Goal: Information Seeking & Learning: Find specific fact

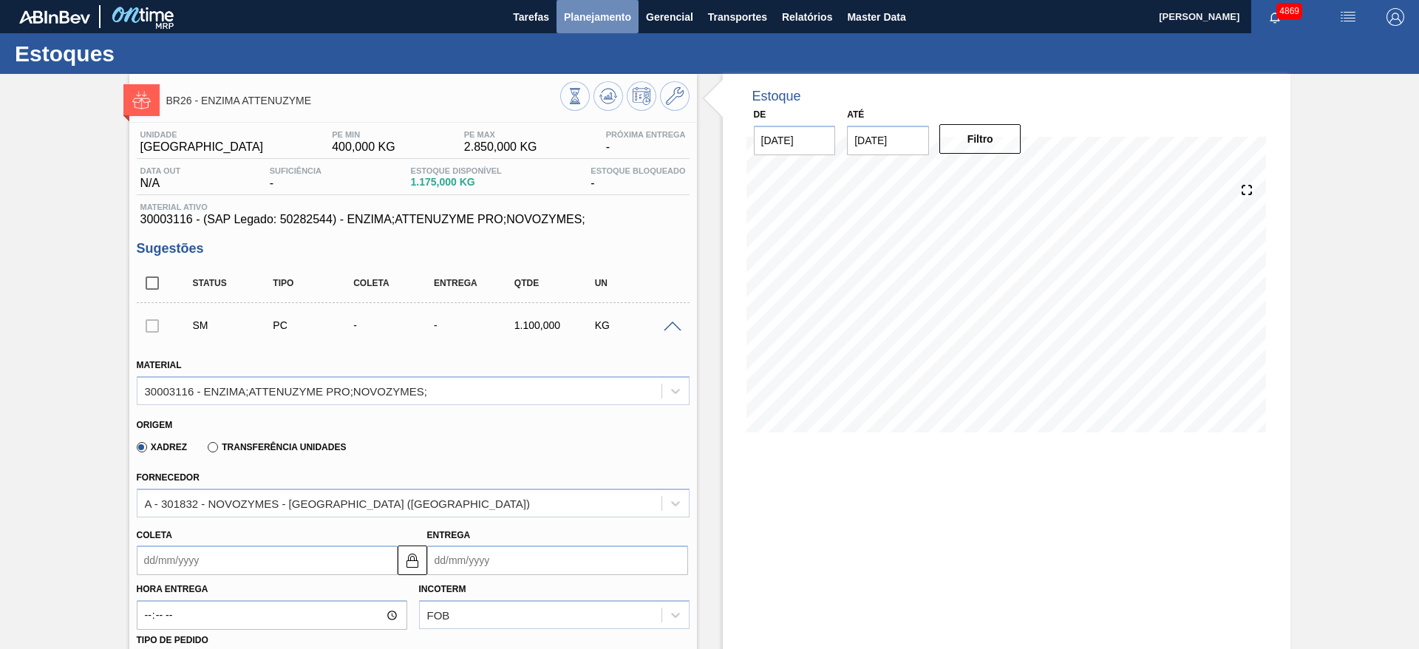
click at [582, 27] on button "Planejamento" at bounding box center [598, 16] width 82 height 33
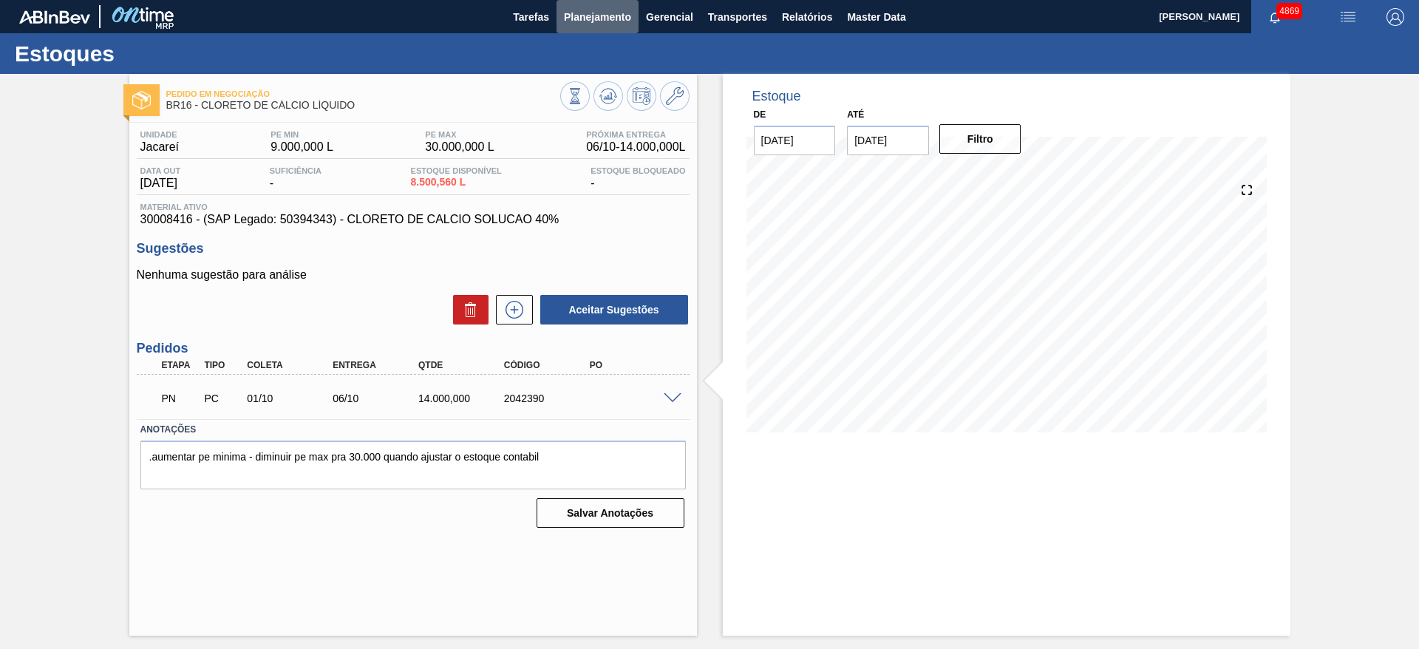
click at [591, 21] on span "Planejamento" at bounding box center [597, 17] width 67 height 18
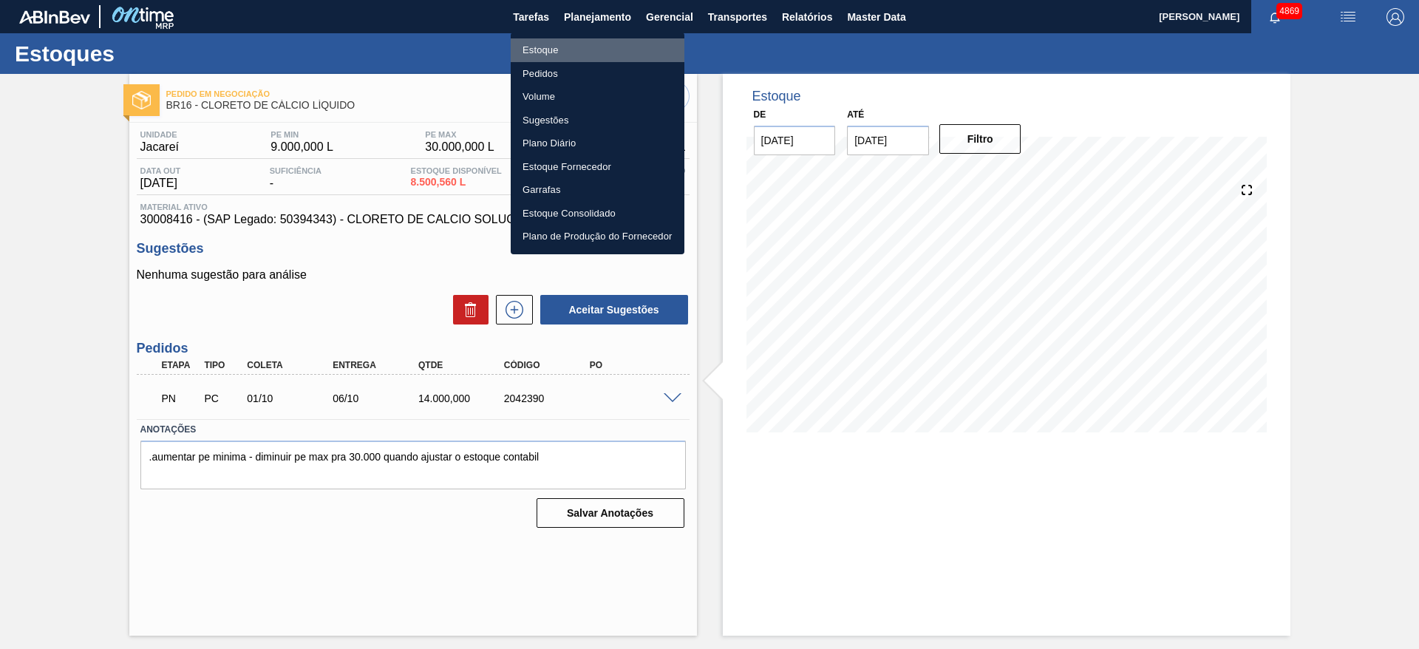
click at [585, 51] on li "Estoque" at bounding box center [598, 50] width 174 height 24
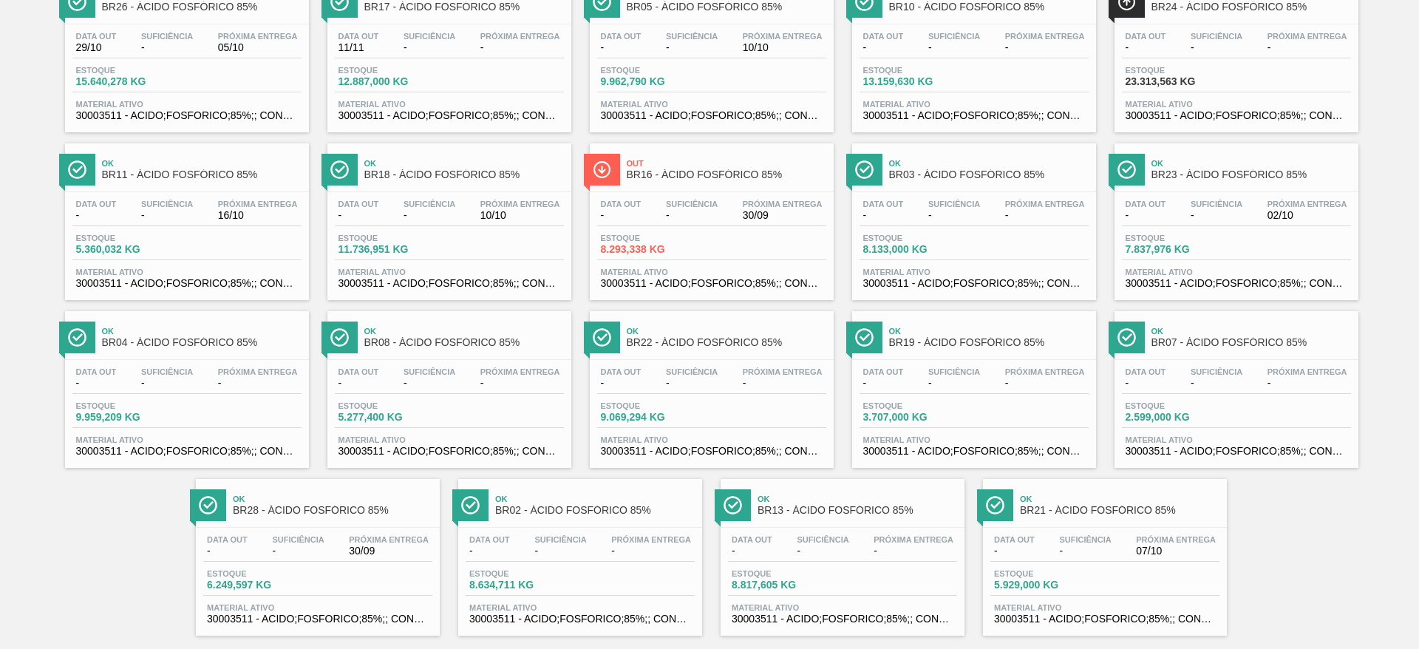
scroll to position [336, 0]
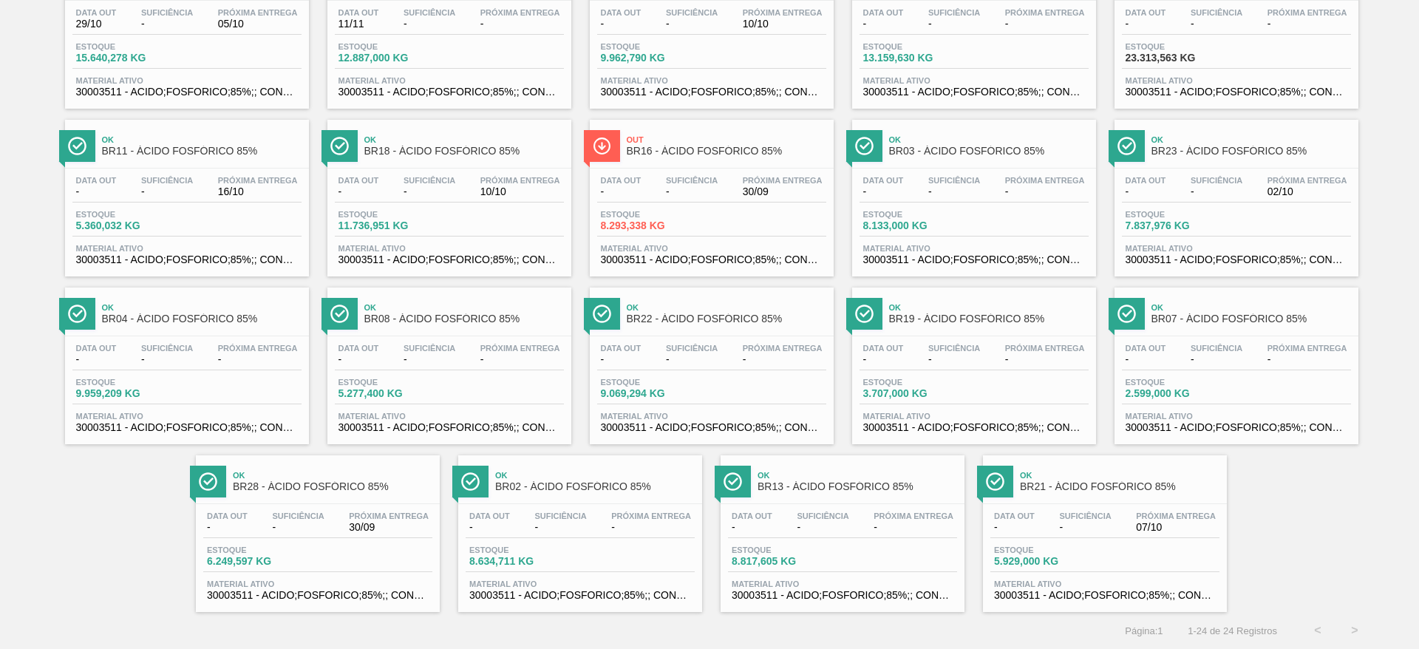
click at [1132, 523] on div "Próxima Entrega 07/10" at bounding box center [1175, 521] width 87 height 21
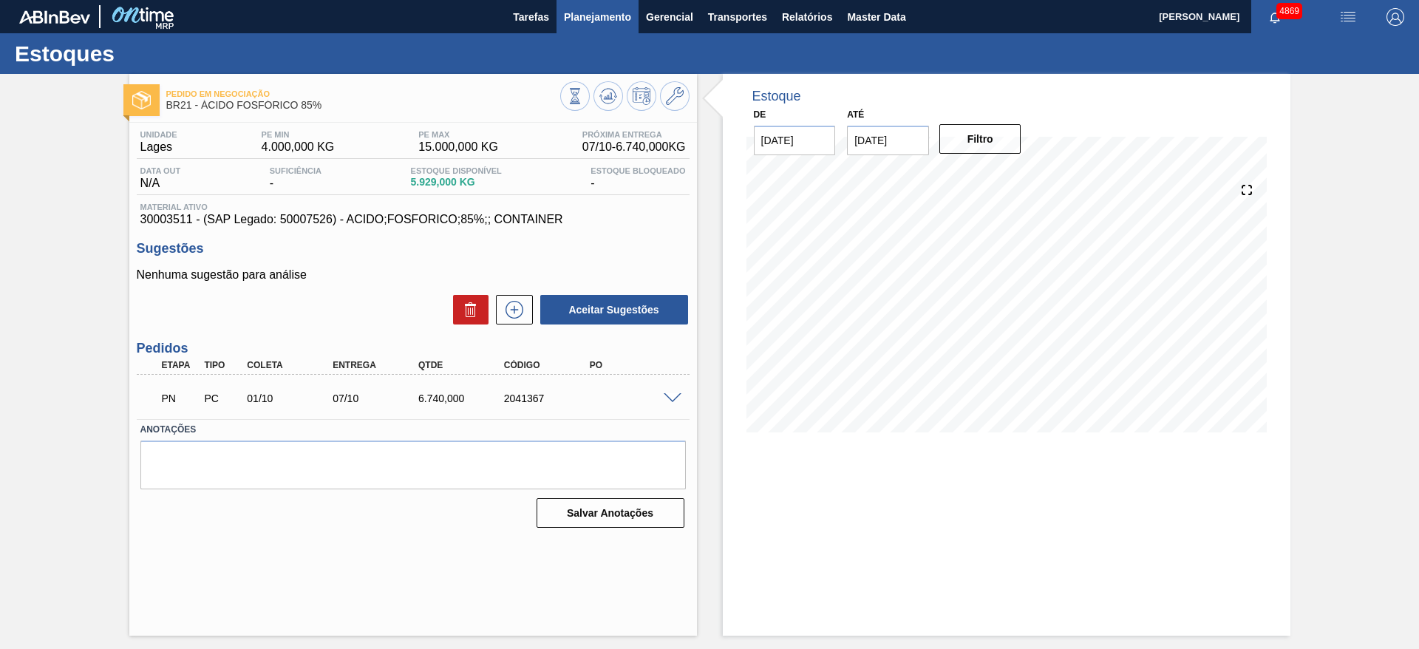
click at [618, 13] on span "Planejamento" at bounding box center [597, 17] width 67 height 18
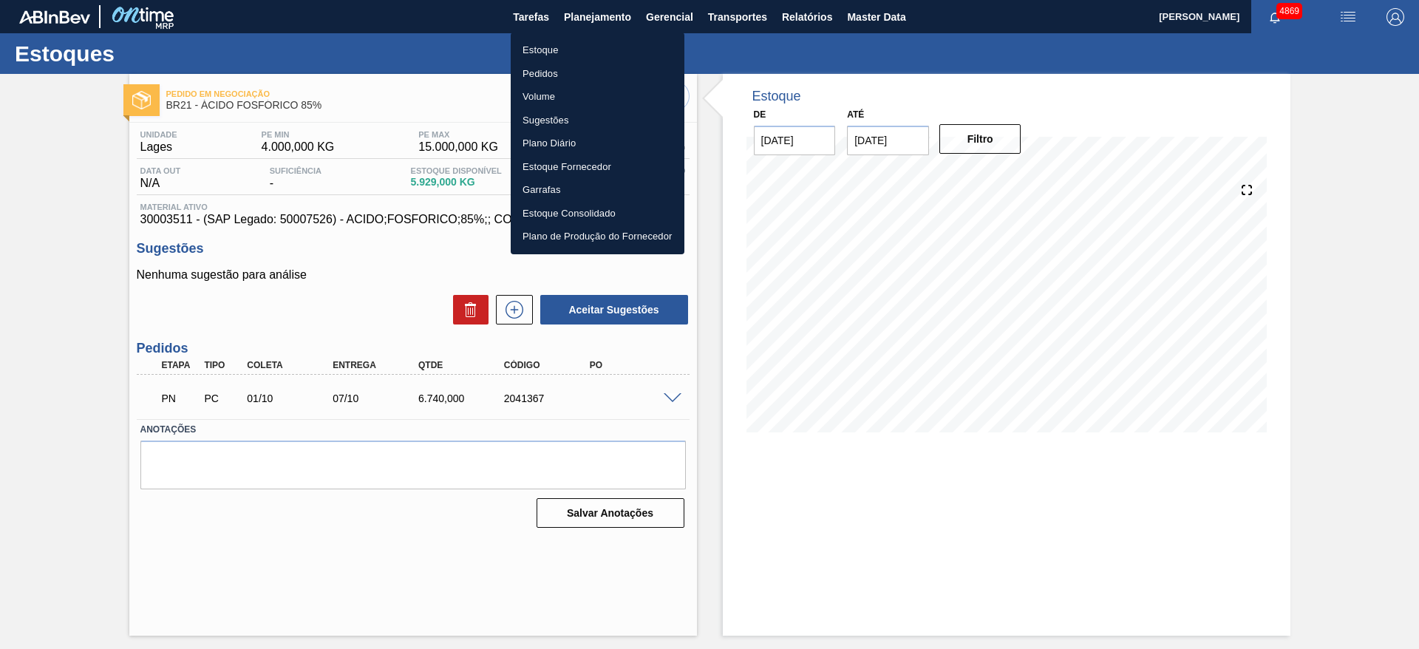
click at [604, 47] on li "Estoque" at bounding box center [598, 50] width 174 height 24
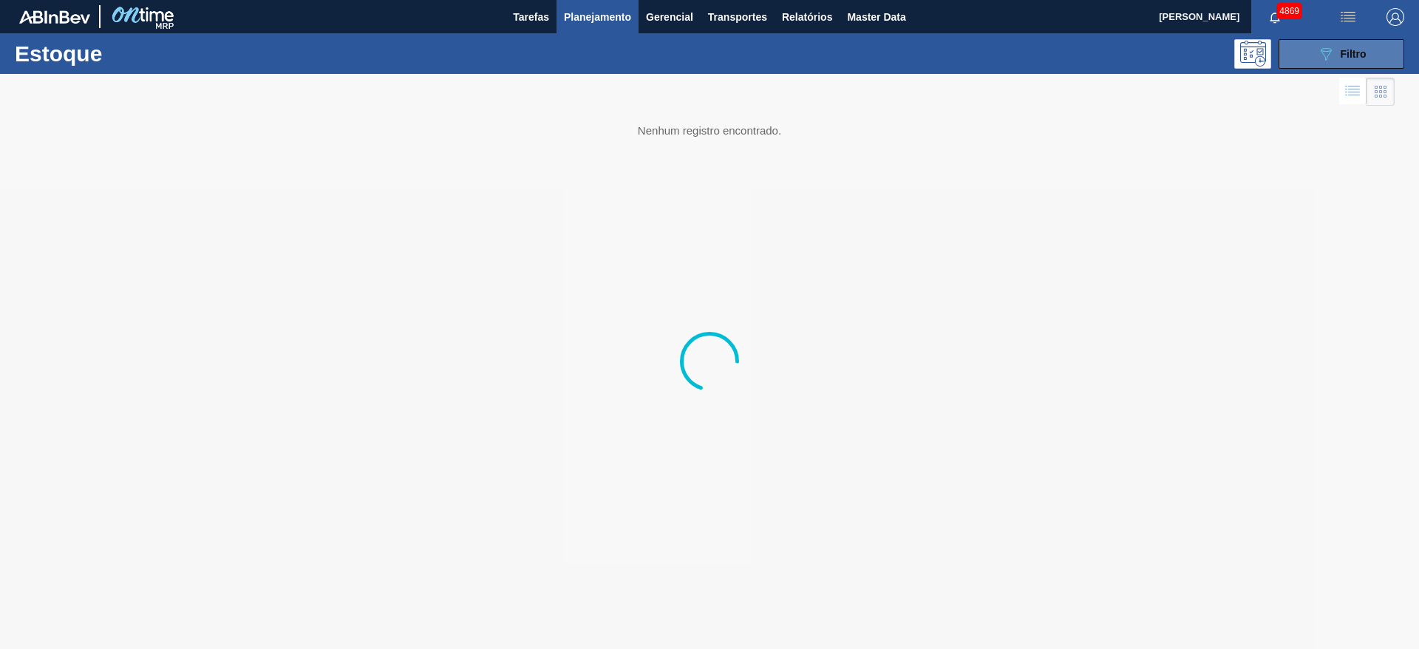
click at [1297, 53] on button "089F7B8B-B2A5-4AFE-B5C0-19BA573D28AC Filtro" at bounding box center [1342, 54] width 126 height 30
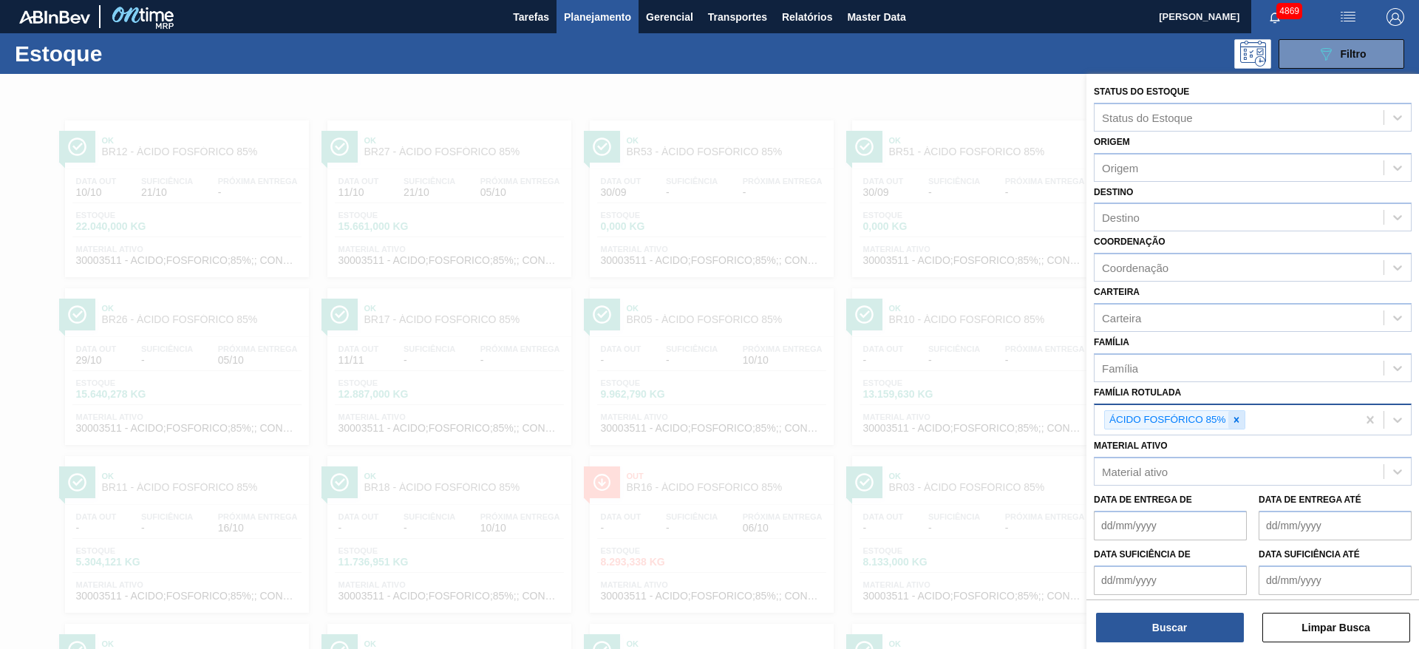
click at [1237, 417] on icon at bounding box center [1236, 420] width 10 height 10
type Rotulada "s"
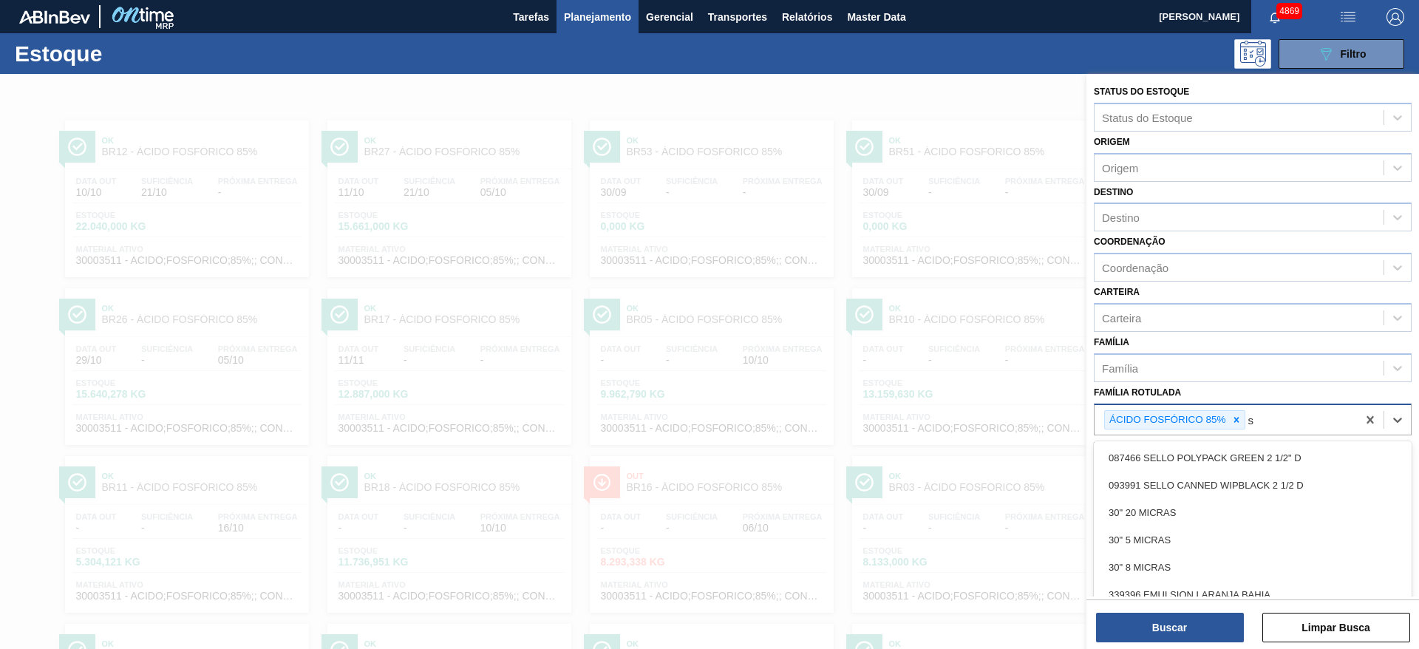
scroll to position [20, 0]
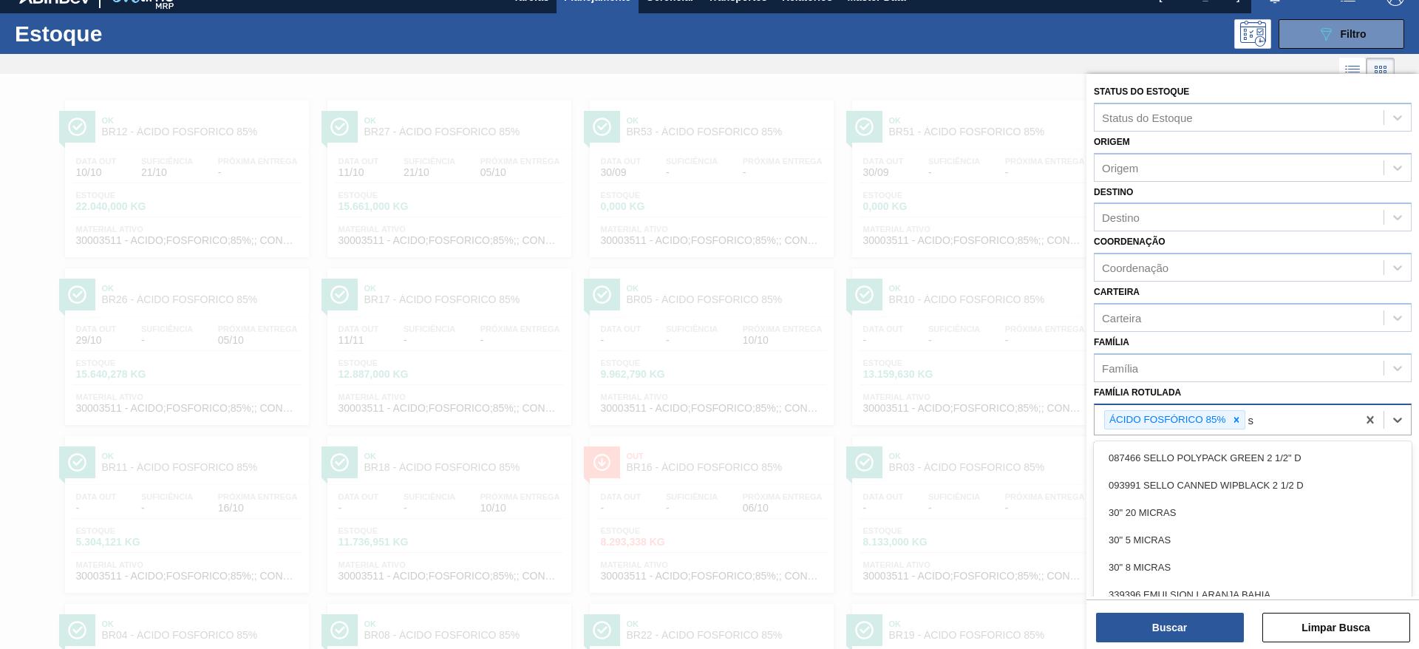
click at [1237, 417] on icon at bounding box center [1236, 420] width 10 height 10
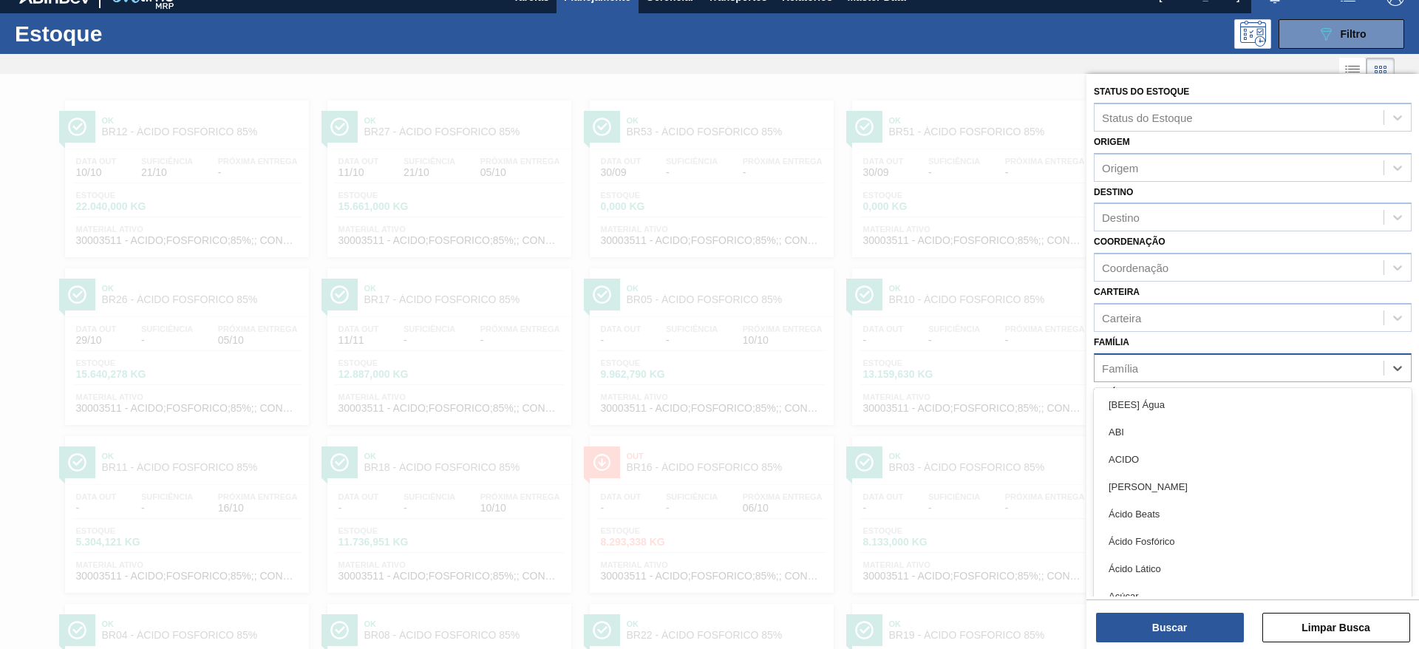
click at [1157, 360] on div "Família" at bounding box center [1239, 367] width 289 height 21
click at [1141, 327] on div "Carteira" at bounding box center [1239, 317] width 289 height 21
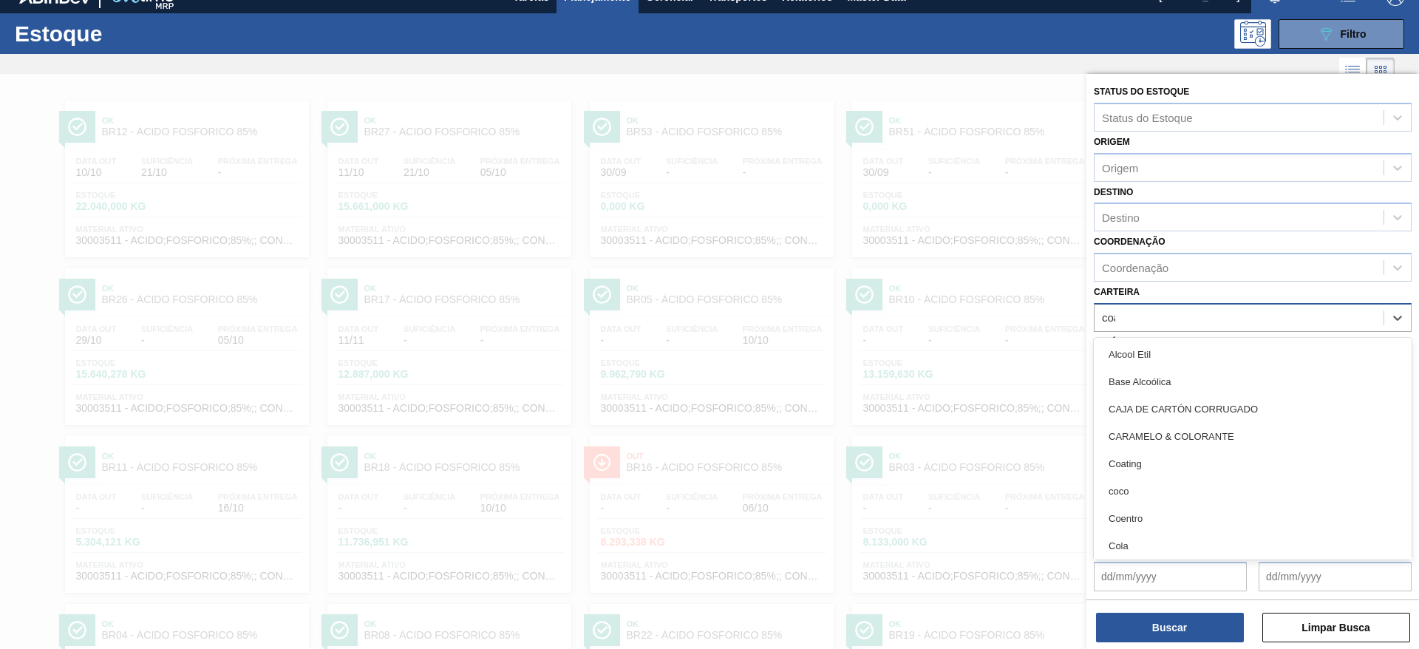
type input "coat"
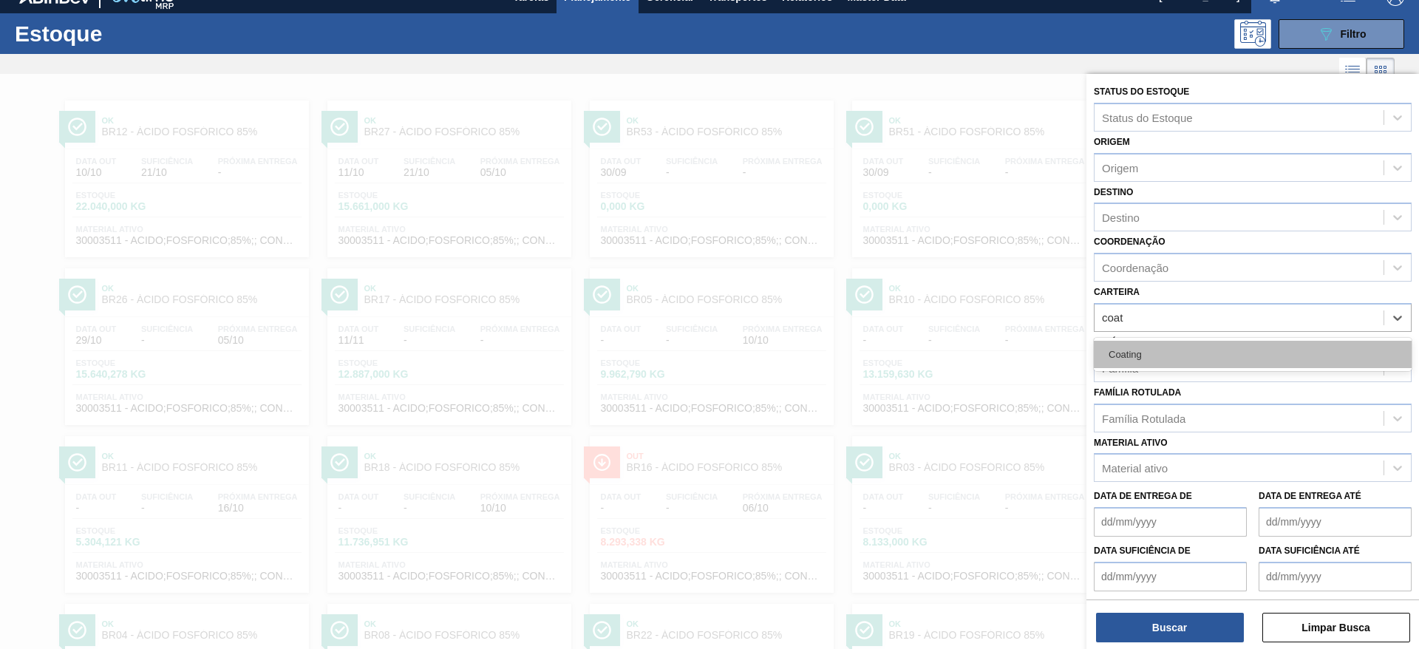
click at [1160, 358] on div "Coating" at bounding box center [1253, 354] width 318 height 27
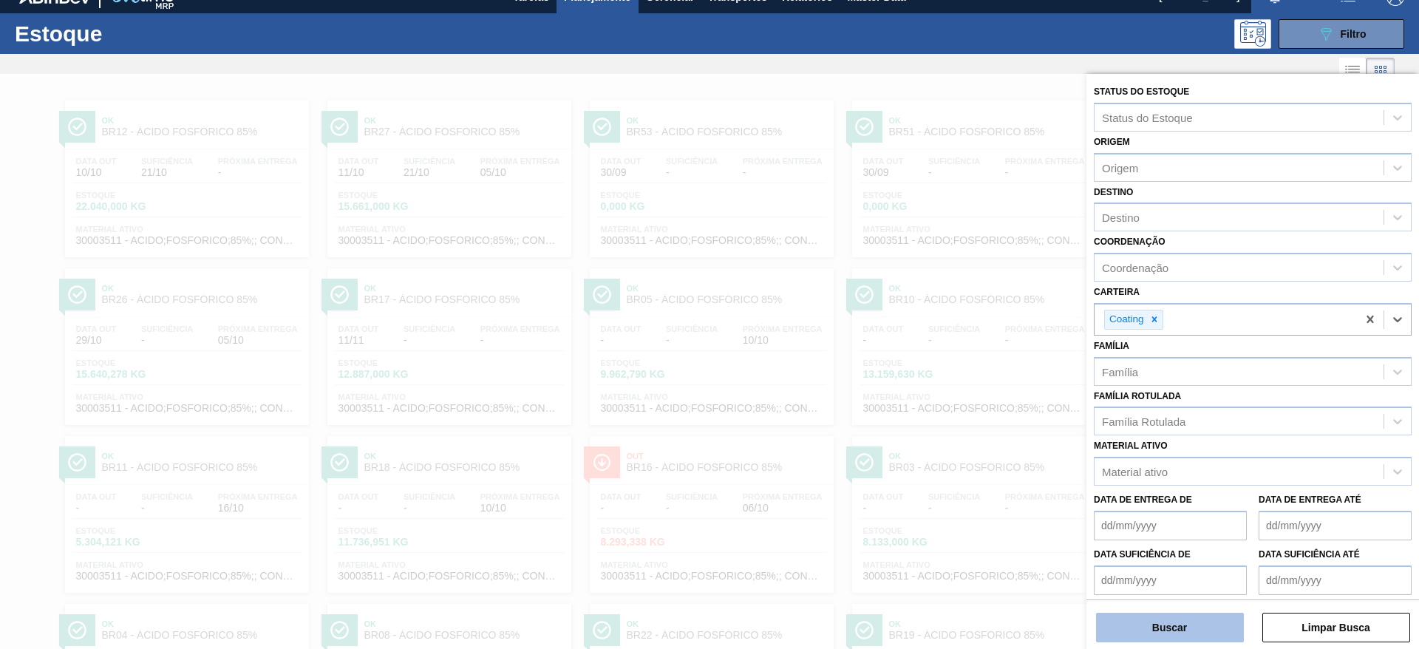
click at [1177, 629] on button "Buscar" at bounding box center [1170, 628] width 148 height 30
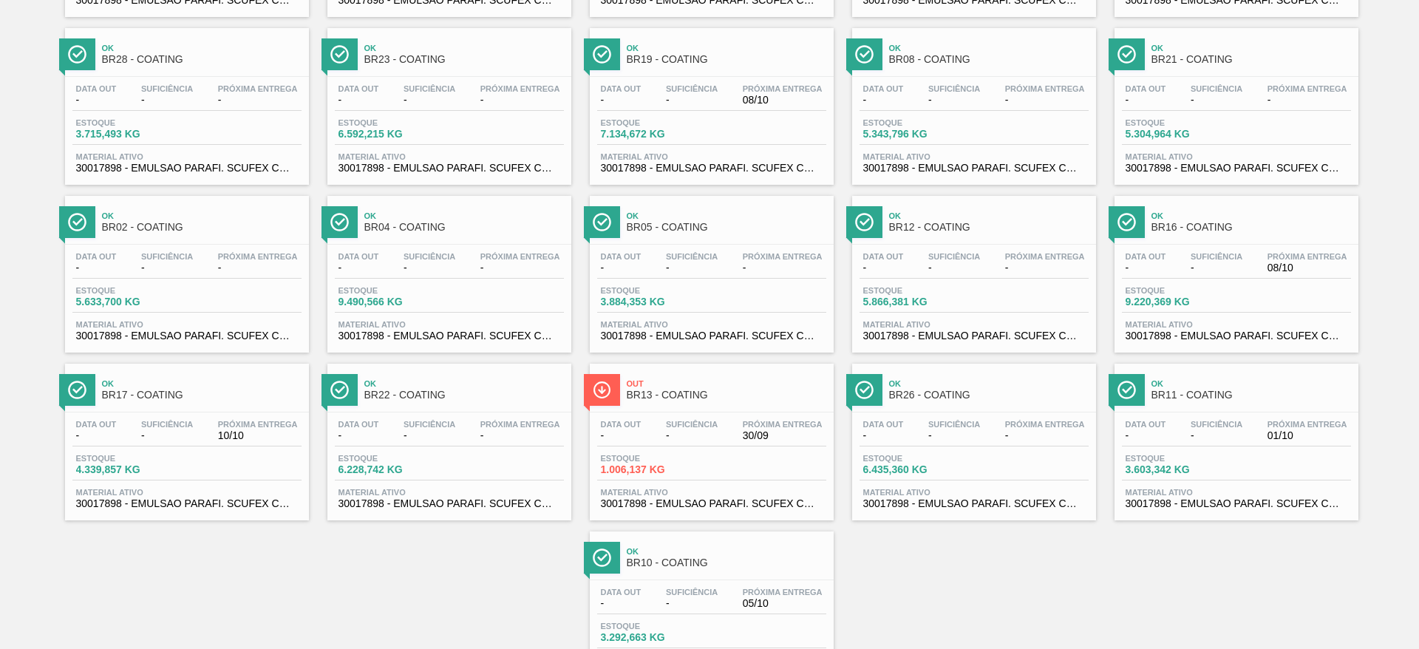
scroll to position [0, 0]
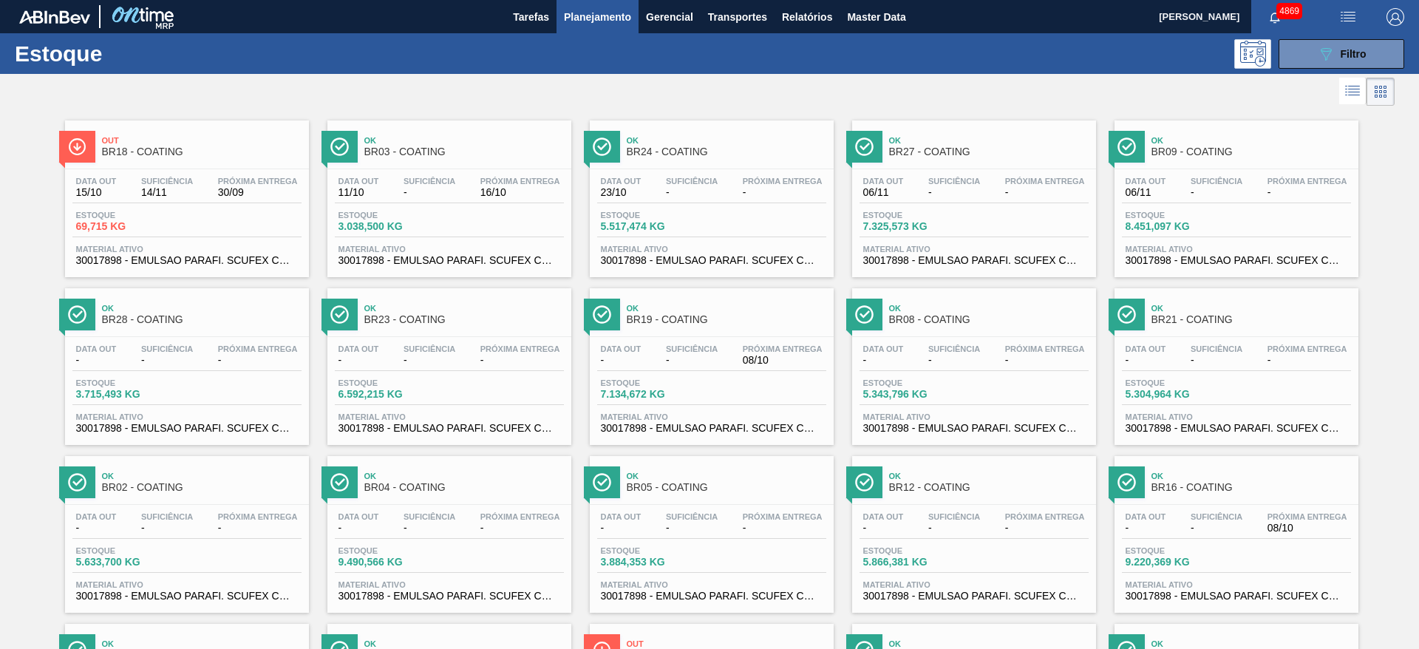
click at [990, 378] on div "Estoque 5.343,796 KG" at bounding box center [974, 391] width 229 height 27
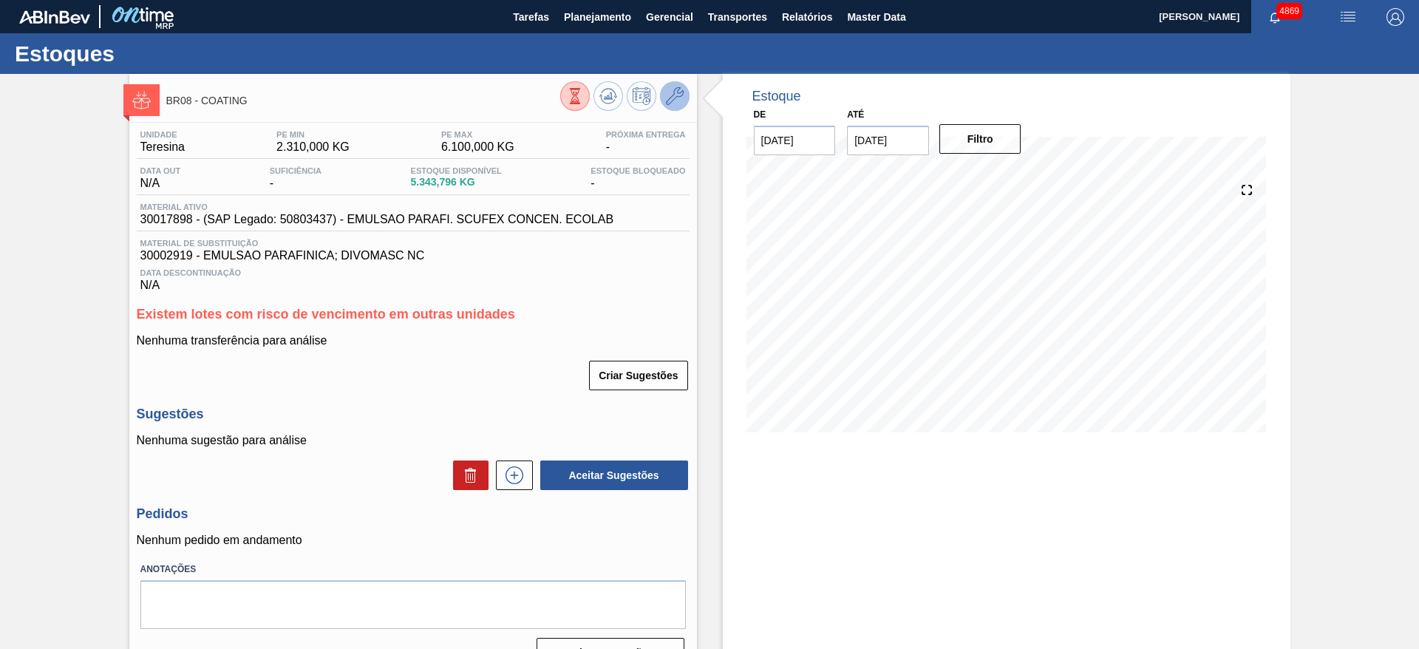
click at [669, 92] on icon at bounding box center [675, 96] width 18 height 18
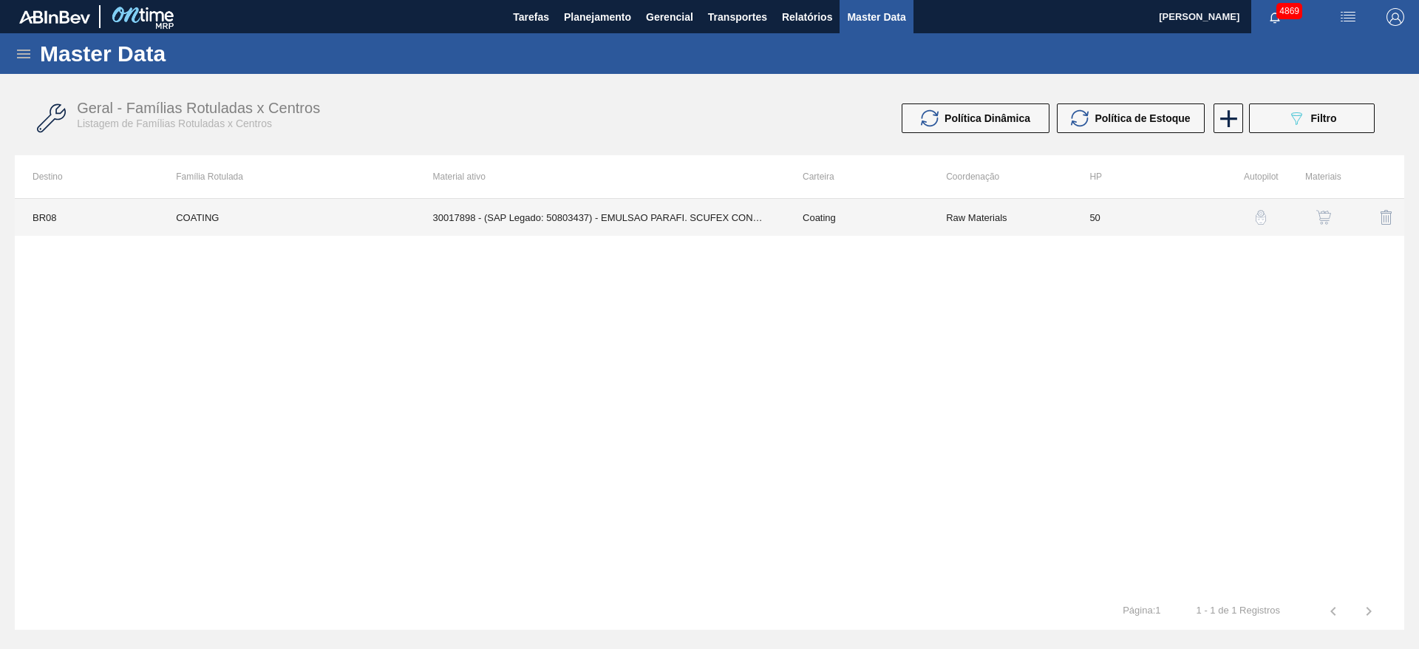
click at [746, 211] on td "30017898 - (SAP Legado: 50803437) - EMULSAO PARAFI. SCUFEX CONCEN. ECOLAB" at bounding box center [600, 217] width 370 height 37
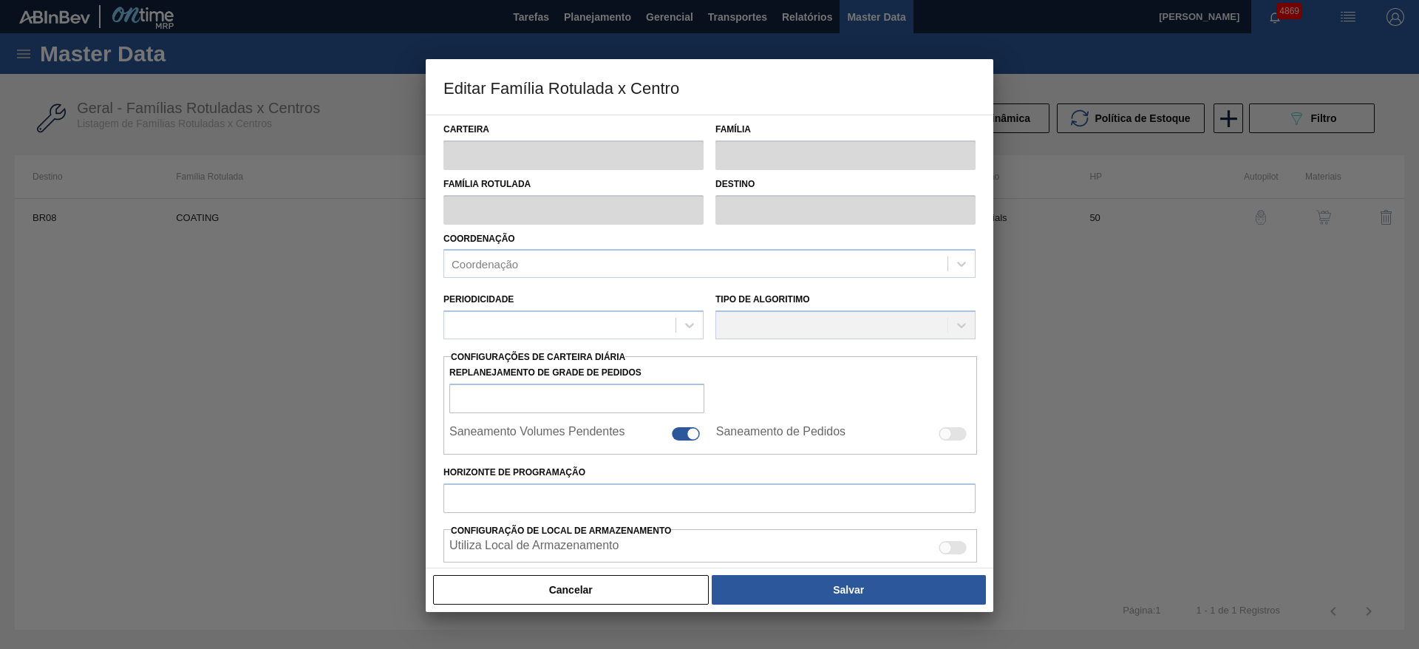
type input "Coating"
type input "COATING"
type input "BR08 - Teresina"
type input "50"
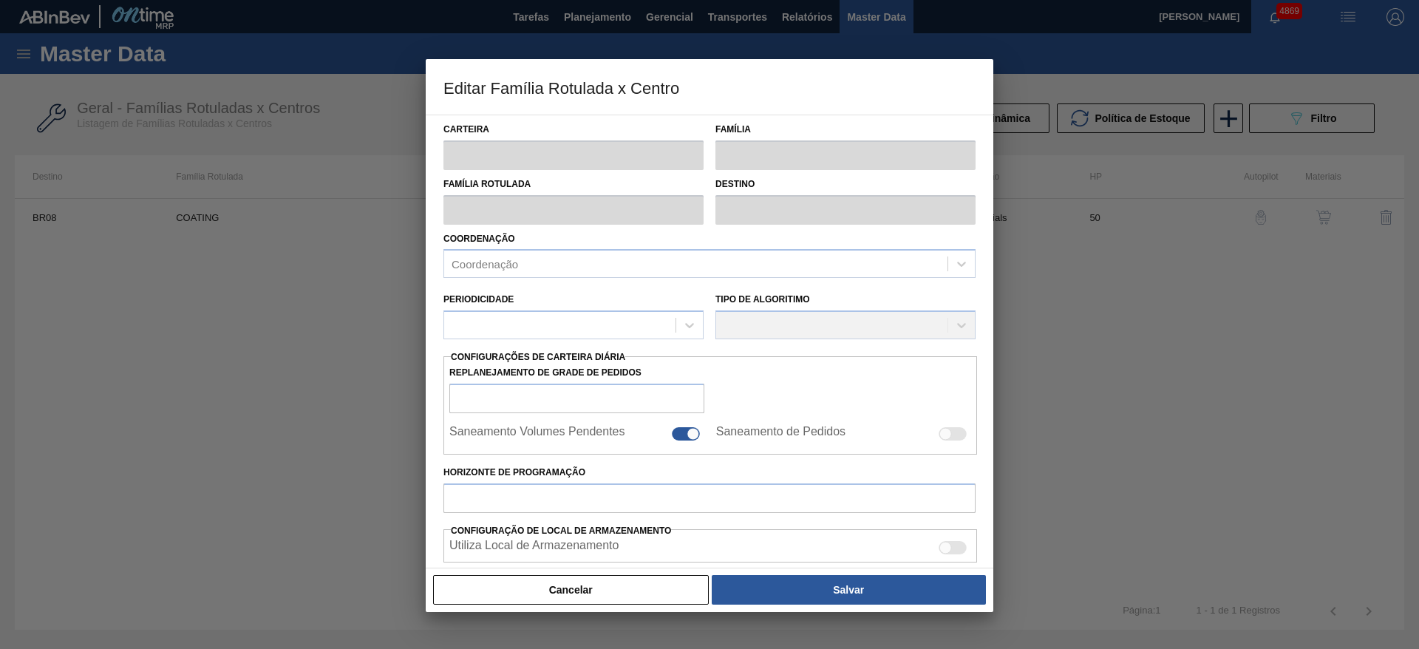
type input "2.310"
type input "6.100"
type input "70"
type input "4.963,000"
checkbox input "true"
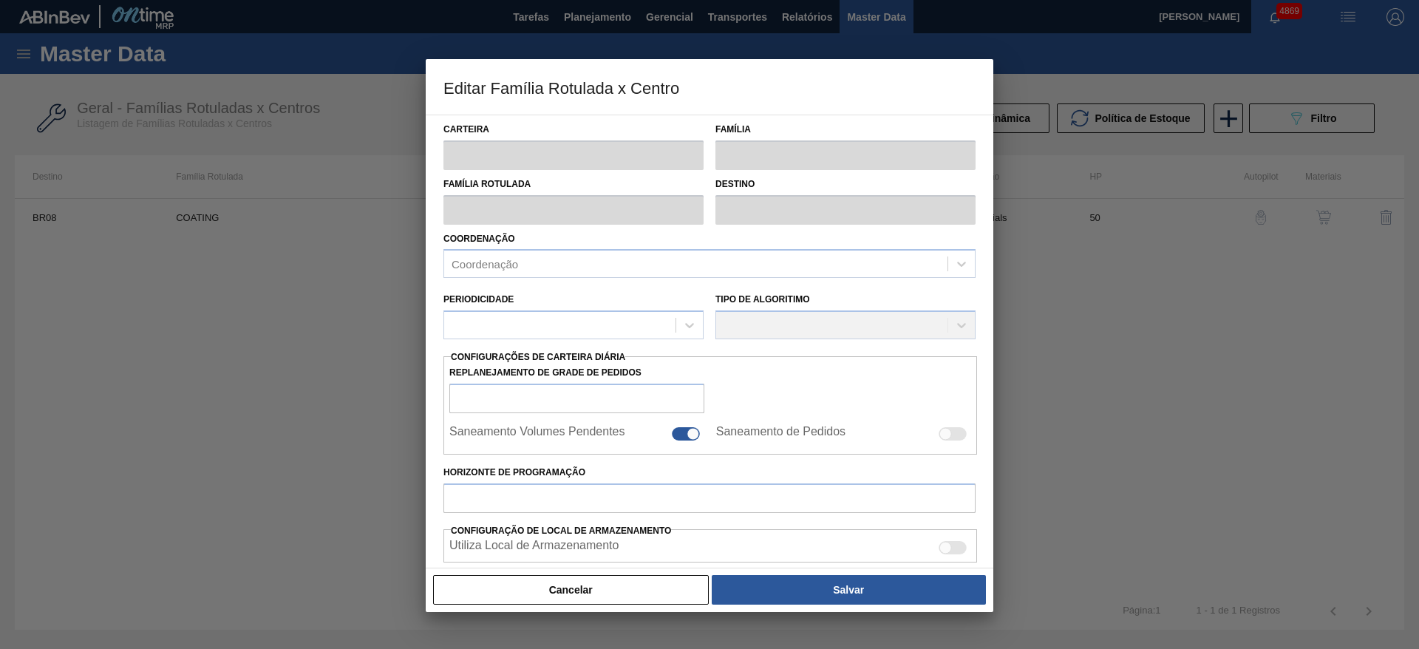
checkbox input "true"
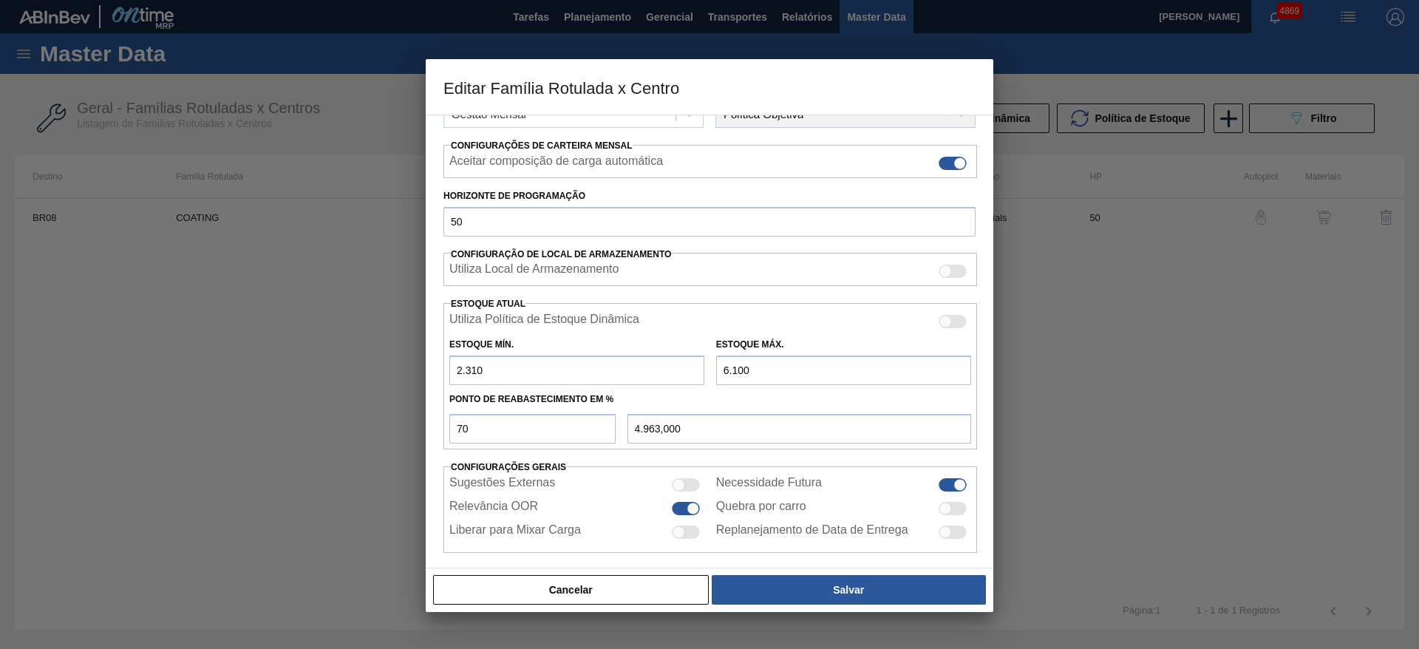
scroll to position [225, 0]
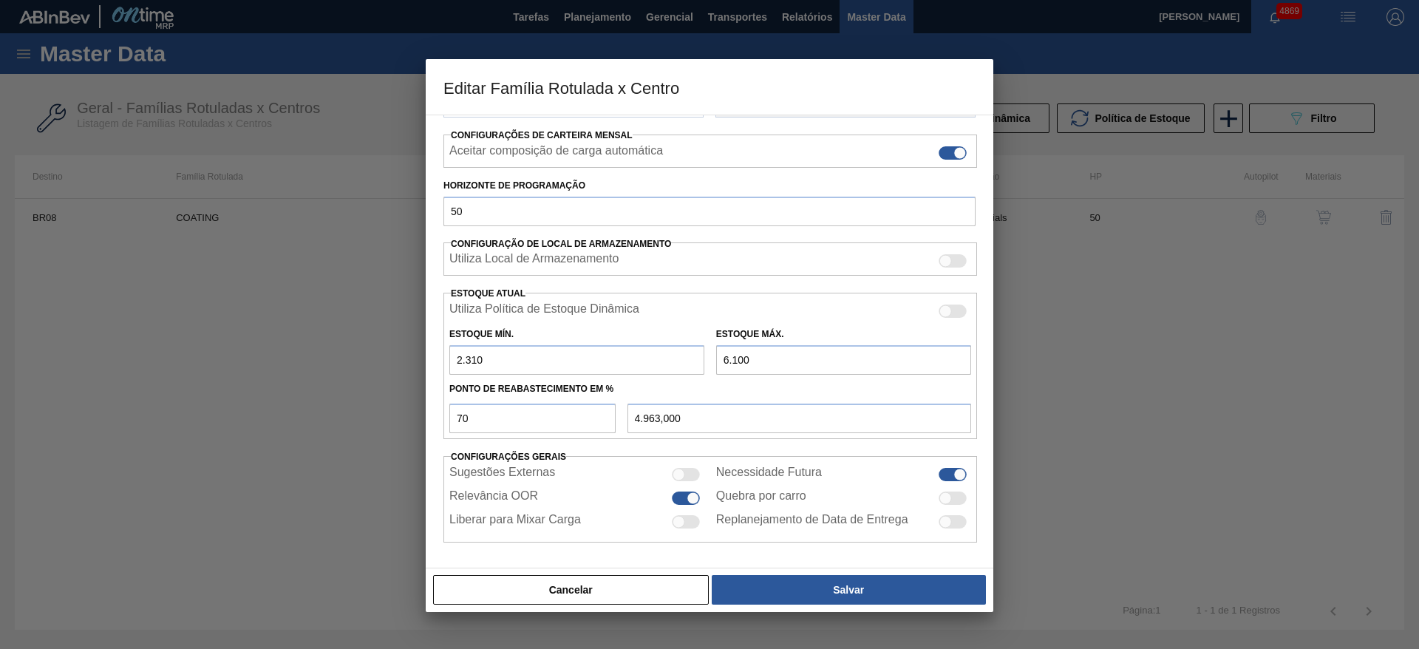
drag, startPoint x: 728, startPoint y: 355, endPoint x: 720, endPoint y: 358, distance: 8.7
click at [720, 358] on input "6.100" at bounding box center [843, 360] width 255 height 30
type input "9.100"
type input "7.063,000"
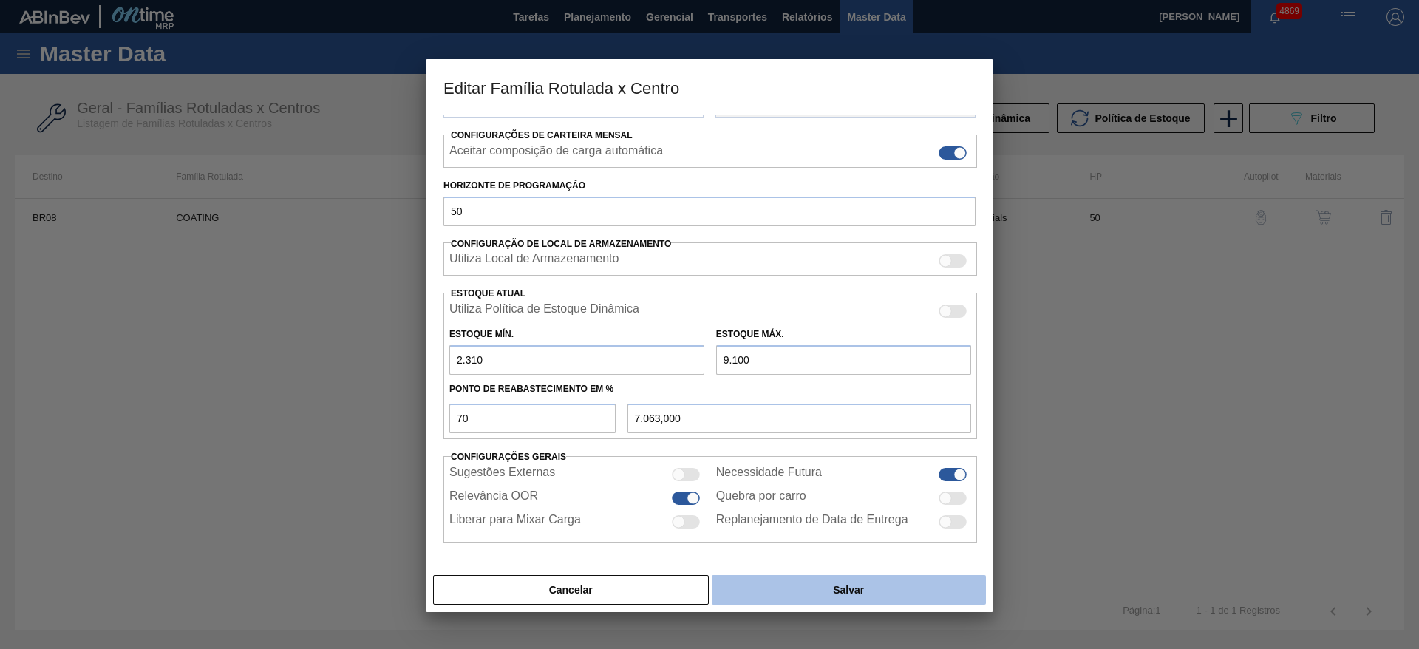
type input "9.100"
click at [815, 589] on button "Salvar" at bounding box center [849, 590] width 274 height 30
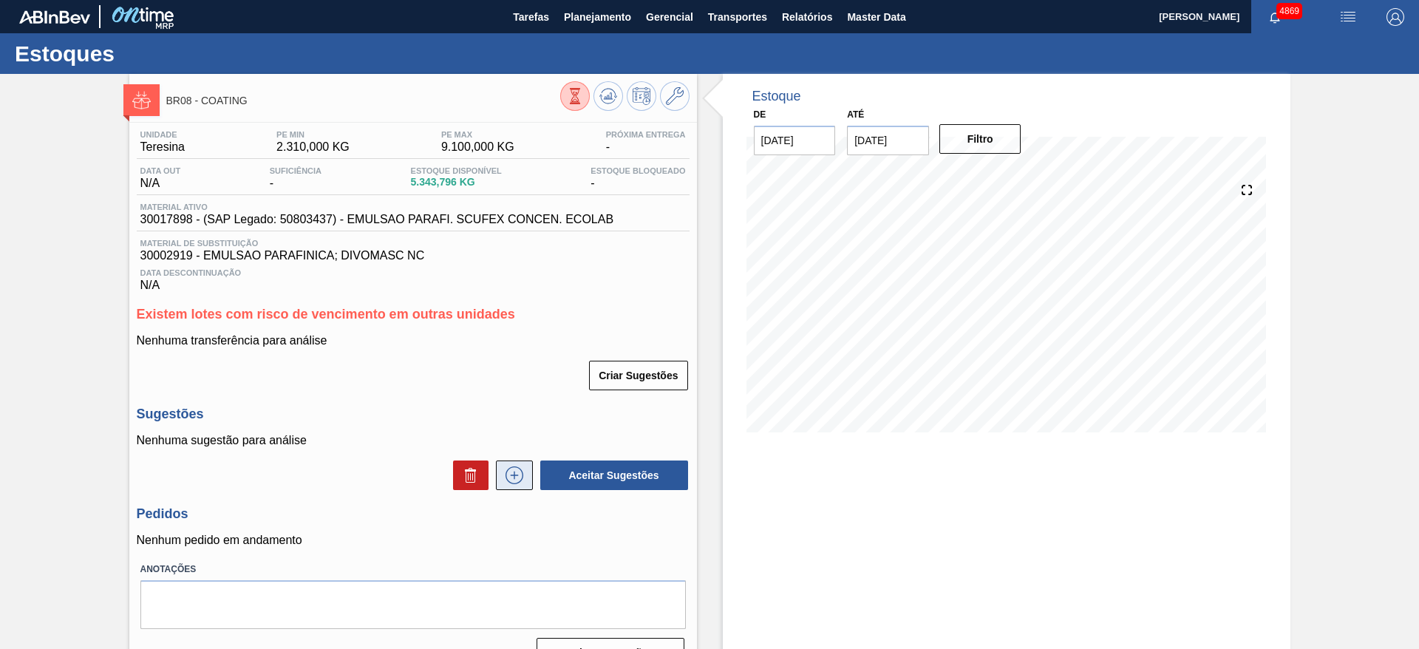
click at [514, 478] on icon at bounding box center [515, 475] width 24 height 18
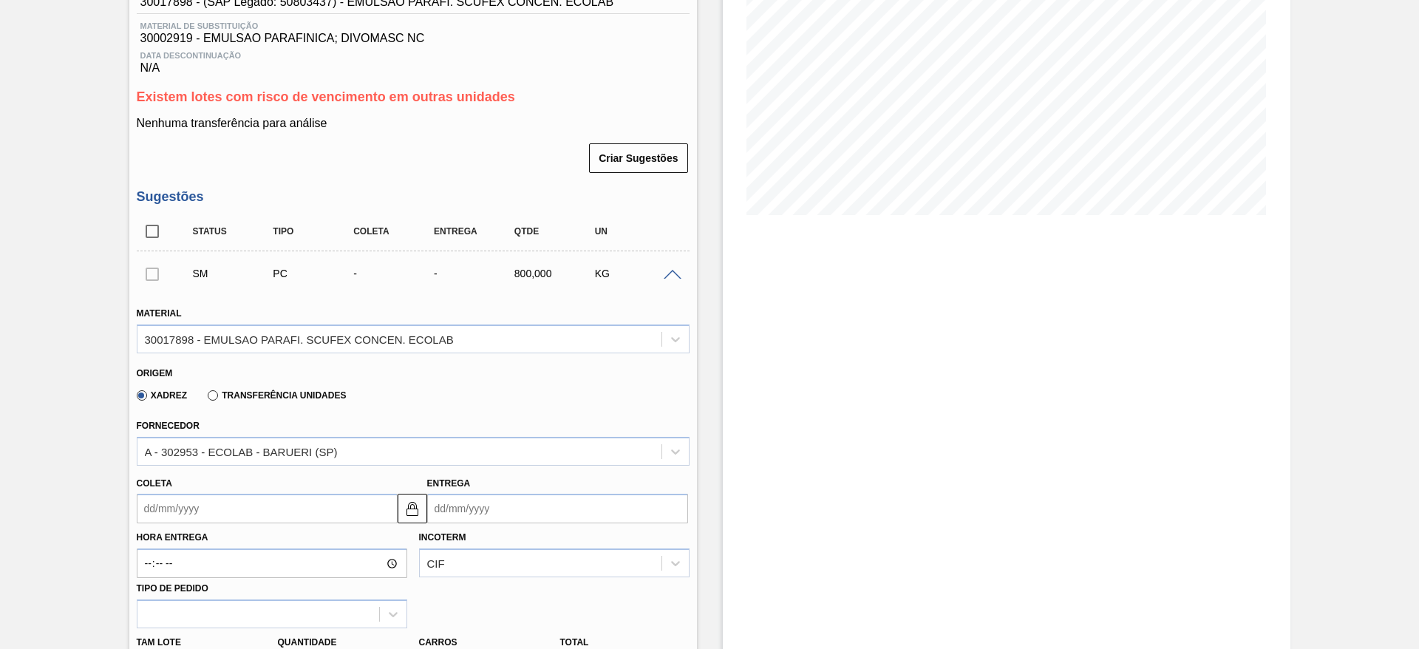
scroll to position [222, 0]
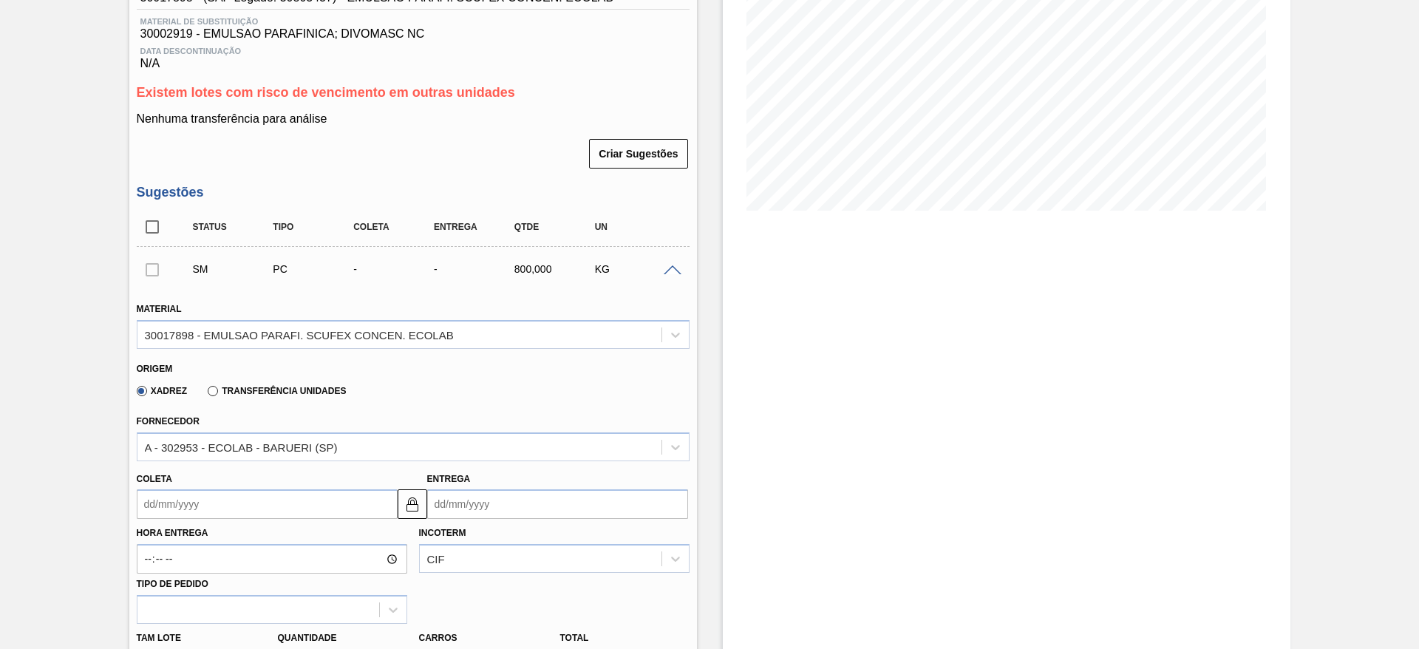
click at [296, 504] on input "Coleta" at bounding box center [267, 504] width 261 height 30
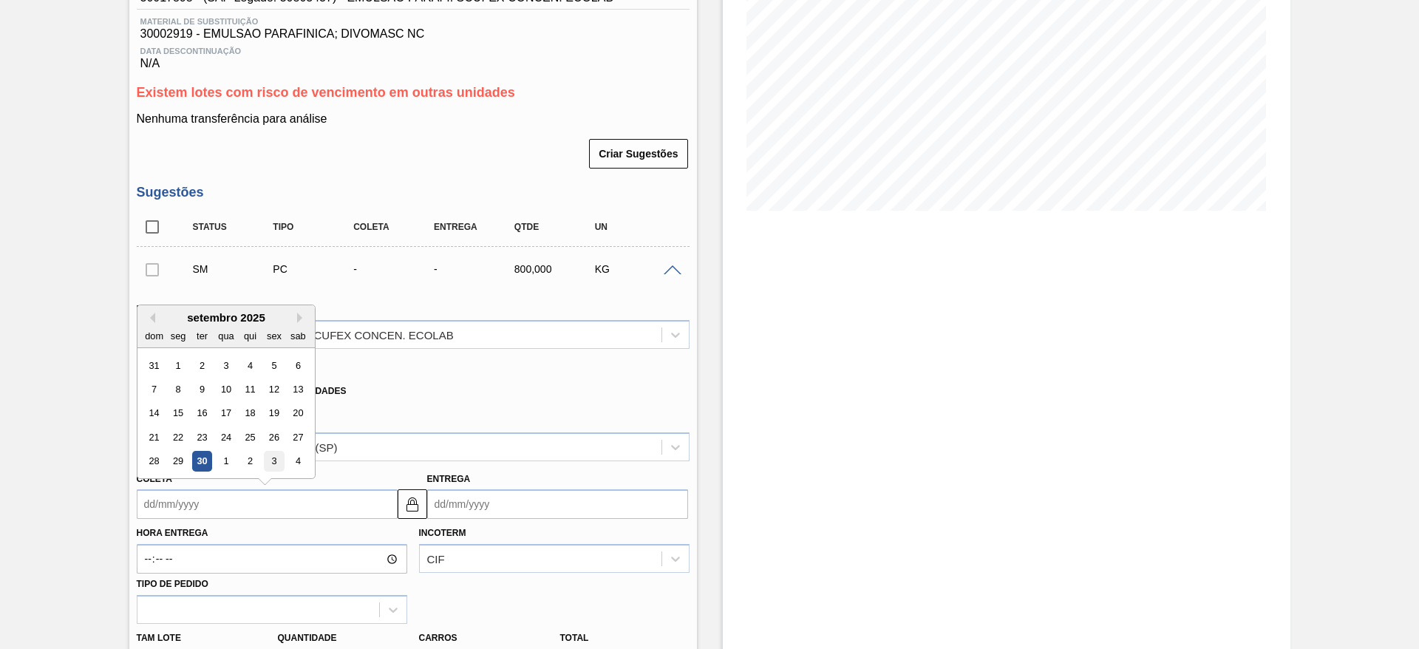
click at [268, 452] on div "3" at bounding box center [274, 462] width 20 height 20
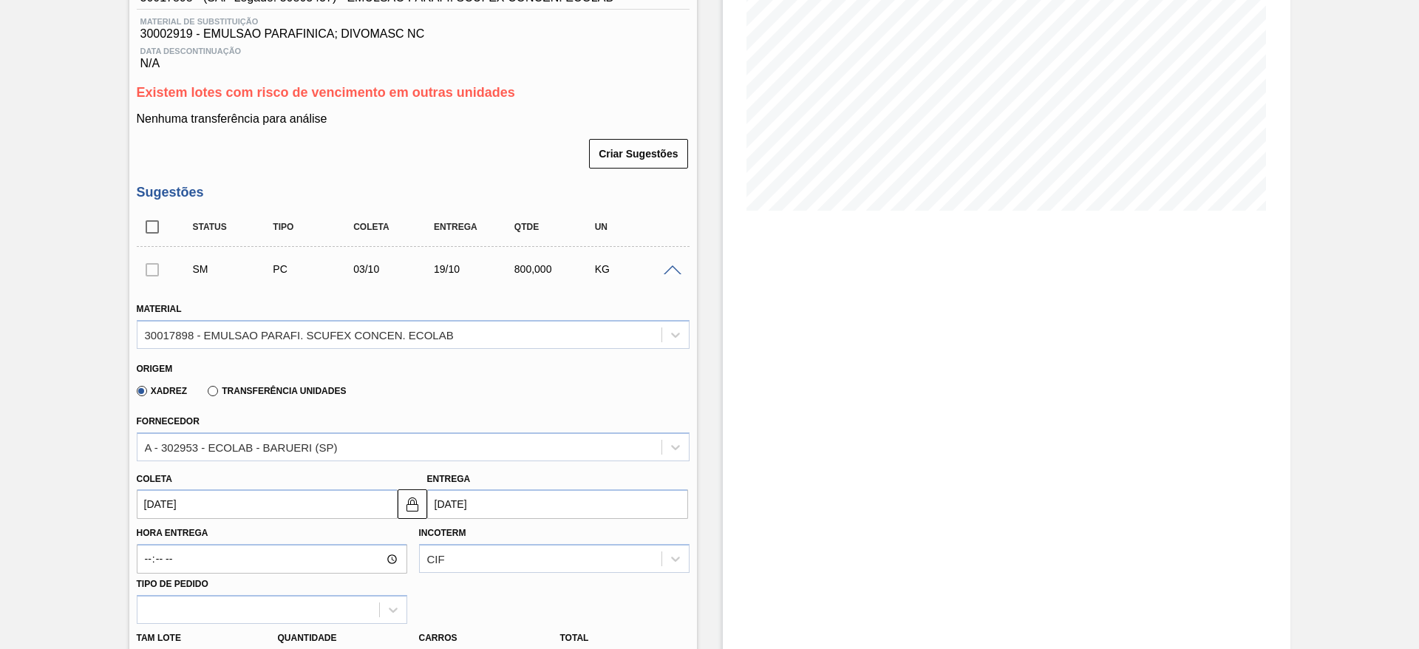
type input "03/10/2025"
click at [428, 503] on input "19/10/2025" at bounding box center [557, 504] width 261 height 30
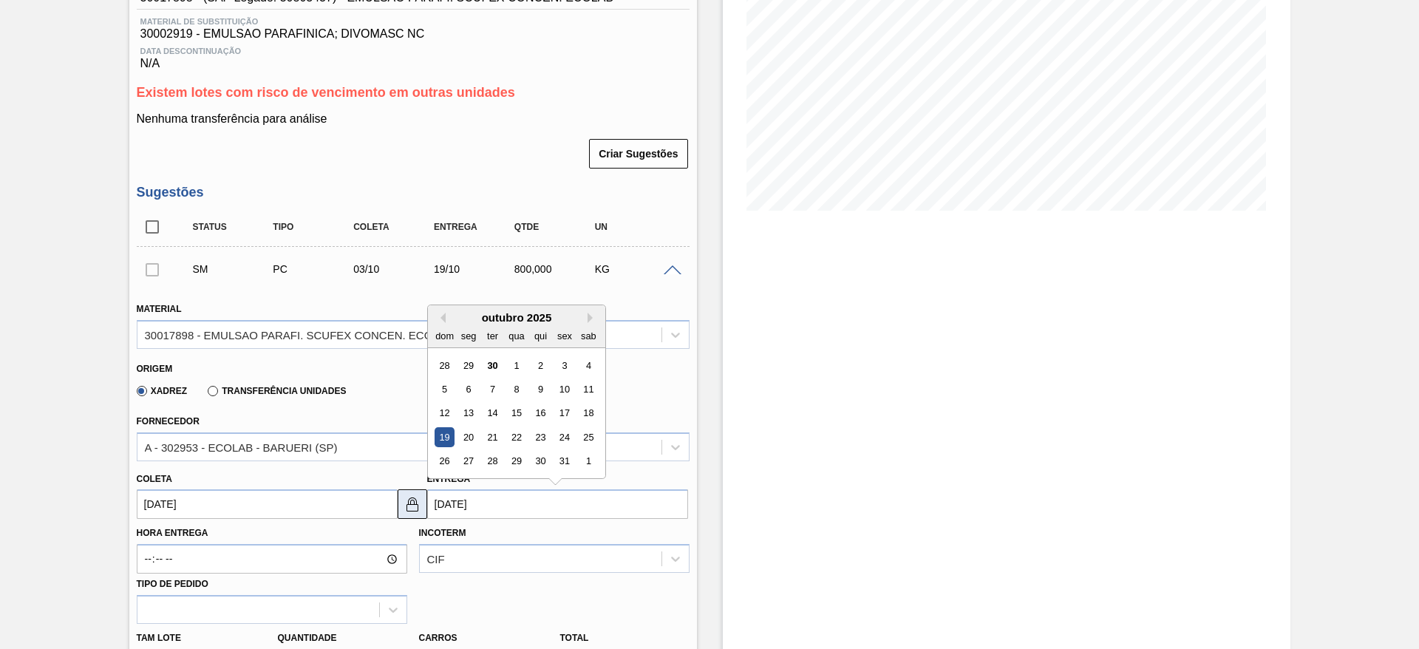
click at [419, 505] on img at bounding box center [413, 504] width 18 height 18
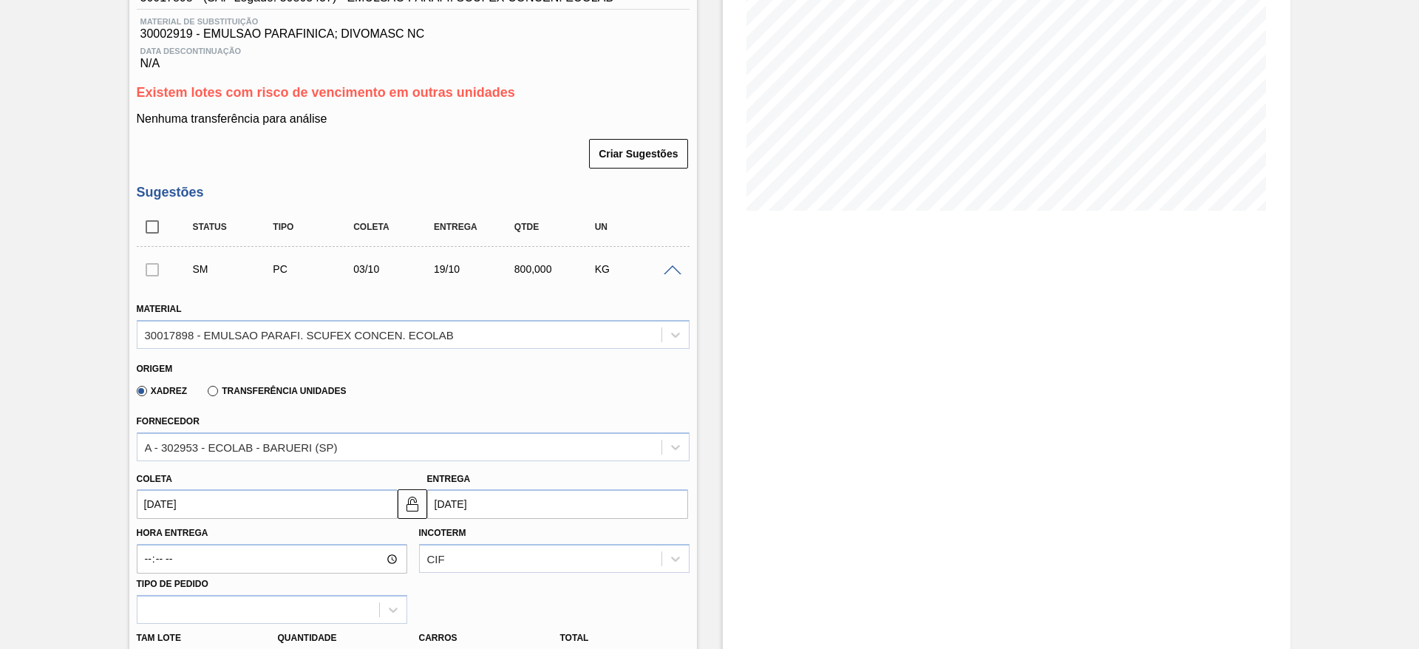
click at [457, 498] on input "19/10/2025" at bounding box center [557, 504] width 261 height 30
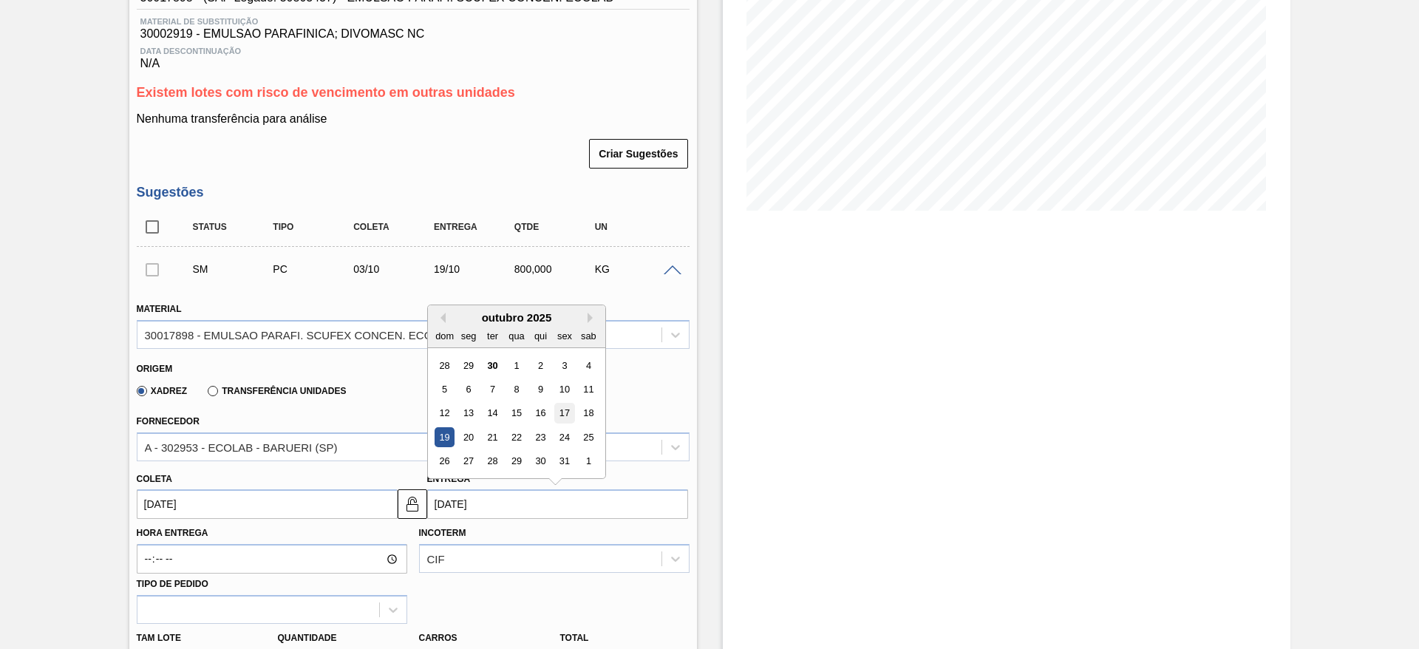
click at [560, 413] on div "17" at bounding box center [564, 414] width 20 height 20
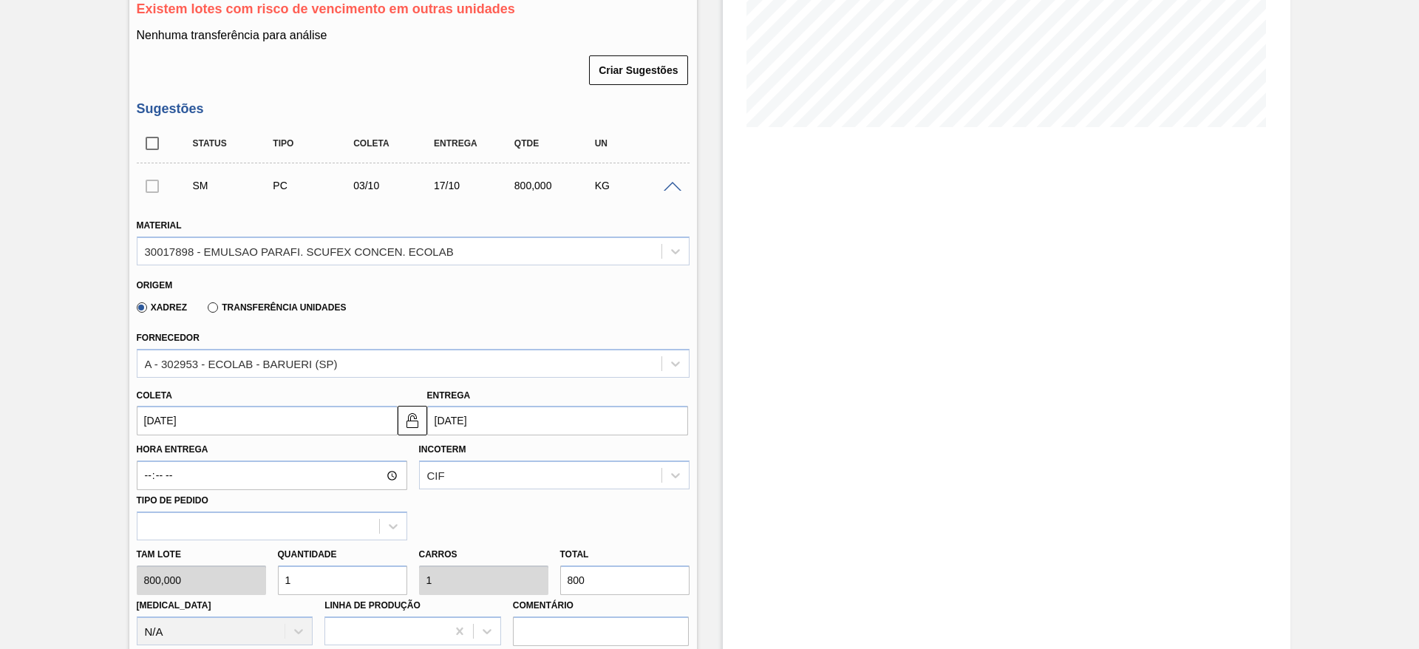
scroll to position [443, 0]
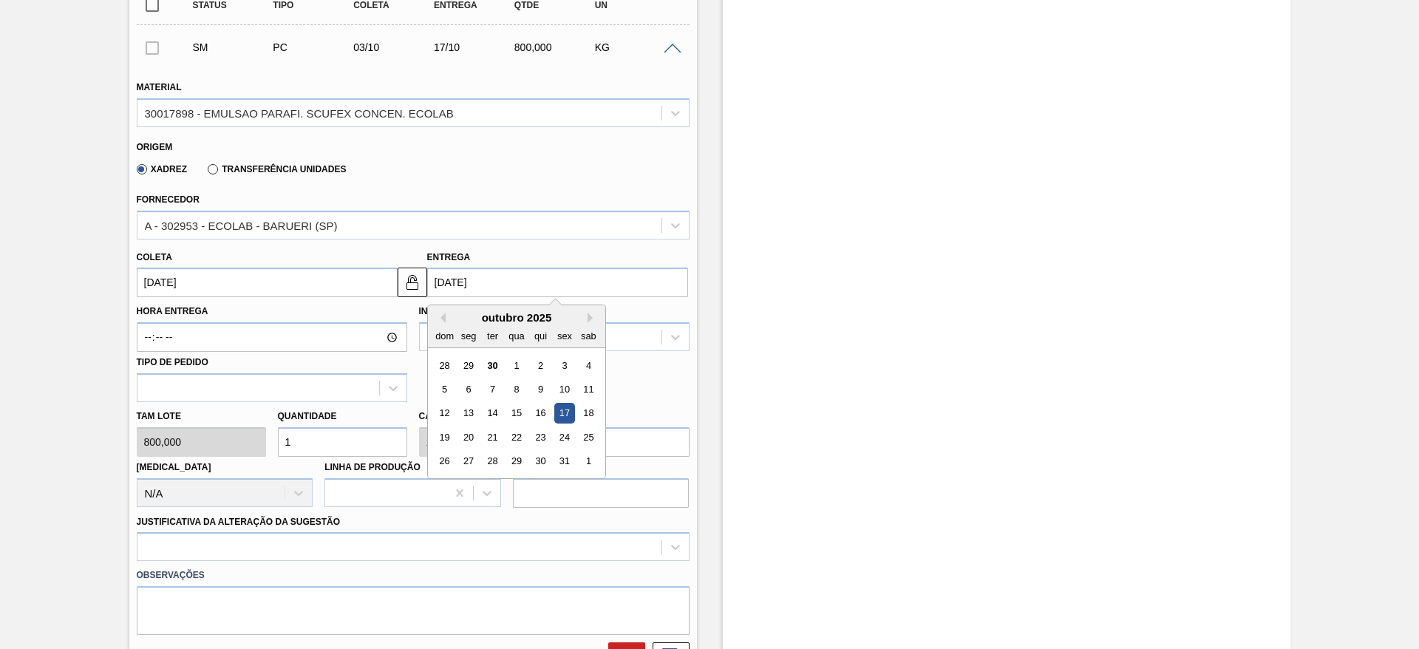
click at [471, 279] on input "17/10/2025" at bounding box center [557, 283] width 261 height 30
click at [543, 412] on div "16" at bounding box center [540, 414] width 20 height 20
type input "16/10/2025"
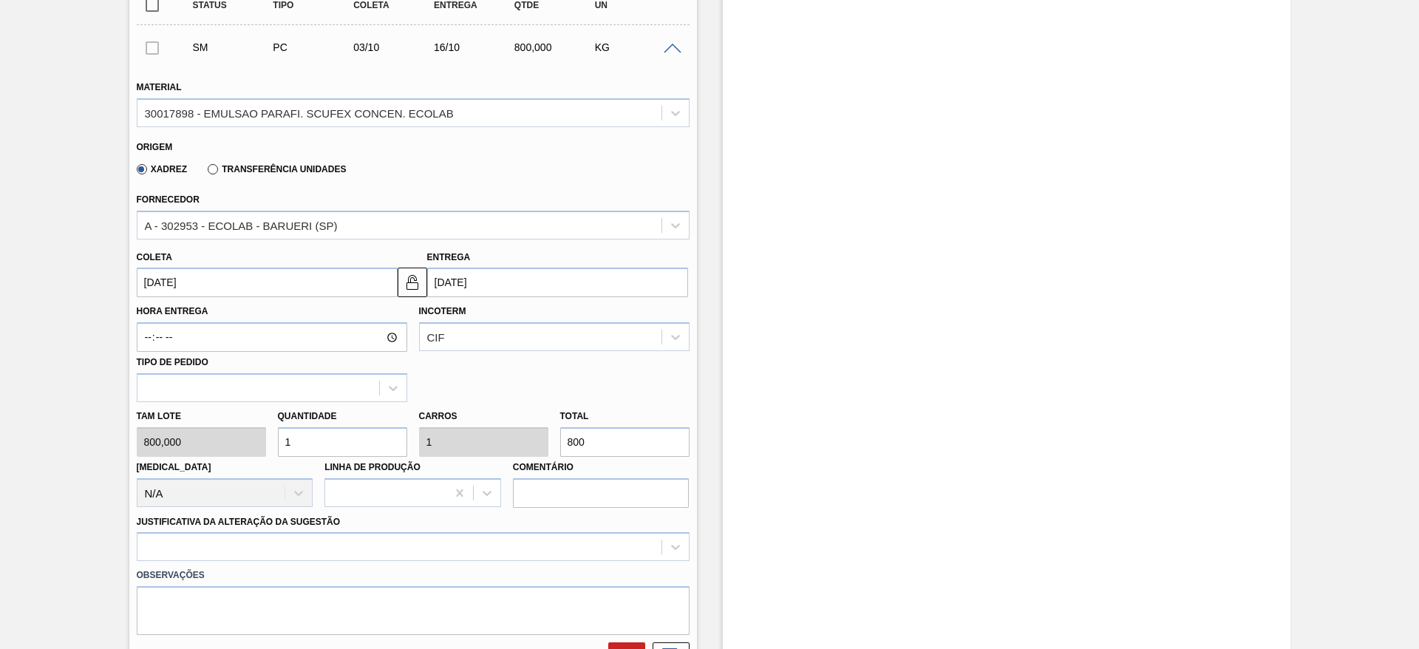
scroll to position [665, 0]
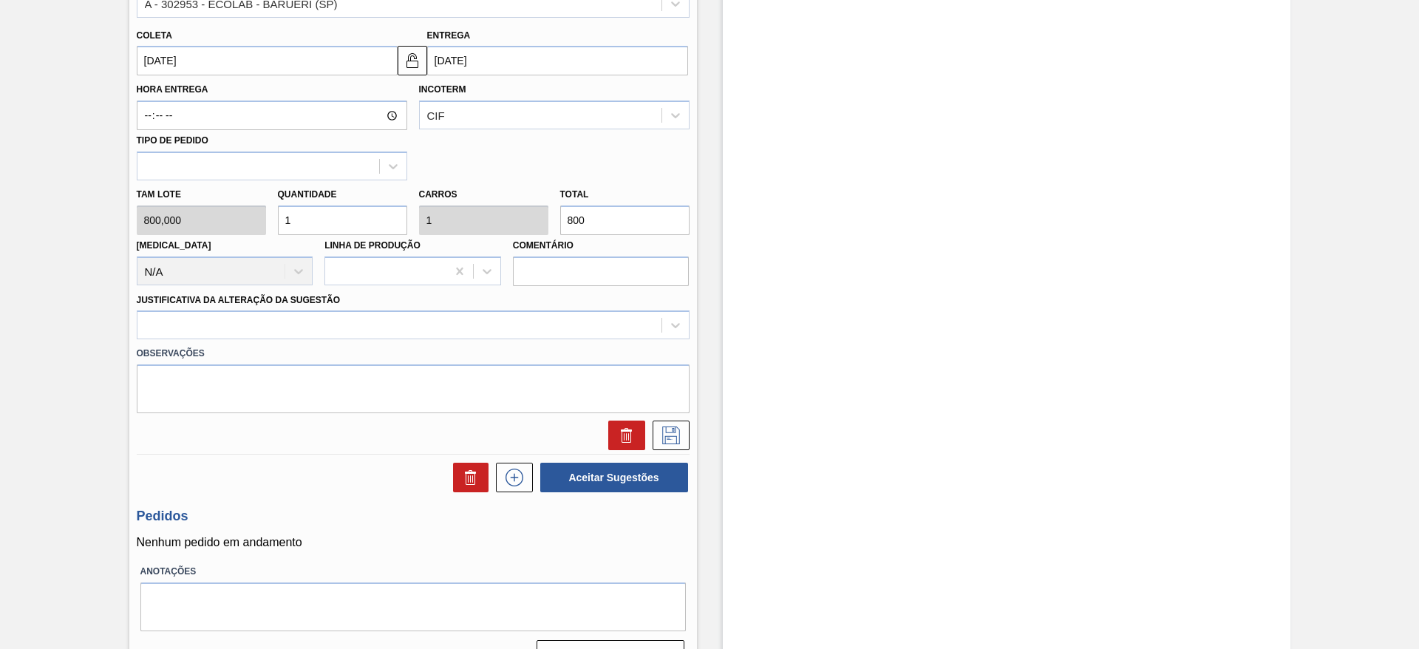
drag, startPoint x: 321, startPoint y: 216, endPoint x: 272, endPoint y: 215, distance: 48.8
click at [272, 215] on div "Quantidade 1" at bounding box center [342, 209] width 141 height 51
type input "2"
type input "1.600"
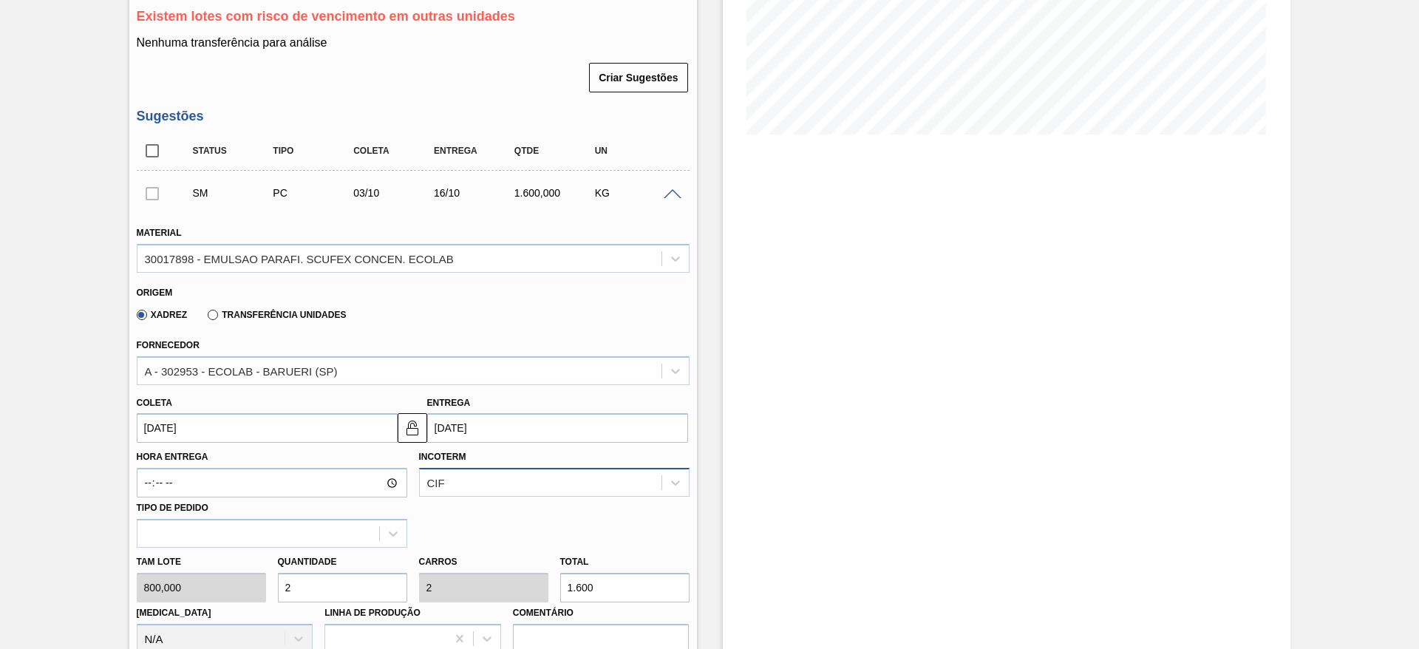
scroll to position [333, 0]
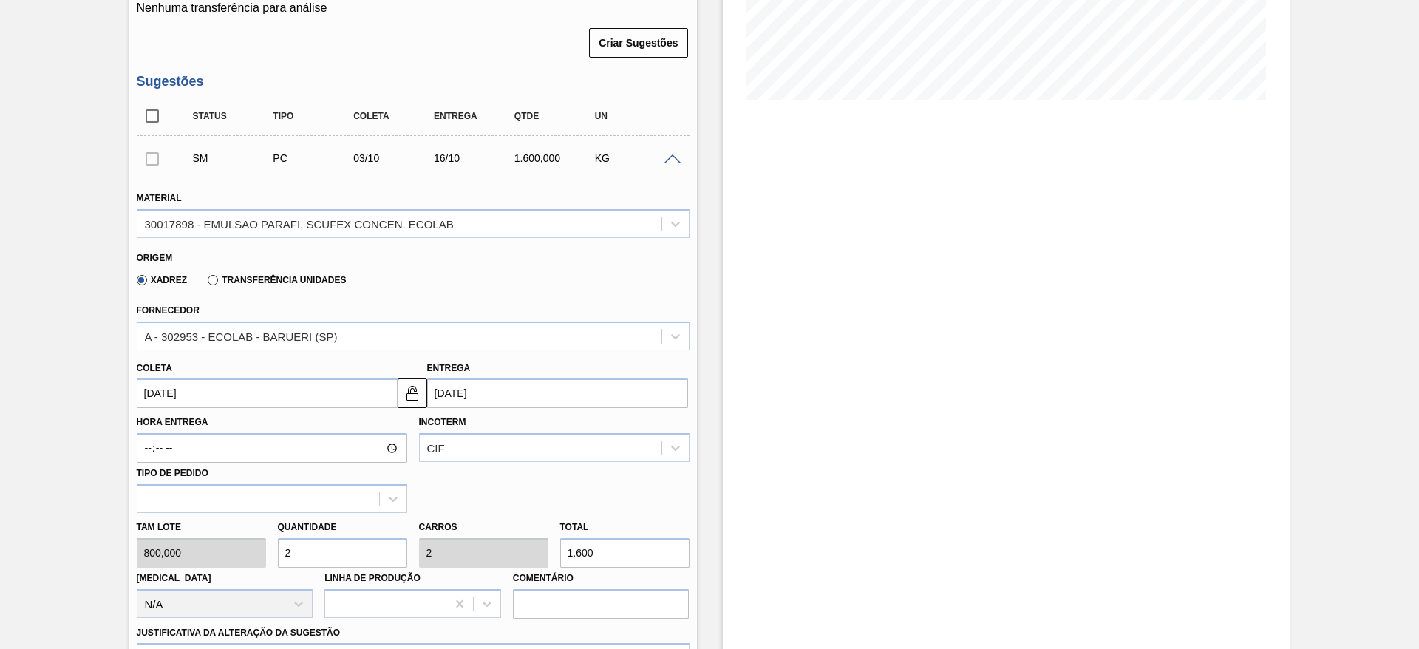
drag, startPoint x: 292, startPoint y: 551, endPoint x: 275, endPoint y: 557, distance: 18.3
click at [275, 557] on div "Quantidade 2" at bounding box center [342, 542] width 141 height 51
type input "3"
type input "2.400"
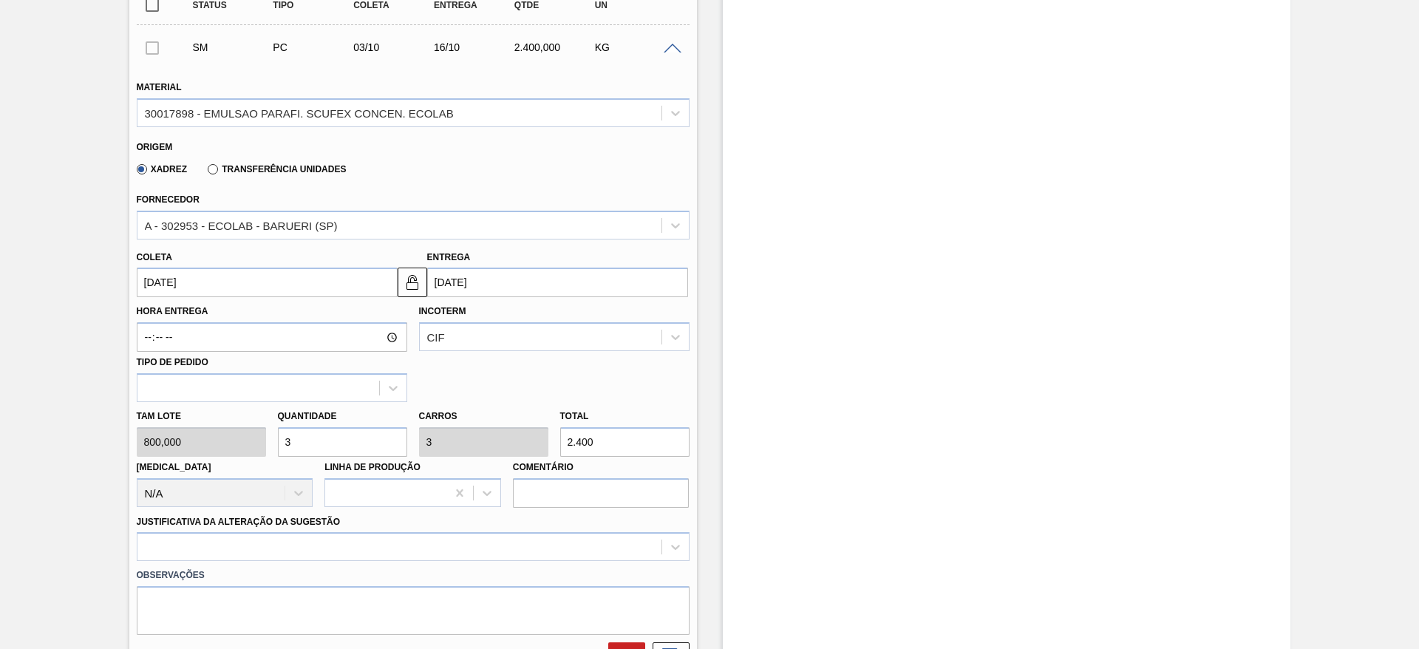
scroll to position [665, 0]
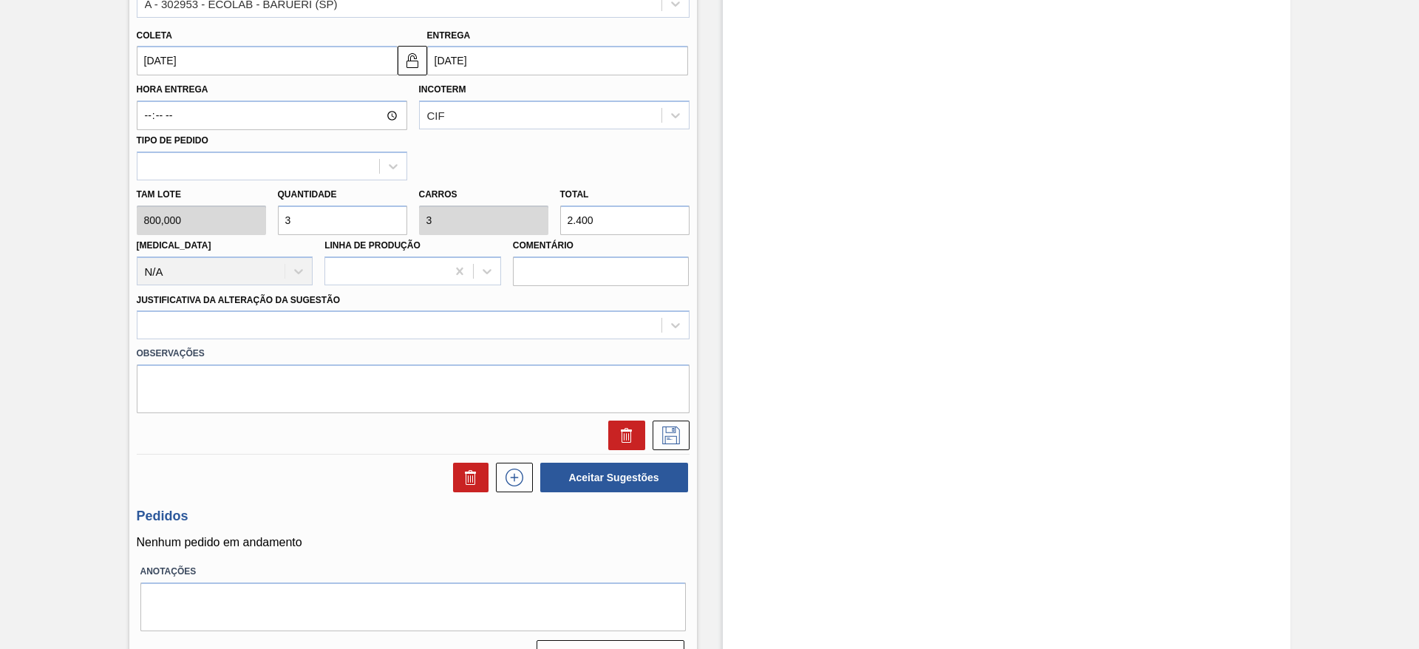
click at [261, 221] on div "Tam lote 800,000 Quantidade 3 Carros 3 Total 2.400 Doca N/A Linha de Produção C…" at bounding box center [413, 233] width 565 height 106
type input "4"
type input "3.200"
type input "4"
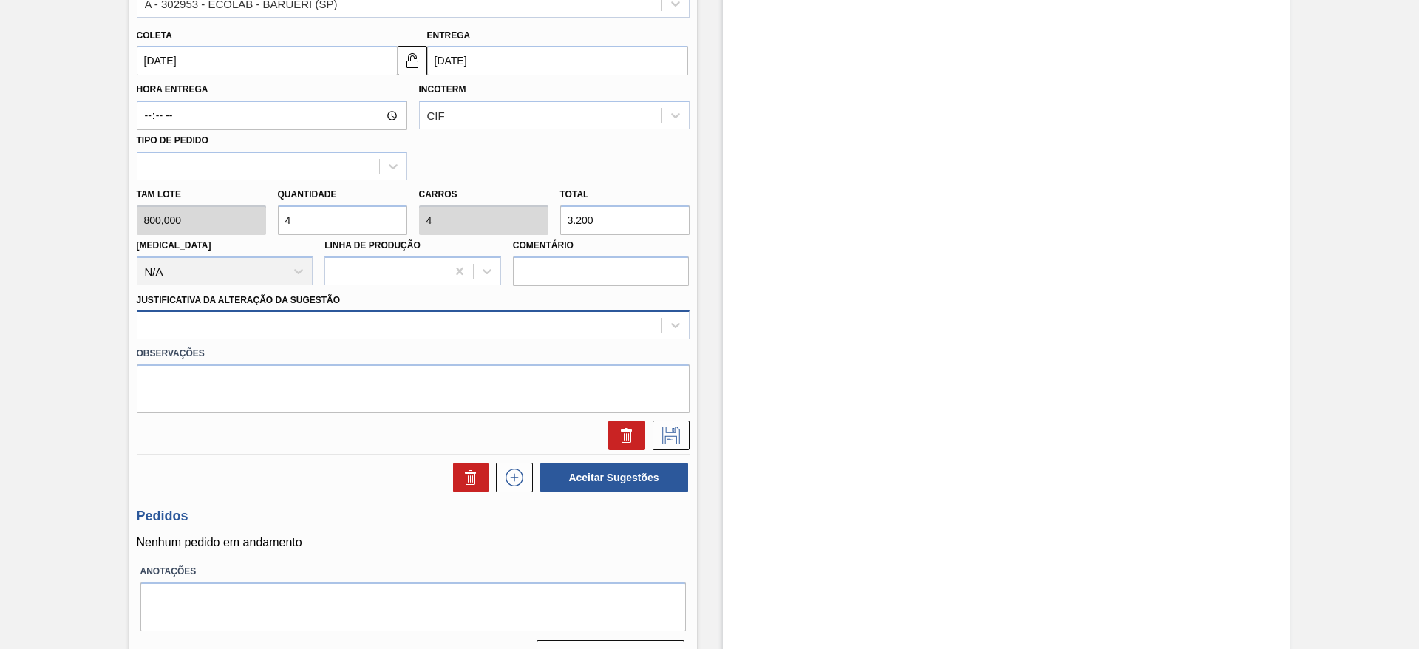
click at [326, 322] on div at bounding box center [399, 325] width 524 height 21
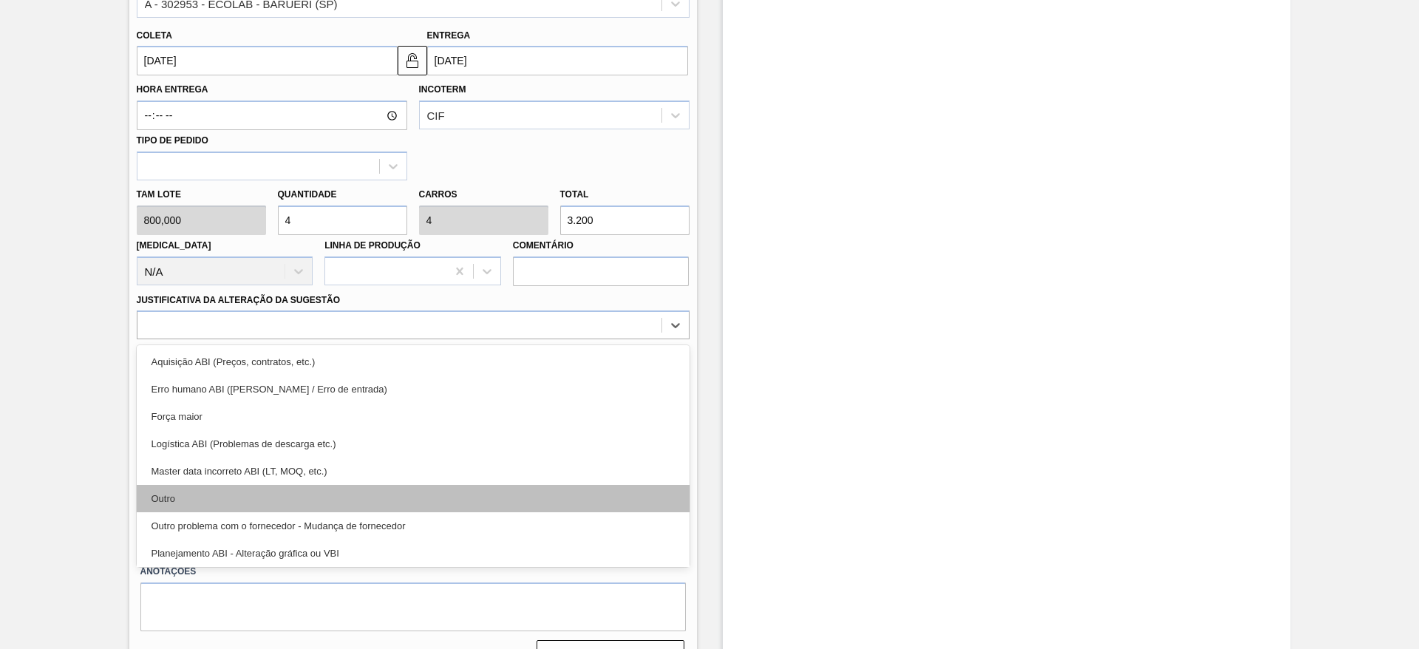
click at [277, 493] on div "Outro" at bounding box center [413, 498] width 553 height 27
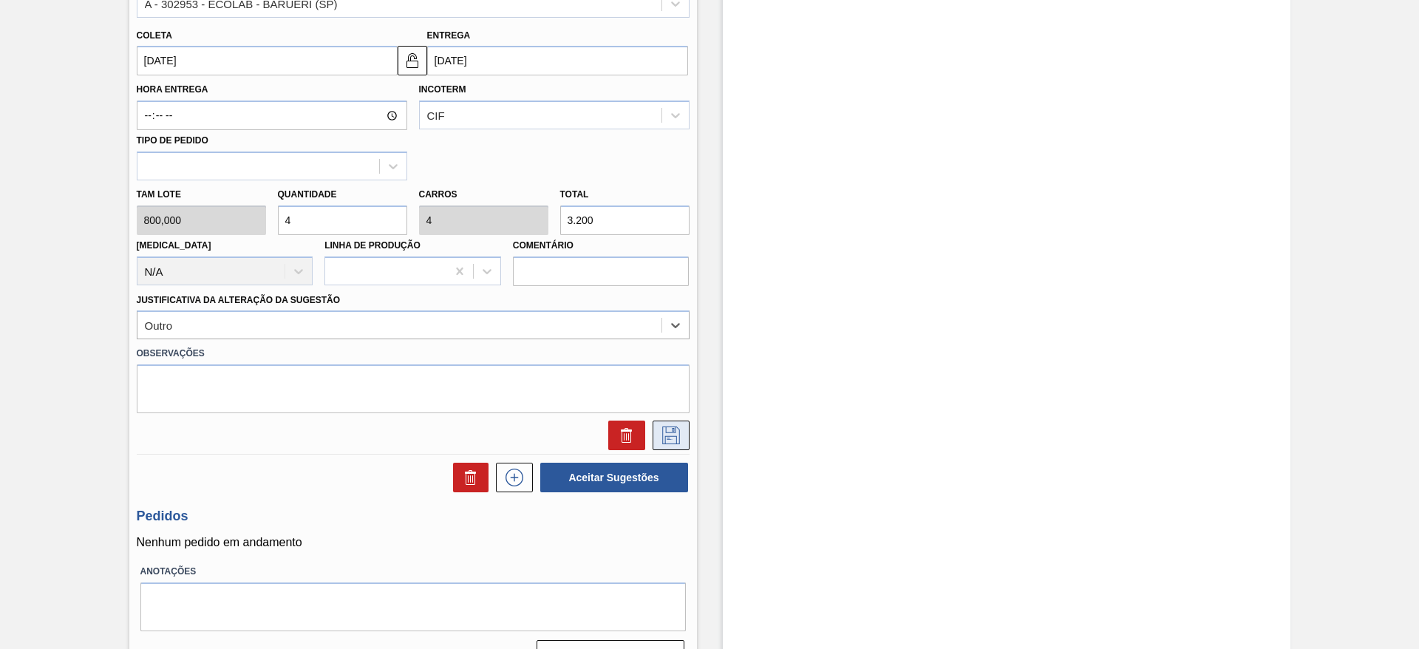
click at [674, 427] on icon at bounding box center [671, 435] width 18 height 18
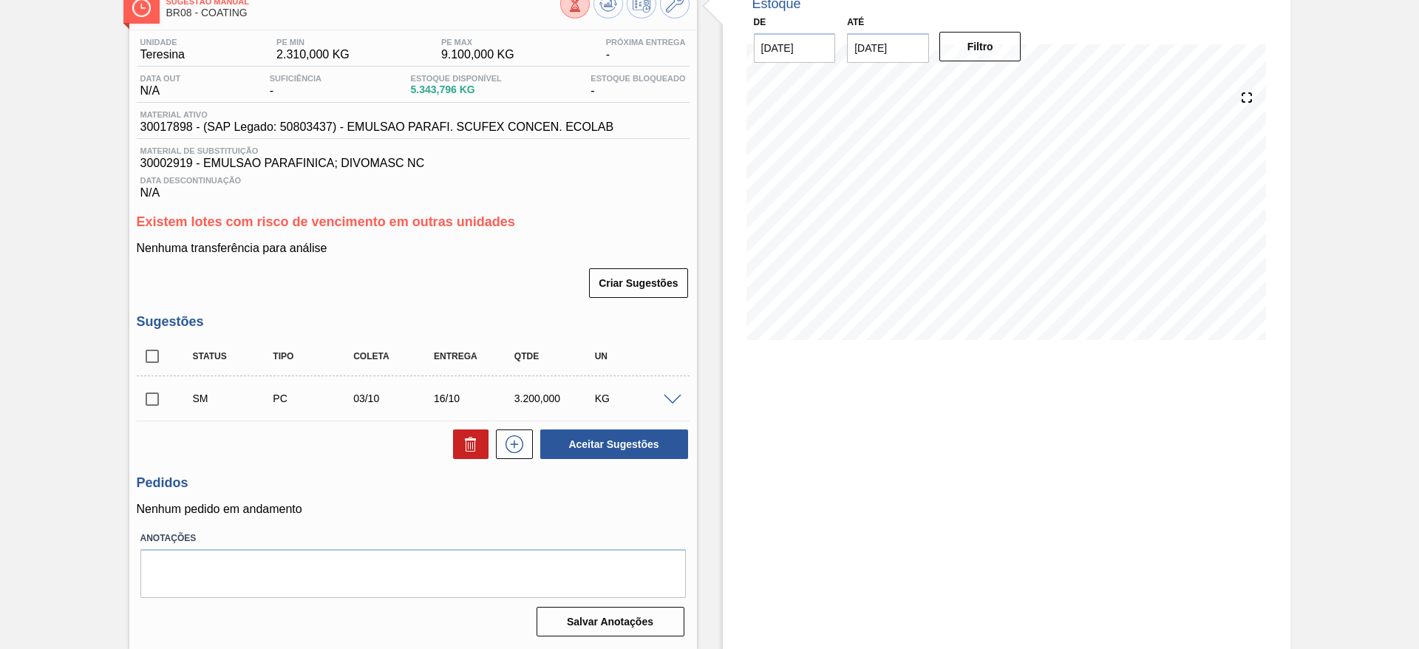
scroll to position [92, 0]
click at [664, 398] on span at bounding box center [673, 400] width 18 height 11
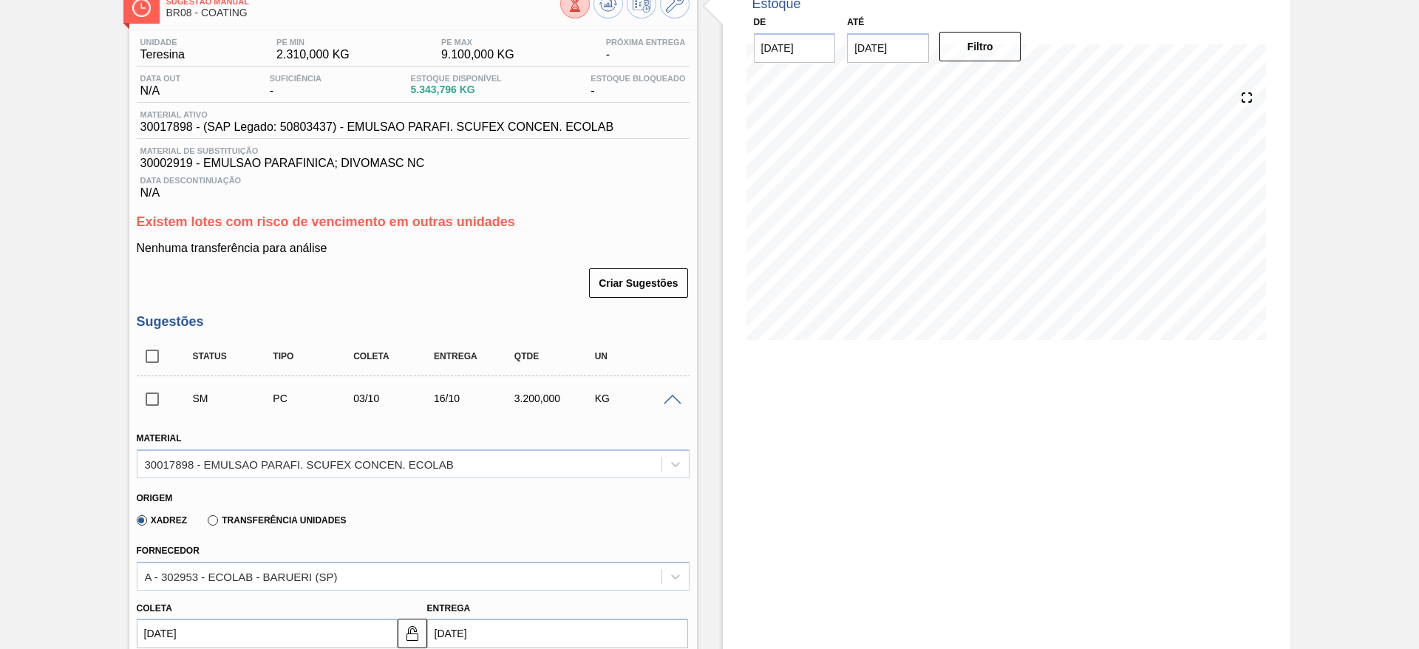
click at [670, 395] on span at bounding box center [673, 400] width 18 height 11
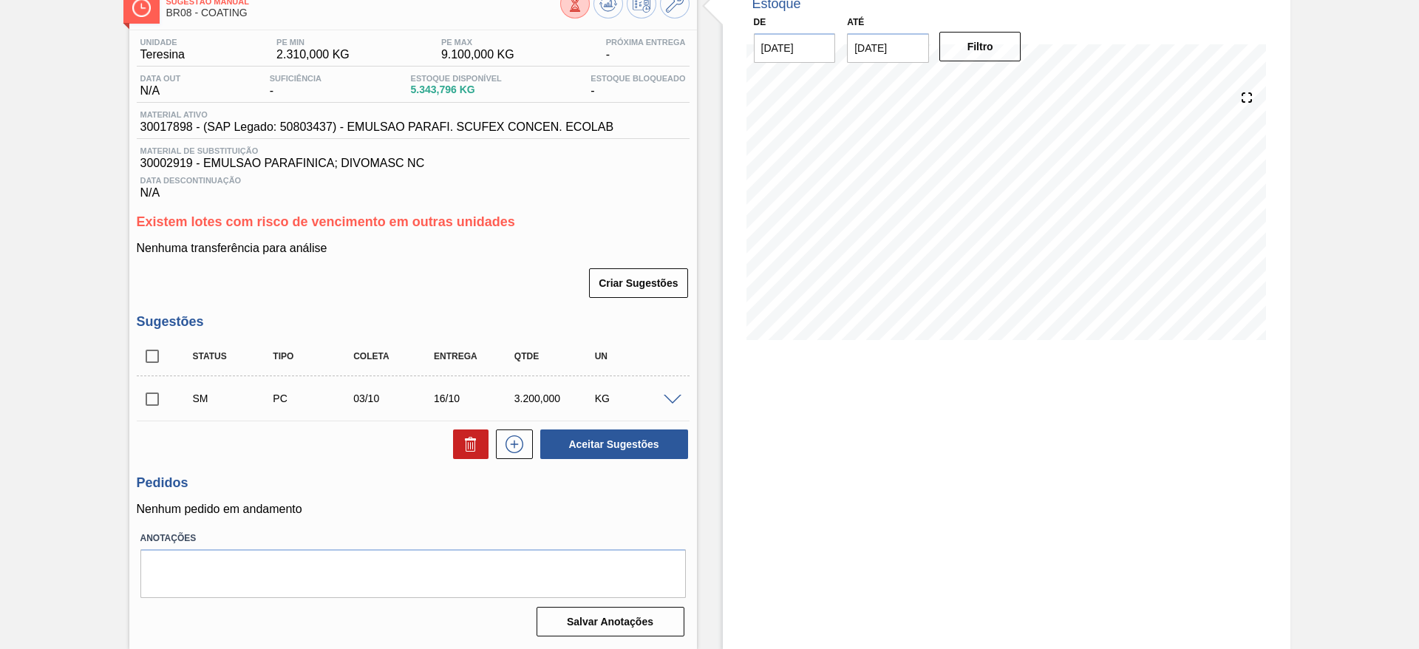
click at [147, 401] on input "checkbox" at bounding box center [152, 399] width 31 height 31
click at [570, 443] on button "Aceitar Sugestões" at bounding box center [614, 444] width 148 height 30
checkbox input "false"
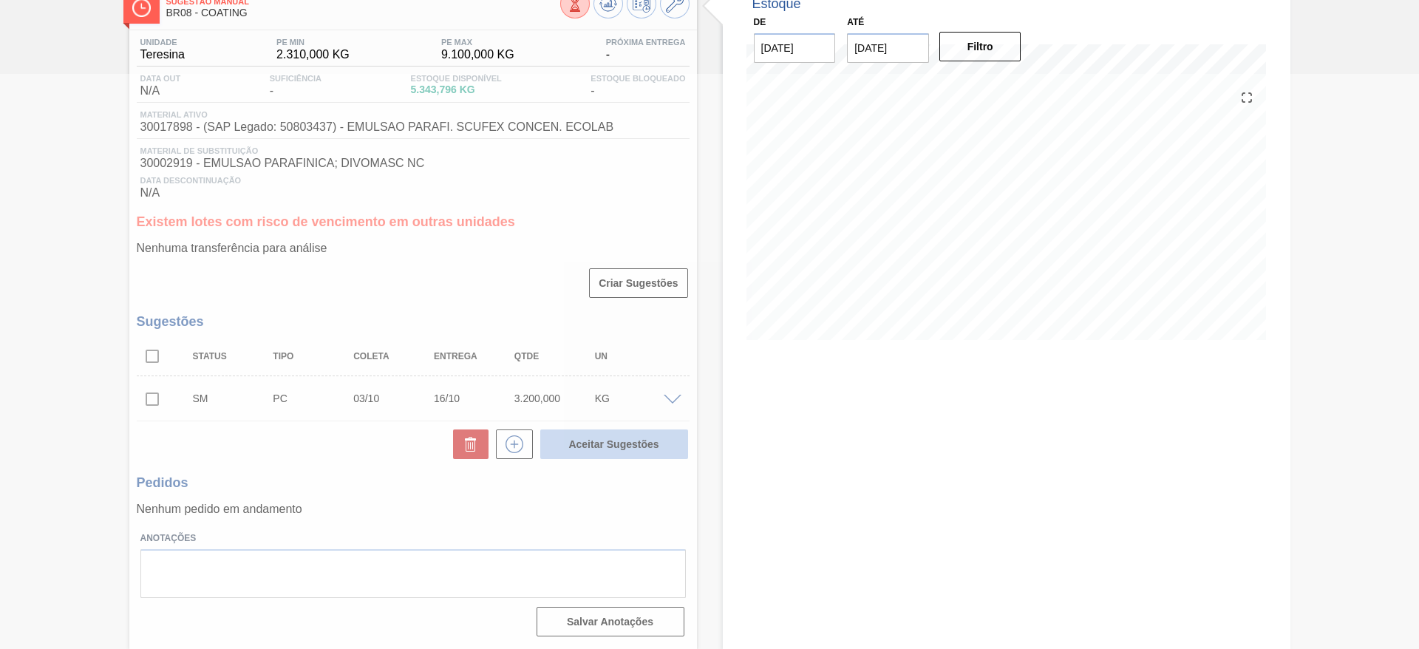
scroll to position [57, 0]
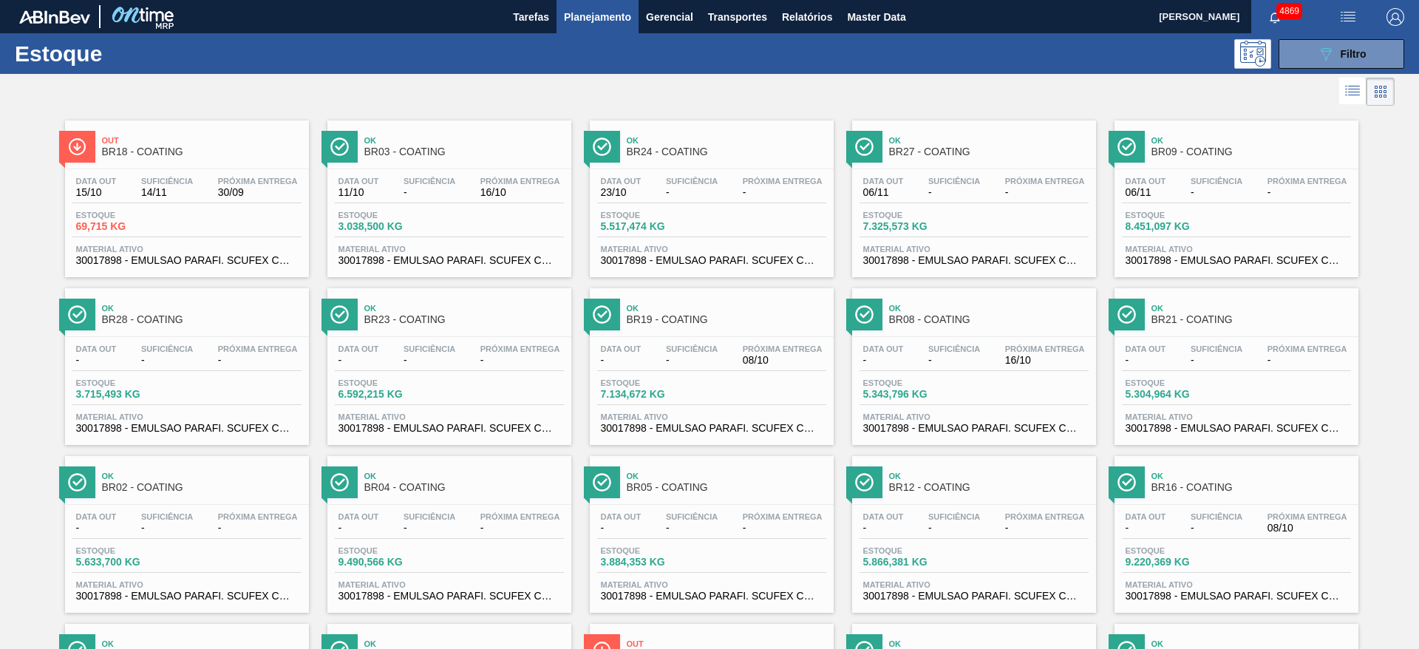
scroll to position [222, 0]
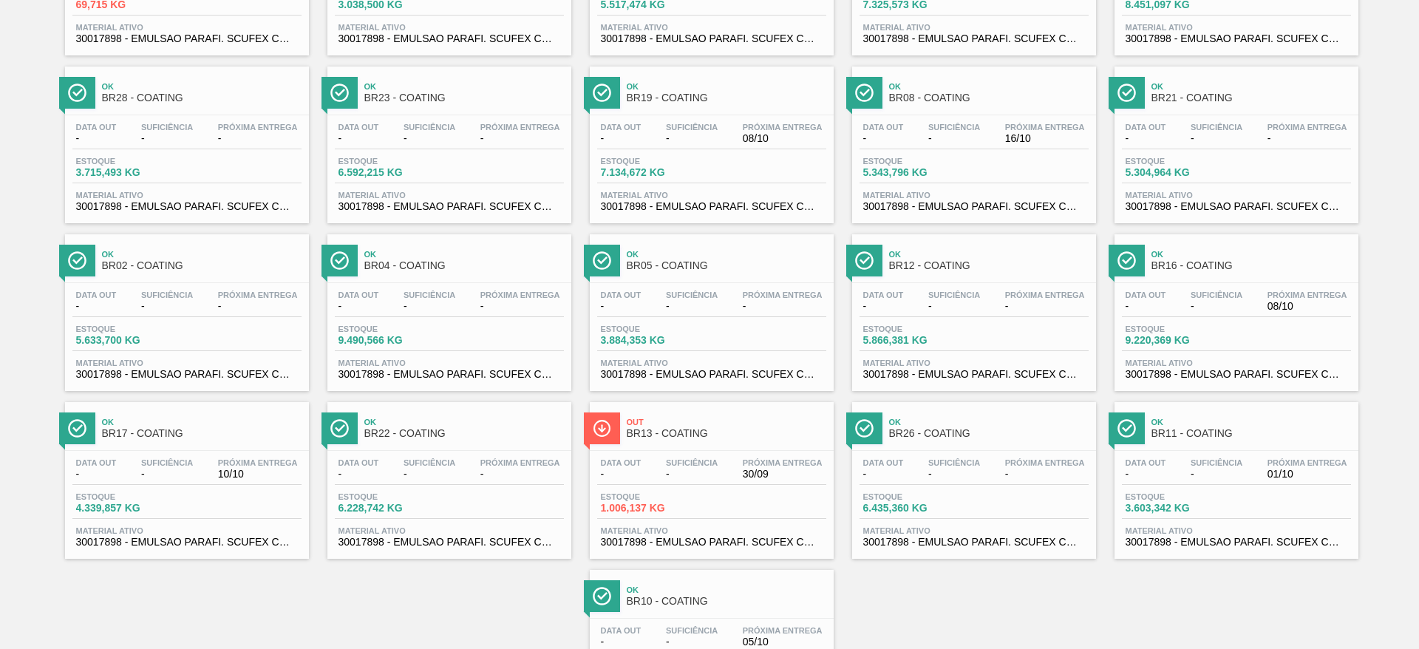
click at [690, 446] on div "Out BR13 - COATING Data out - Suficiência - Próxima Entrega 30/09 Estoque 1.006…" at bounding box center [712, 480] width 244 height 157
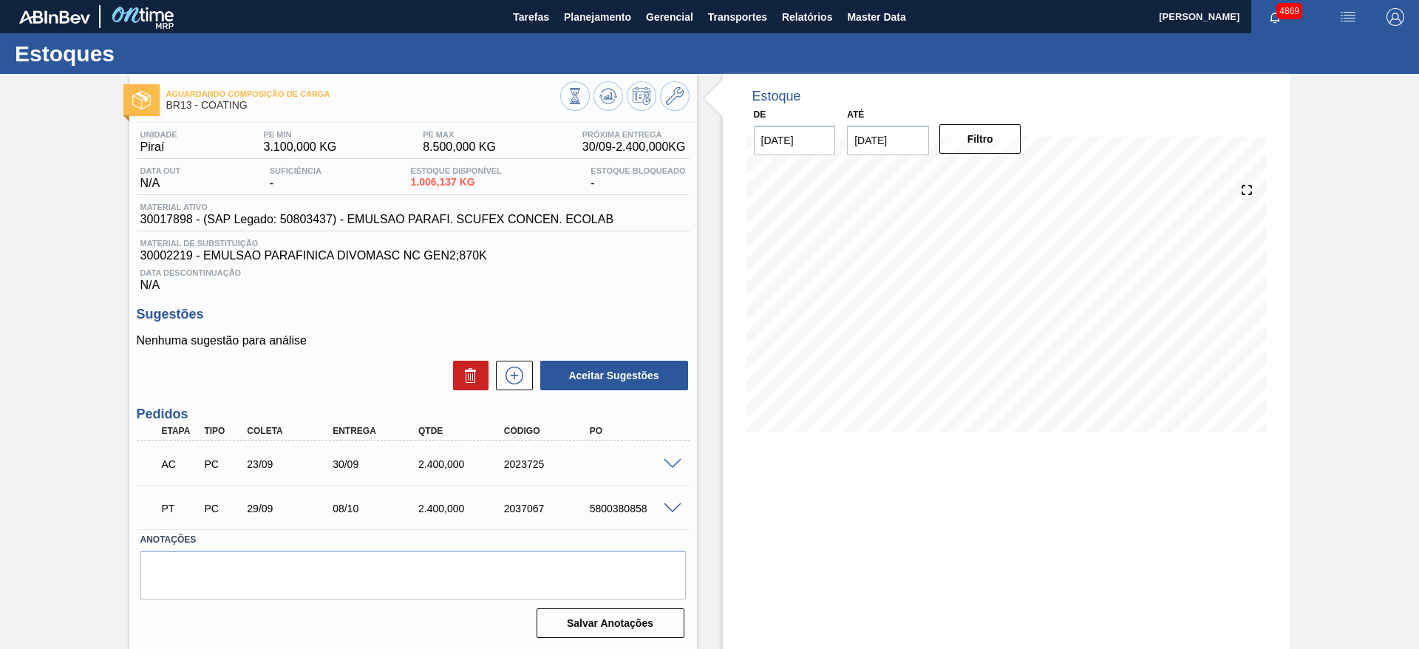
click at [662, 459] on div at bounding box center [675, 463] width 30 height 11
click at [672, 460] on span at bounding box center [673, 464] width 18 height 11
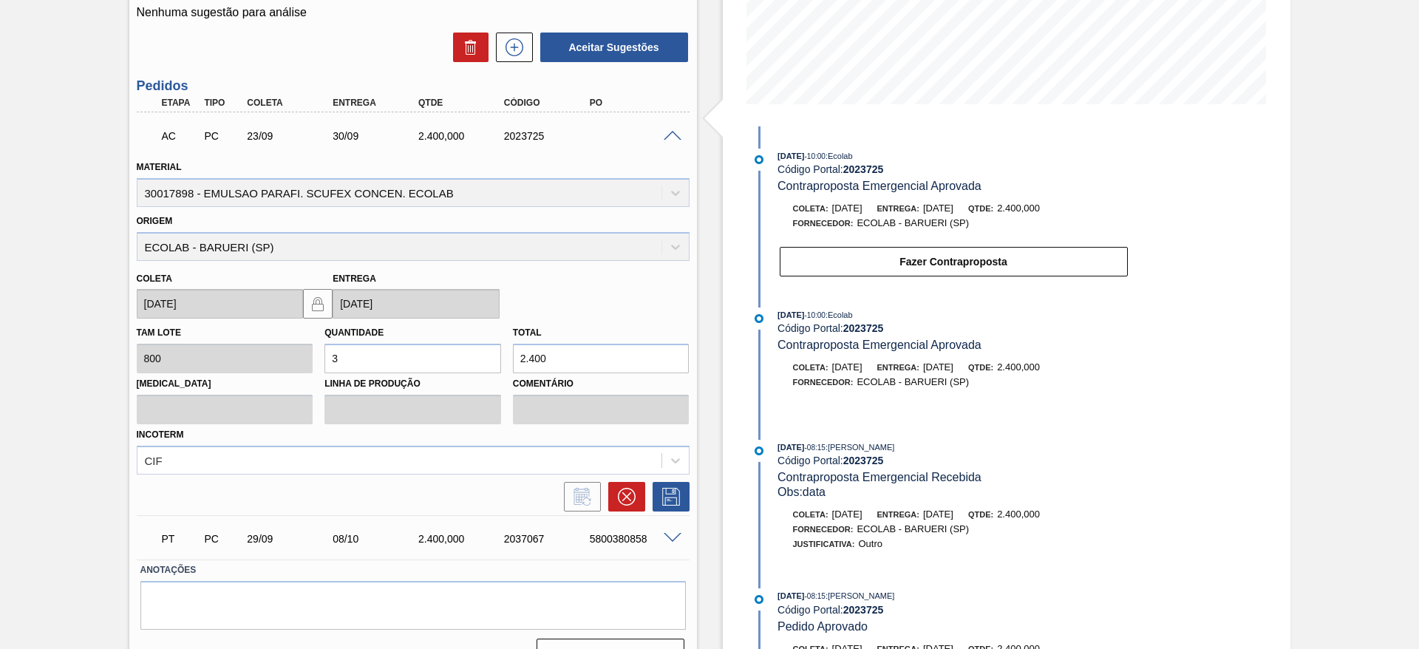
scroll to position [333, 0]
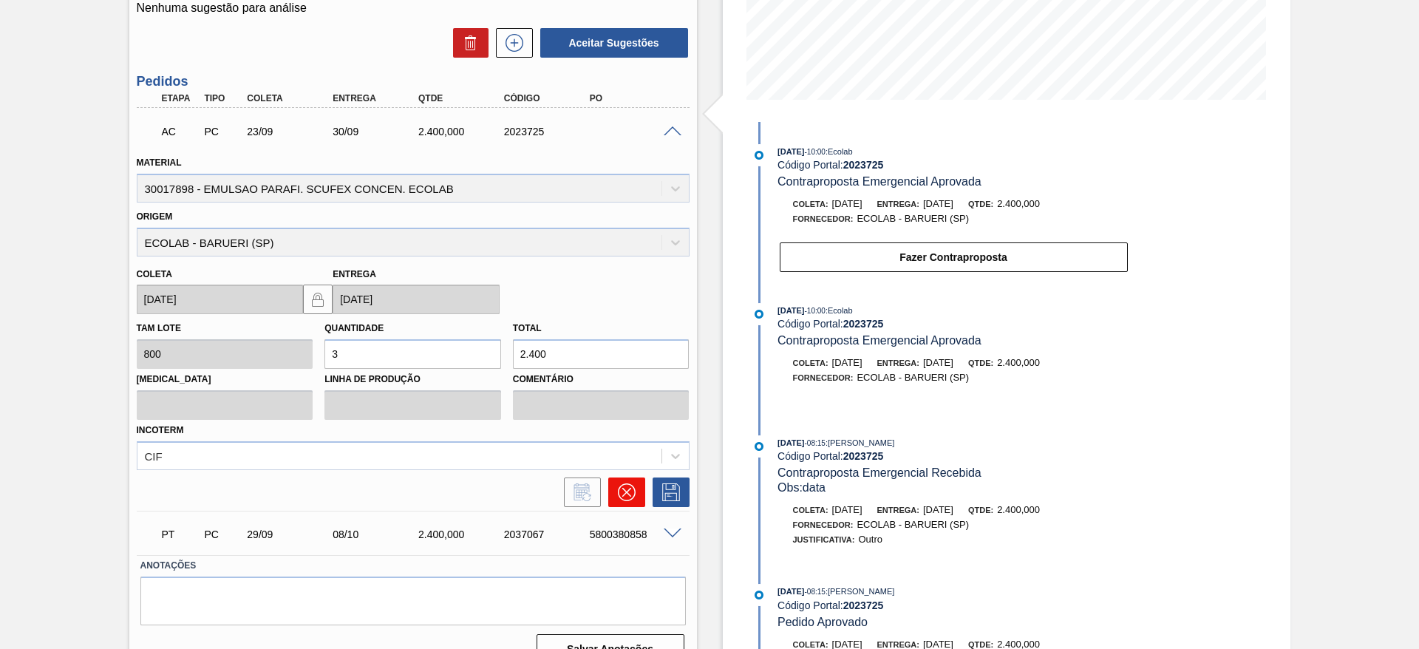
click at [633, 489] on icon at bounding box center [626, 492] width 18 height 18
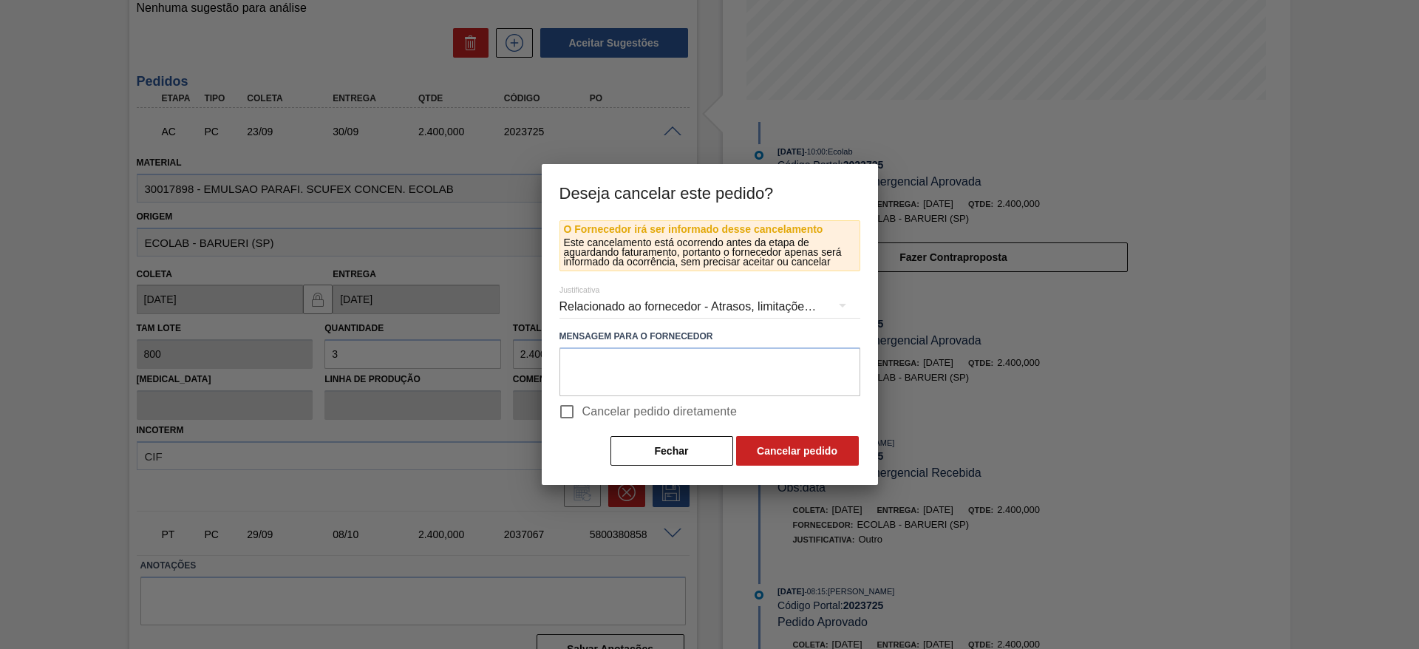
click at [652, 296] on div "Relacionado ao fornecedor - Atrasos, limitações de capacidade, etc." at bounding box center [710, 306] width 301 height 41
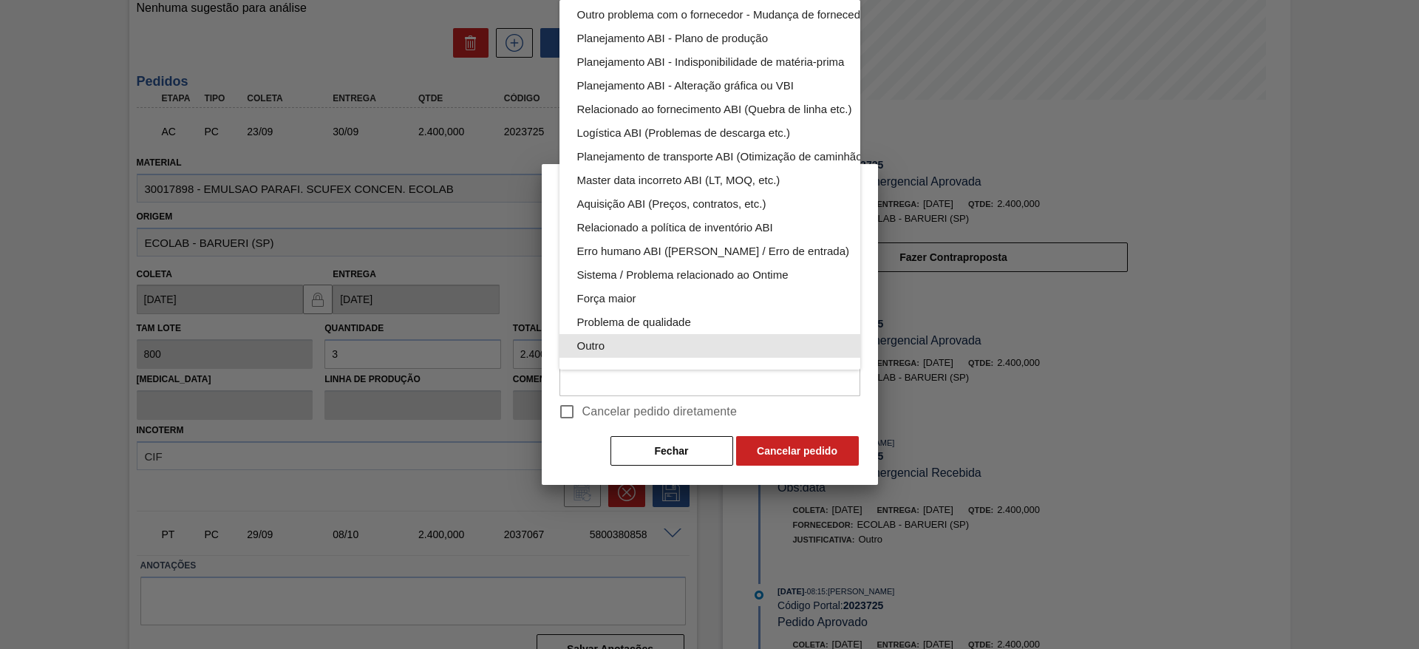
click at [653, 334] on div "Outro" at bounding box center [744, 346] width 335 height 24
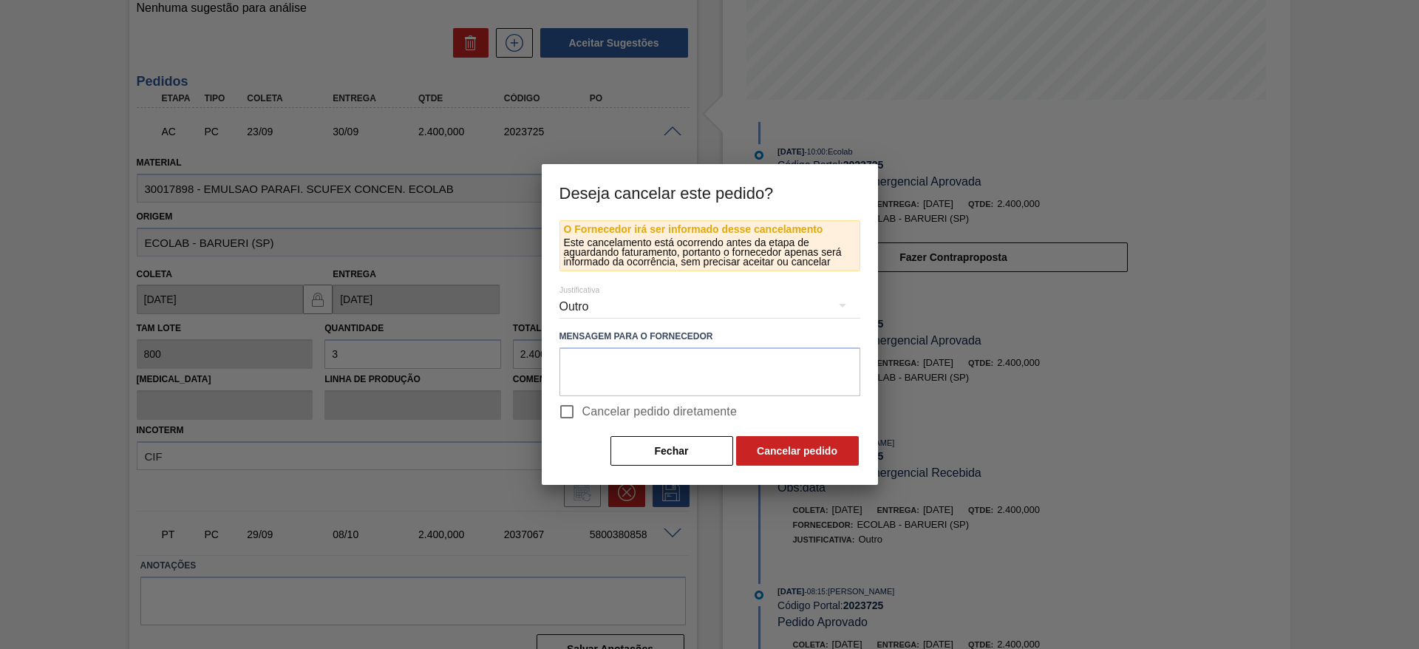
click at [561, 409] on input "Cancelar pedido diretamente" at bounding box center [566, 411] width 31 height 31
checkbox input "true"
click at [792, 454] on button "Cancelar pedido" at bounding box center [797, 451] width 123 height 30
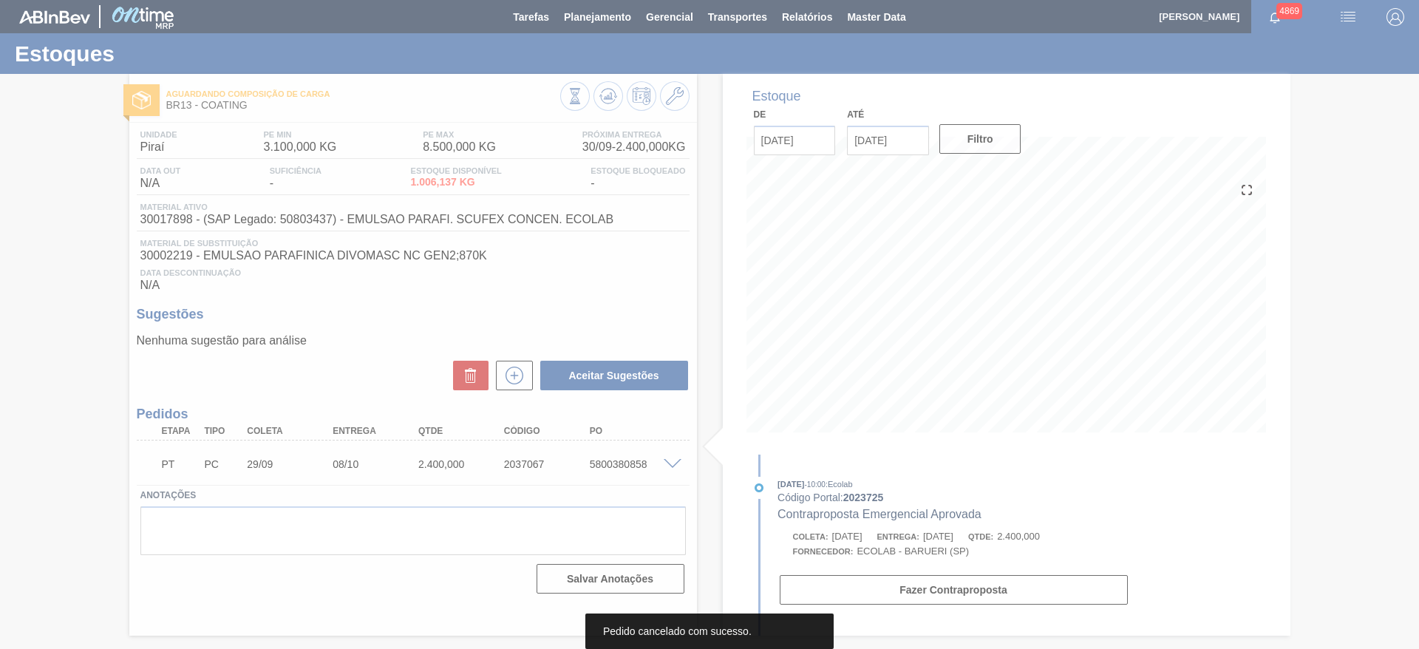
scroll to position [0, 0]
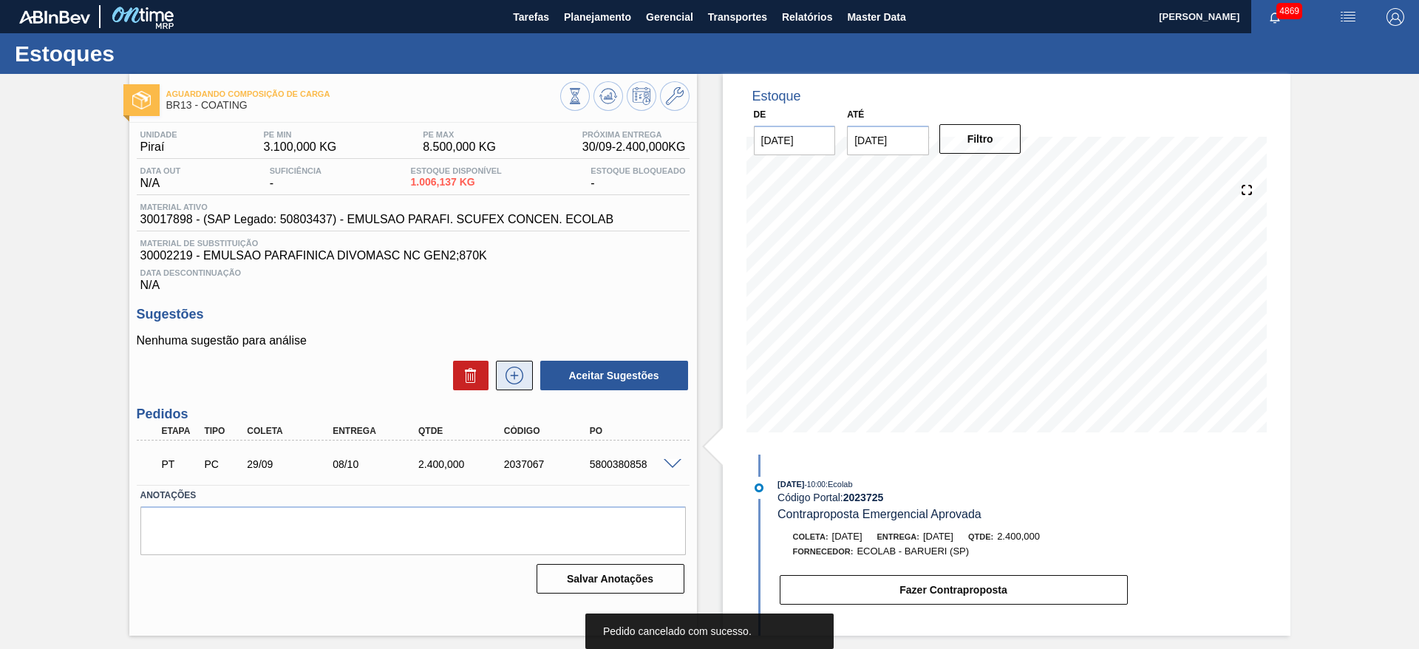
click at [517, 376] on icon at bounding box center [515, 376] width 24 height 18
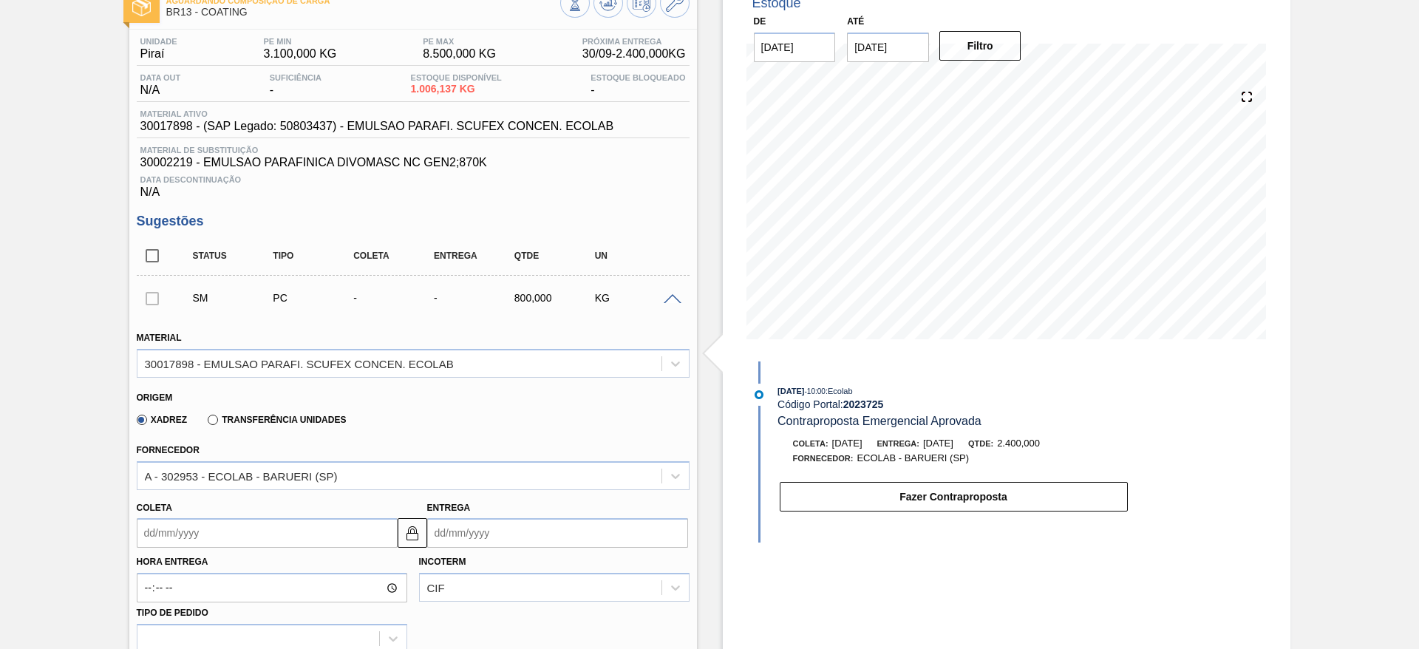
scroll to position [222, 0]
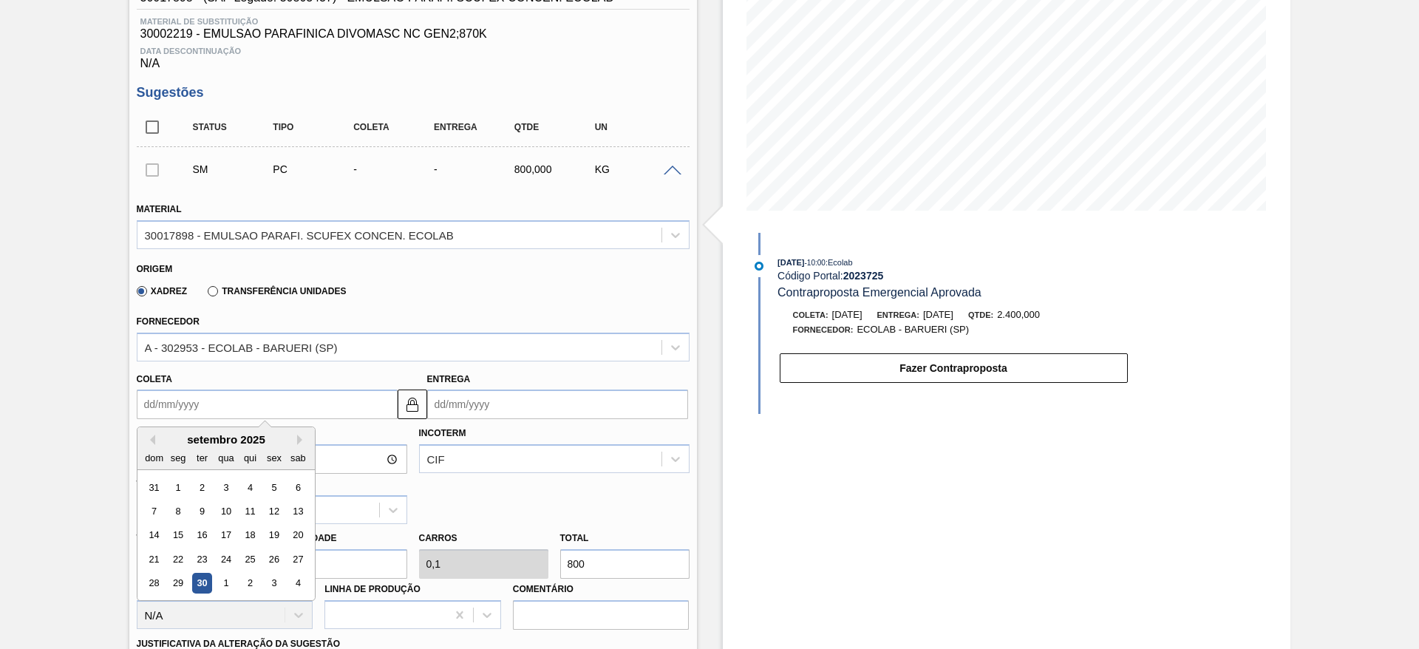
click at [280, 408] on input "Coleta" at bounding box center [267, 405] width 261 height 30
click at [276, 585] on div "3" at bounding box center [274, 584] width 20 height 20
type input "03/10/2025"
type input "12/10/2025"
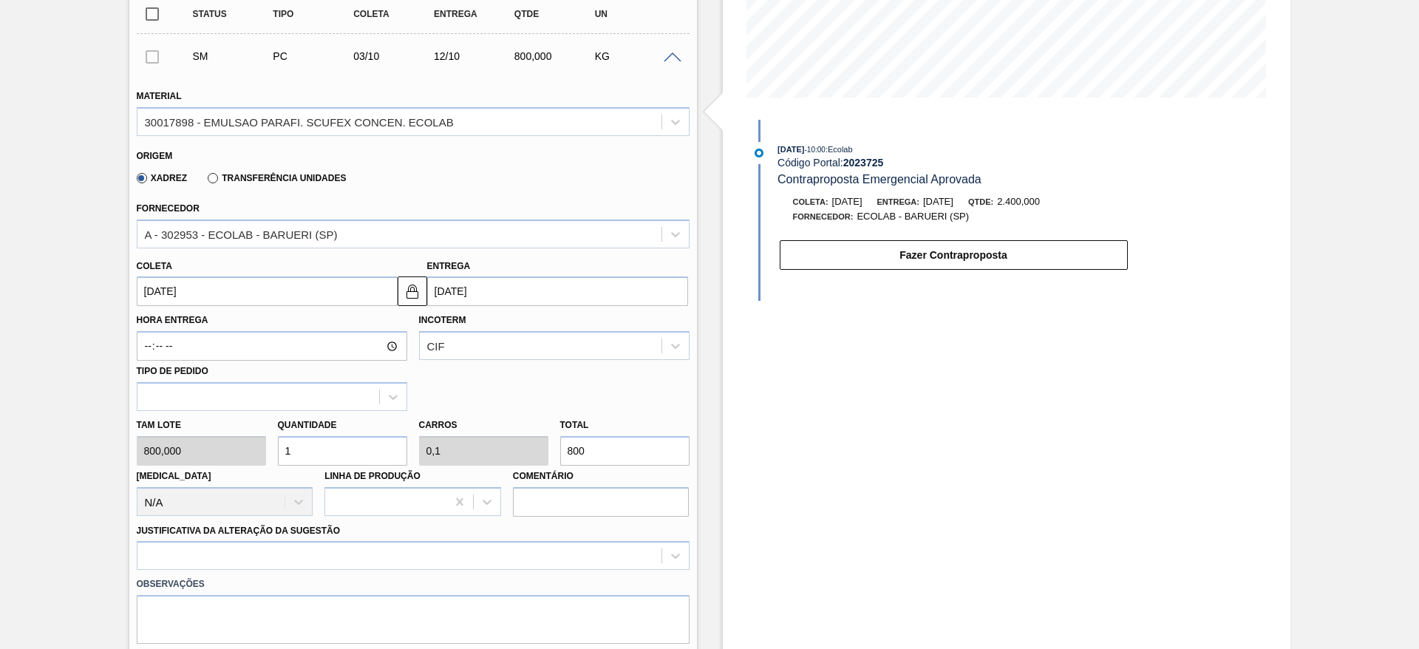
scroll to position [443, 0]
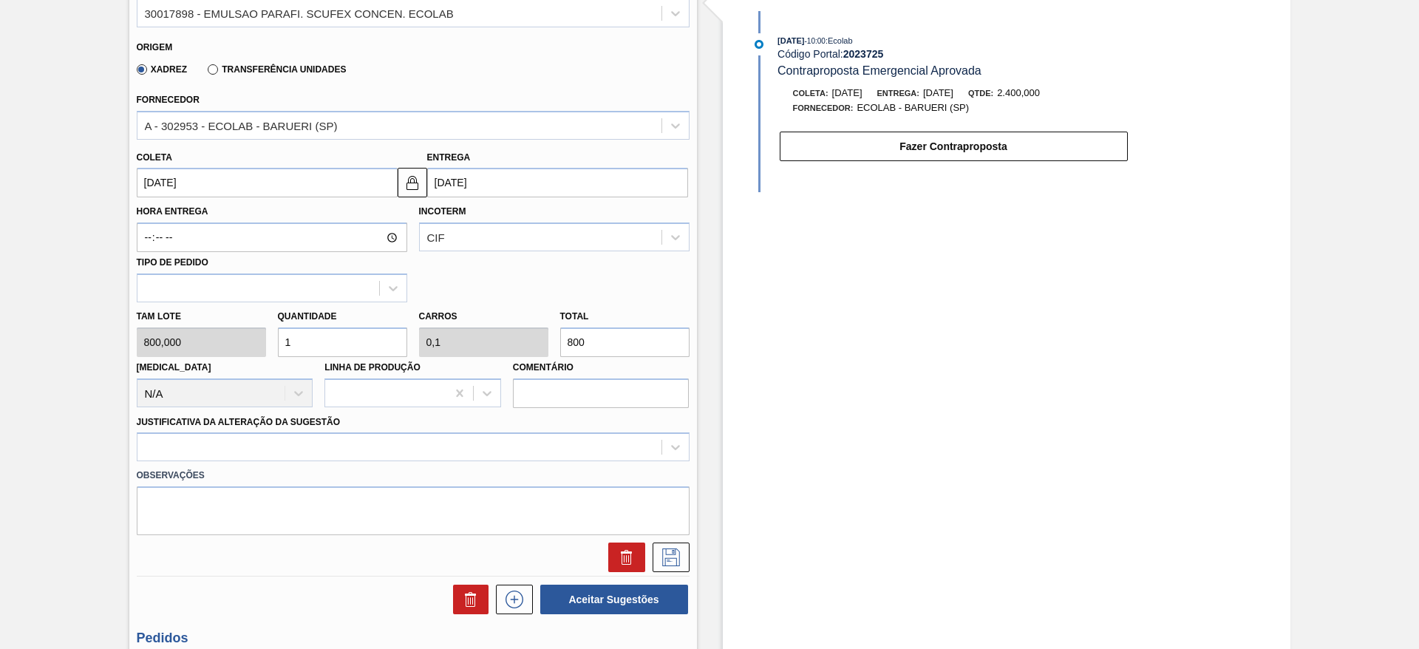
drag, startPoint x: 305, startPoint y: 332, endPoint x: 273, endPoint y: 329, distance: 32.7
click at [273, 329] on div "Quantidade 1" at bounding box center [342, 331] width 141 height 51
type input "4"
type input "0,4"
type input "3.200"
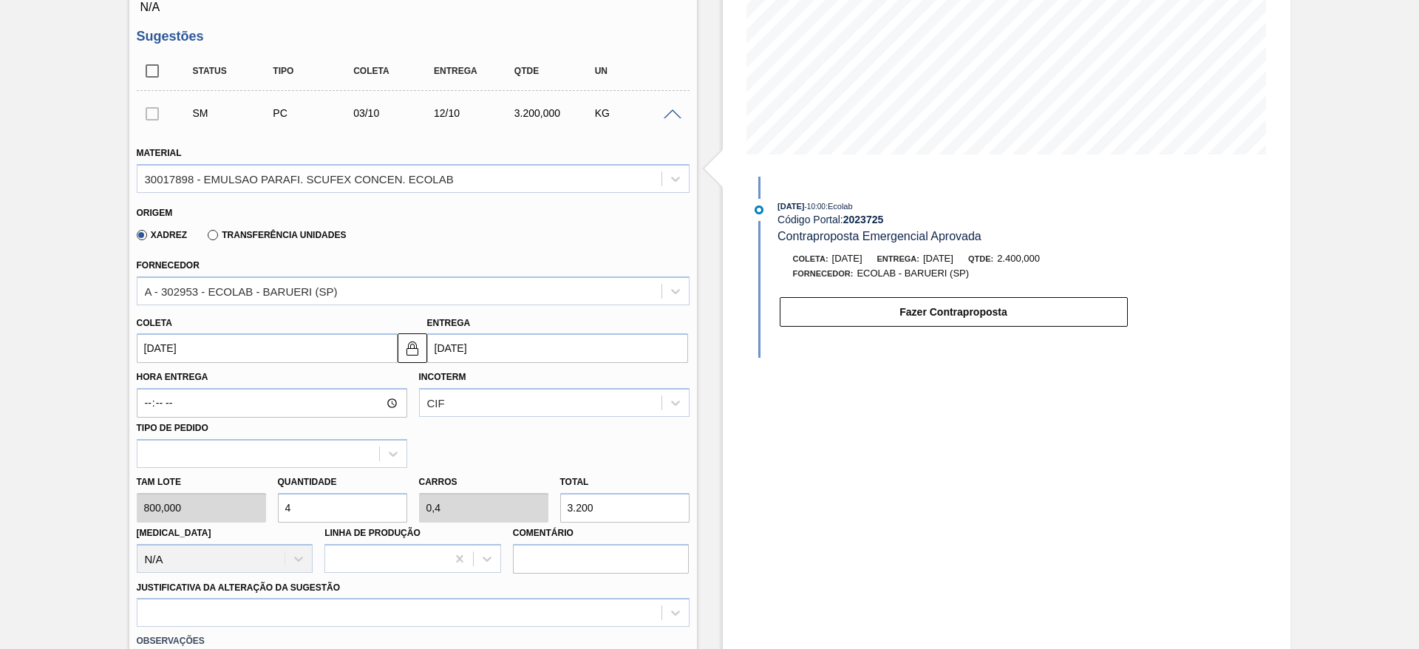
scroll to position [333, 0]
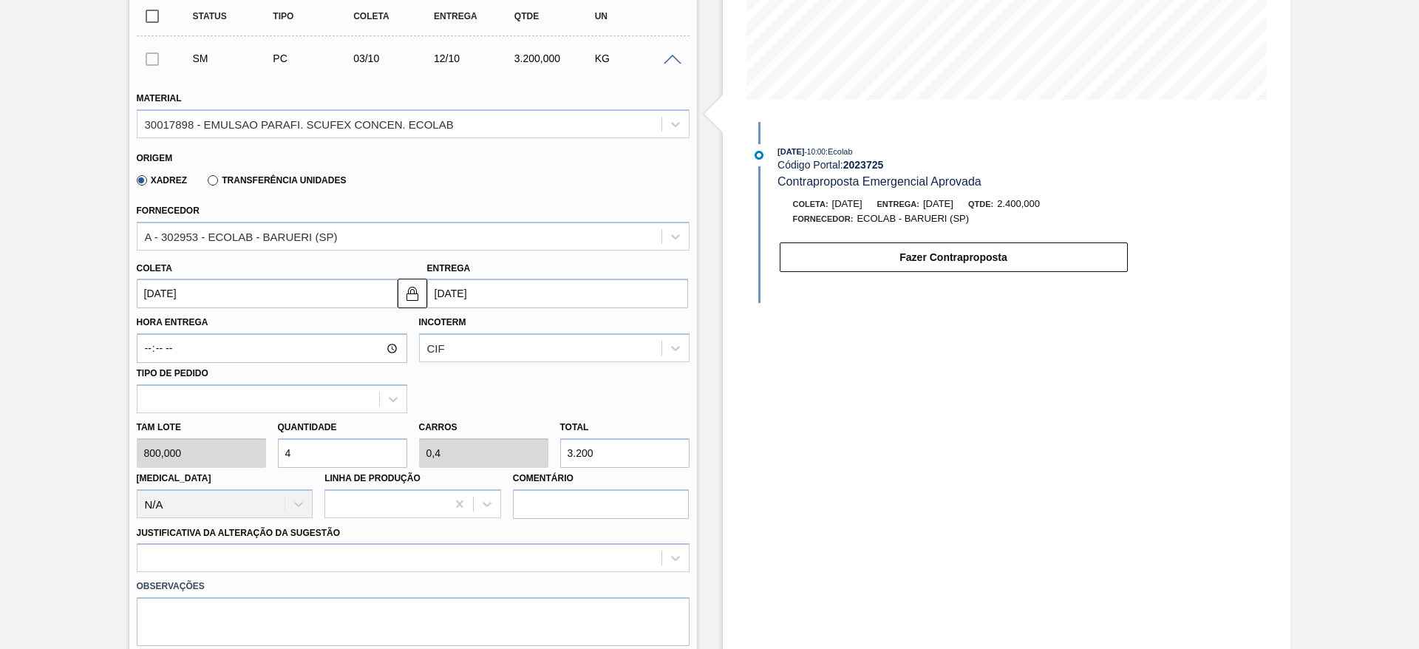
drag, startPoint x: 292, startPoint y: 452, endPoint x: 271, endPoint y: 455, distance: 20.9
click at [272, 455] on div "Quantidade 4" at bounding box center [342, 442] width 141 height 51
type input "3"
type input "0,3"
type input "2.400"
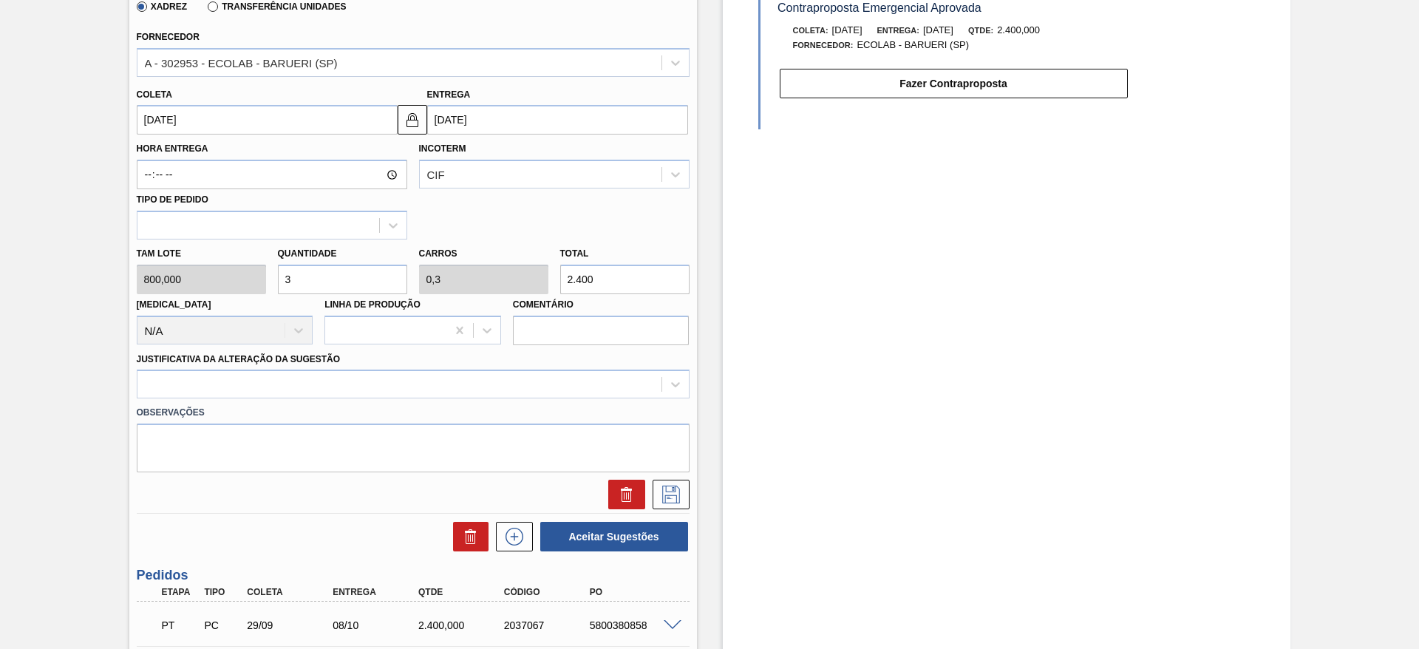
scroll to position [625, 0]
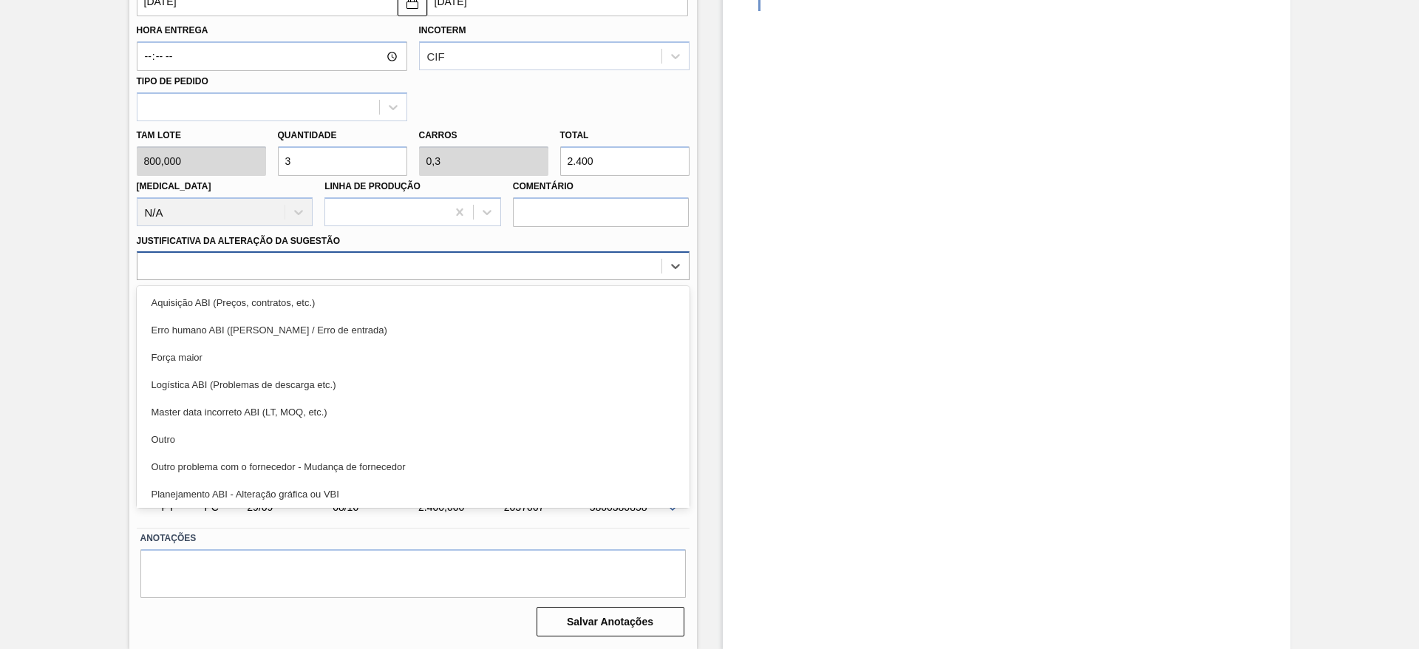
click at [398, 263] on div at bounding box center [399, 266] width 524 height 21
click at [318, 155] on input "3" at bounding box center [342, 161] width 129 height 30
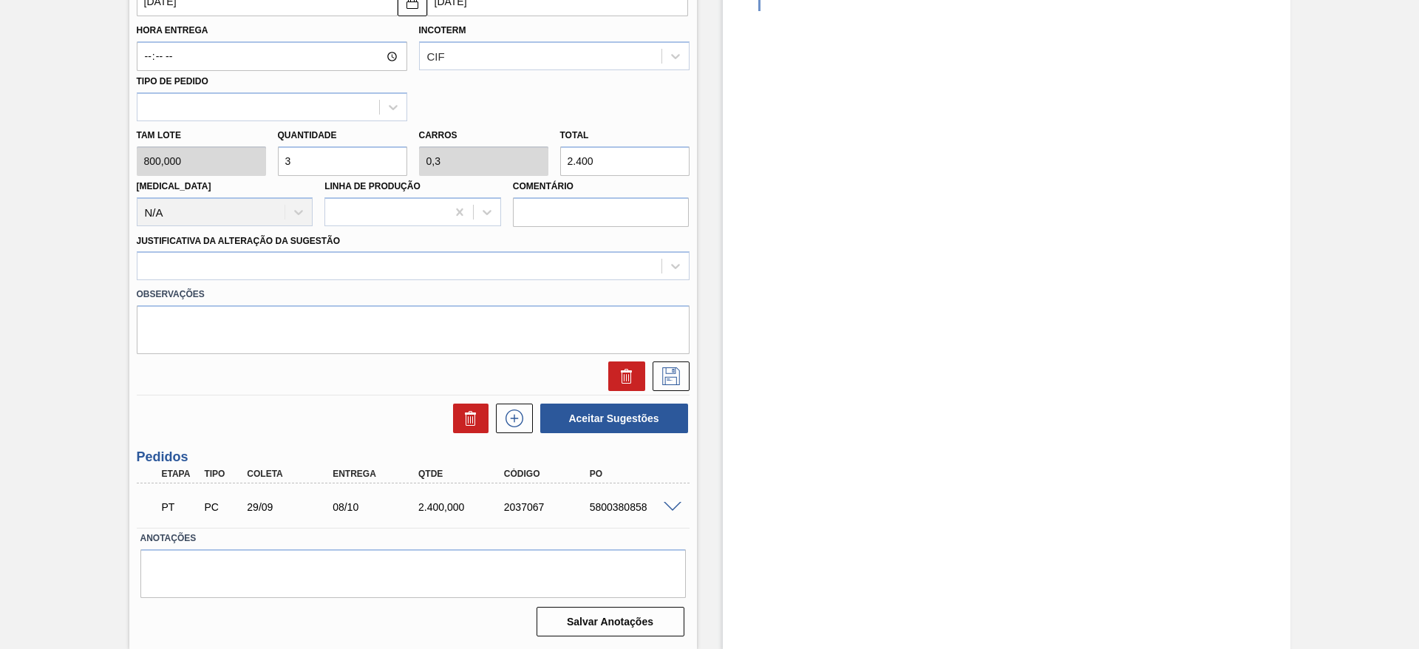
drag, startPoint x: 318, startPoint y: 155, endPoint x: 278, endPoint y: 163, distance: 40.7
click at [278, 163] on input "3" at bounding box center [342, 161] width 129 height 30
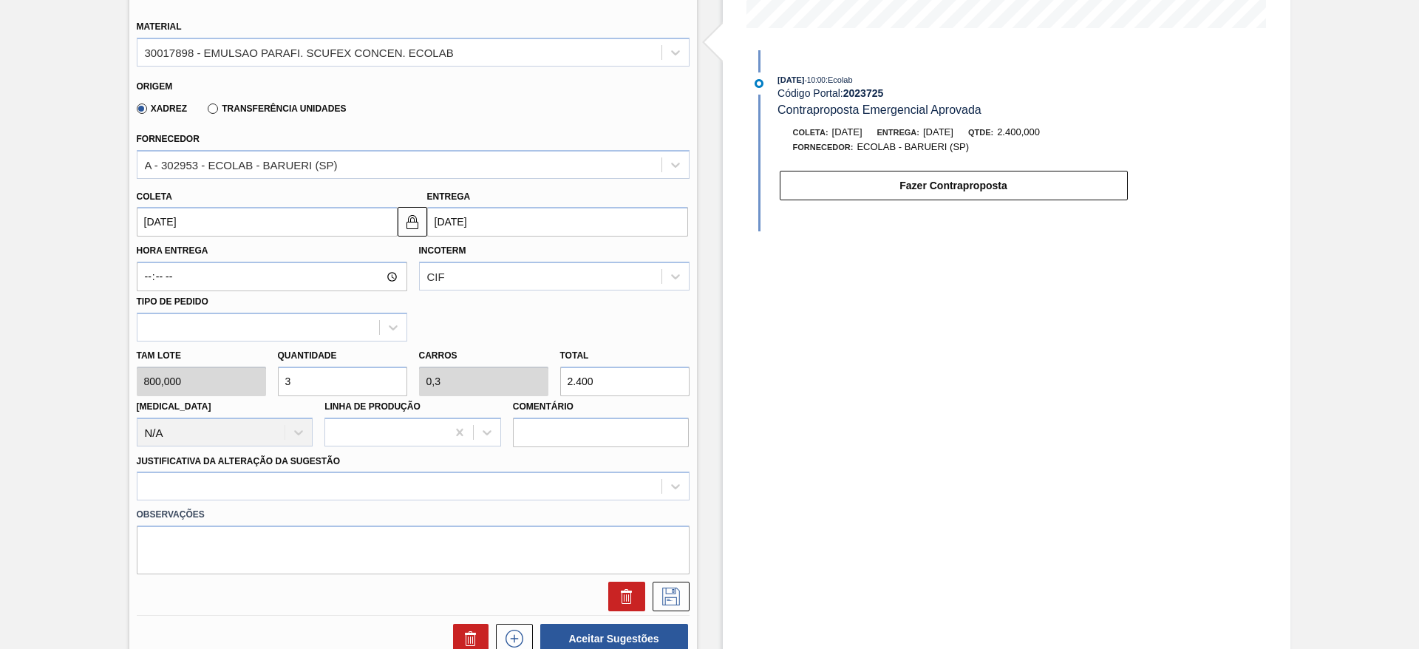
scroll to position [403, 0]
type input "4"
type input "0,4"
type input "3.200"
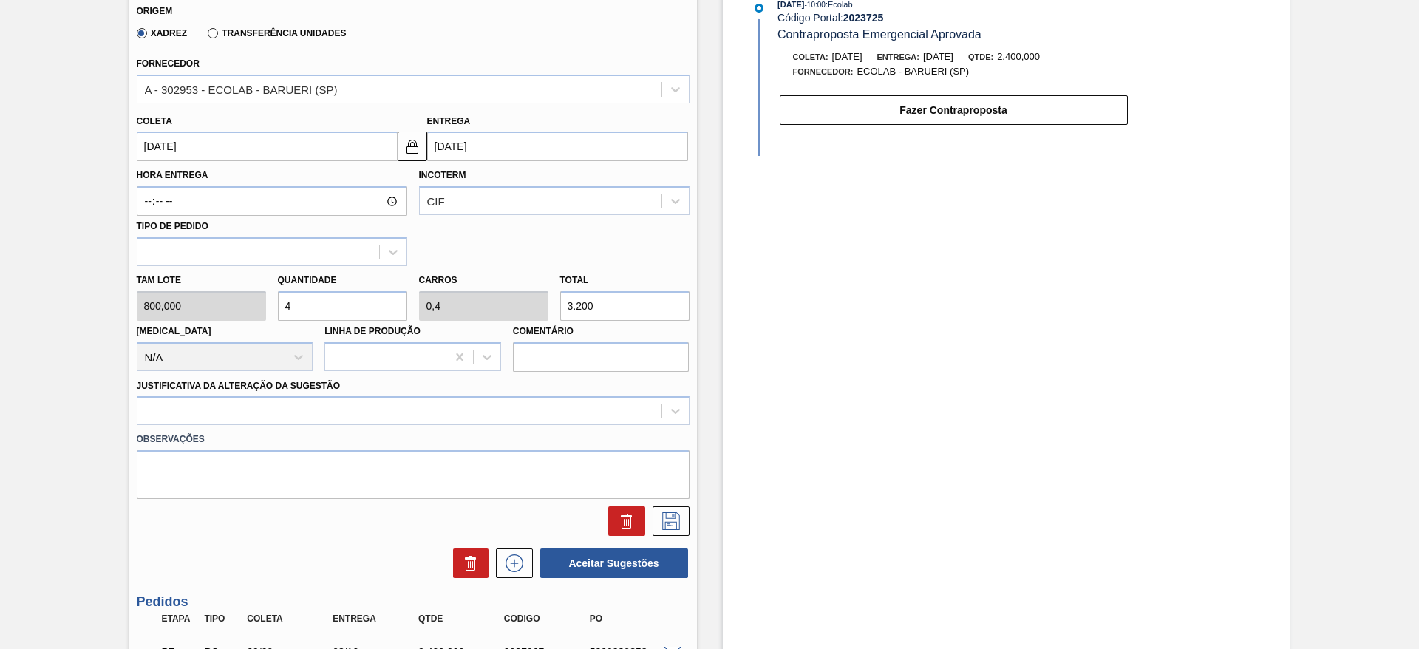
scroll to position [514, 0]
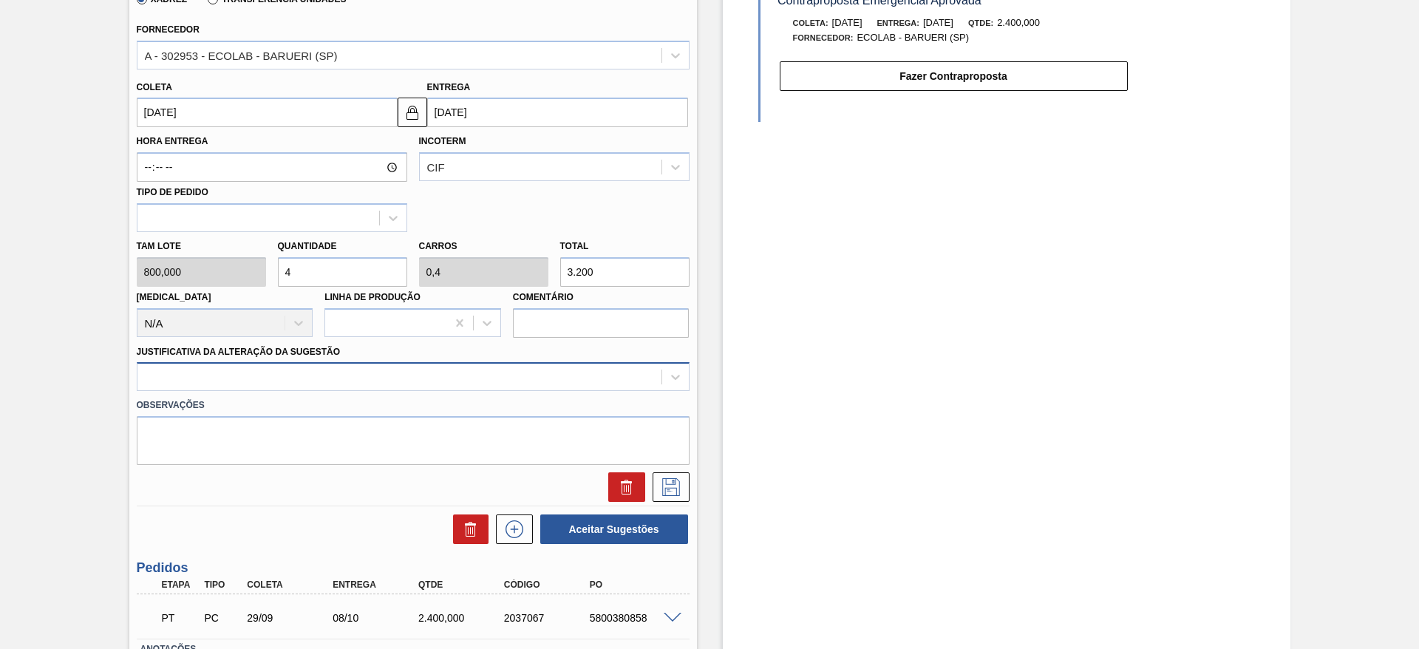
type input "4"
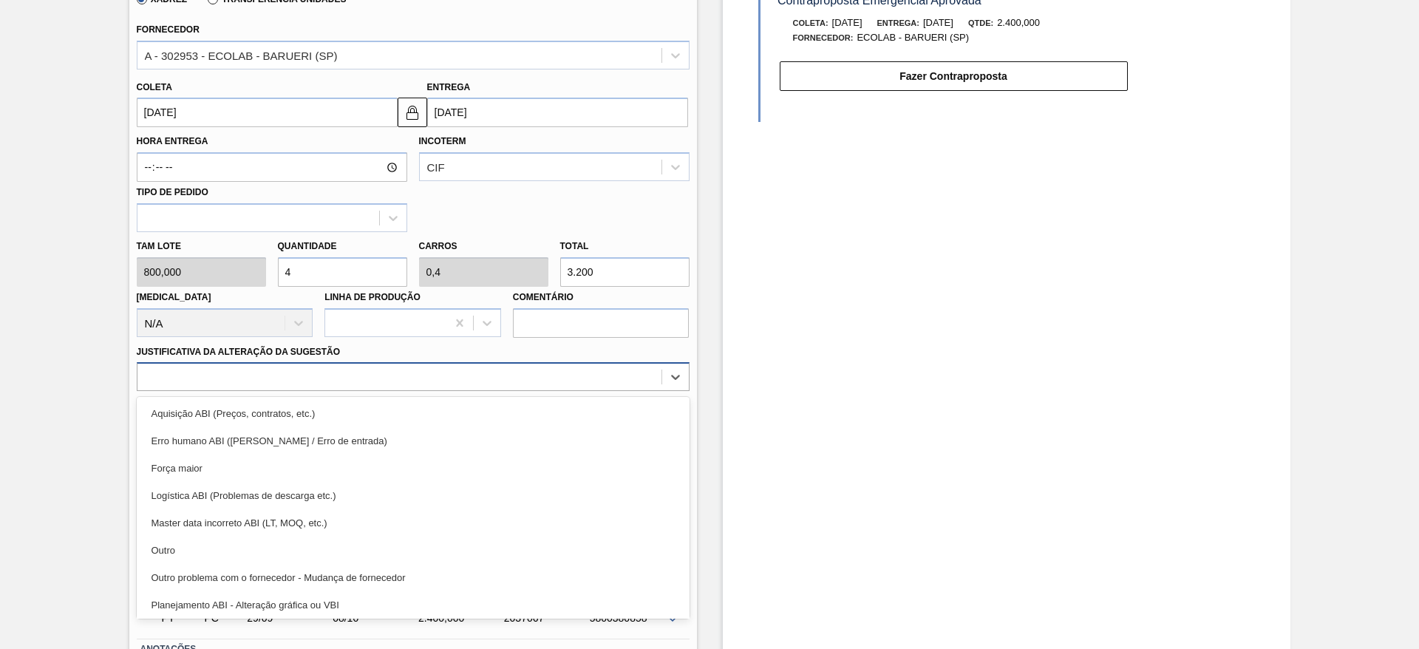
click at [324, 375] on div at bounding box center [399, 377] width 524 height 21
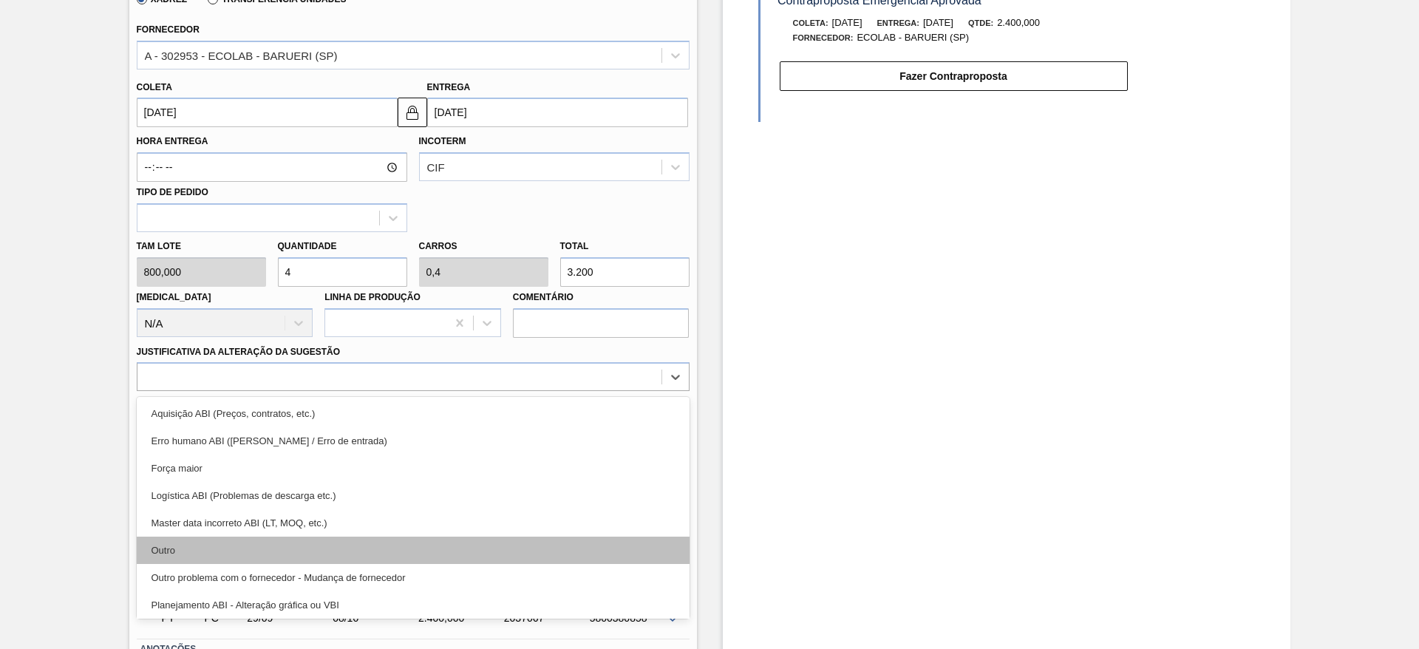
click at [256, 554] on div "Outro" at bounding box center [413, 550] width 553 height 27
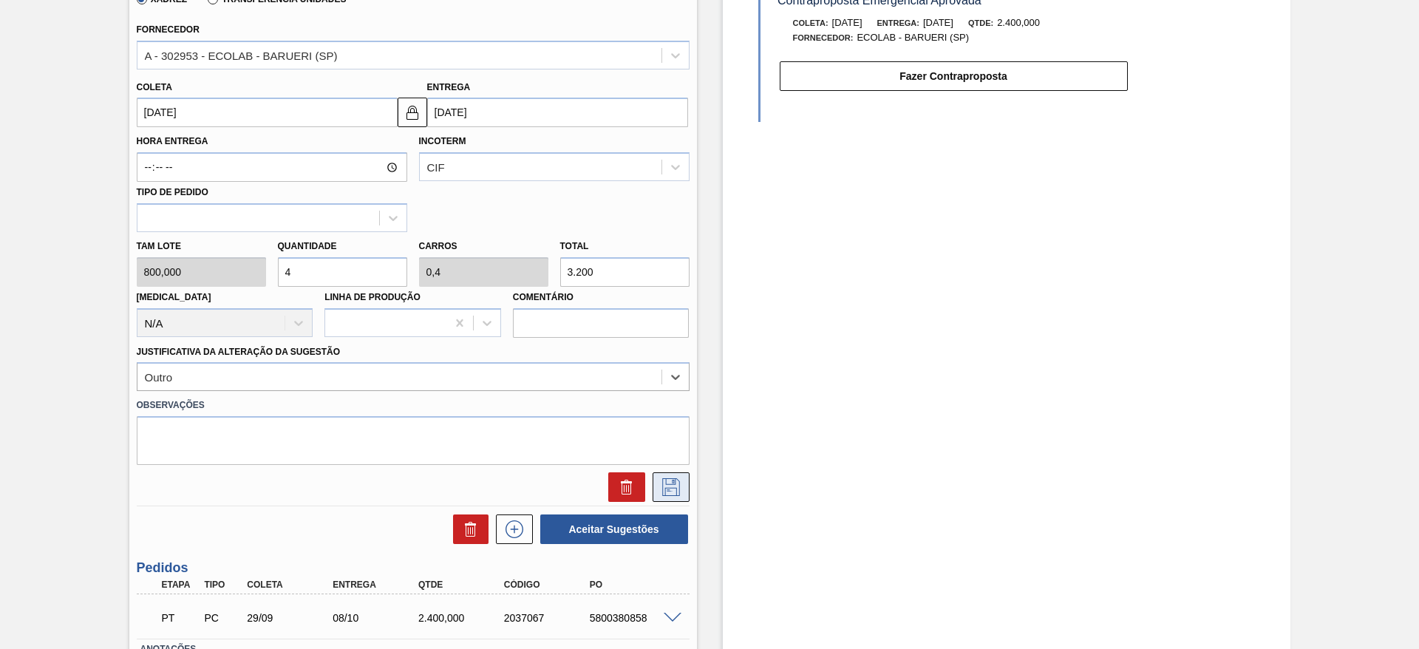
click at [673, 494] on icon at bounding box center [671, 487] width 24 height 18
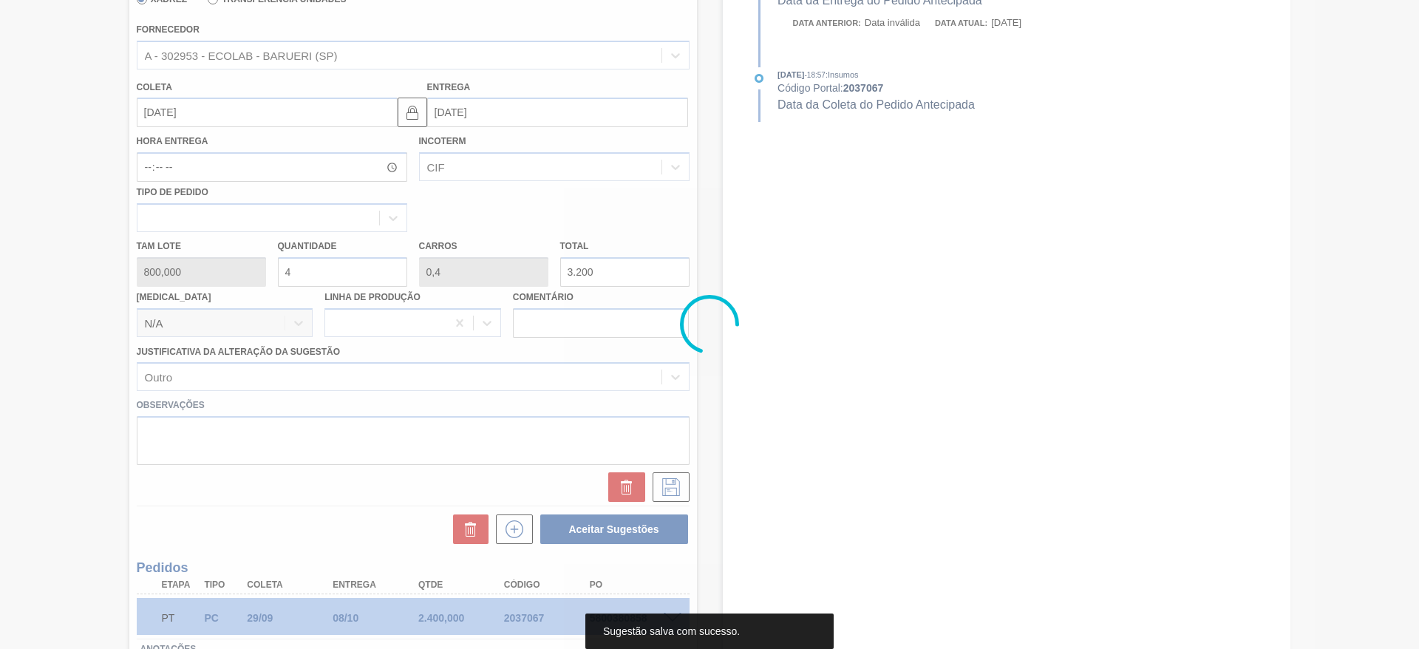
scroll to position [18, 0]
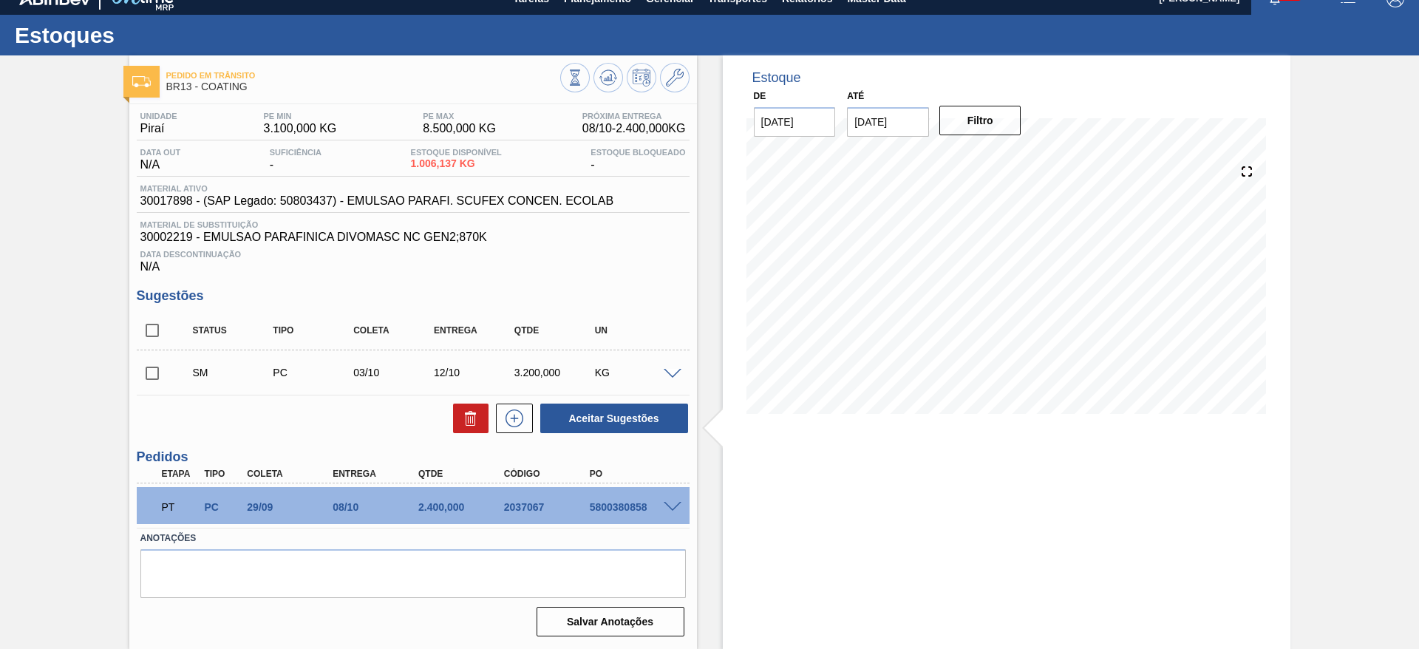
click at [158, 370] on input "checkbox" at bounding box center [152, 373] width 31 height 31
click at [587, 417] on button "Aceitar Sugestões" at bounding box center [614, 419] width 148 height 30
checkbox input "false"
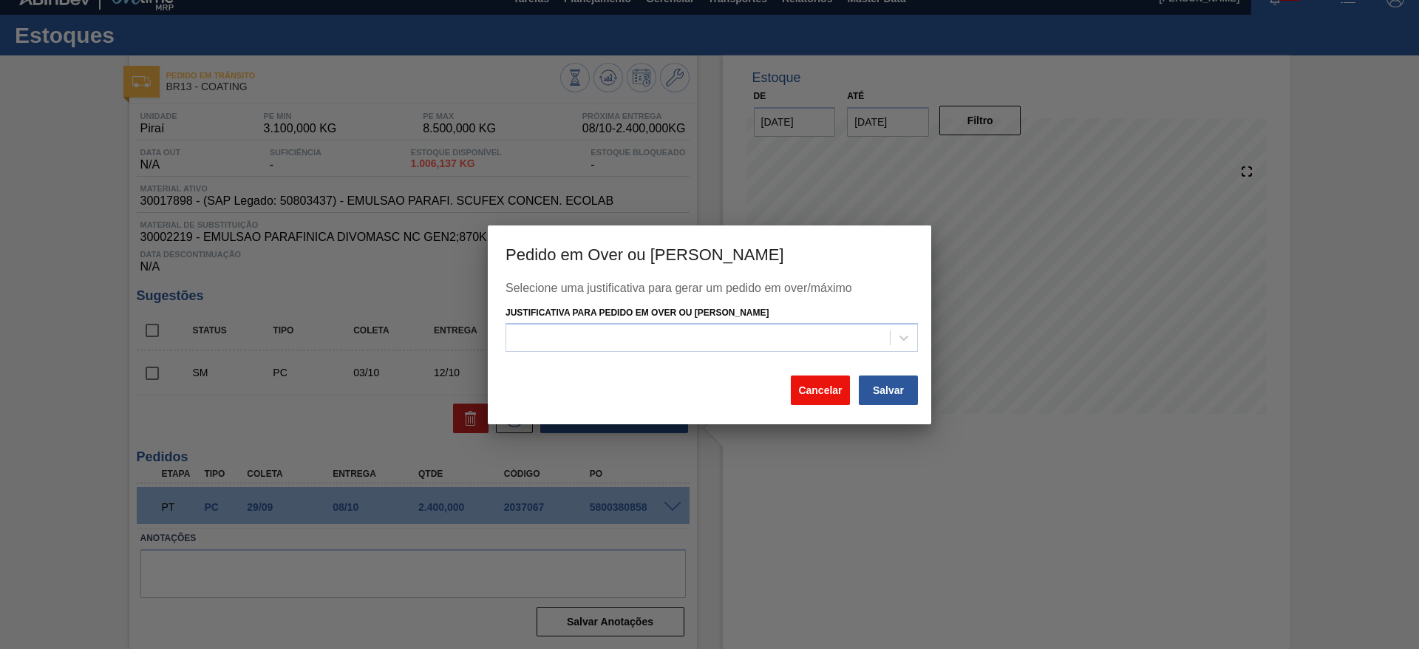
click at [826, 382] on button "Cancelar" at bounding box center [820, 390] width 59 height 30
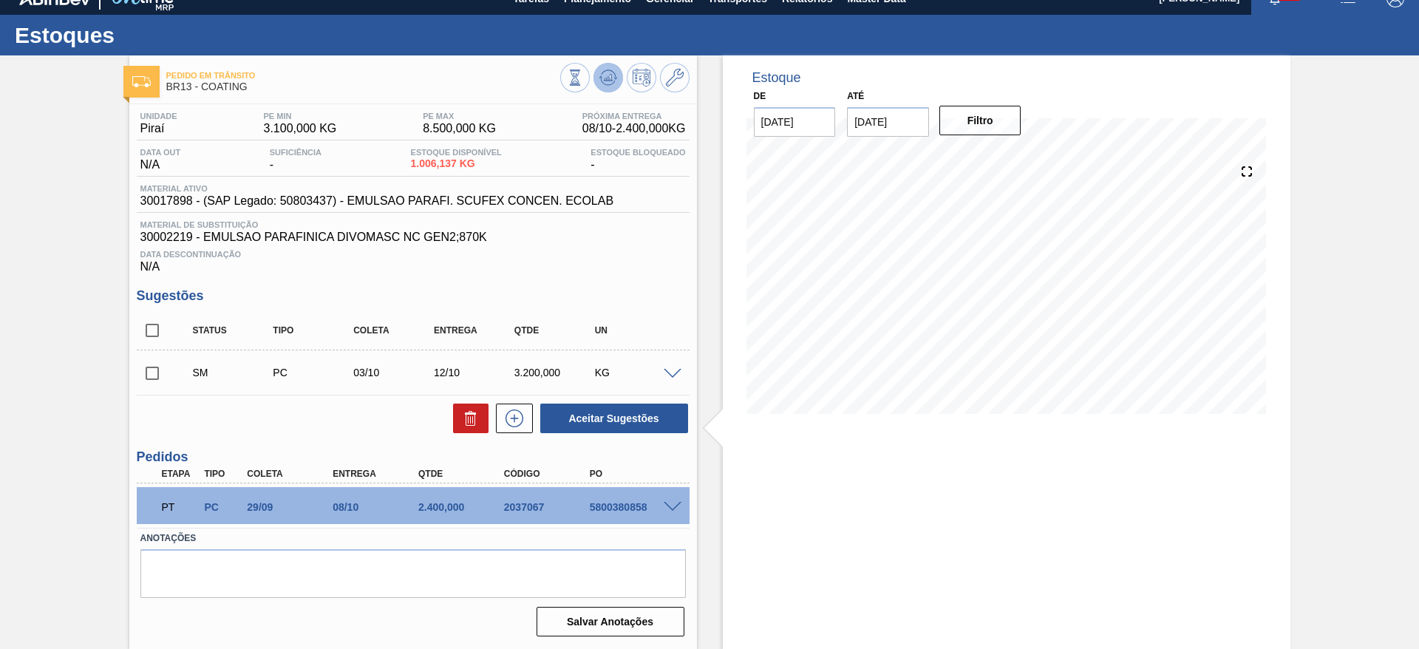
click at [604, 73] on icon at bounding box center [608, 78] width 18 height 18
click at [664, 369] on span at bounding box center [673, 374] width 18 height 11
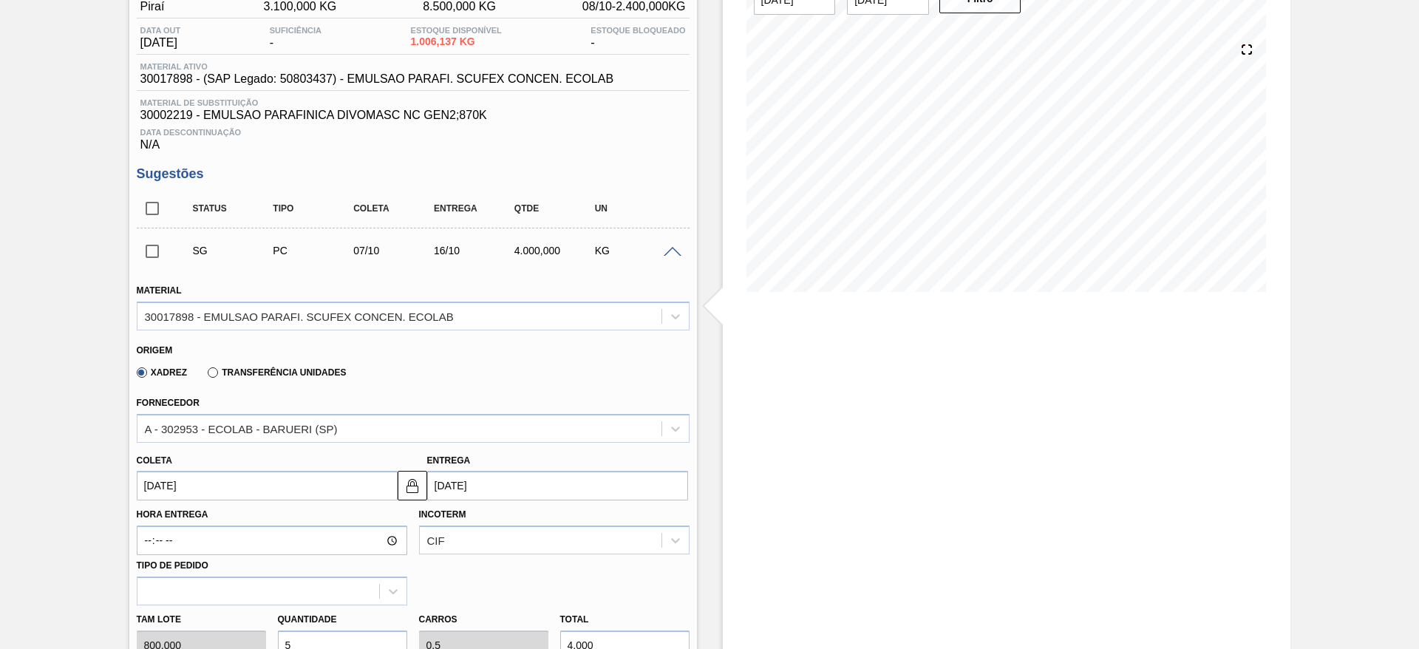
scroll to position [240, 0]
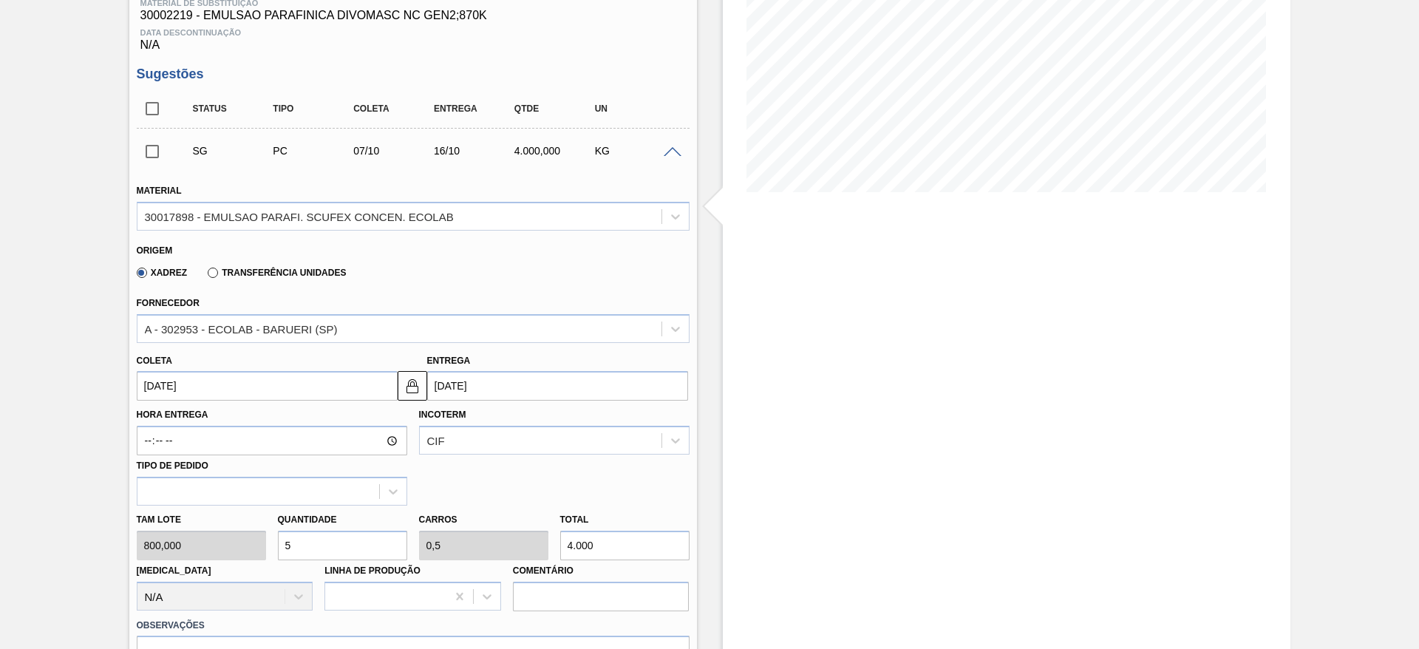
click at [277, 385] on input "07/10/2025" at bounding box center [267, 386] width 261 height 30
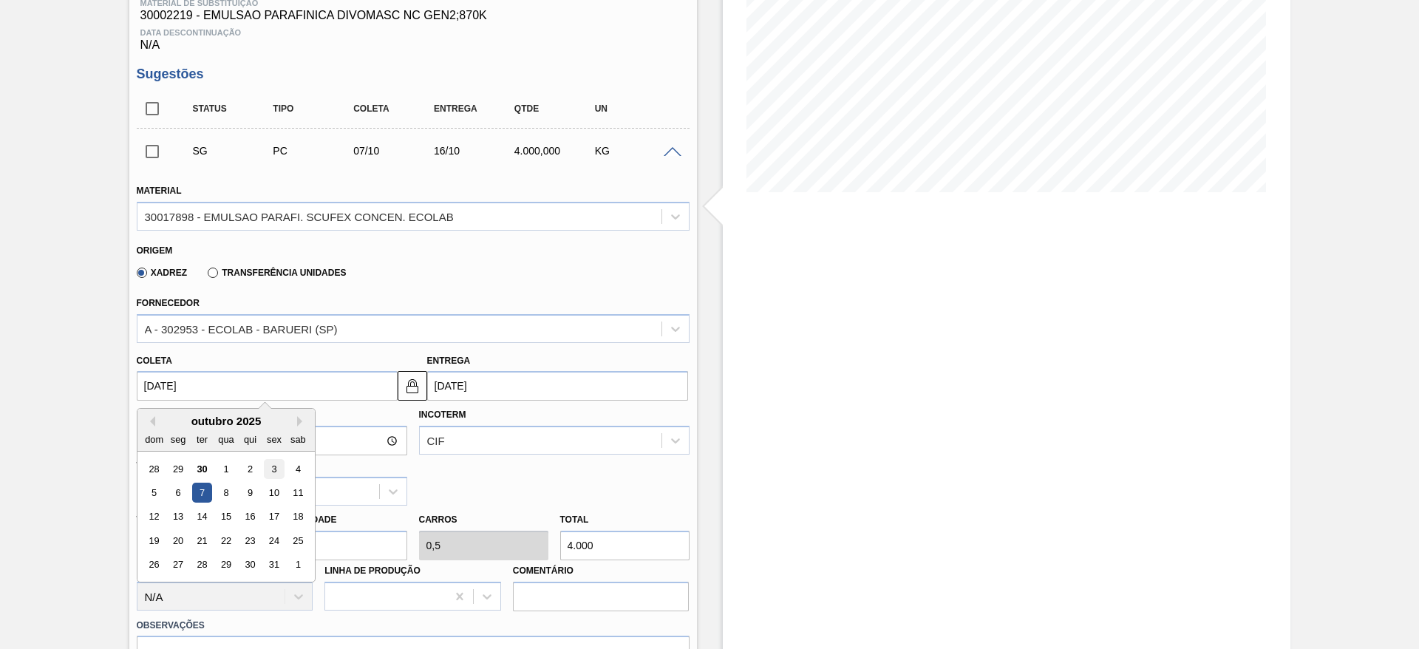
click at [269, 463] on div "3" at bounding box center [274, 469] width 20 height 20
type input "03/10/2025"
type input "12/10/2025"
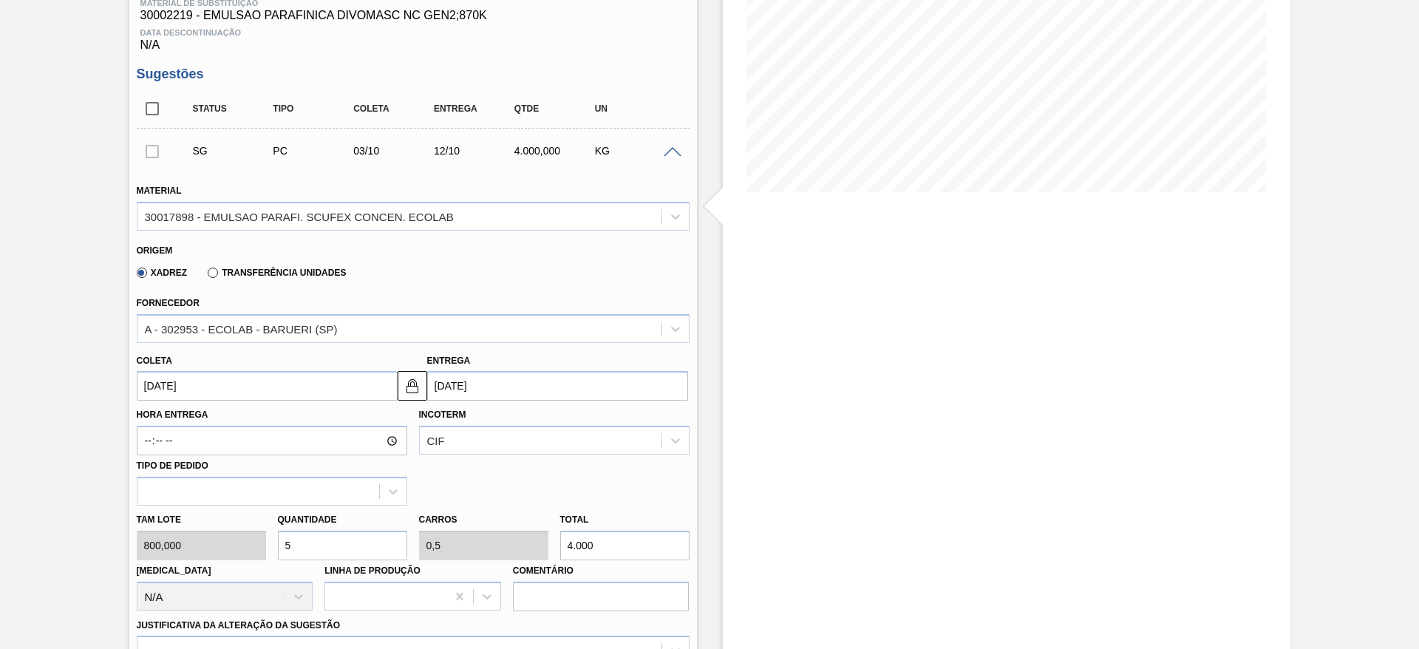
click at [443, 474] on div "Hora Entrega Incoterm CIF Tipo de pedido" at bounding box center [413, 453] width 565 height 105
drag, startPoint x: 282, startPoint y: 548, endPoint x: 272, endPoint y: 540, distance: 13.2
click at [272, 540] on div "Quantidade 5" at bounding box center [342, 534] width 141 height 51
type input "4"
type input "0,4"
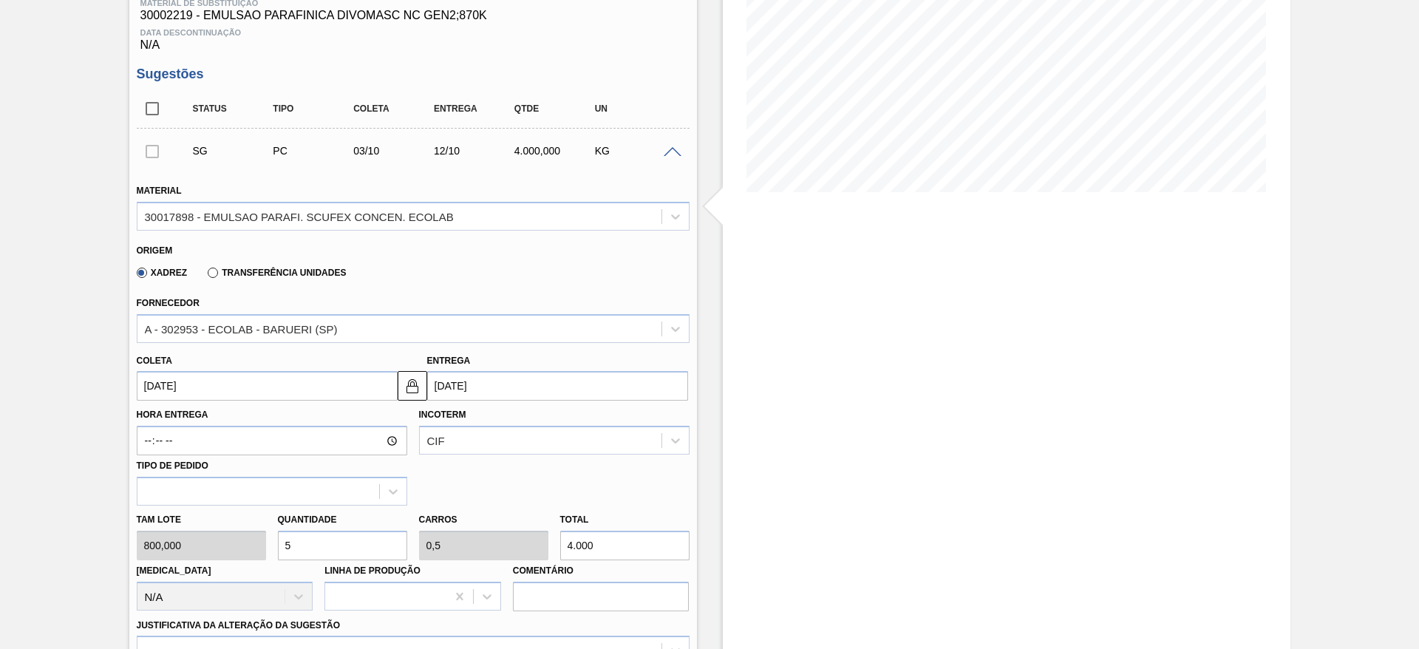
type input "3.200"
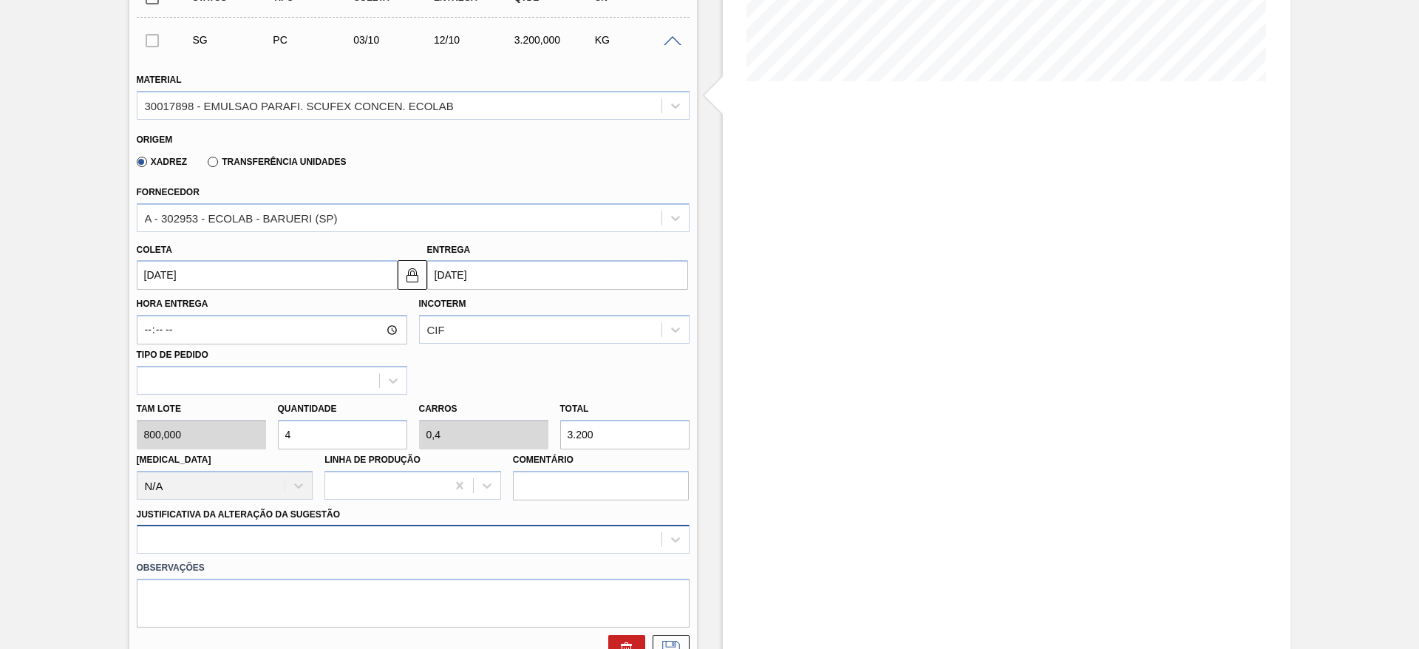
type input "4"
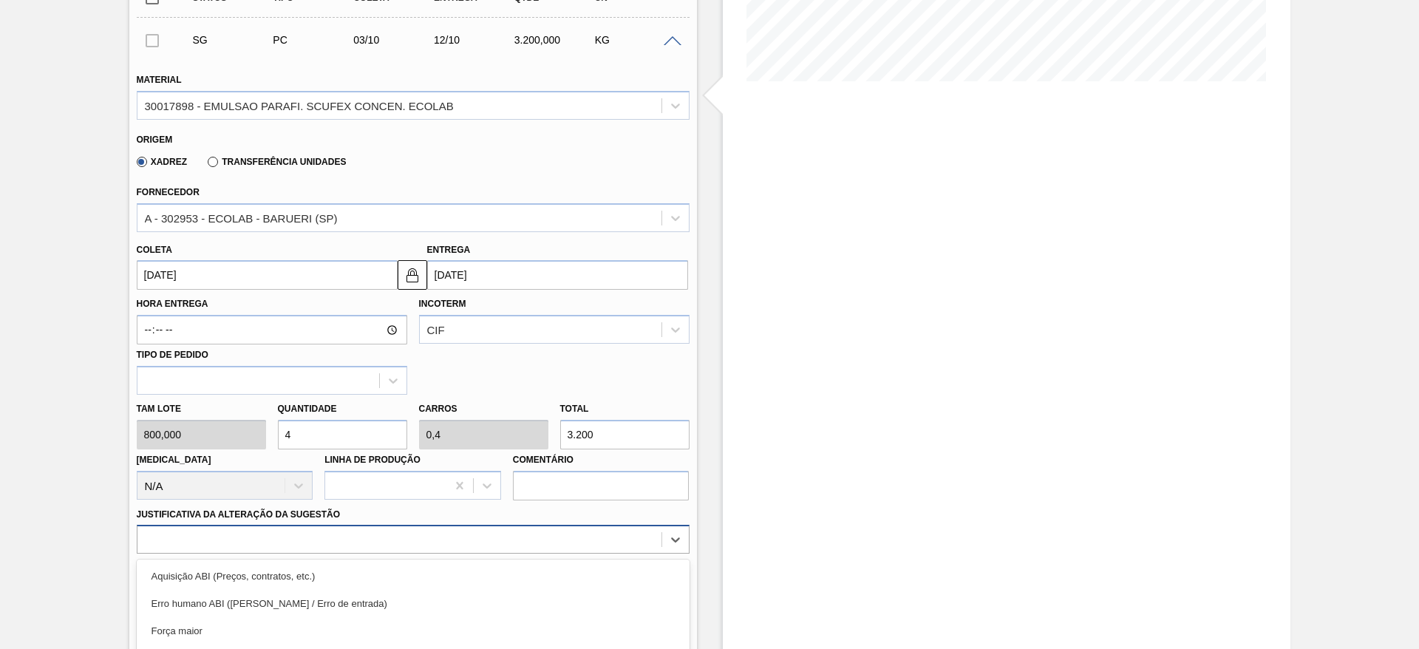
click at [442, 528] on div "option Logística ABI (Problemas de descarga etc.) focused, 4 of 18. 18 results …" at bounding box center [413, 539] width 553 height 29
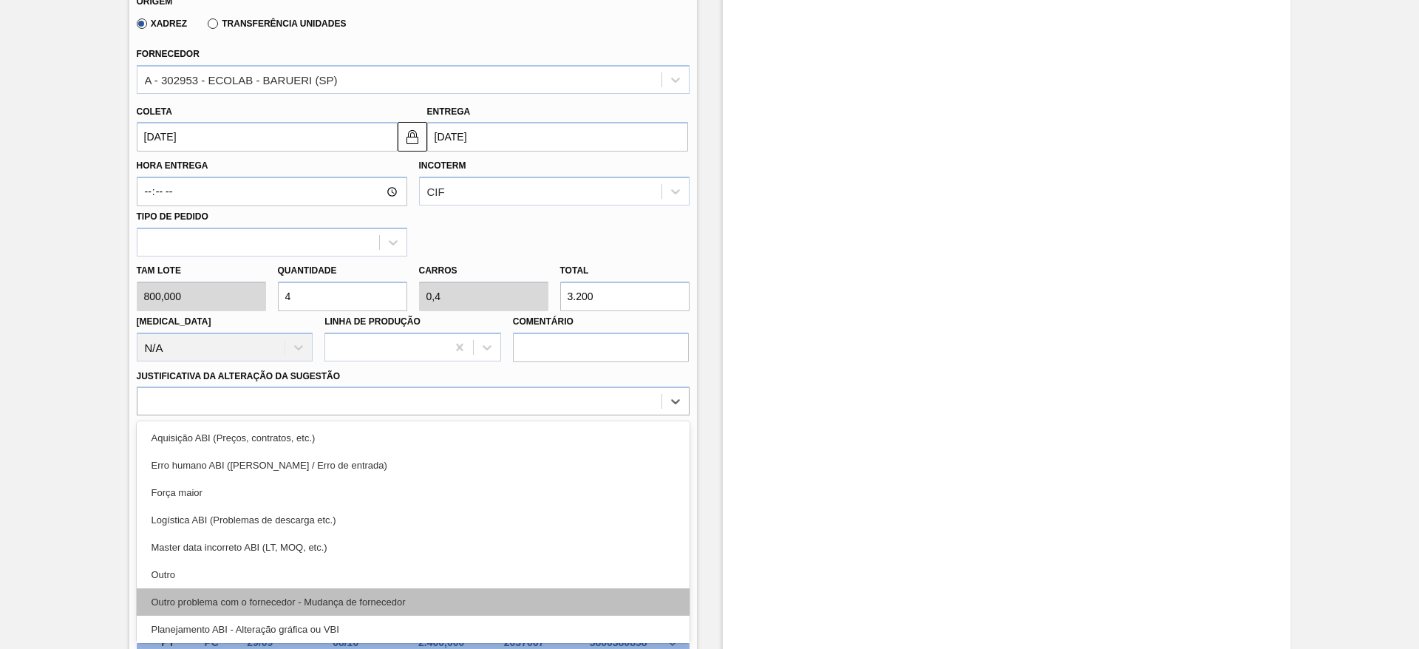
click at [398, 594] on div "Outro problema com o fornecedor - Mudança de fornecedor" at bounding box center [413, 601] width 553 height 27
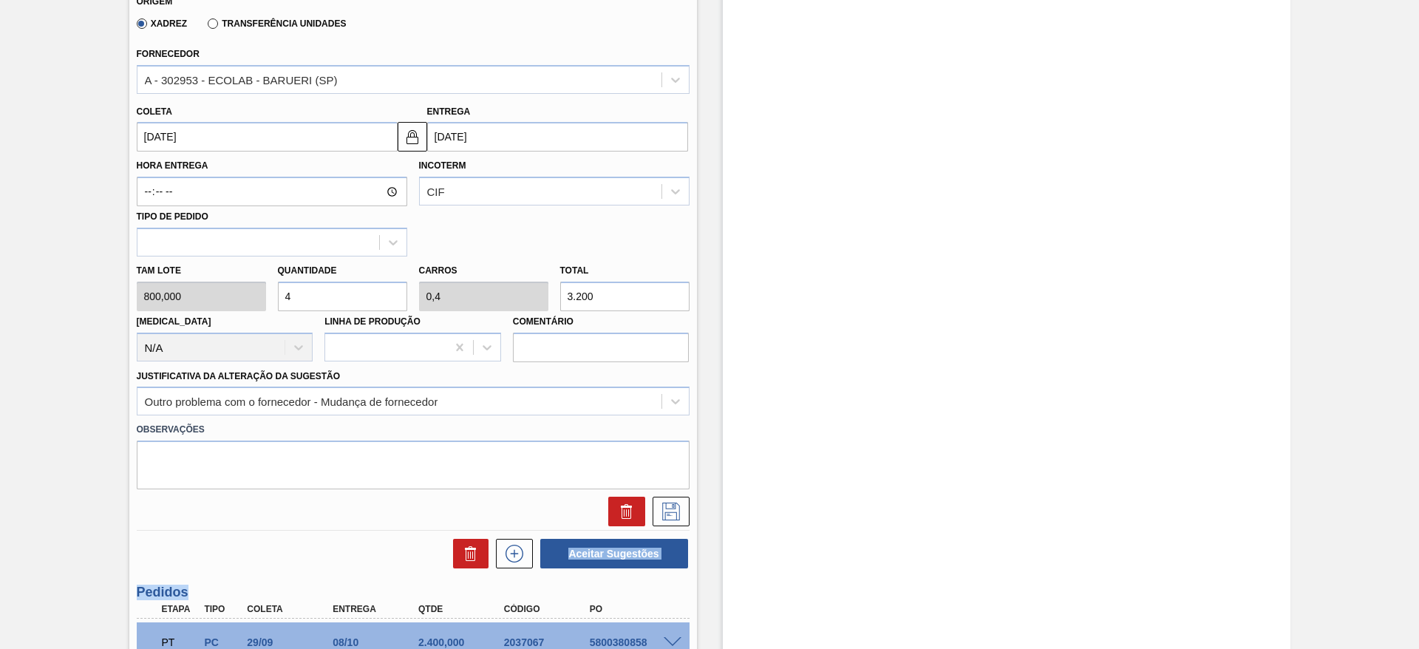
drag, startPoint x: 398, startPoint y: 591, endPoint x: 374, endPoint y: 540, distance: 57.2
click at [375, 542] on div "Unidade Piraí PE MIN 3.100,000 KG PE MAX 8.500,000 KG Próxima Entrega 08/10 - 2…" at bounding box center [413, 204] width 568 height 1143
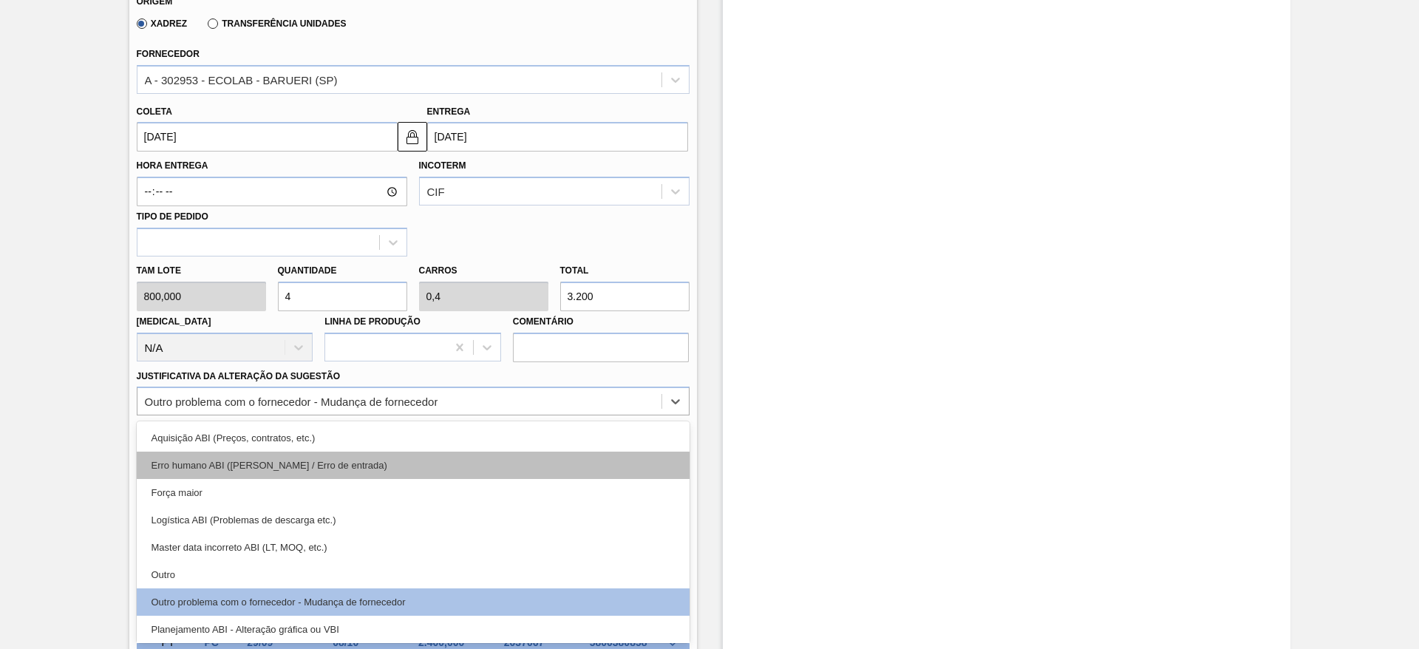
drag, startPoint x: 333, startPoint y: 398, endPoint x: 307, endPoint y: 451, distance: 59.5
click at [333, 398] on div "Outro problema com o fornecedor - Mudança de fornecedor" at bounding box center [291, 401] width 293 height 13
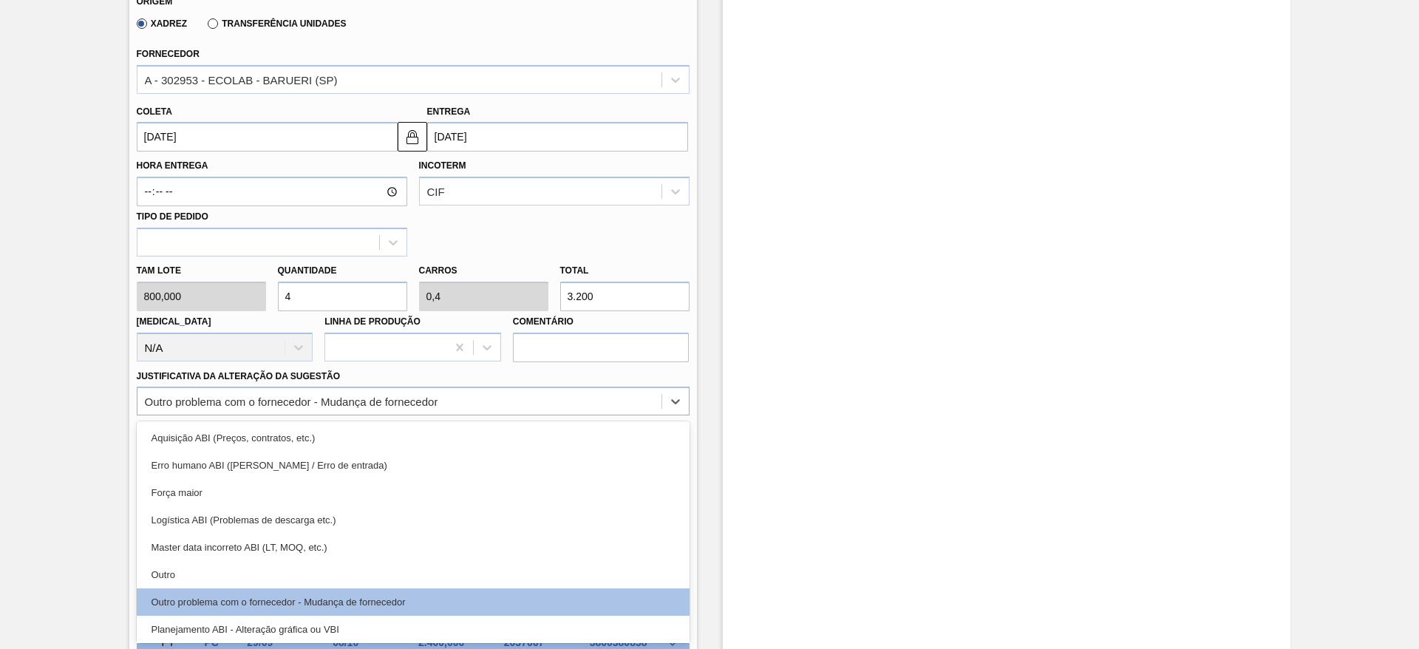
drag, startPoint x: 242, startPoint y: 570, endPoint x: 254, endPoint y: 576, distance: 13.2
click at [243, 572] on div "Outro" at bounding box center [413, 574] width 553 height 27
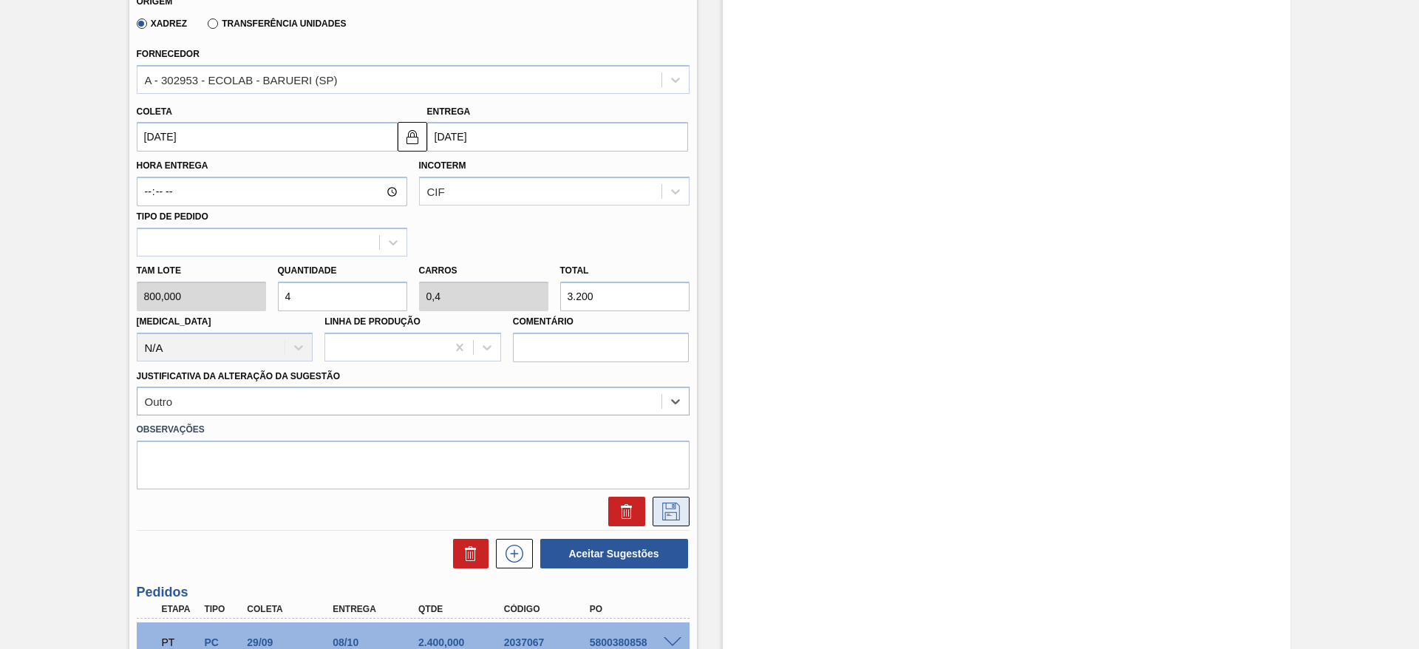
click at [657, 506] on button at bounding box center [671, 512] width 37 height 30
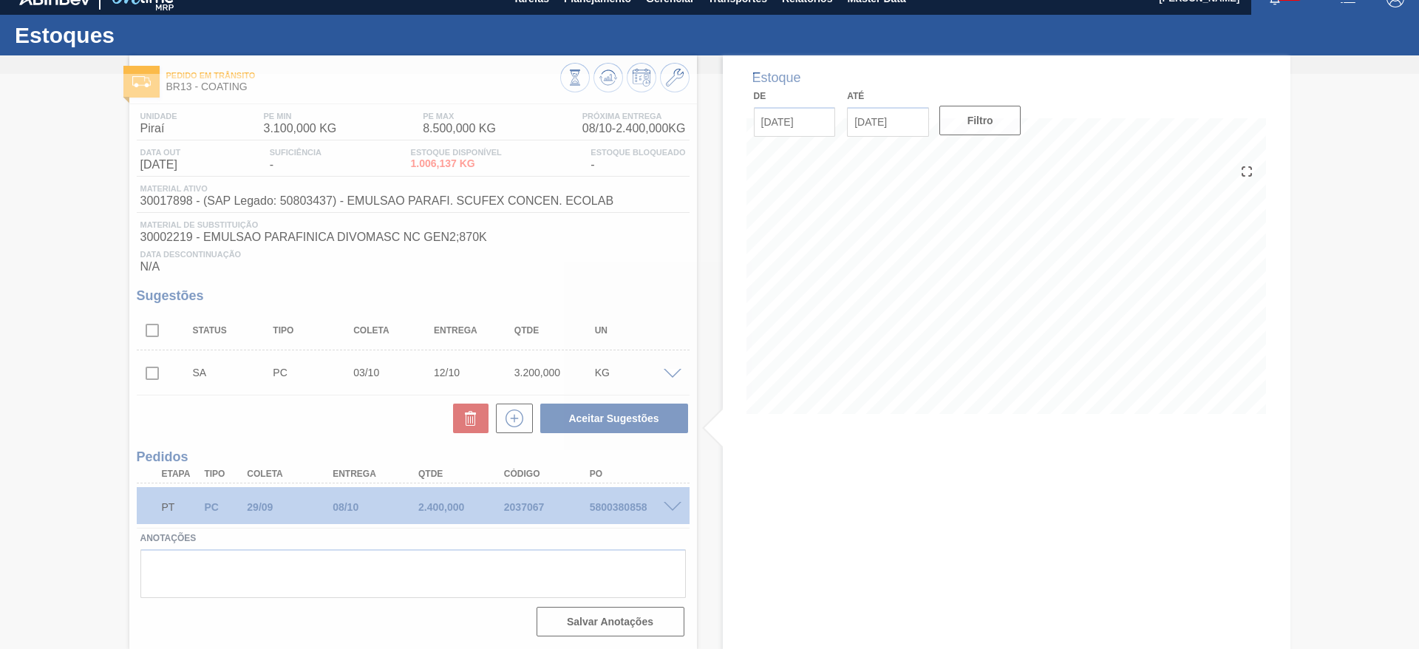
scroll to position [18, 0]
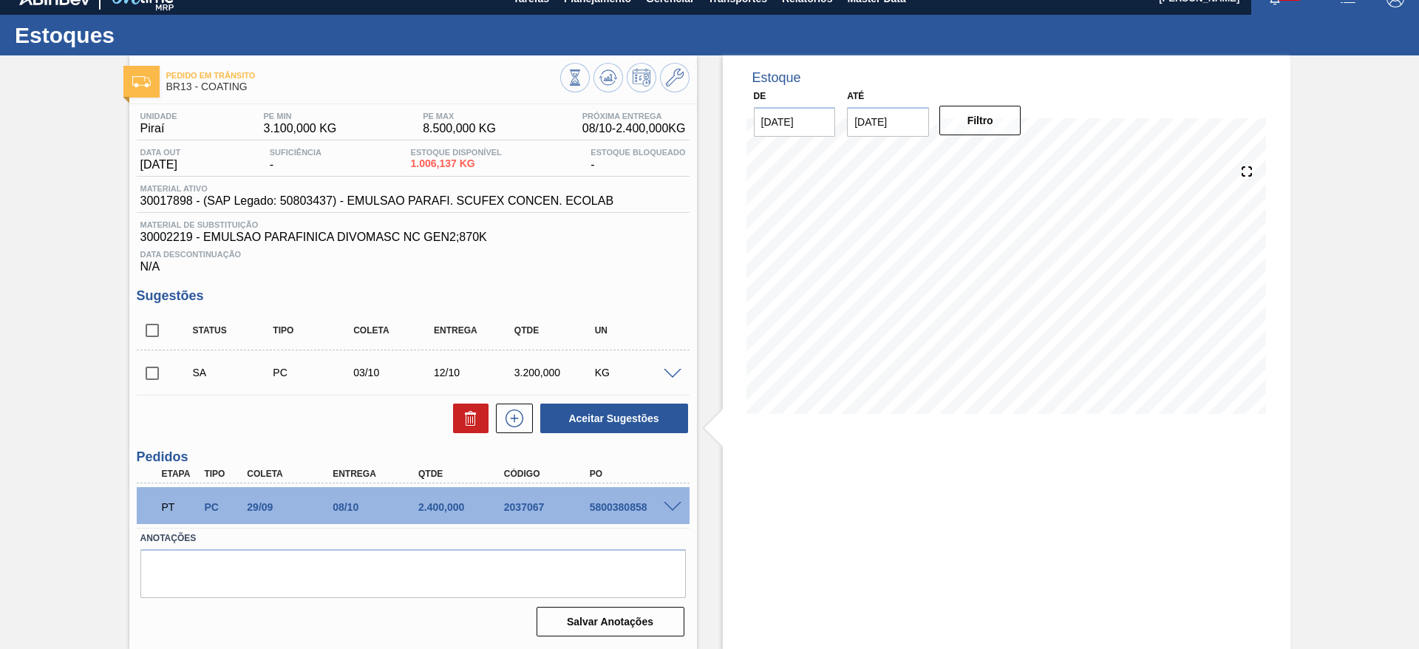
click at [150, 378] on input "checkbox" at bounding box center [152, 373] width 31 height 31
click at [653, 424] on button "Aceitar Sugestões" at bounding box center [614, 419] width 148 height 30
checkbox input "false"
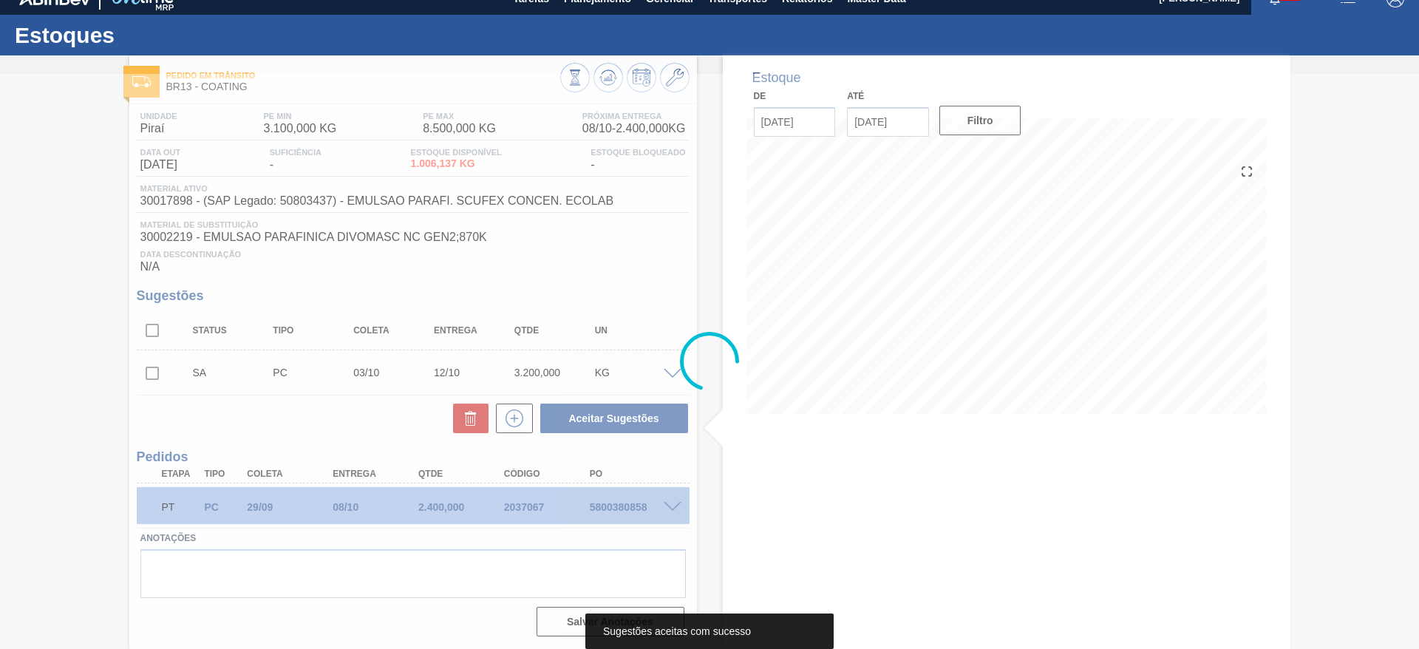
scroll to position [1, 0]
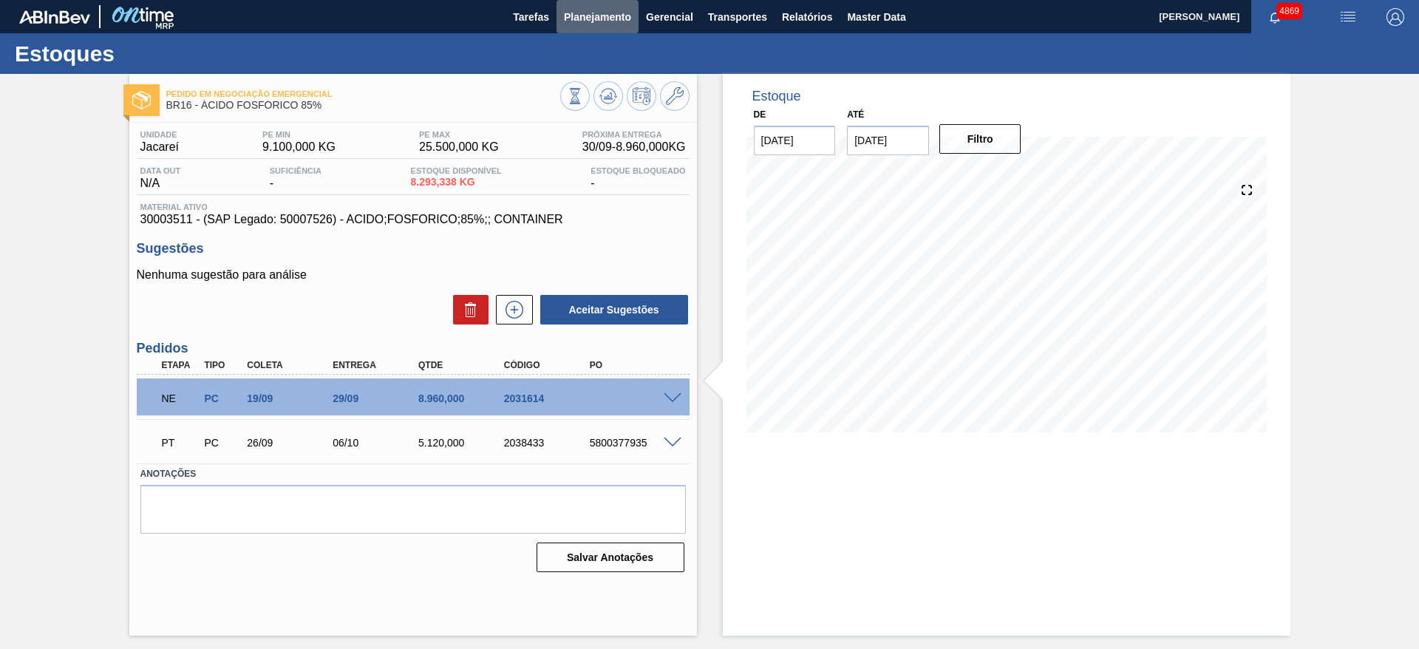
click at [599, 17] on span "Planejamento" at bounding box center [597, 17] width 67 height 18
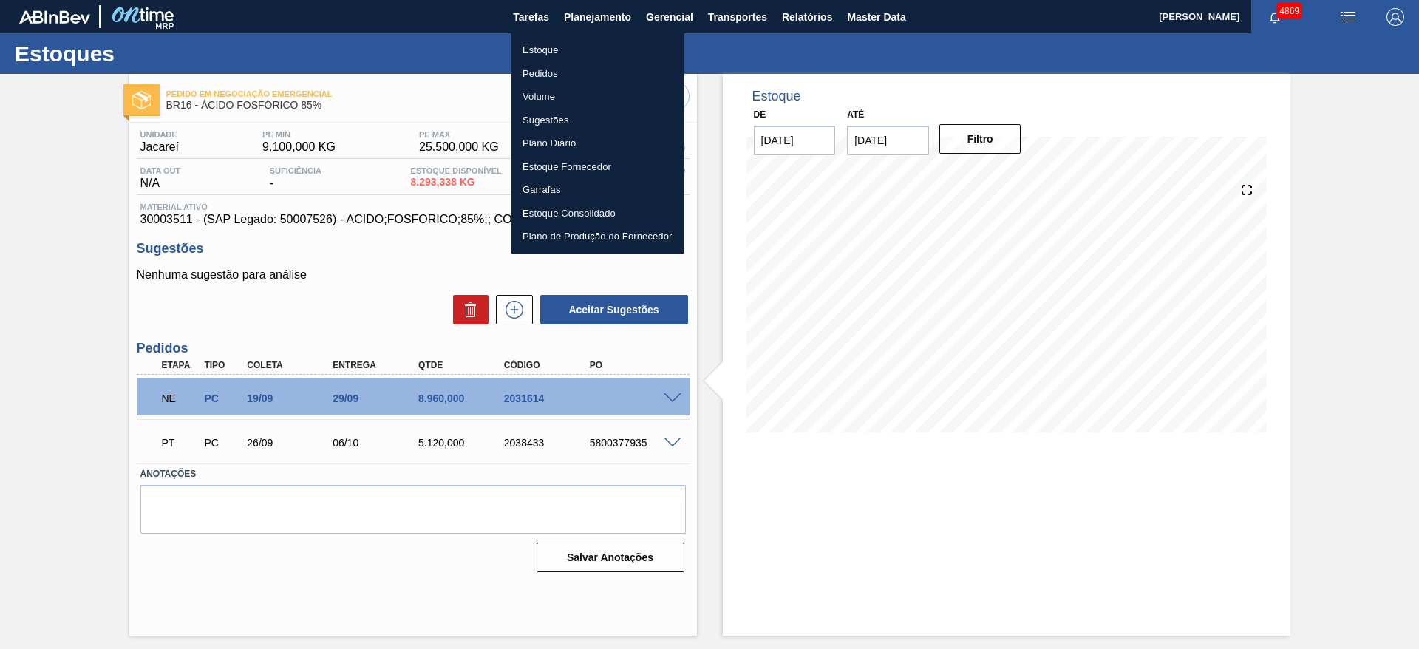
click at [560, 69] on li "Pedidos" at bounding box center [598, 74] width 174 height 24
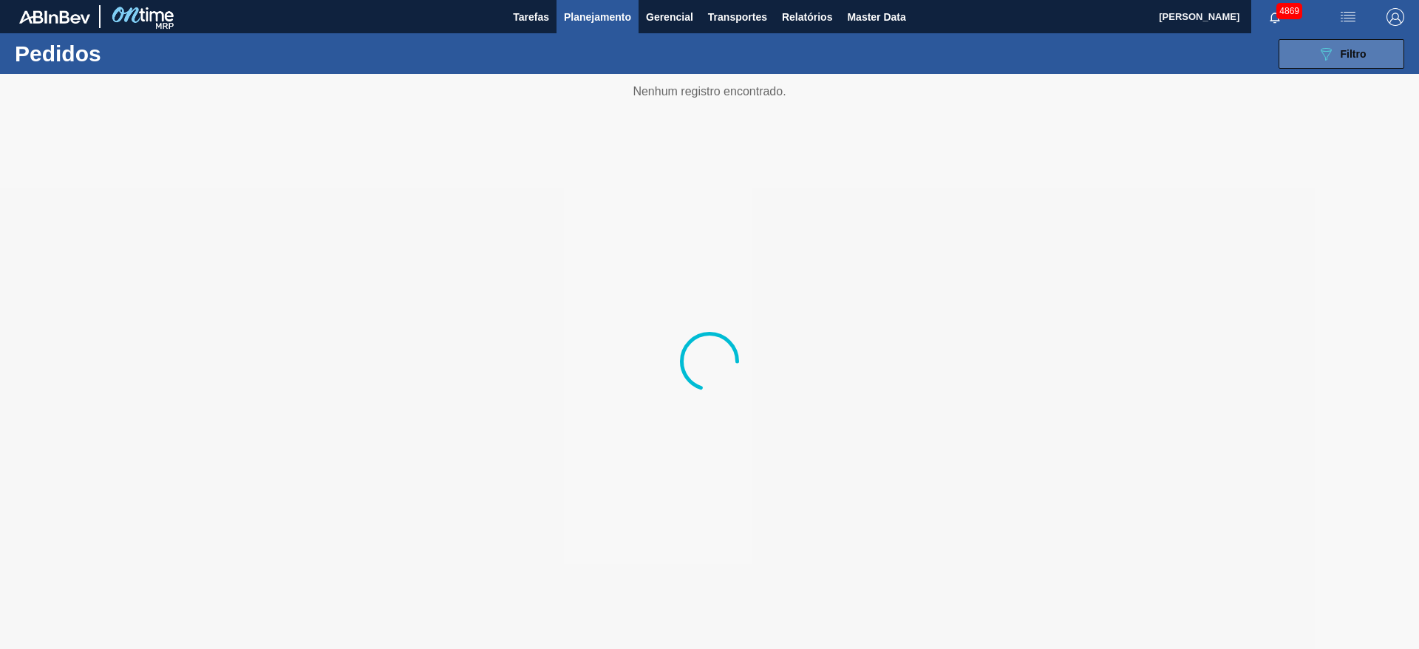
click at [1333, 50] on icon "089F7B8B-B2A5-4AFE-B5C0-19BA573D28AC" at bounding box center [1326, 54] width 18 height 18
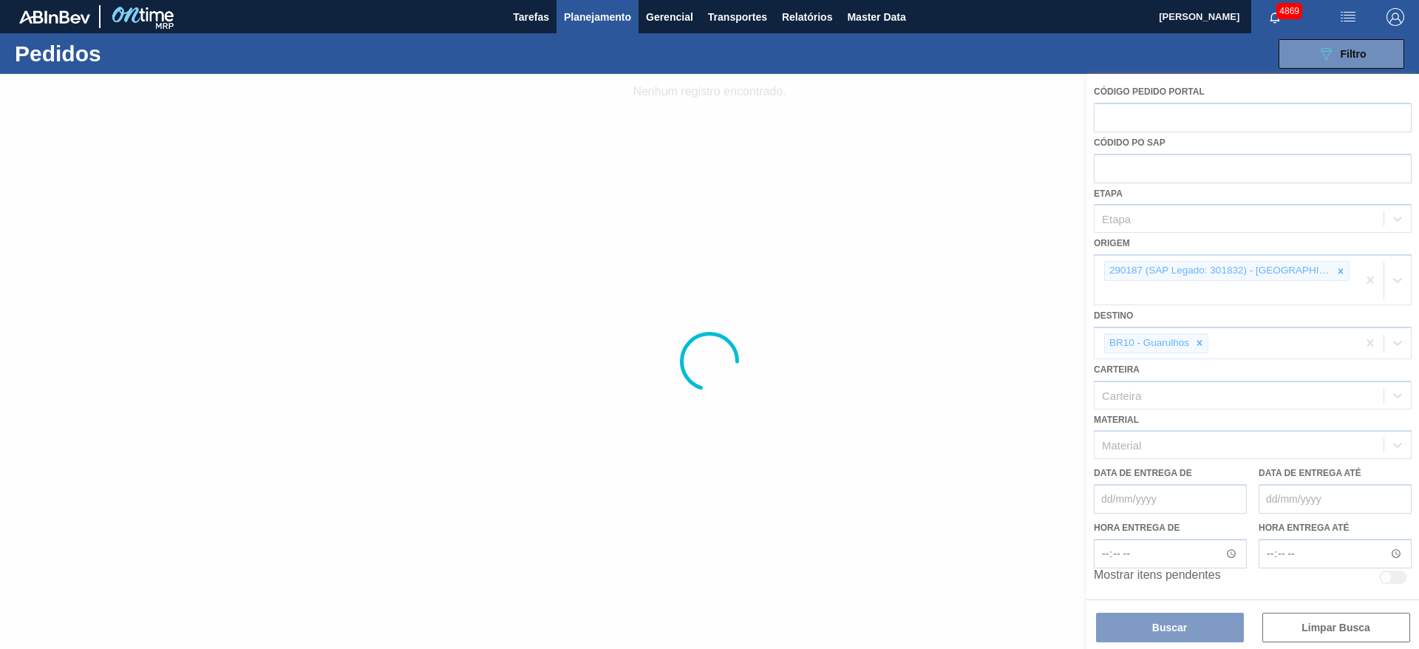
click at [1345, 270] on div at bounding box center [709, 361] width 1419 height 575
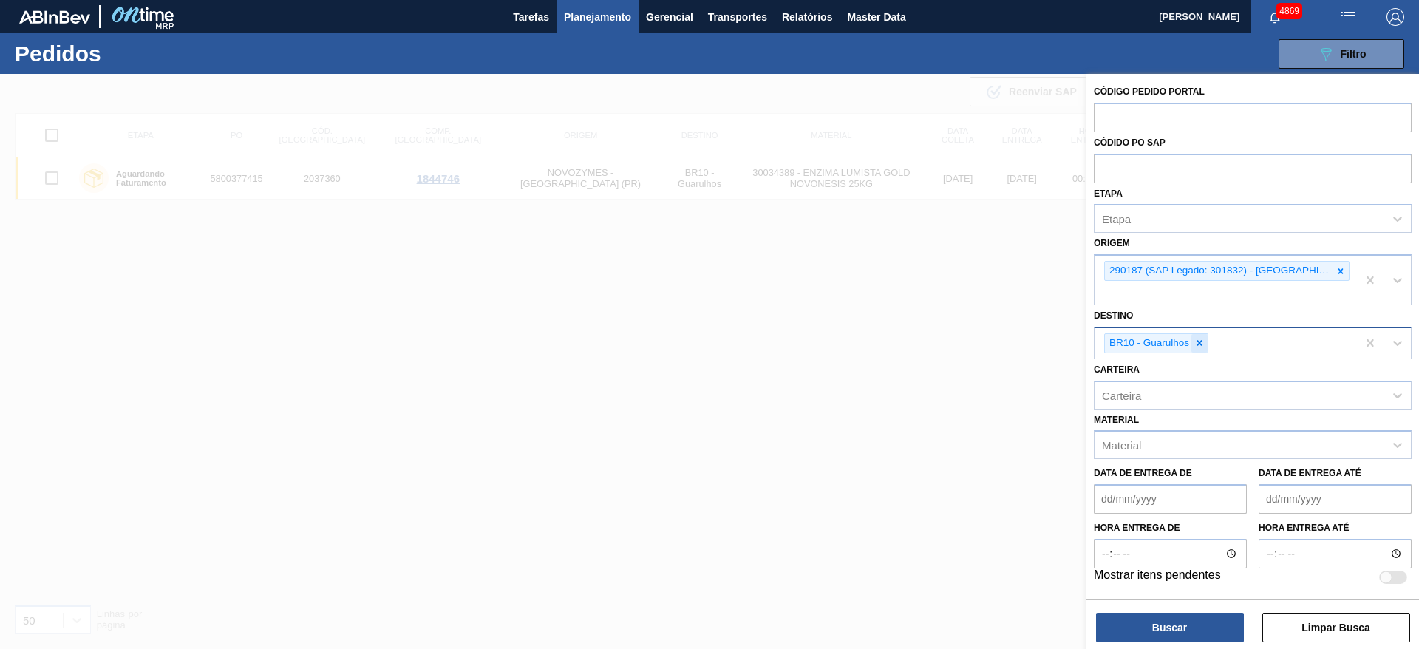
click at [1200, 346] on icon at bounding box center [1199, 343] width 10 height 10
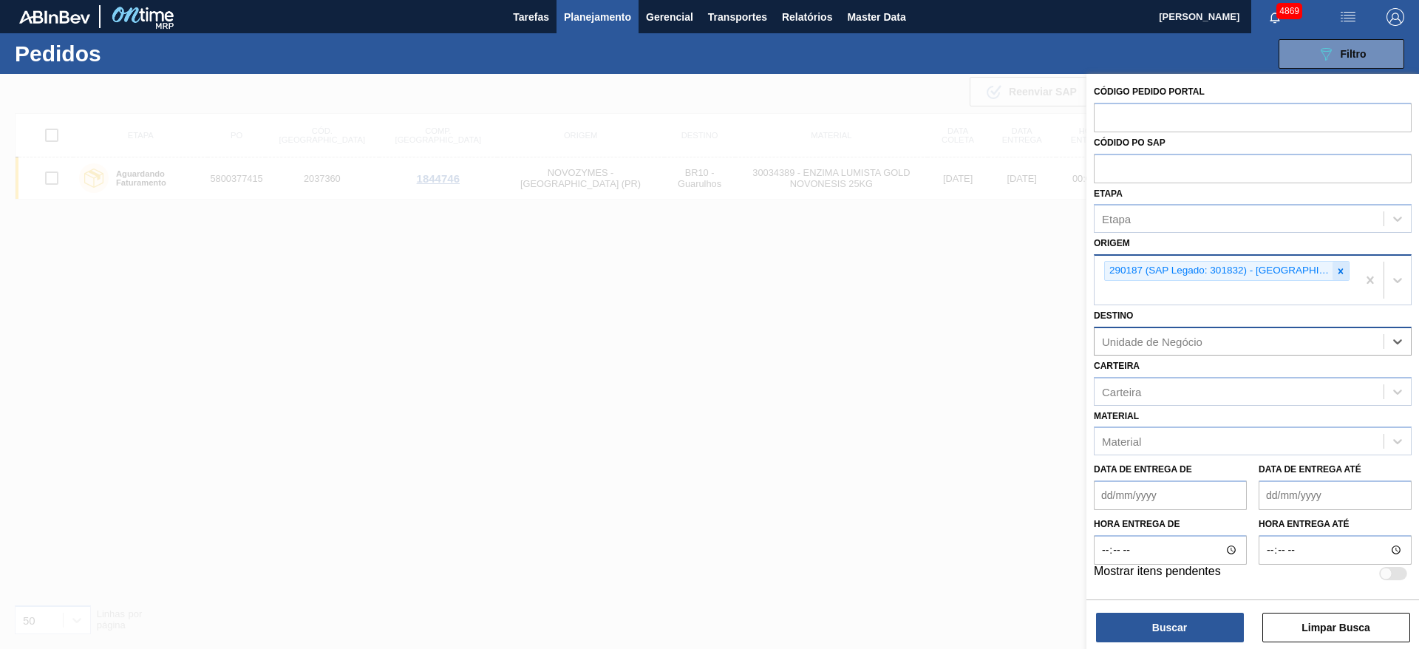
click at [1343, 268] on icon at bounding box center [1341, 271] width 10 height 10
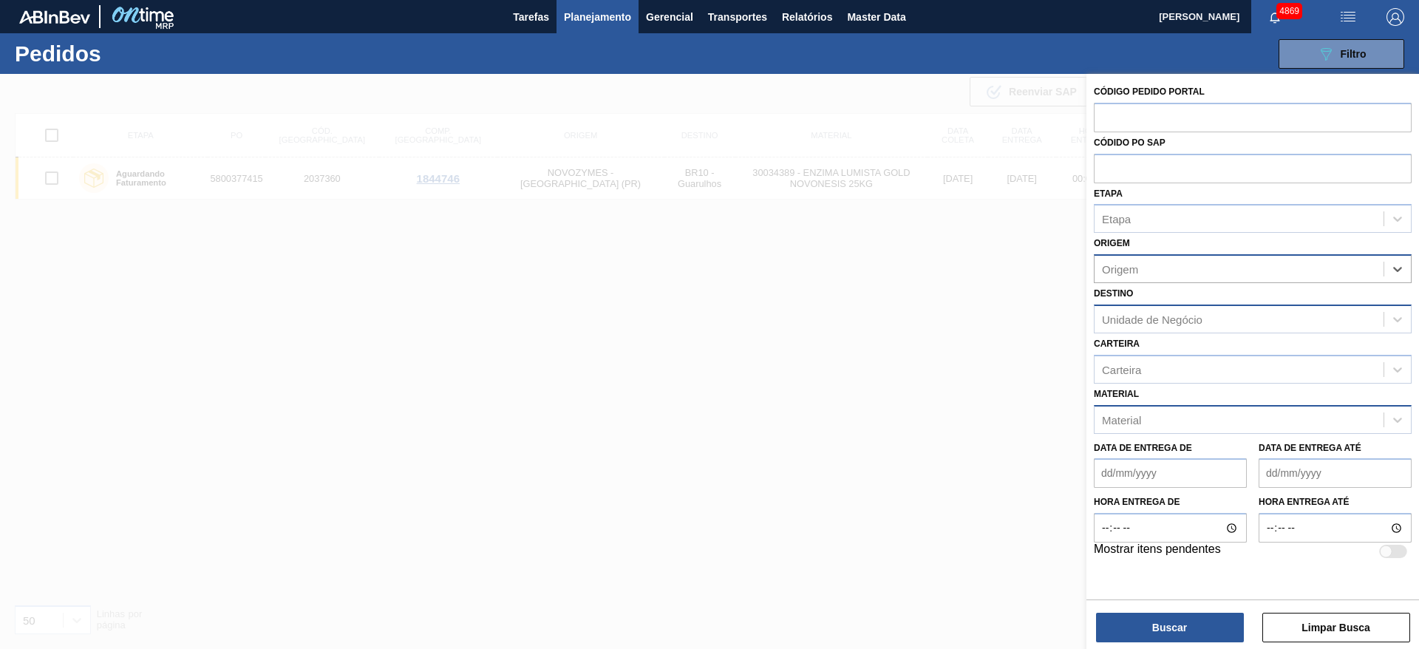
click at [1222, 414] on div "Material" at bounding box center [1239, 419] width 289 height 21
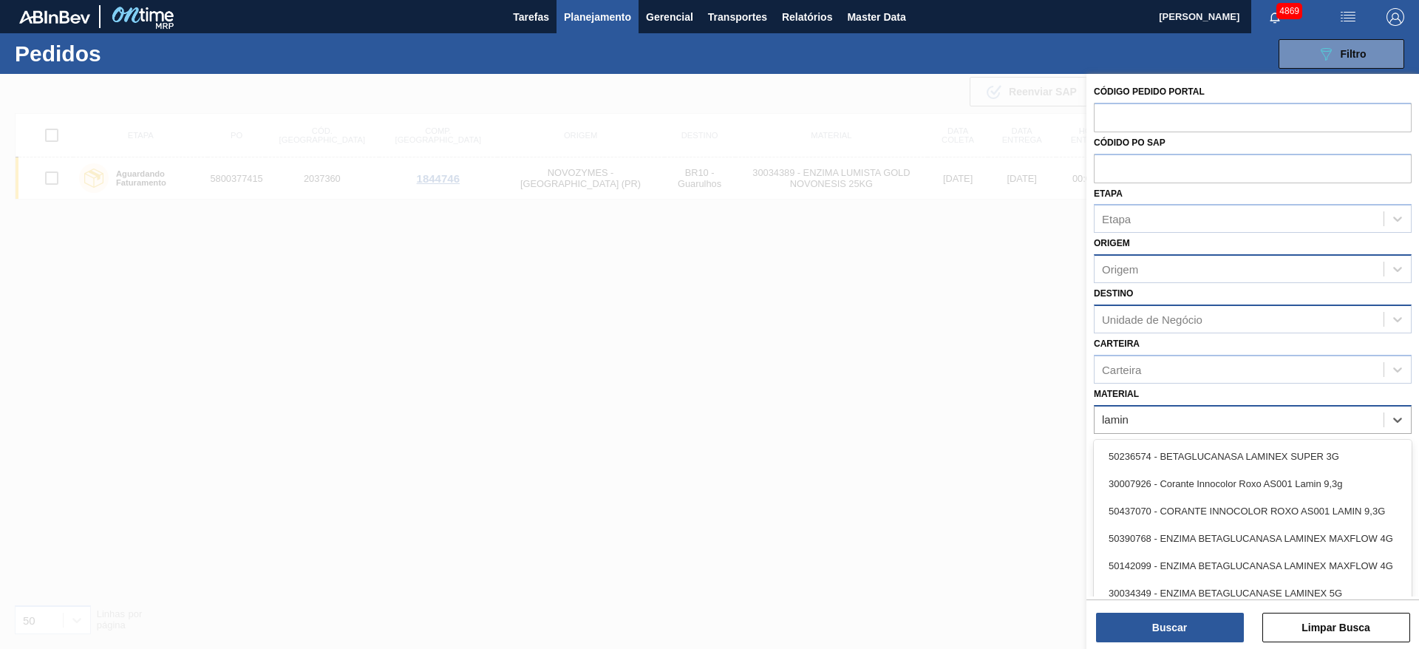
type input "lamine"
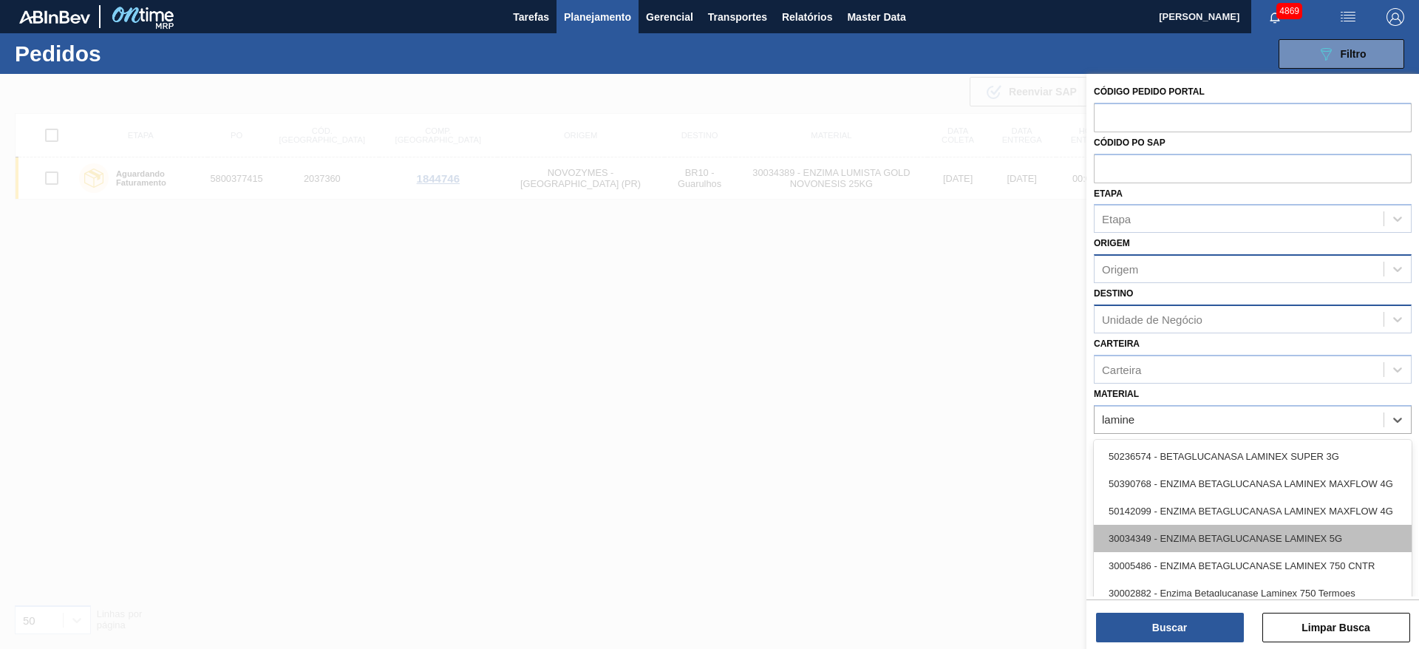
click at [1198, 531] on div "30034349 - ENZIMA BETAGLUCANASE LAMINEX 5G" at bounding box center [1253, 538] width 318 height 27
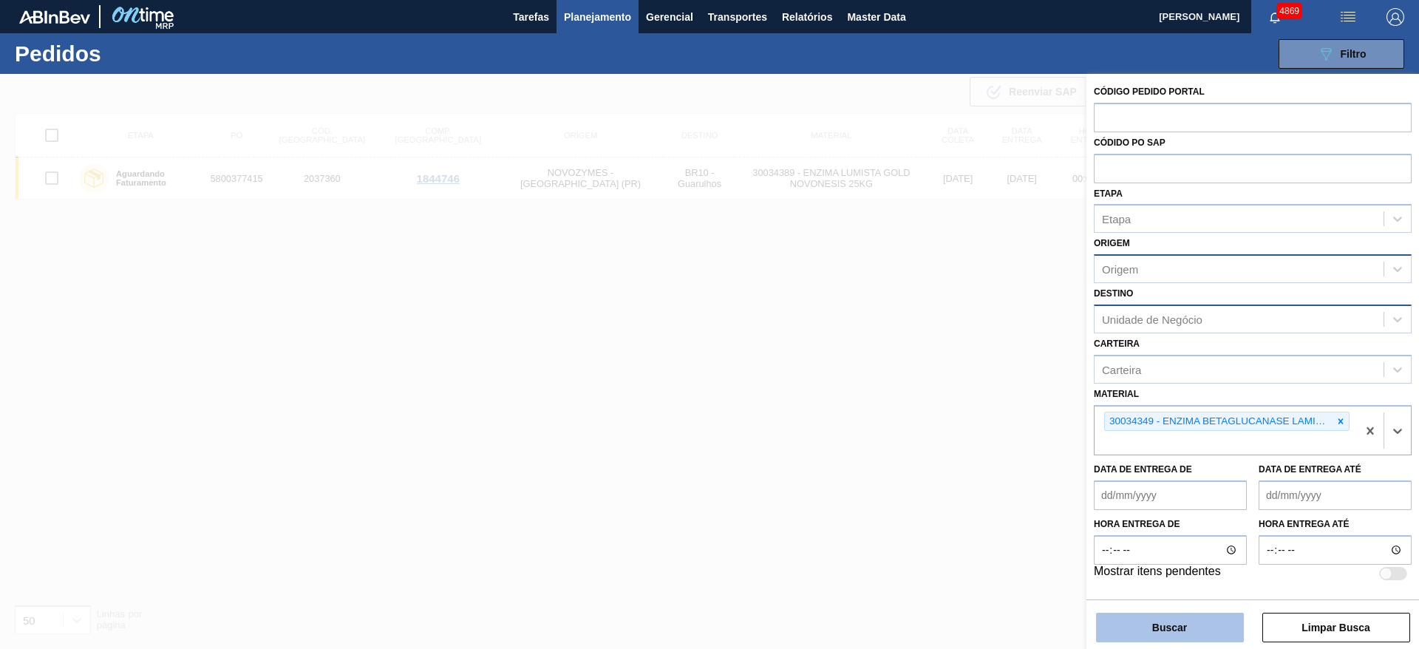
click at [1191, 621] on button "Buscar" at bounding box center [1170, 628] width 148 height 30
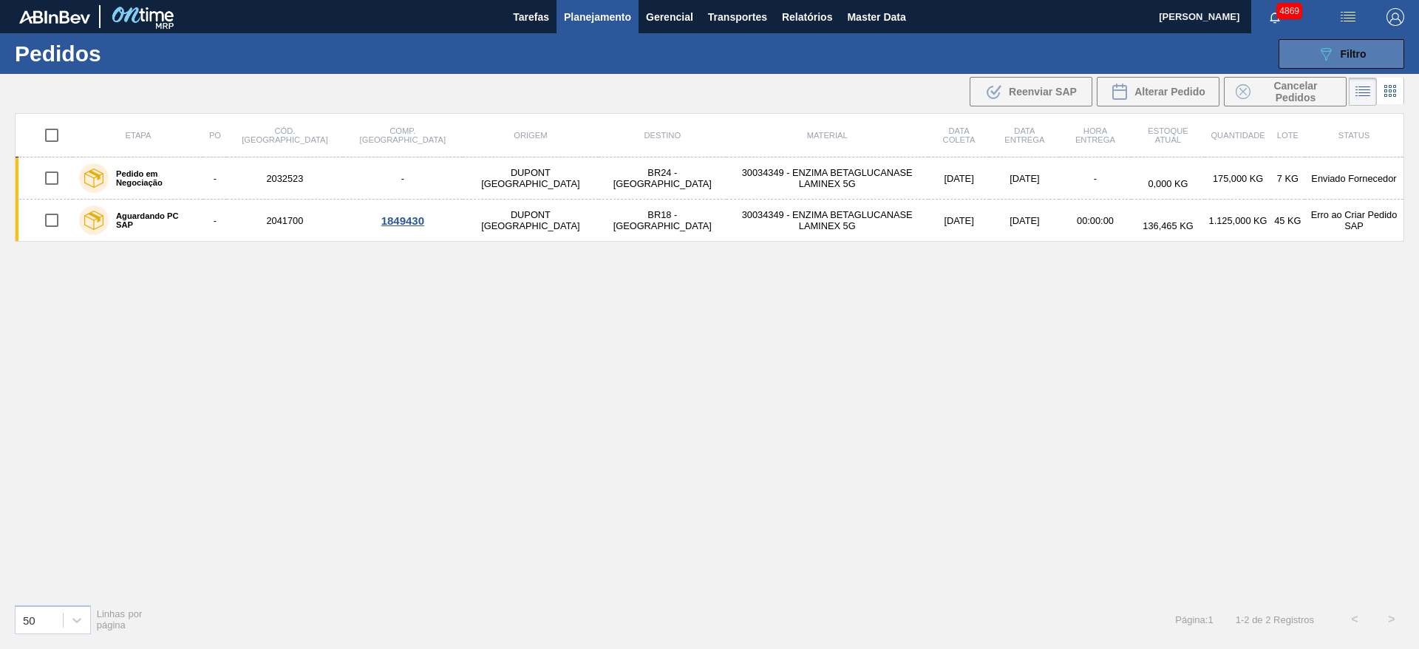
click at [1336, 48] on div "089F7B8B-B2A5-4AFE-B5C0-19BA573D28AC Filtro" at bounding box center [1342, 54] width 50 height 18
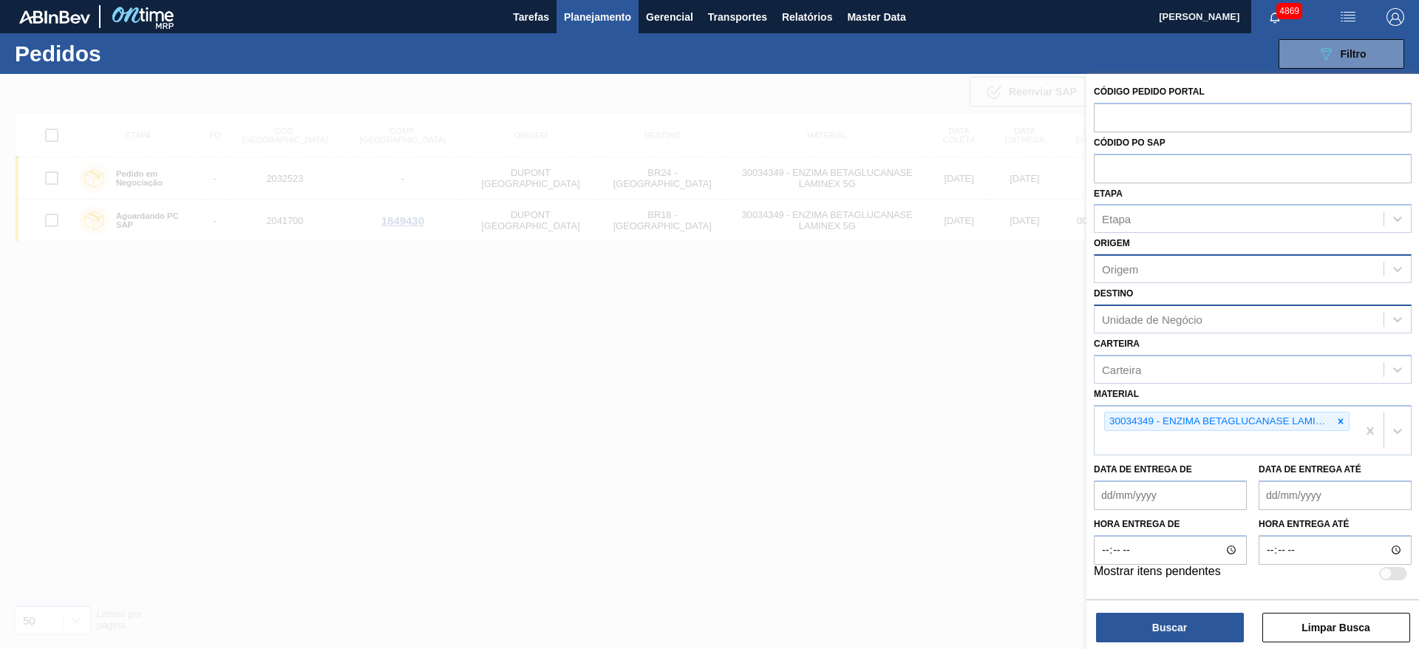
click at [880, 412] on div at bounding box center [709, 398] width 1419 height 649
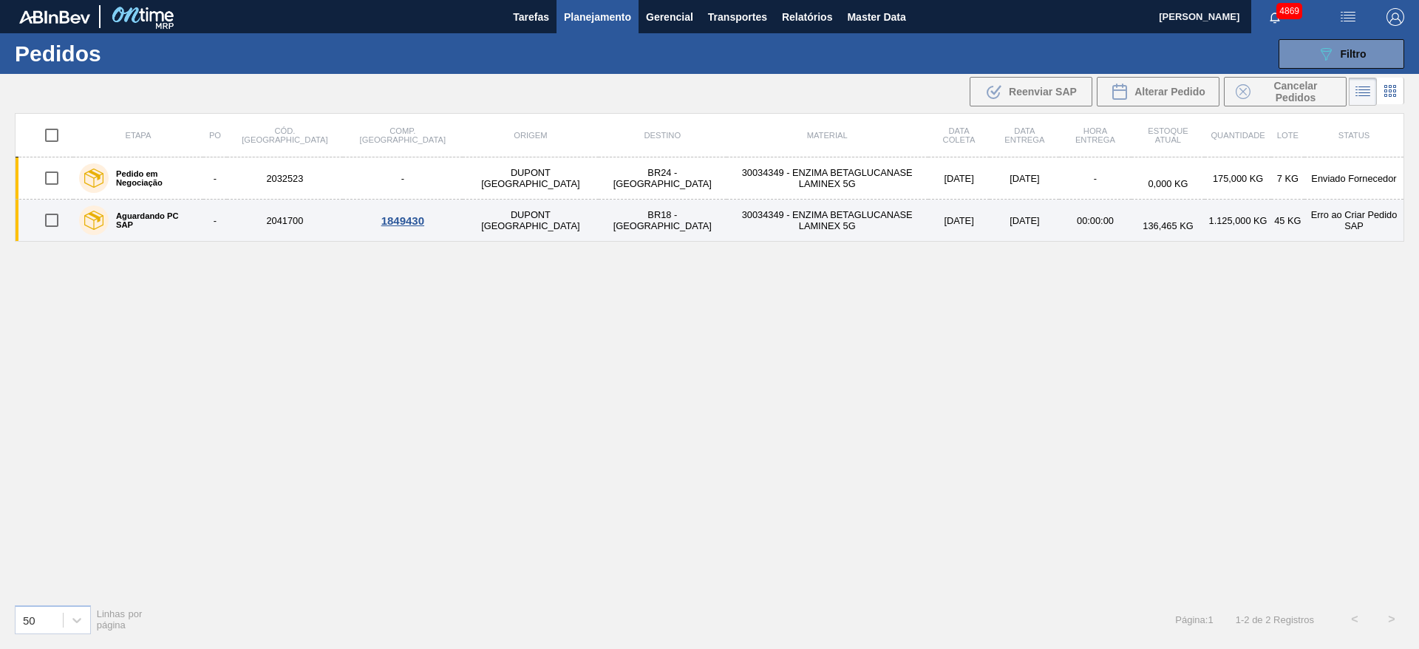
click at [361, 221] on div "1849430" at bounding box center [402, 220] width 115 height 13
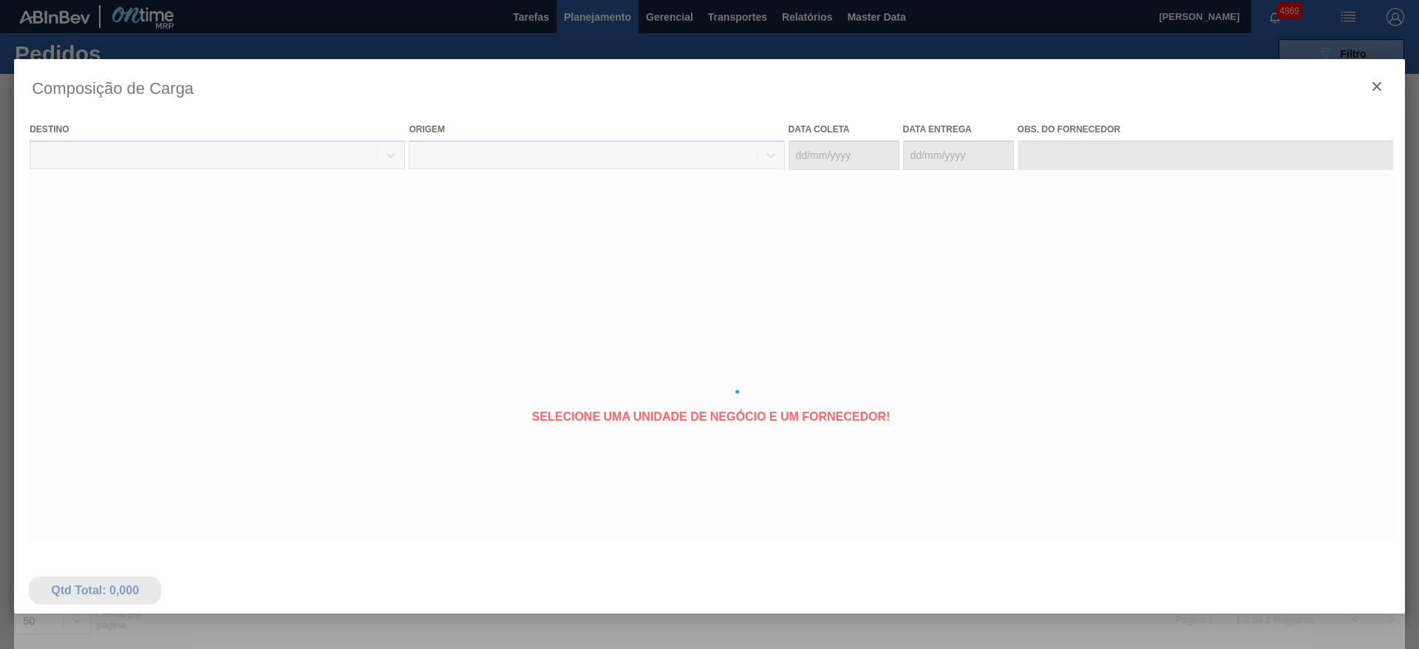
type coleta "30/09/2025"
type entrega "07/10/2025"
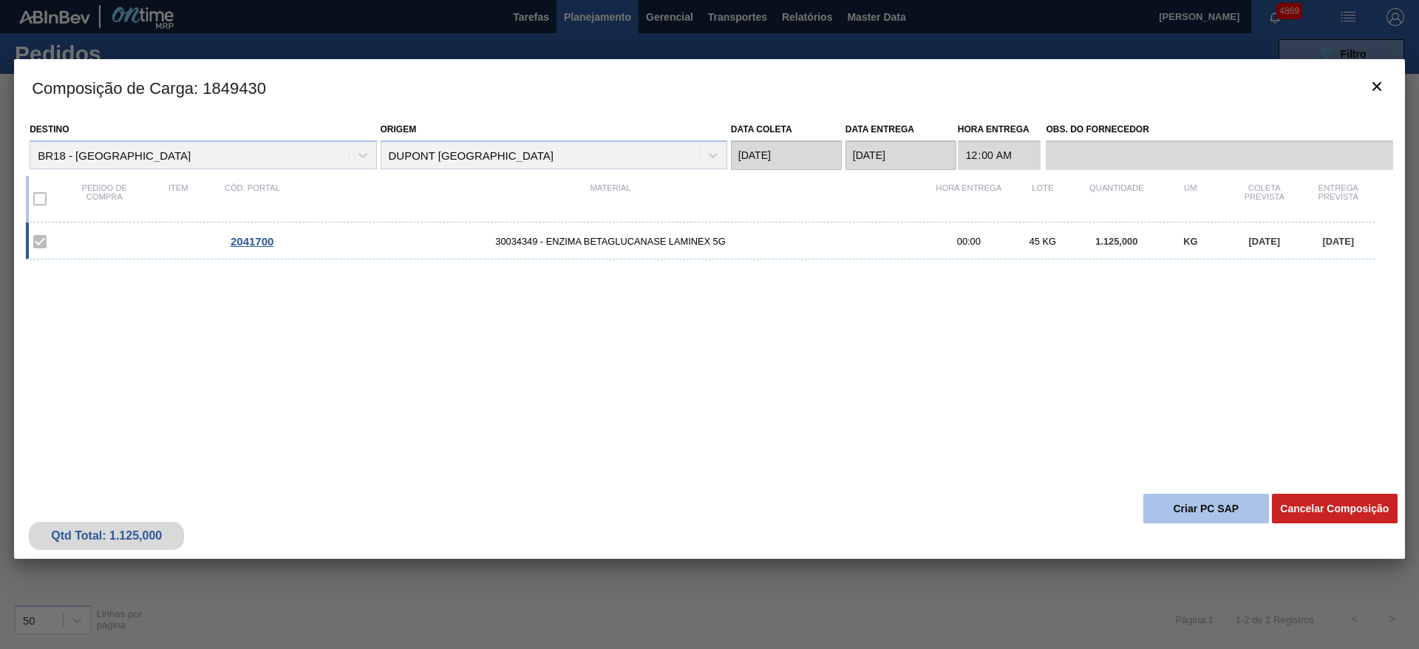
click at [1191, 510] on button "Criar PC SAP" at bounding box center [1206, 509] width 126 height 30
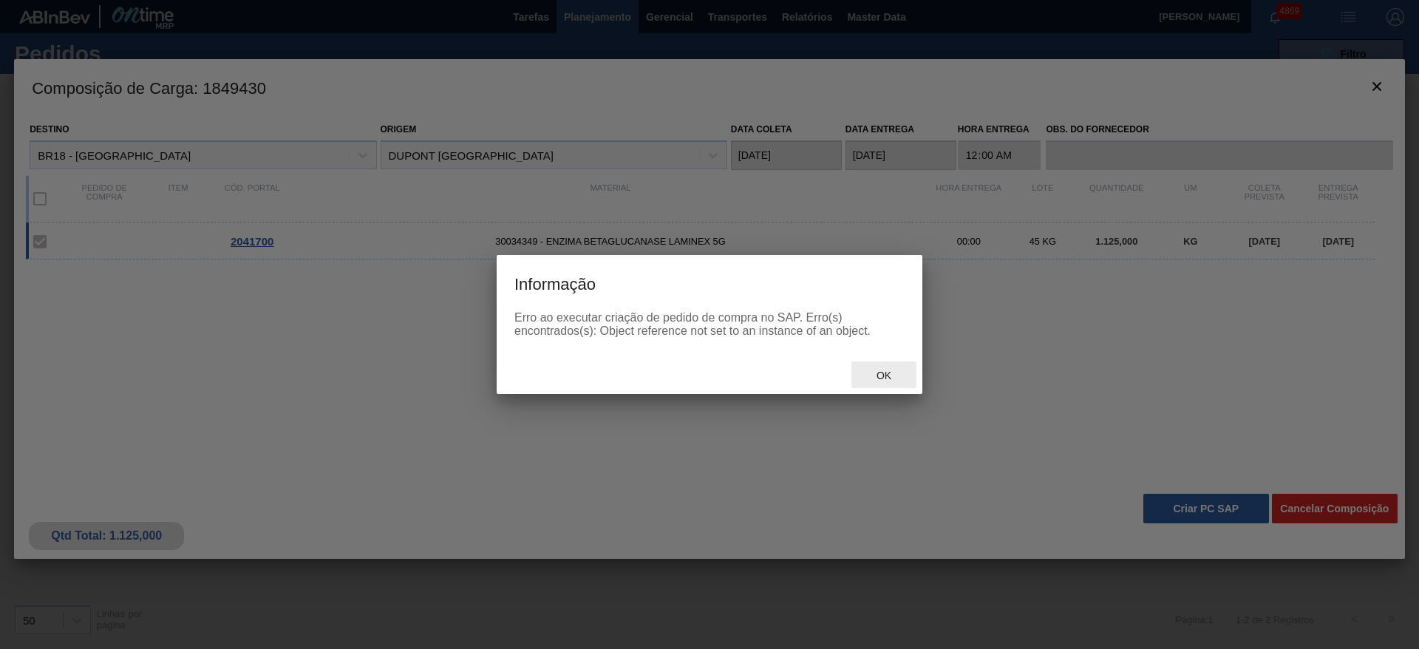
click at [883, 372] on span "Ok" at bounding box center [884, 376] width 38 height 12
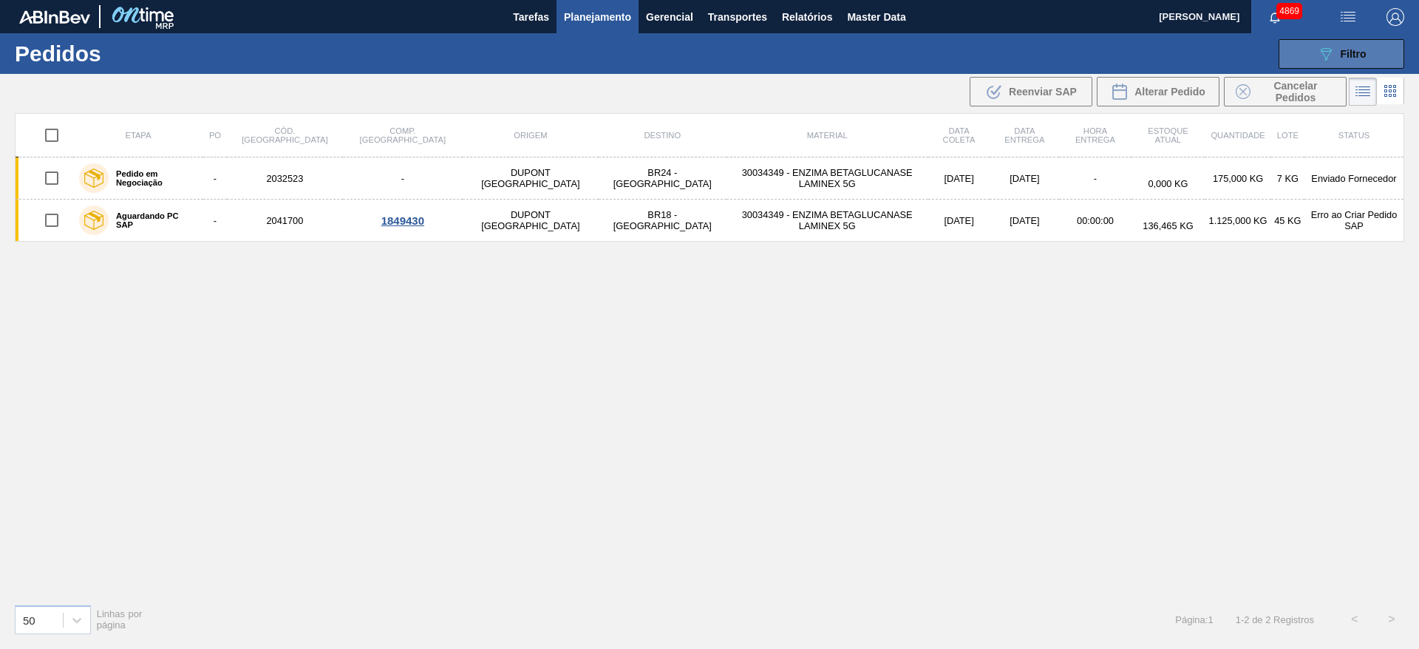
click at [1357, 52] on span "Filtro" at bounding box center [1354, 54] width 26 height 12
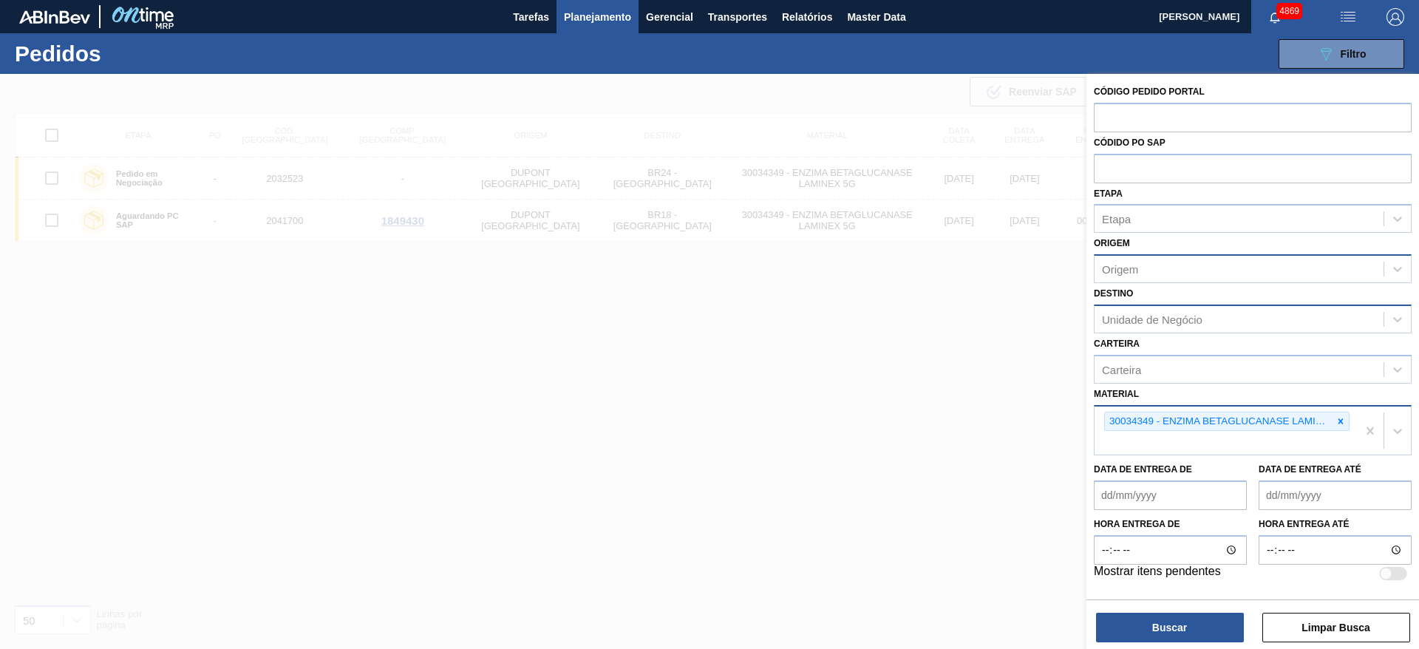
click at [1309, 446] on div "30034349 - ENZIMA BETAGLUCANASE LAMINEX 5G" at bounding box center [1226, 431] width 262 height 49
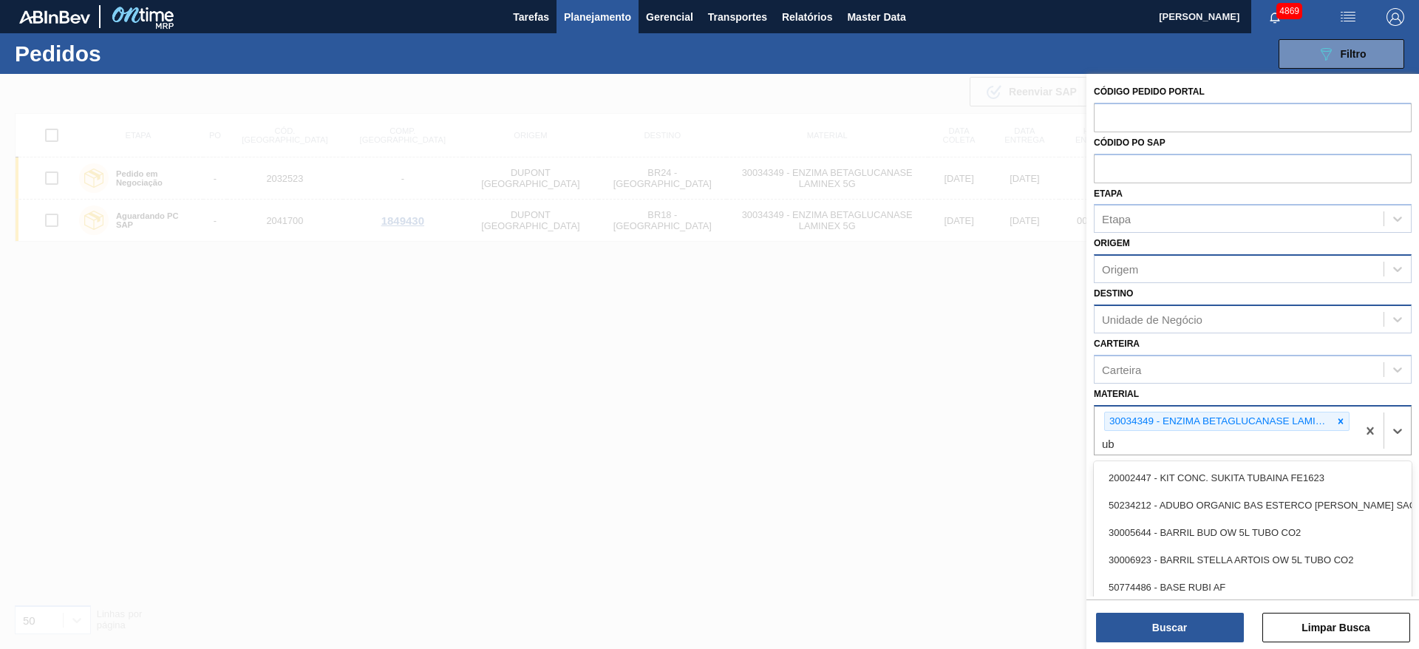
type input "u"
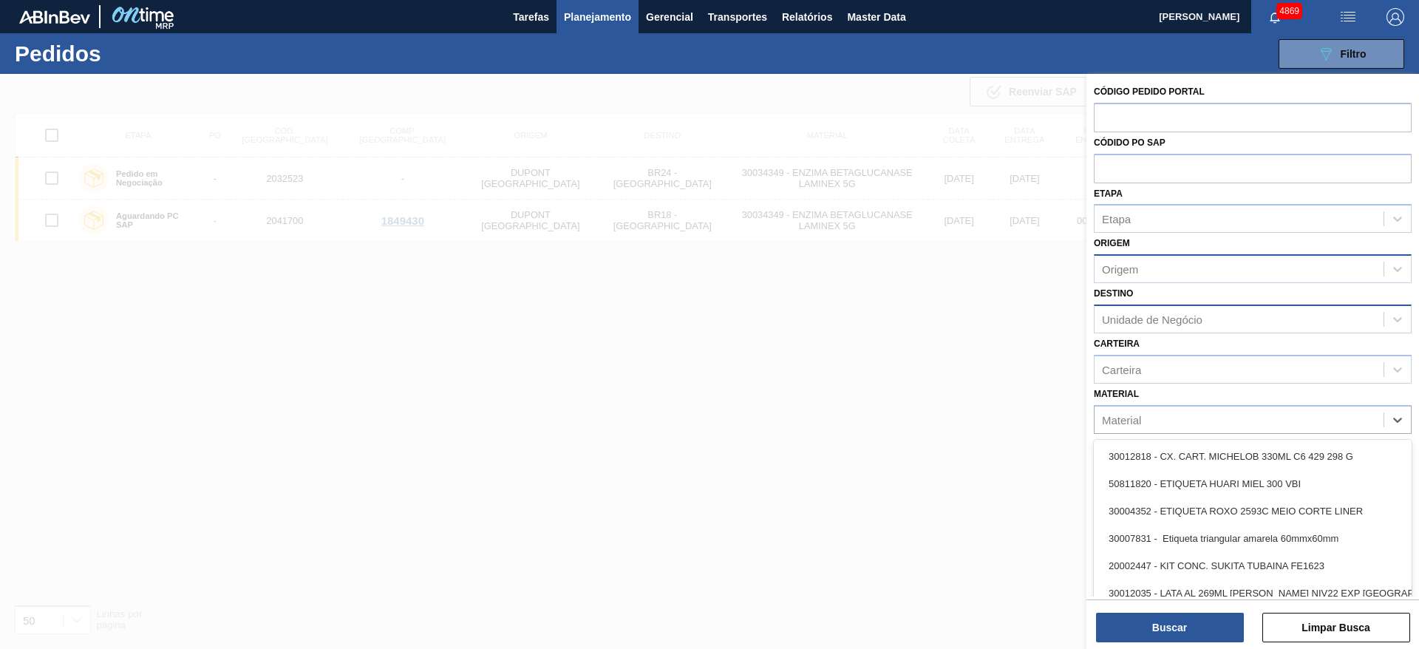
click at [900, 426] on div at bounding box center [709, 398] width 1419 height 649
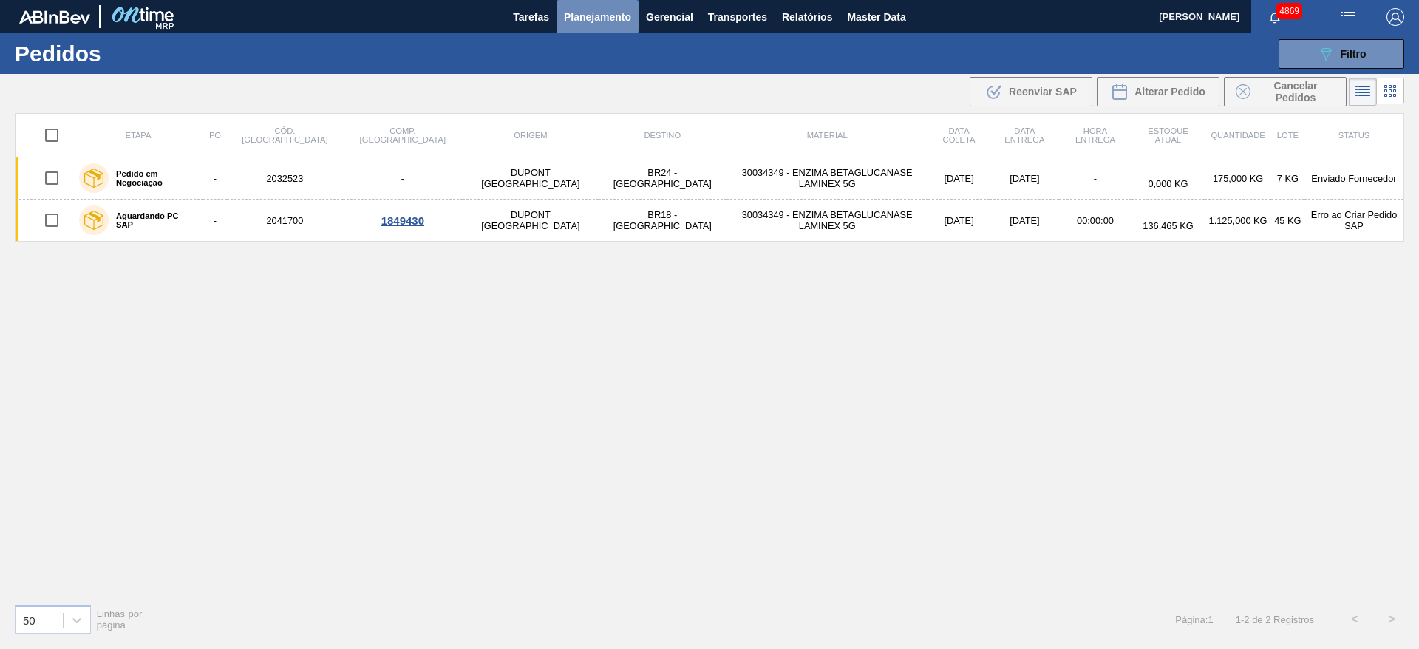
click at [602, 6] on button "Planejamento" at bounding box center [598, 16] width 82 height 33
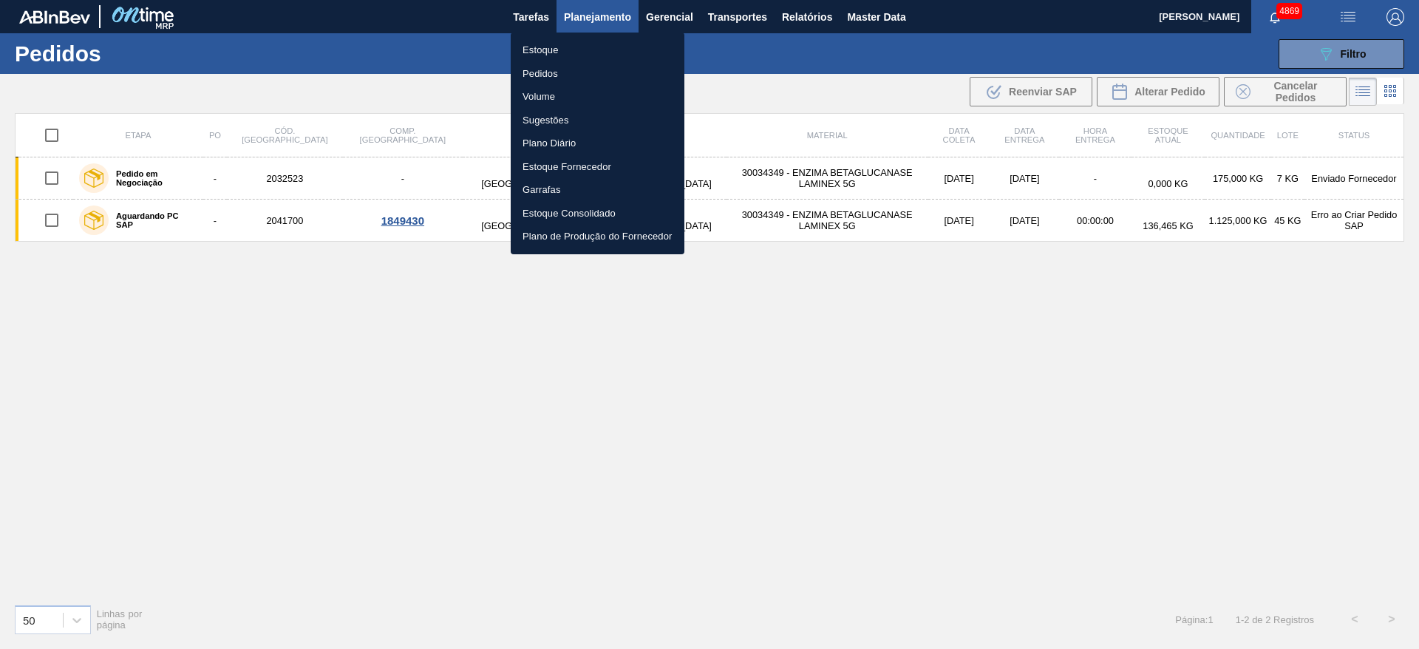
click at [360, 220] on div at bounding box center [709, 324] width 1419 height 649
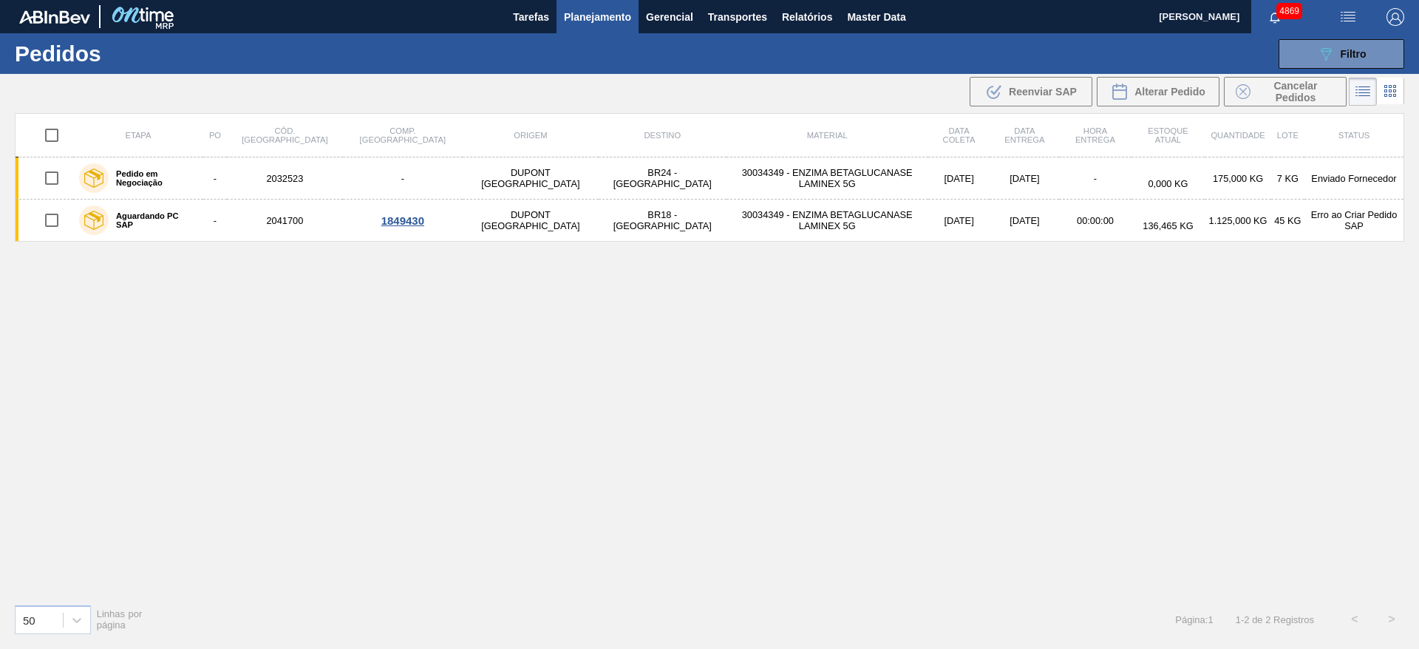
click at [360, 220] on div "1849430" at bounding box center [402, 220] width 115 height 13
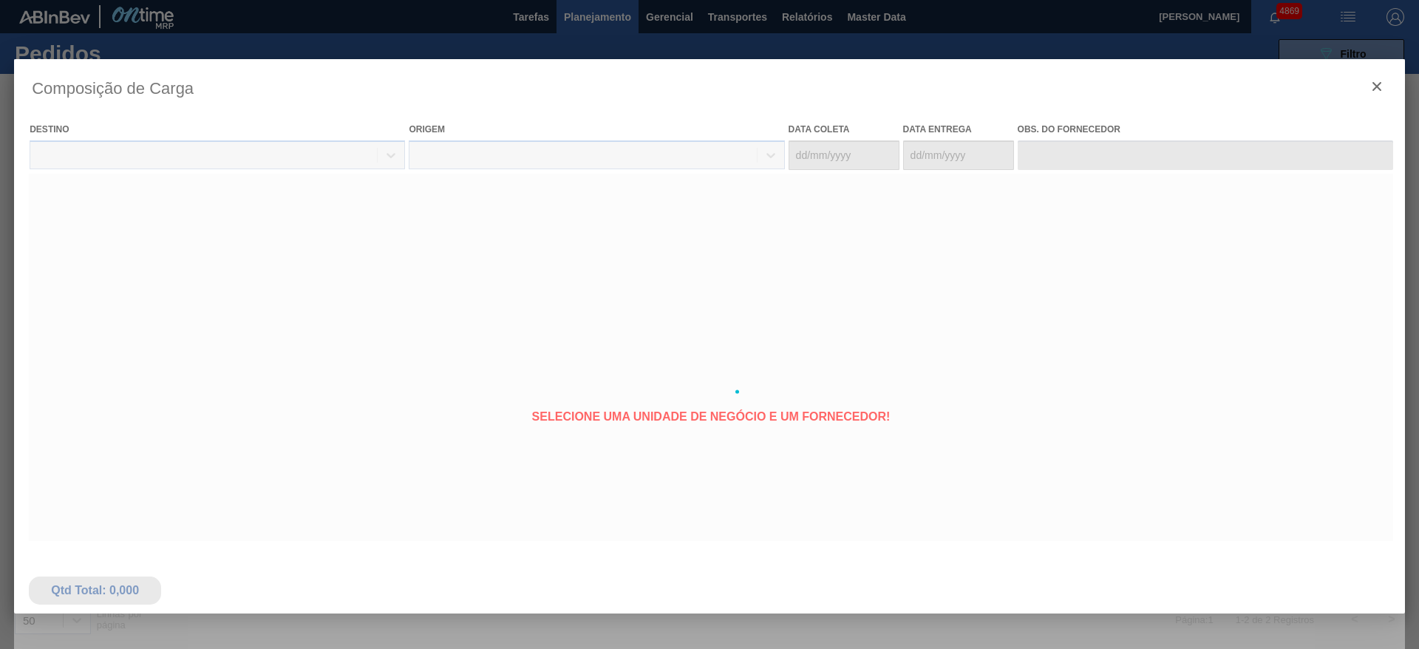
type coleta "30/09/2025"
type entrega "07/10/2025"
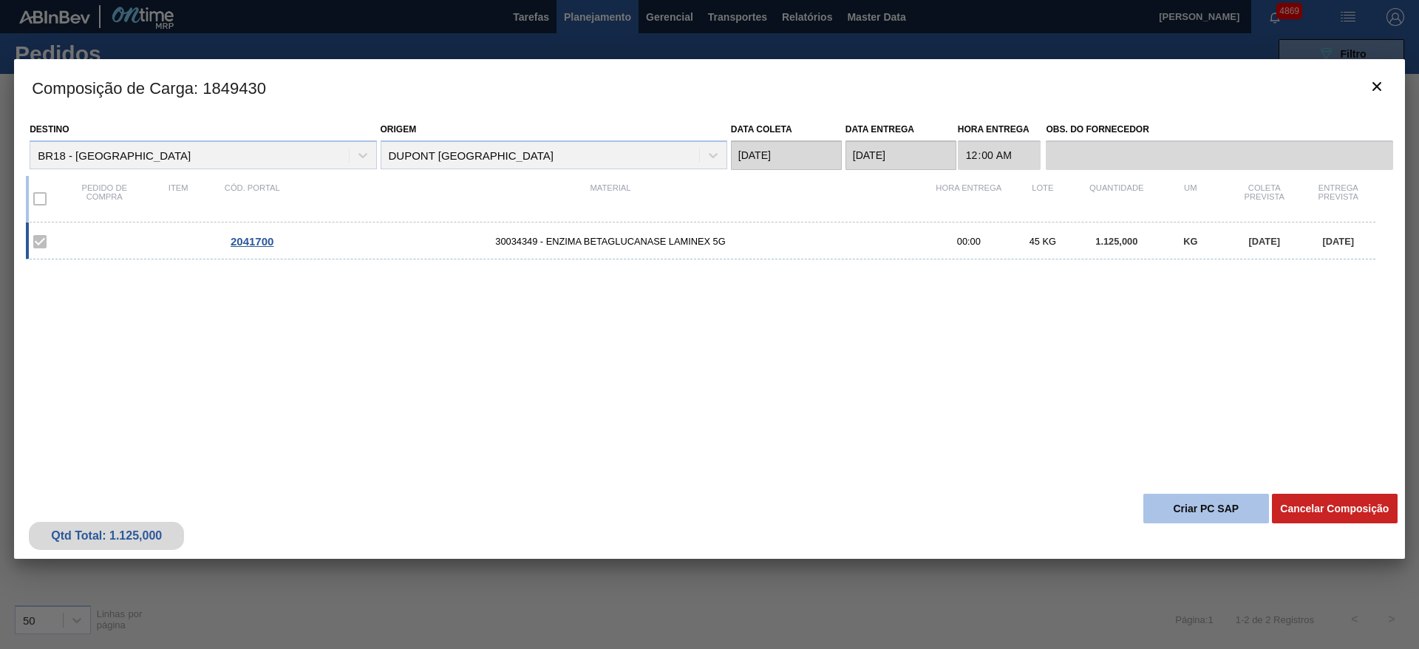
click at [1180, 506] on button "Criar PC SAP" at bounding box center [1206, 509] width 126 height 30
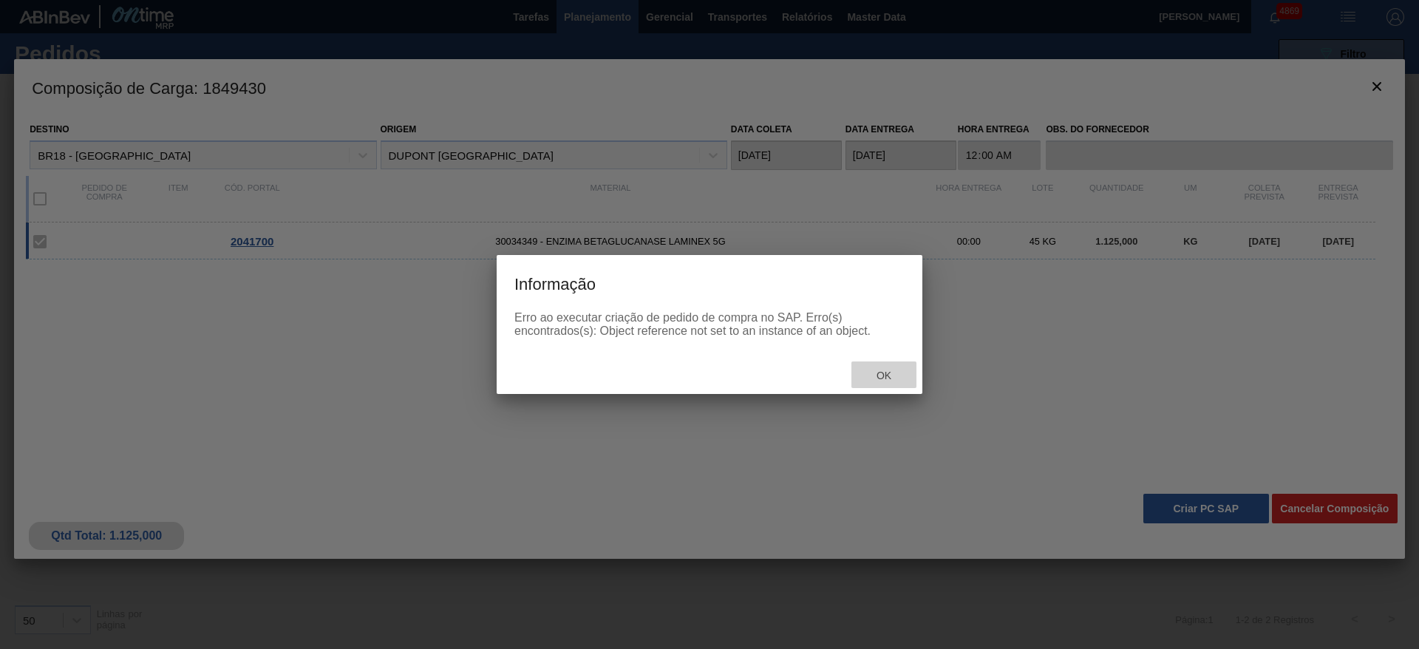
click at [872, 377] on span "Ok" at bounding box center [884, 376] width 38 height 12
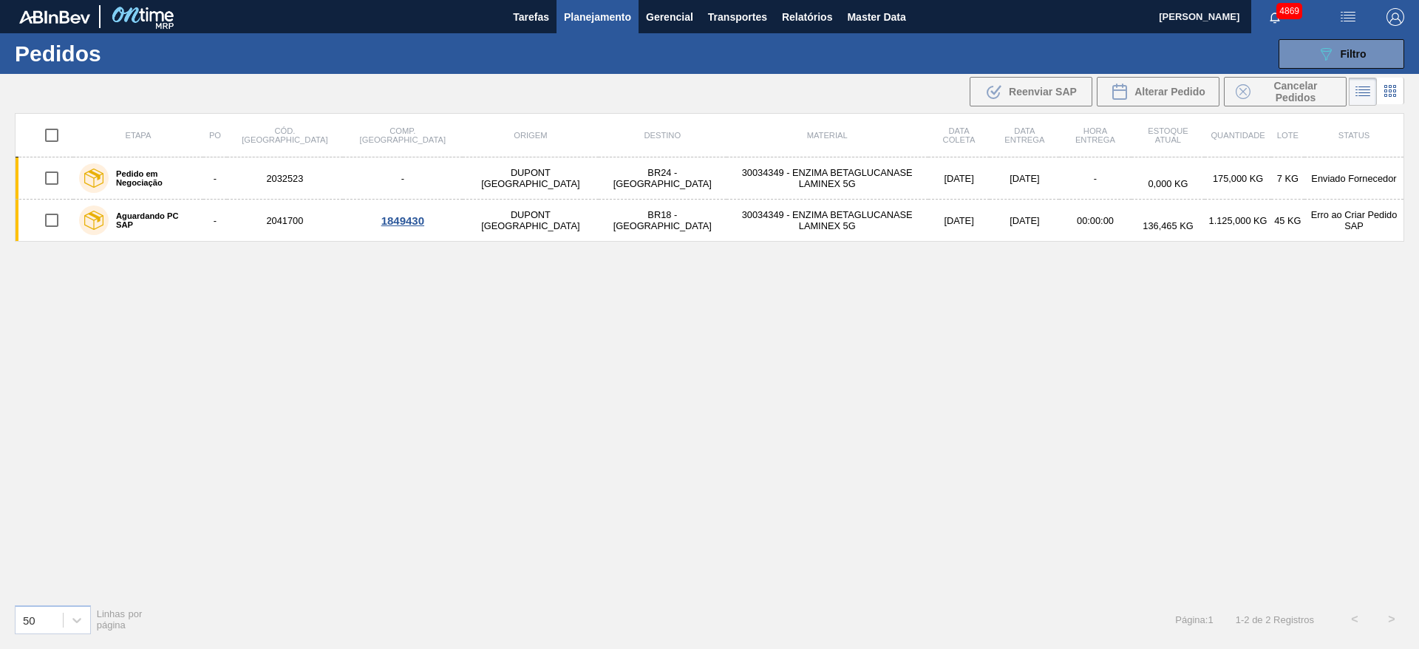
click at [727, 232] on td "30034349 - ENZIMA BETAGLUCANASE LAMINEX 5G" at bounding box center [828, 221] width 202 height 42
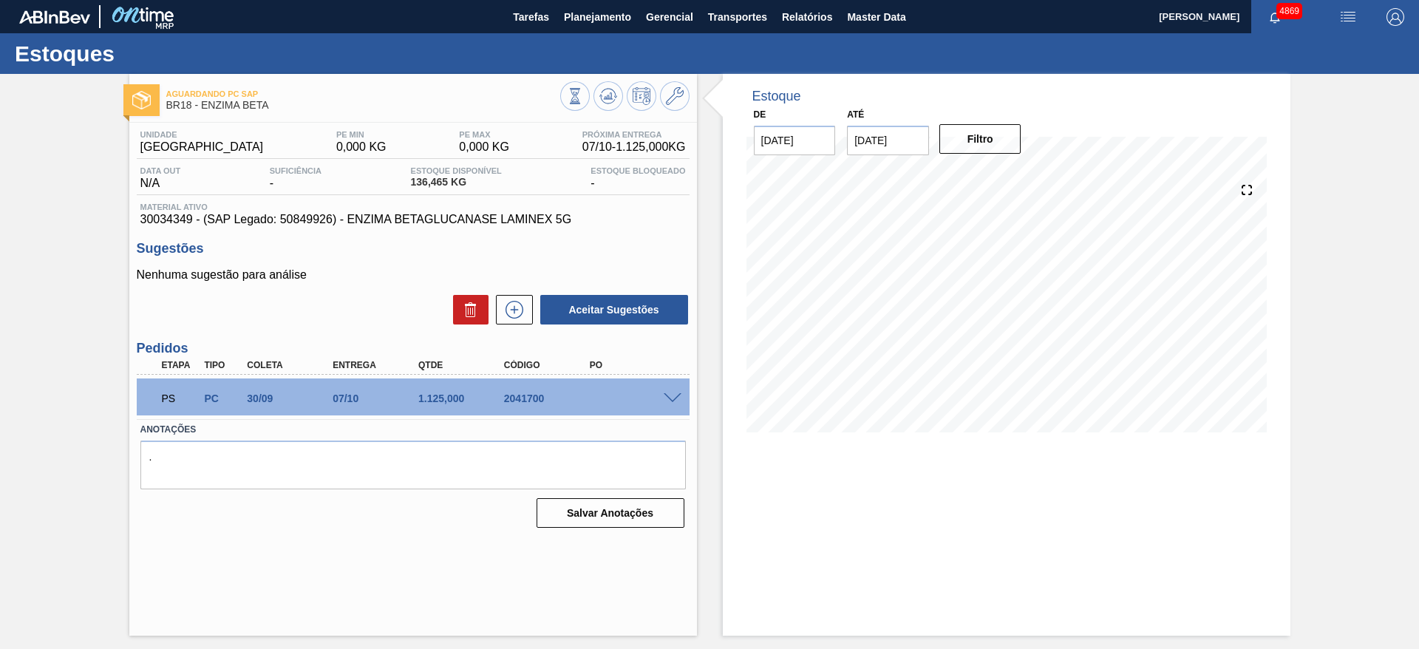
click at [667, 393] on span at bounding box center [673, 398] width 18 height 11
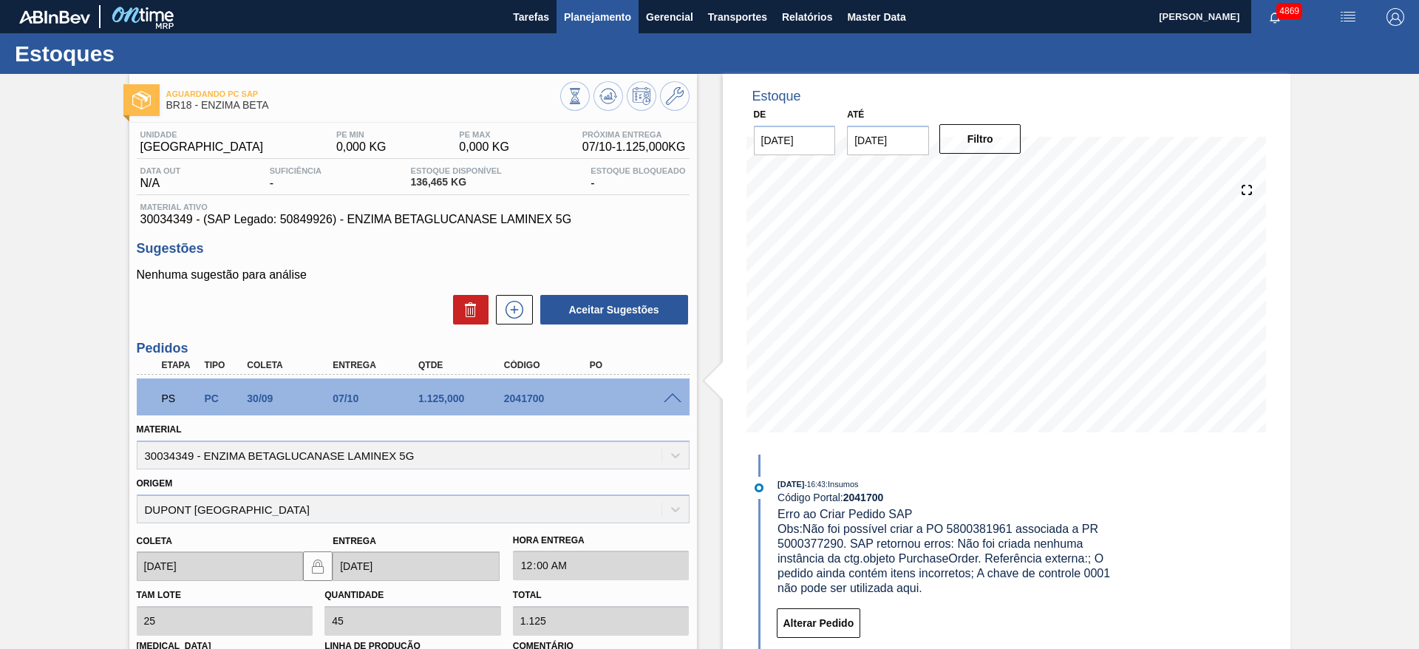
click at [608, 25] on button "Planejamento" at bounding box center [598, 16] width 82 height 33
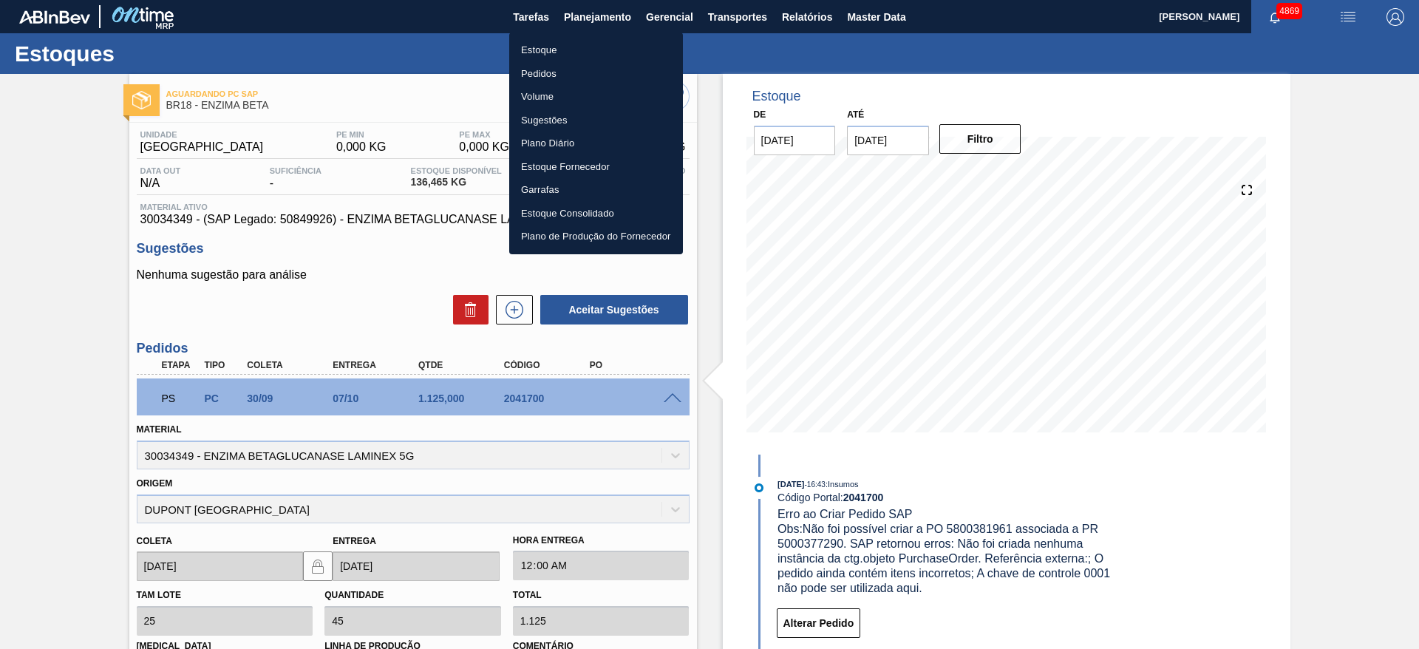
click at [587, 52] on li "Estoque" at bounding box center [596, 50] width 174 height 24
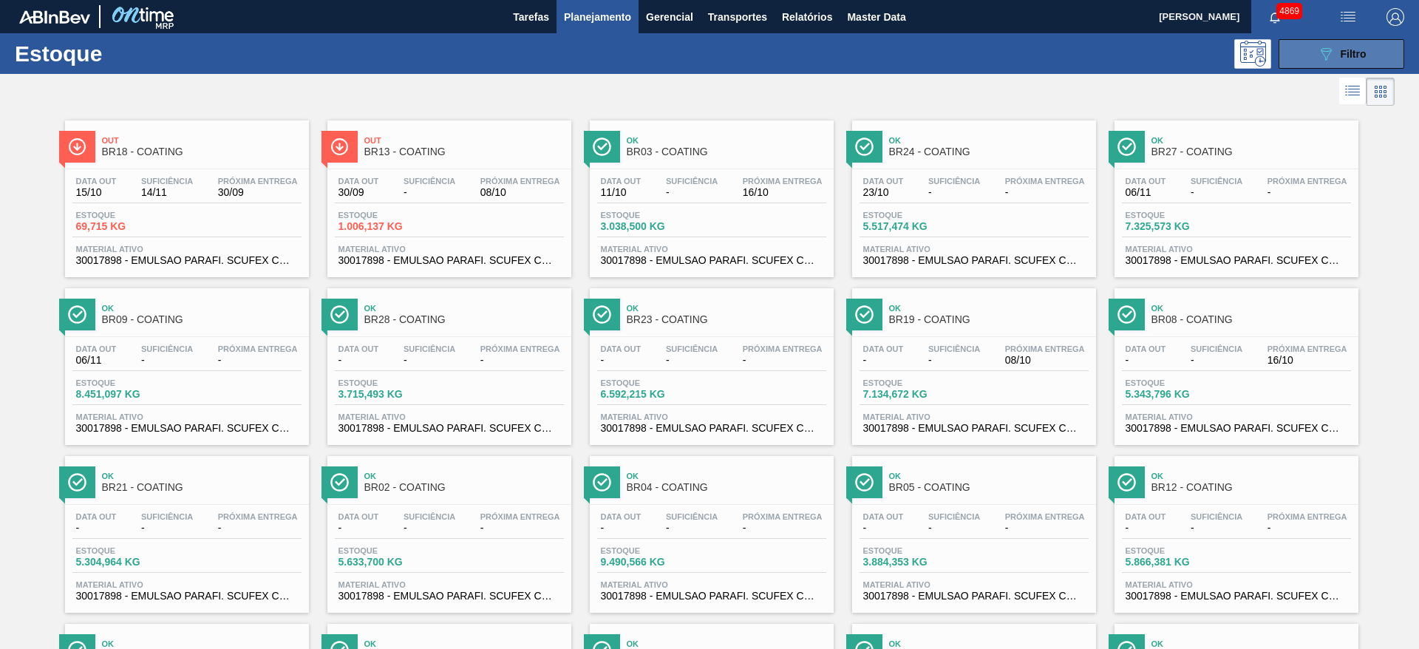
click at [1356, 58] on div "089F7B8B-B2A5-4AFE-B5C0-19BA573D28AC Filtro" at bounding box center [1342, 54] width 50 height 18
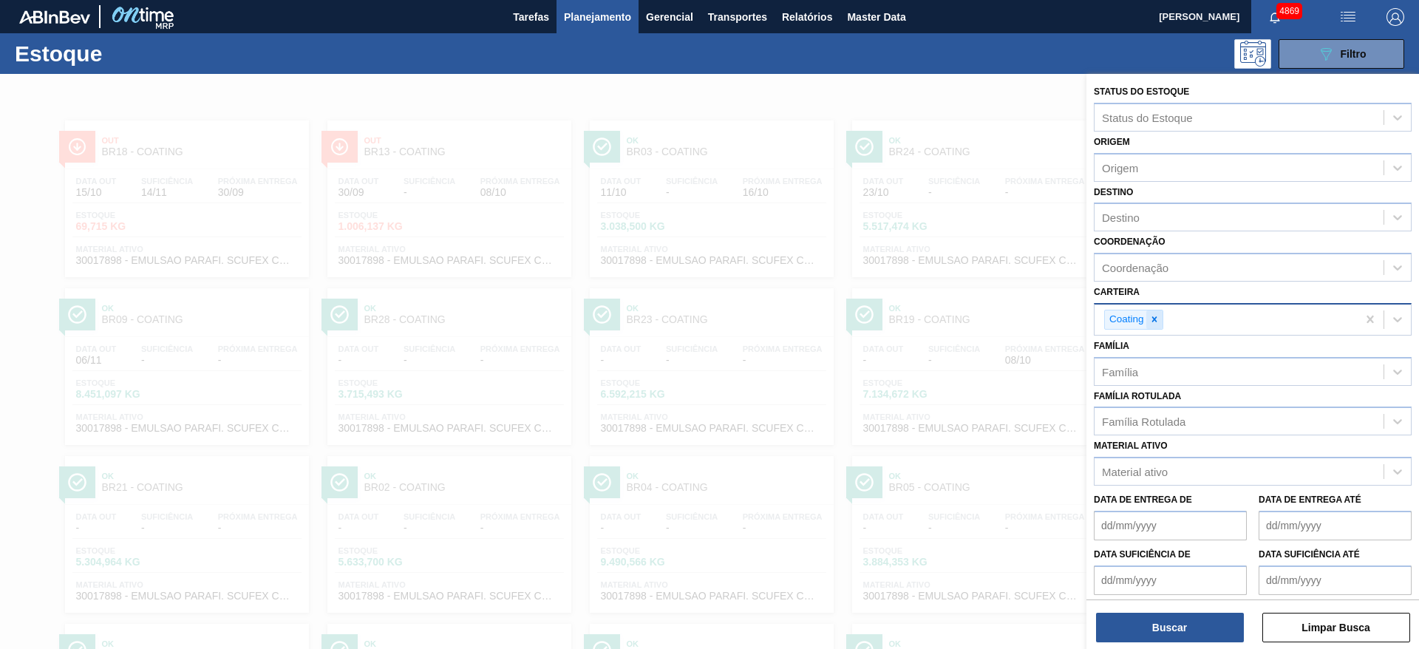
click at [1157, 322] on icon at bounding box center [1154, 319] width 10 height 10
click at [1150, 278] on div "Coordenação" at bounding box center [1239, 267] width 289 height 21
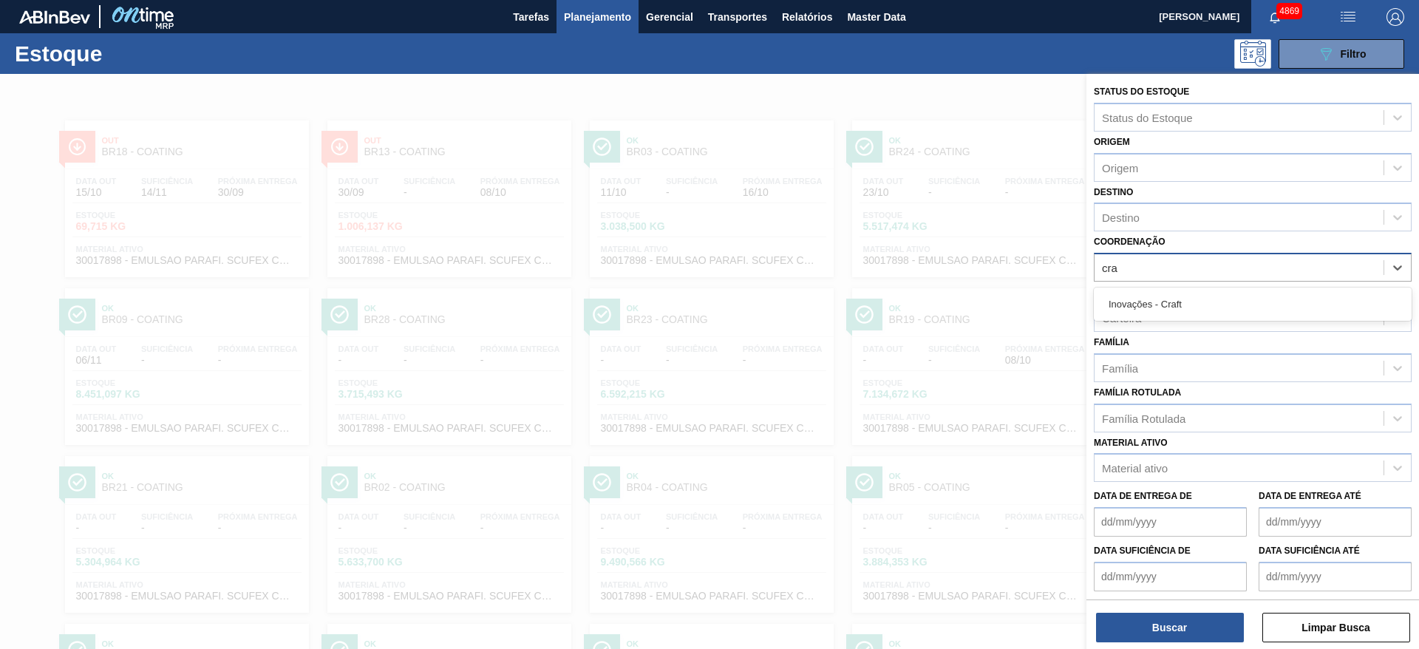
type input "craf"
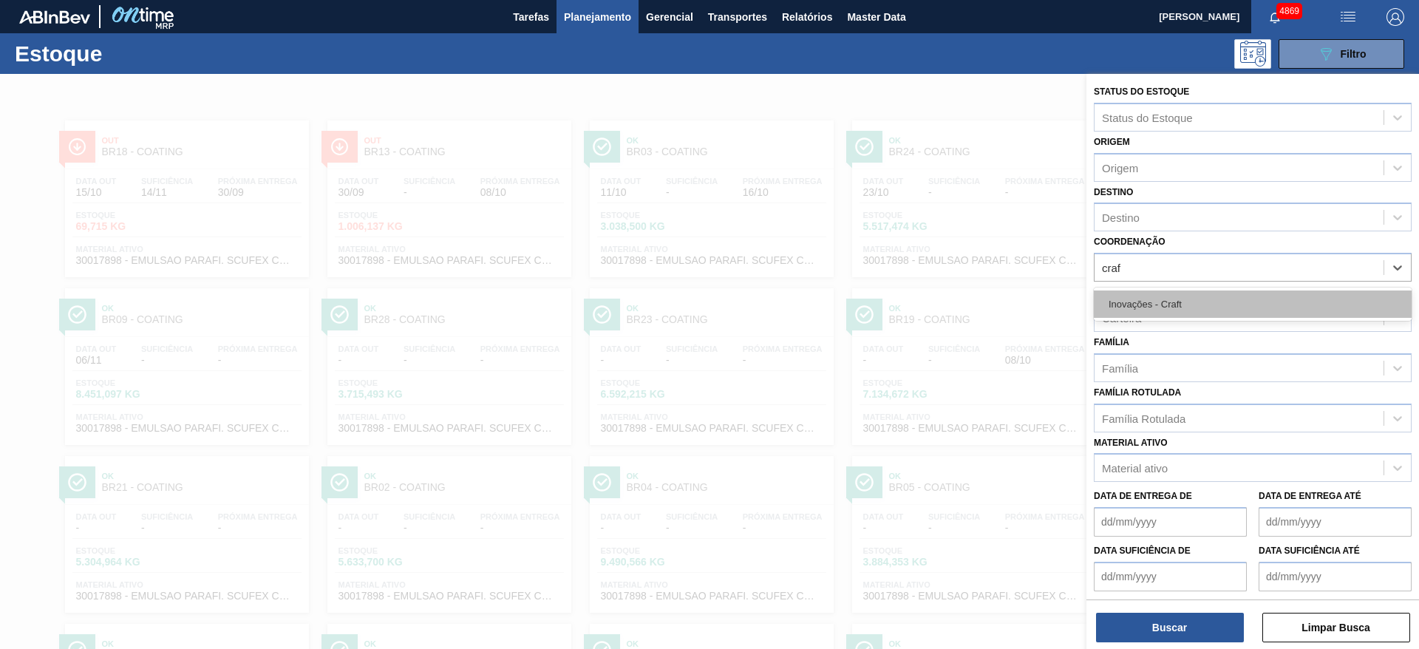
click at [1147, 305] on div "Inovações - Craft" at bounding box center [1253, 303] width 318 height 27
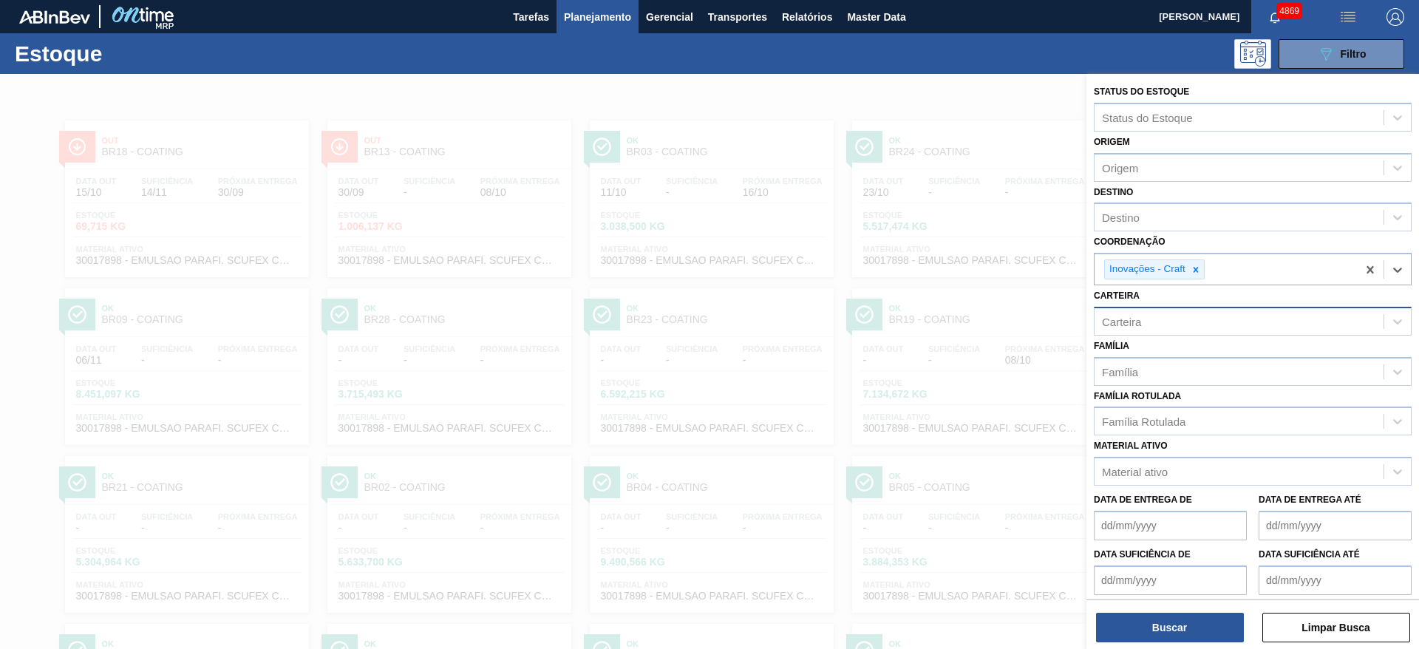
click at [1141, 315] on div "Carteira" at bounding box center [1121, 321] width 39 height 13
type input "garr"
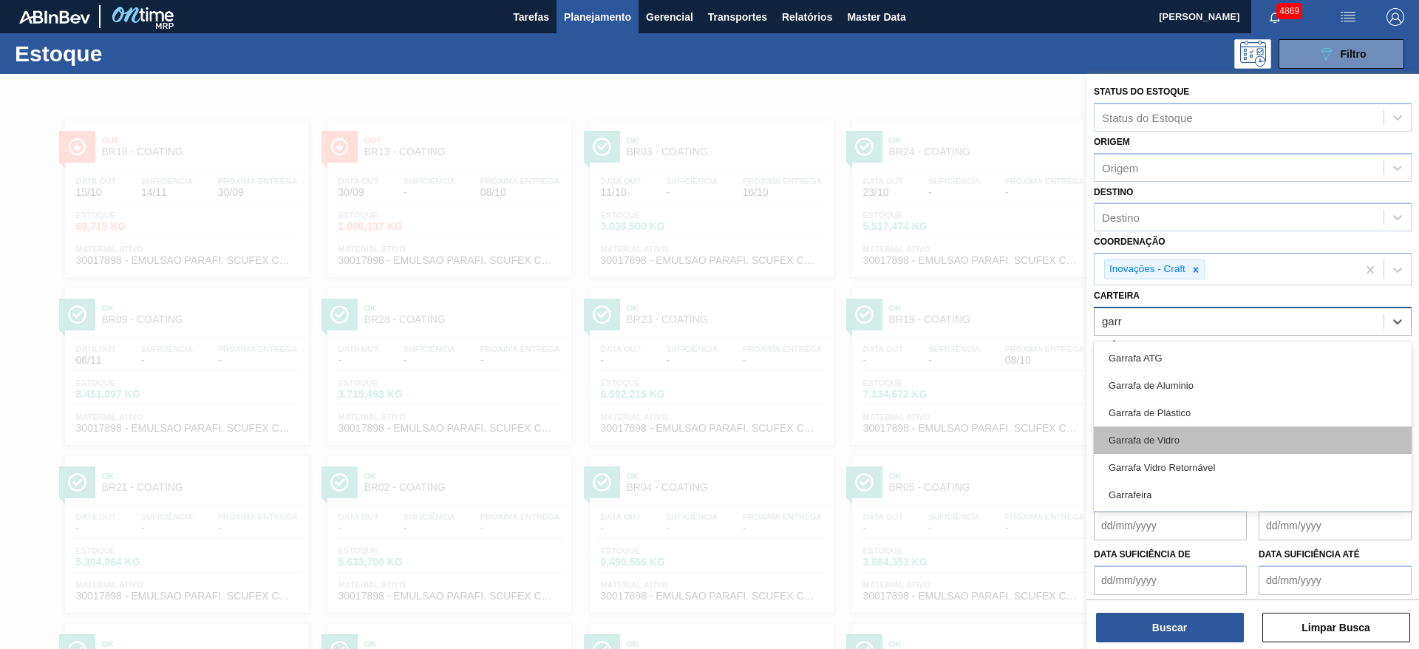
click at [1149, 436] on div "Garrafa de Vidro" at bounding box center [1253, 439] width 318 height 27
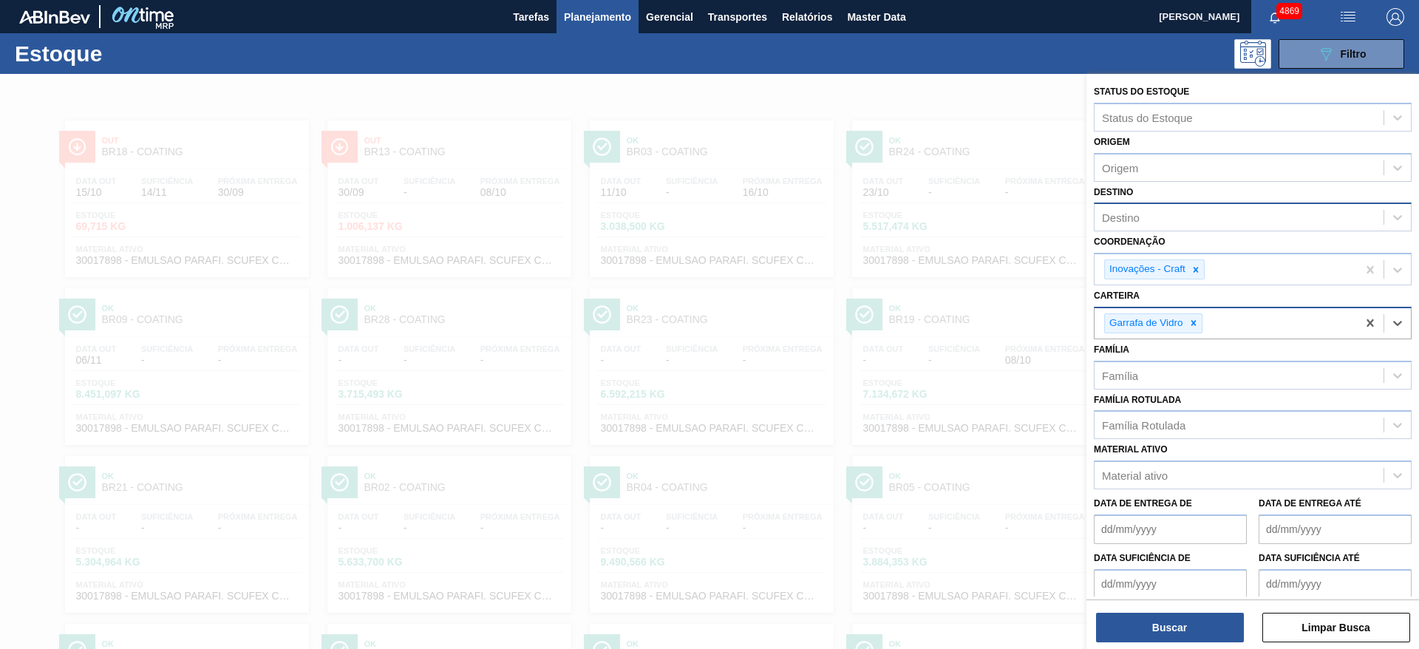
click at [1157, 216] on div "Destino" at bounding box center [1239, 217] width 289 height 21
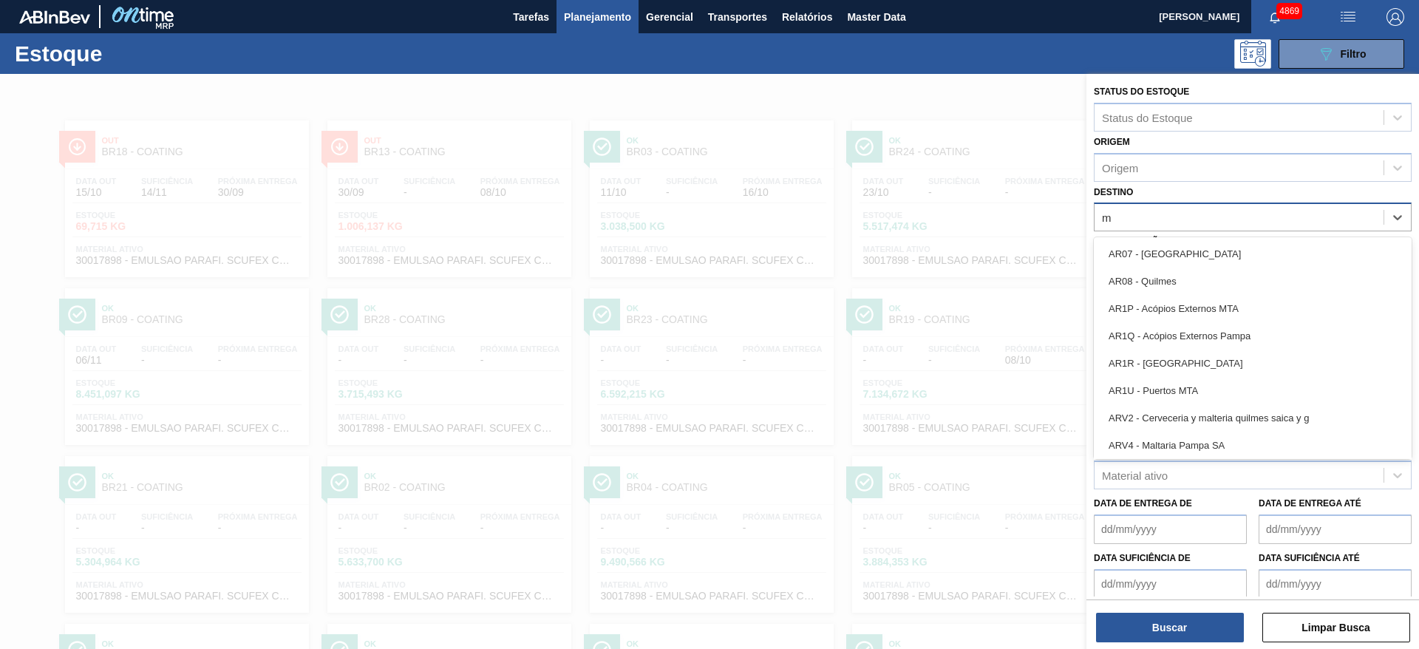
type input "ma"
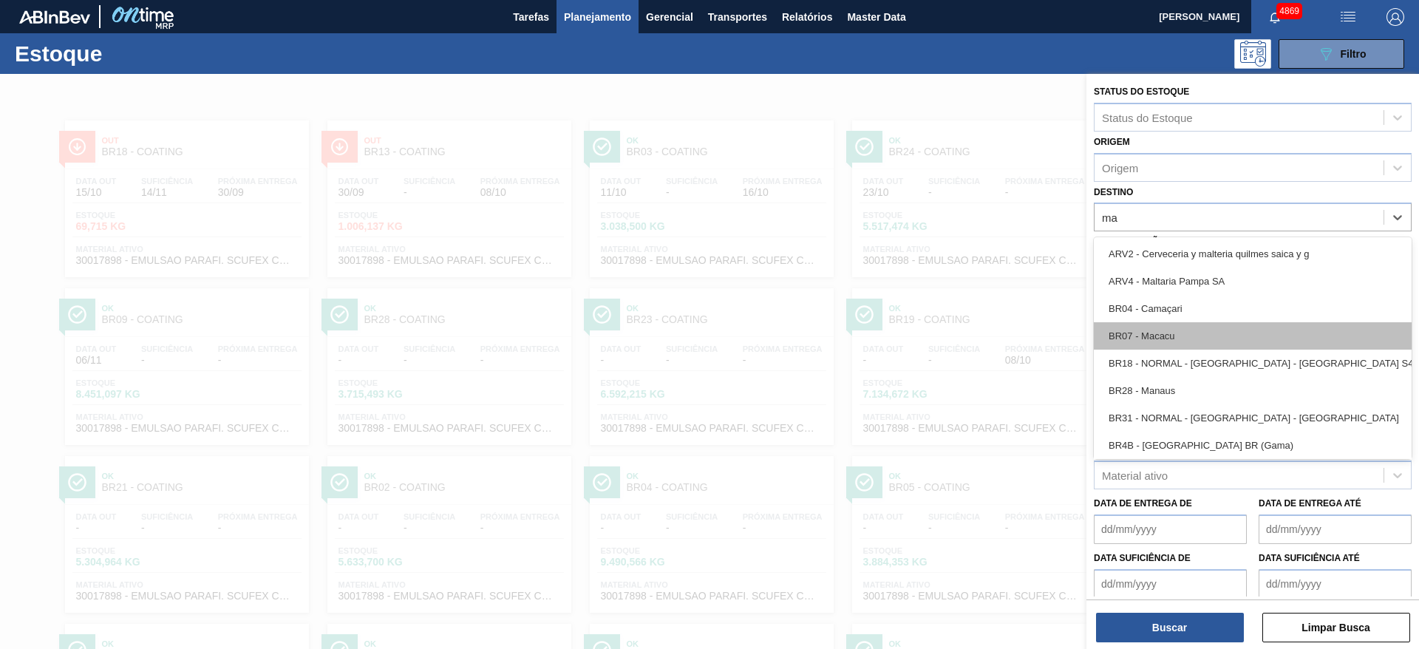
click at [1143, 327] on div "BR07 - Macacu" at bounding box center [1253, 335] width 318 height 27
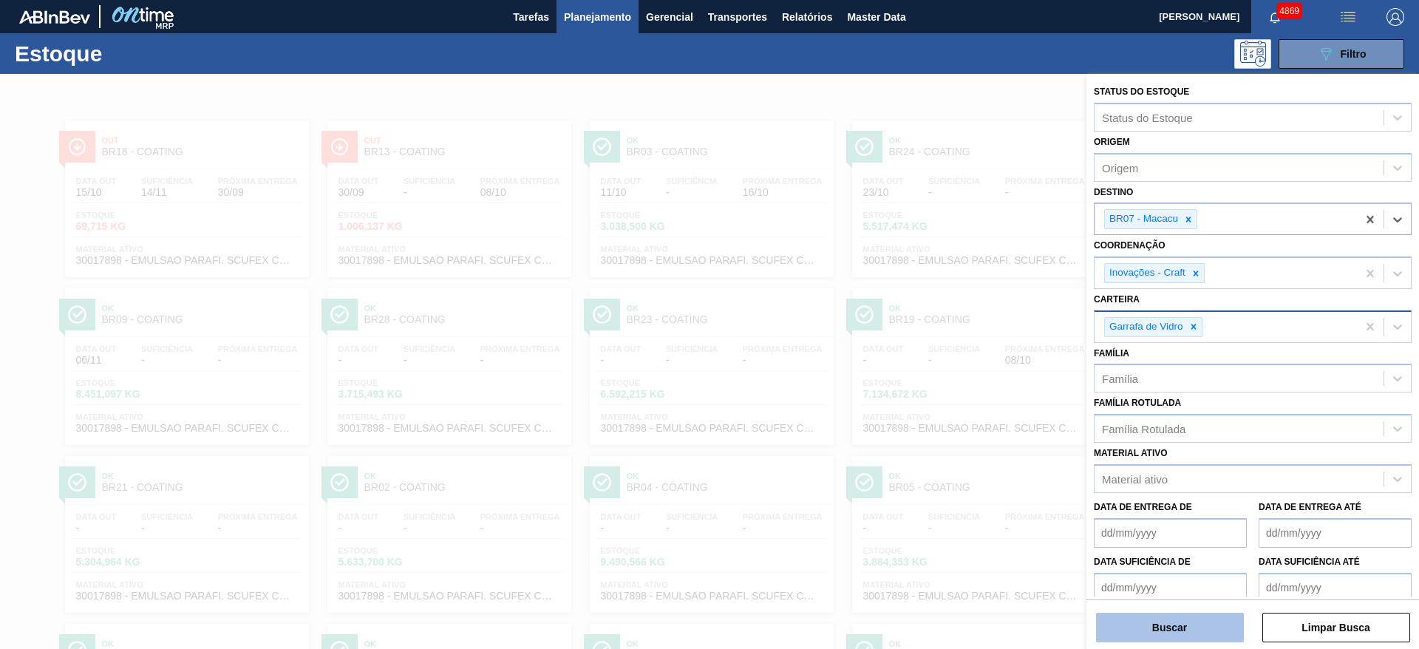
click at [1181, 628] on button "Buscar" at bounding box center [1170, 628] width 148 height 30
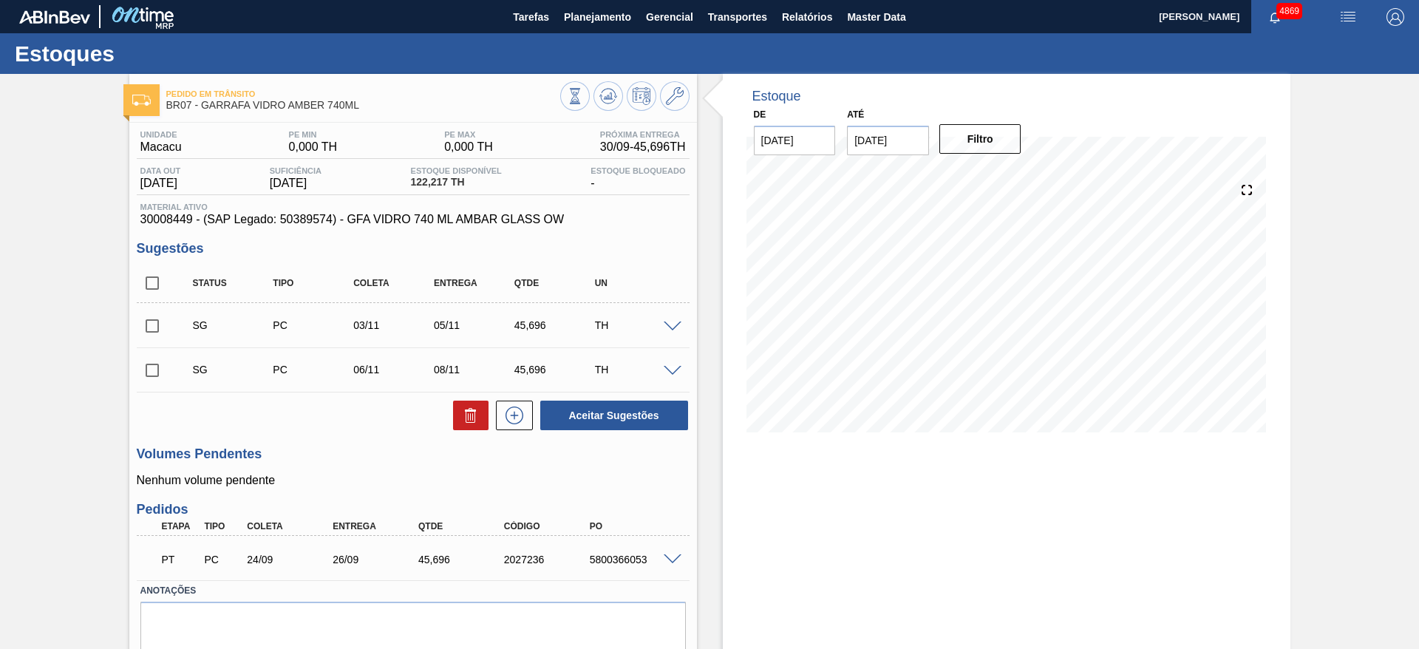
click at [667, 555] on span at bounding box center [673, 559] width 18 height 11
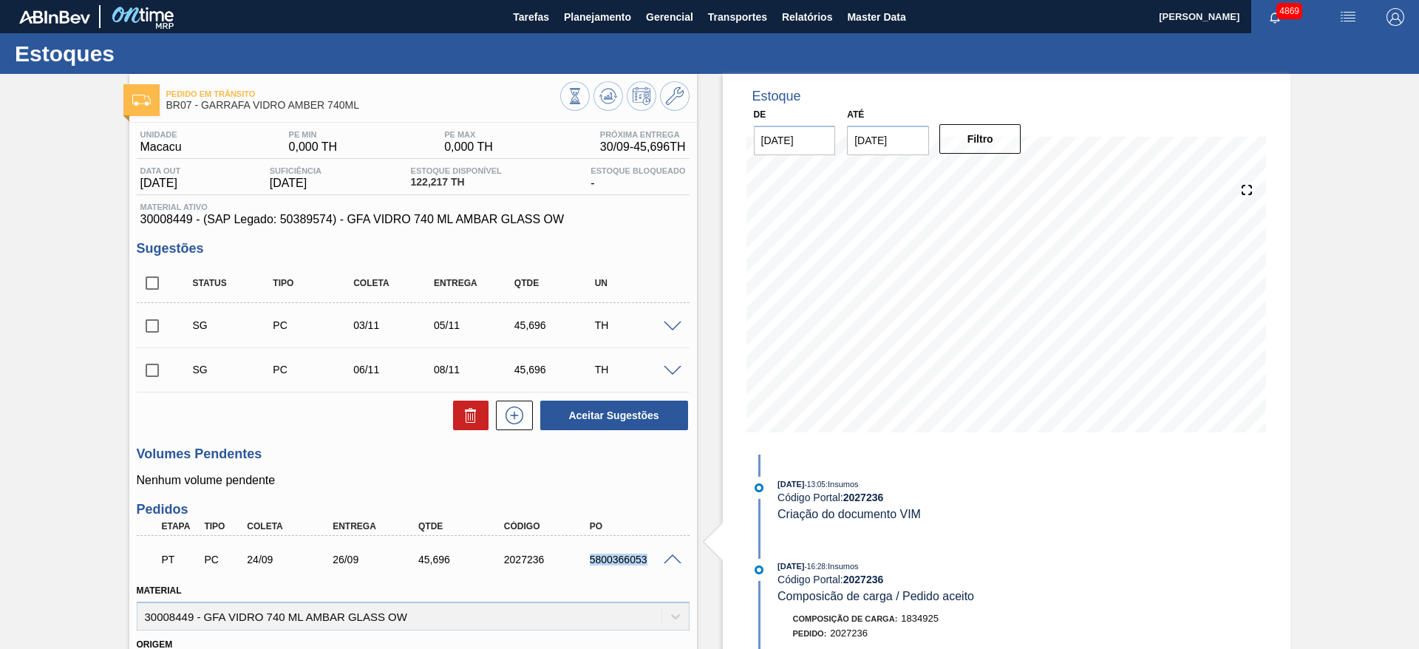
drag, startPoint x: 611, startPoint y: 563, endPoint x: 672, endPoint y: 564, distance: 61.4
click at [666, 564] on div "5800366053" at bounding box center [623, 560] width 86 height 12
copy div "5800366053"
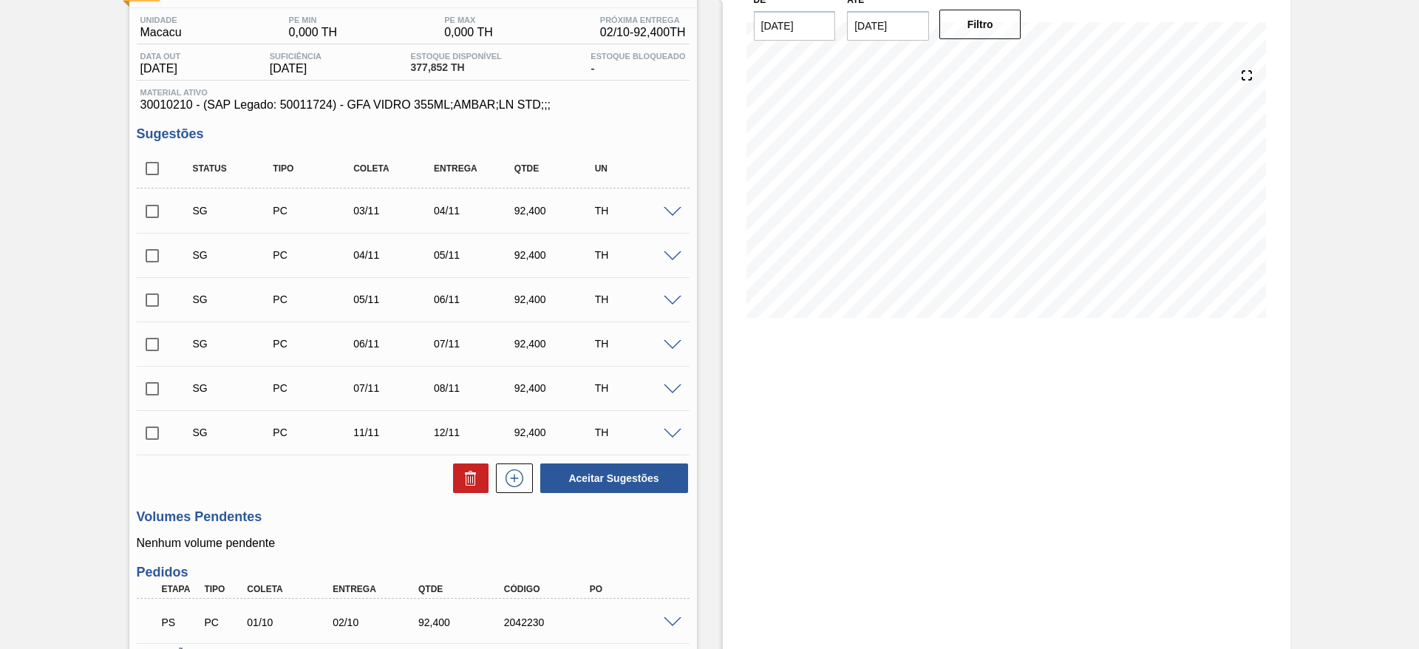
scroll to position [222, 0]
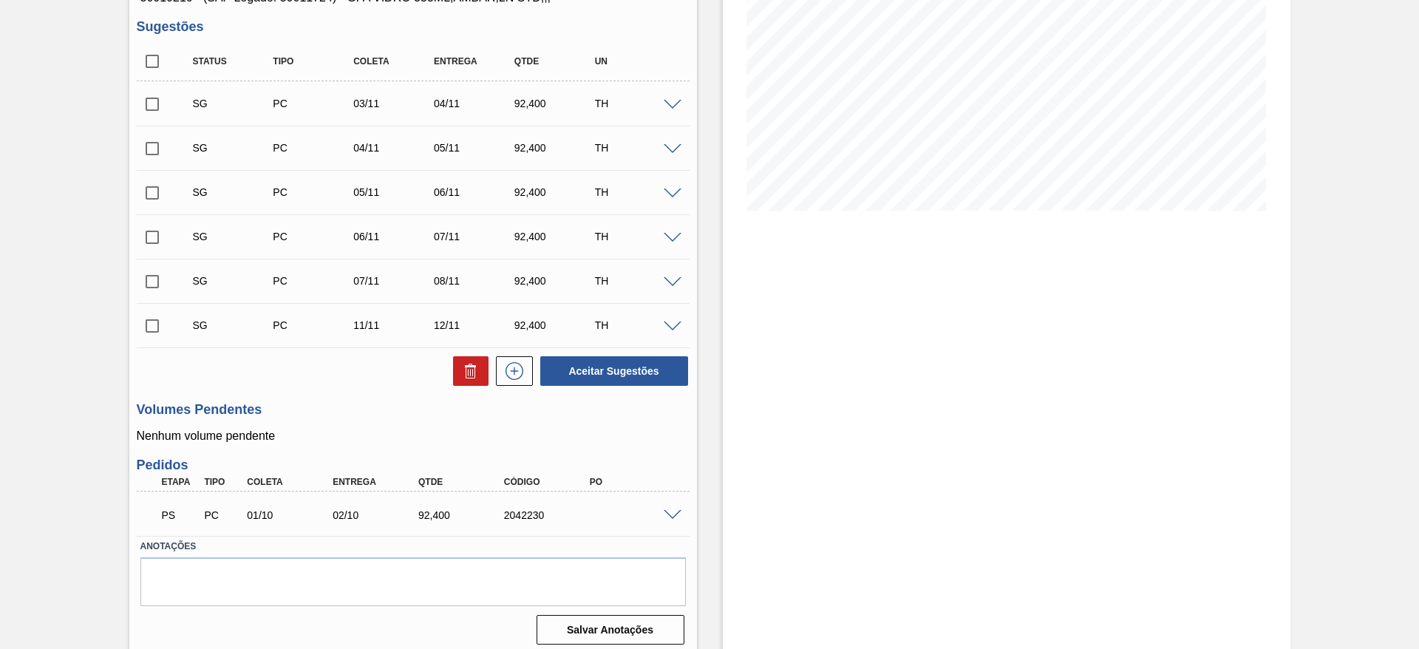
click at [667, 513] on span at bounding box center [673, 515] width 18 height 11
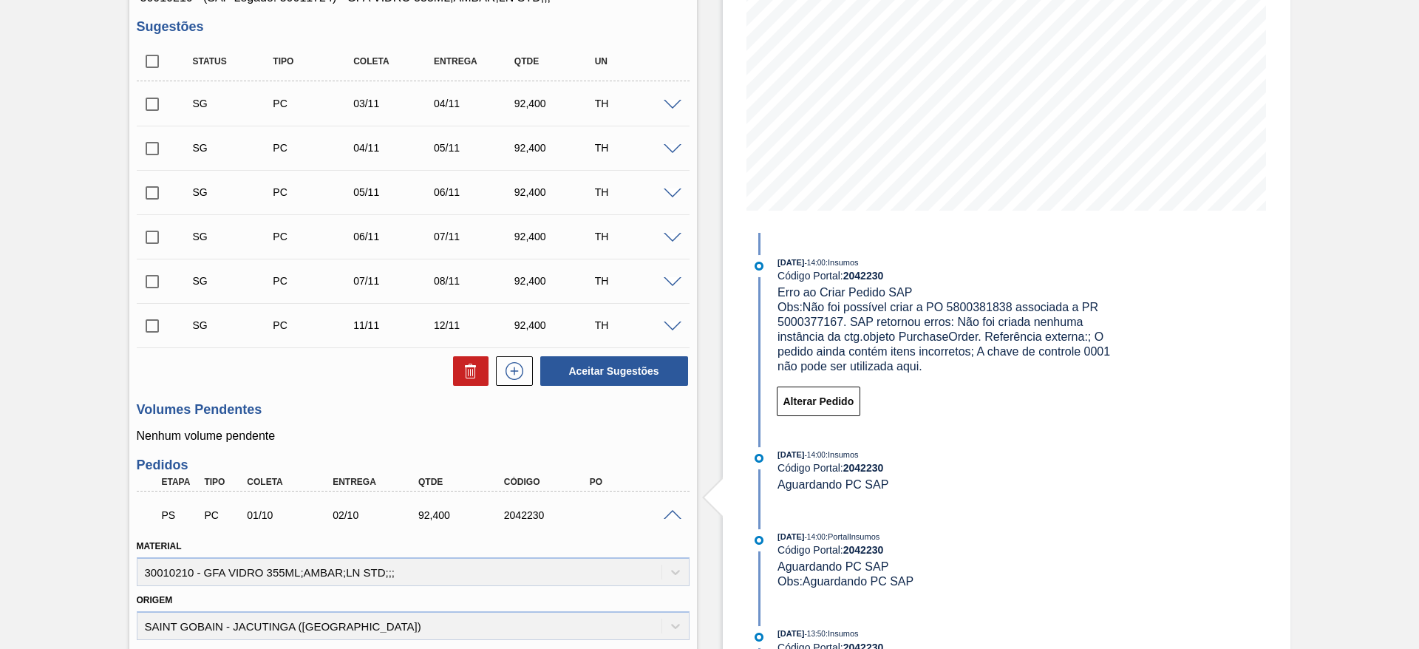
scroll to position [0, 0]
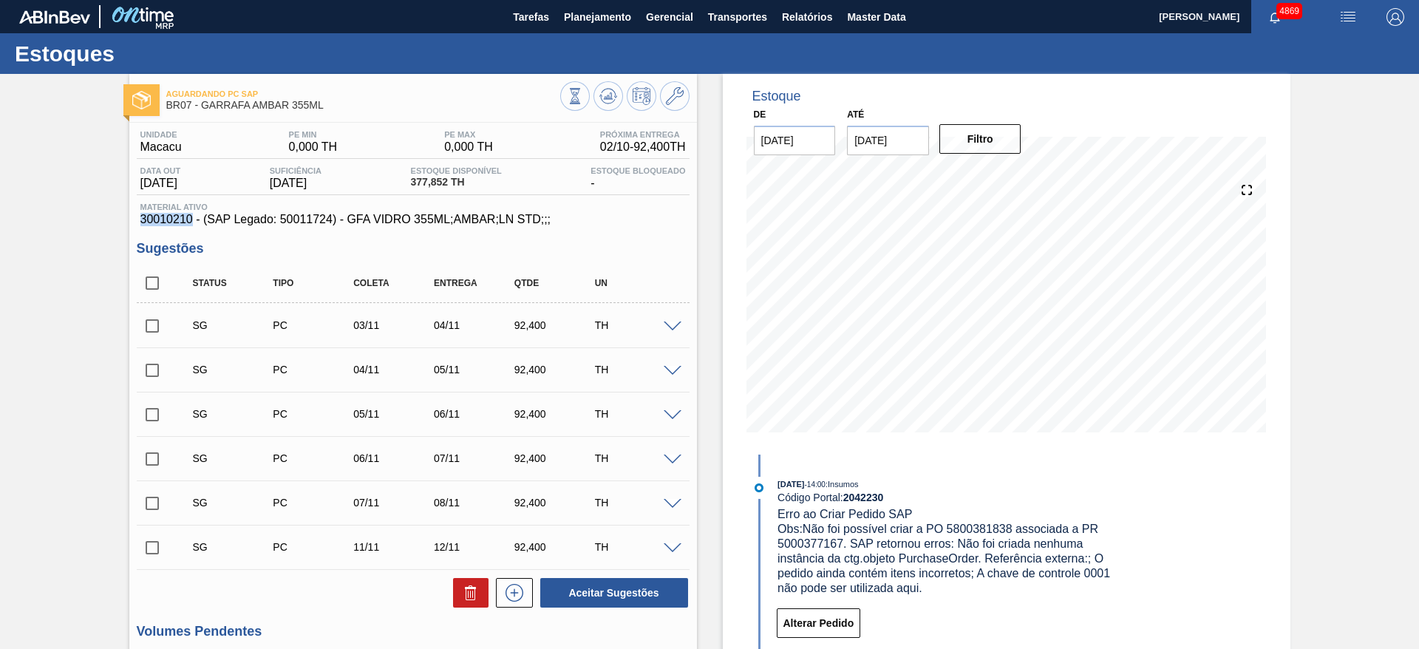
drag, startPoint x: 137, startPoint y: 220, endPoint x: 191, endPoint y: 219, distance: 54.0
click at [191, 219] on div "Material ativo 30010210 - (SAP Legado: 50011724) - GFA VIDRO 355ML;AMBAR;LN STD…" at bounding box center [413, 215] width 553 height 24
copy span "30010210"
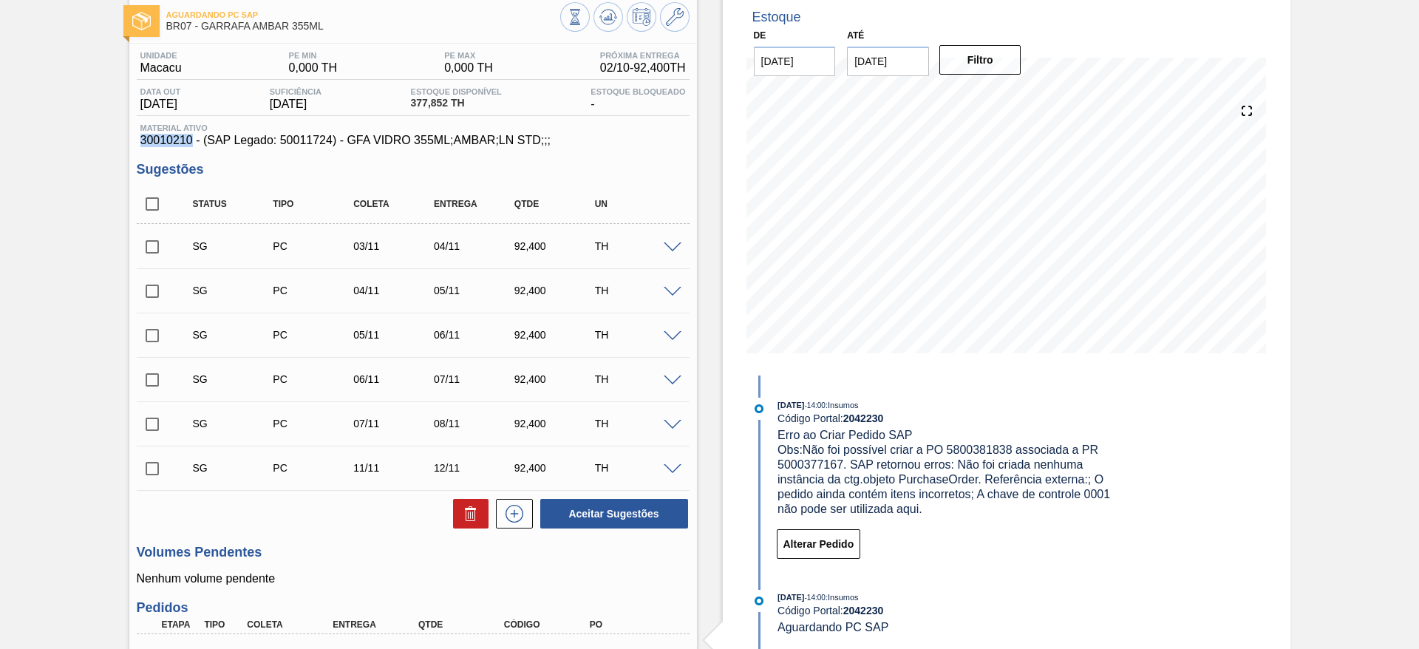
scroll to position [222, 0]
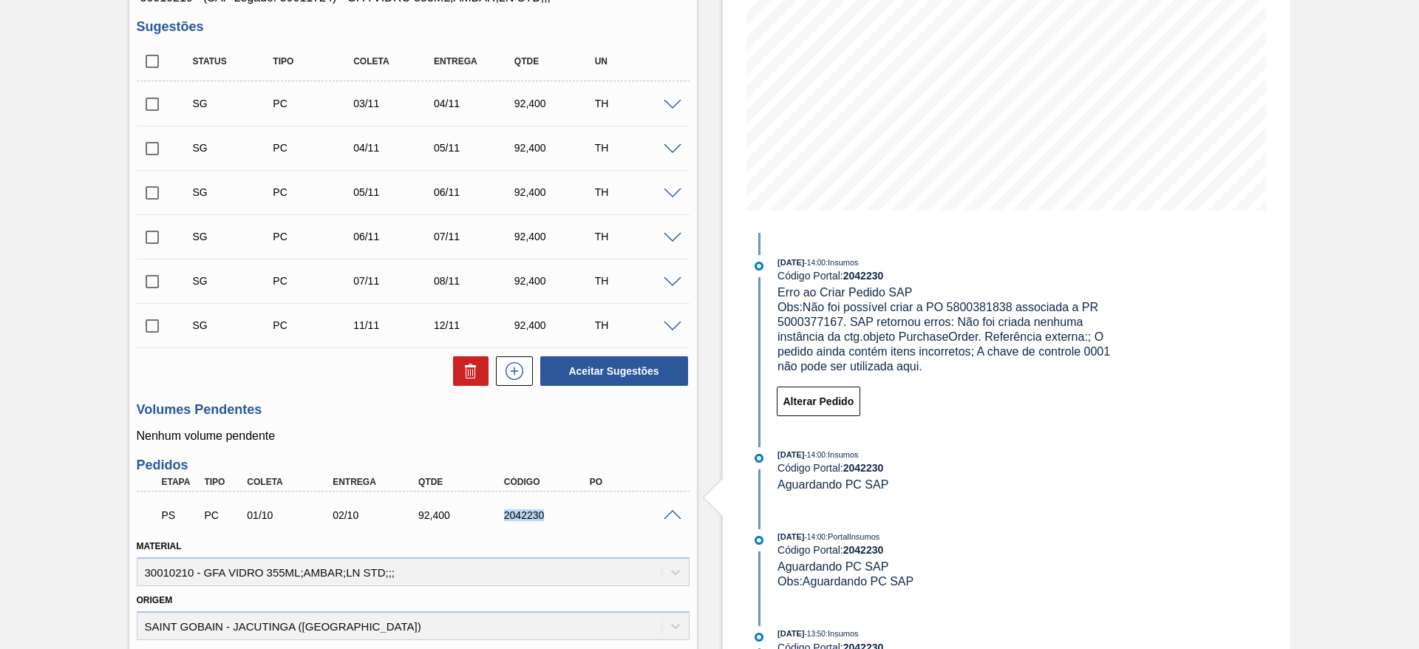
drag, startPoint x: 498, startPoint y: 512, endPoint x: 567, endPoint y: 503, distance: 69.3
click at [567, 503] on div "PS PC 01/10 02/10 92,400 2042230" at bounding box center [409, 514] width 514 height 30
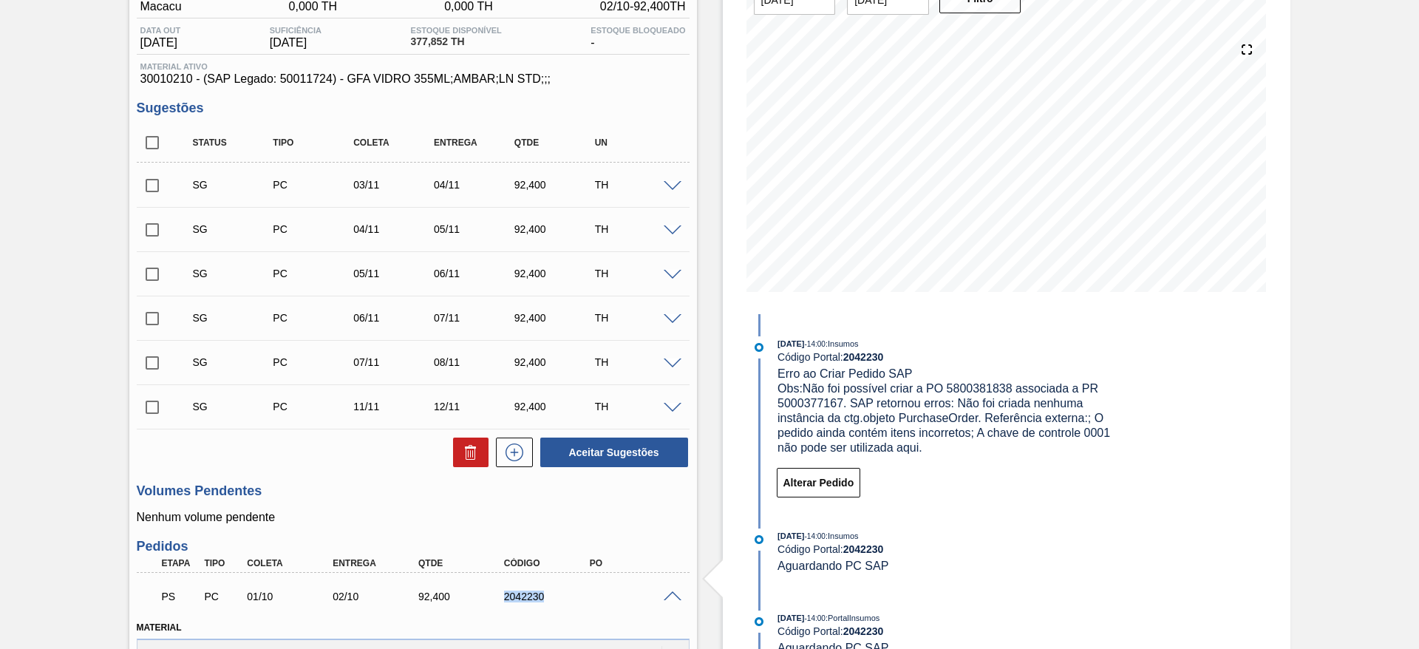
scroll to position [0, 0]
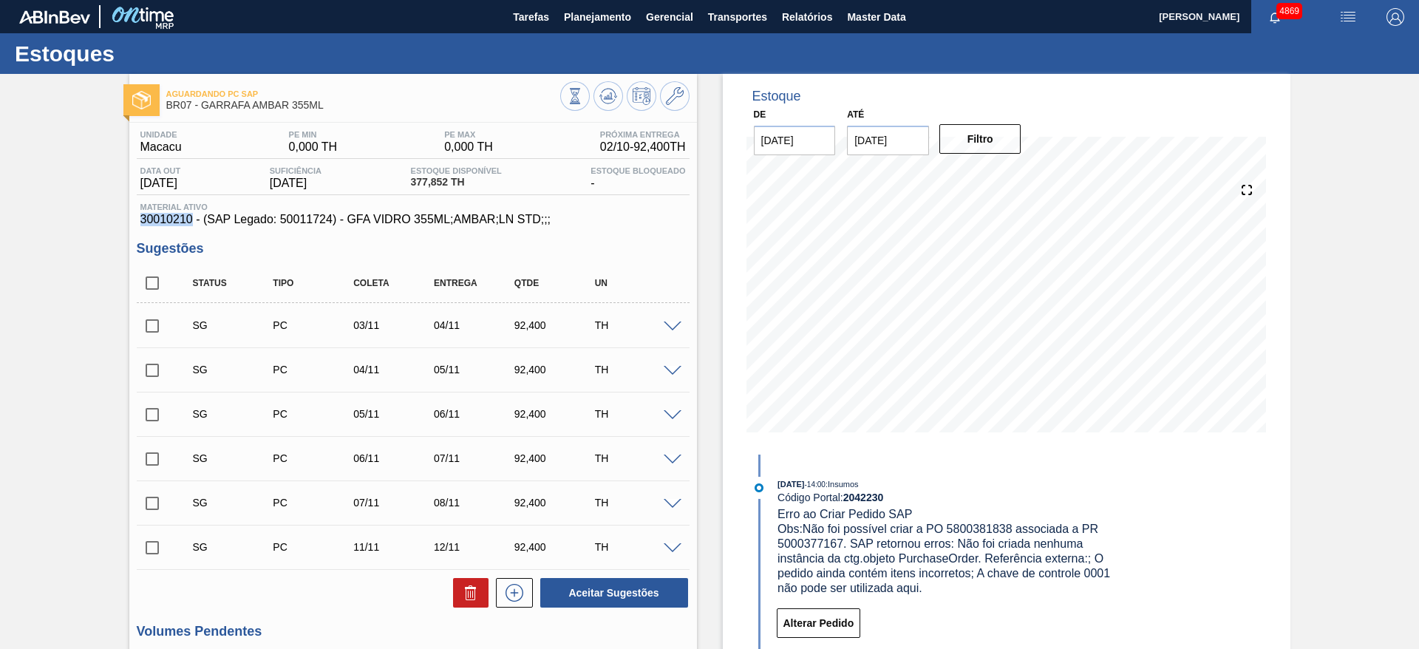
drag, startPoint x: 135, startPoint y: 220, endPoint x: 192, endPoint y: 220, distance: 56.9
copy span "30010210"
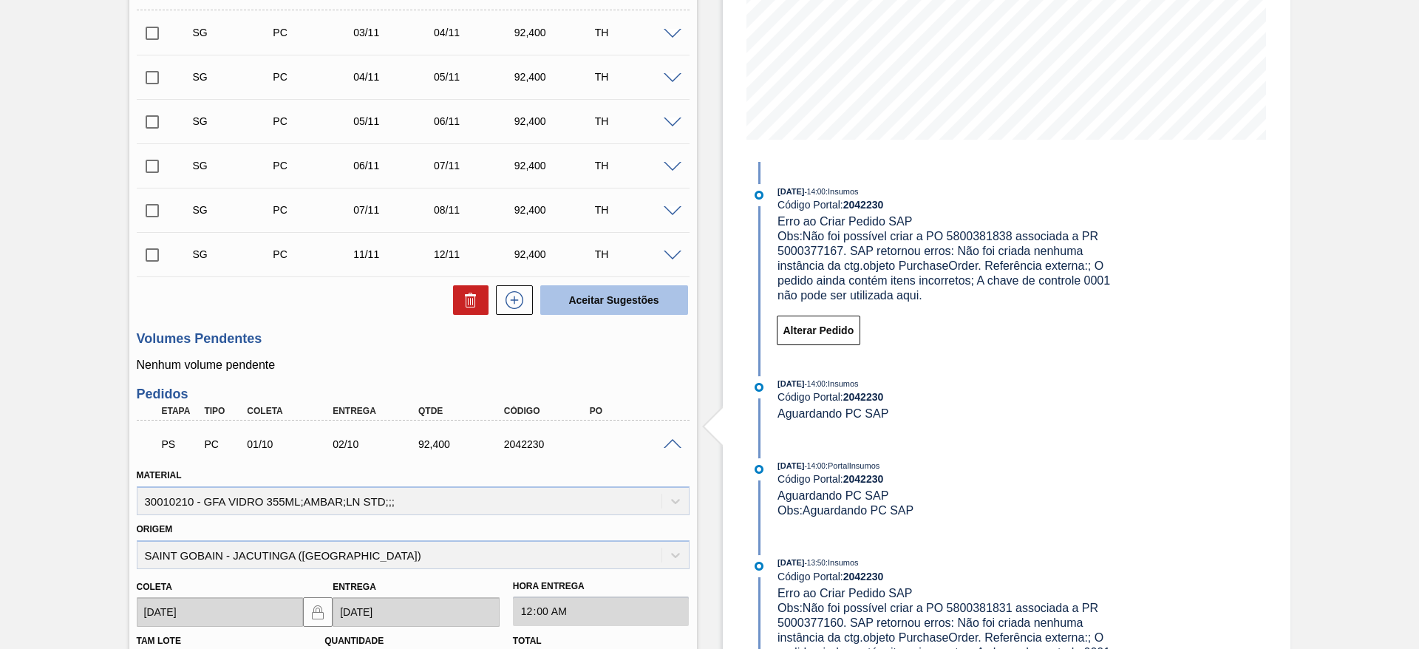
scroll to position [333, 0]
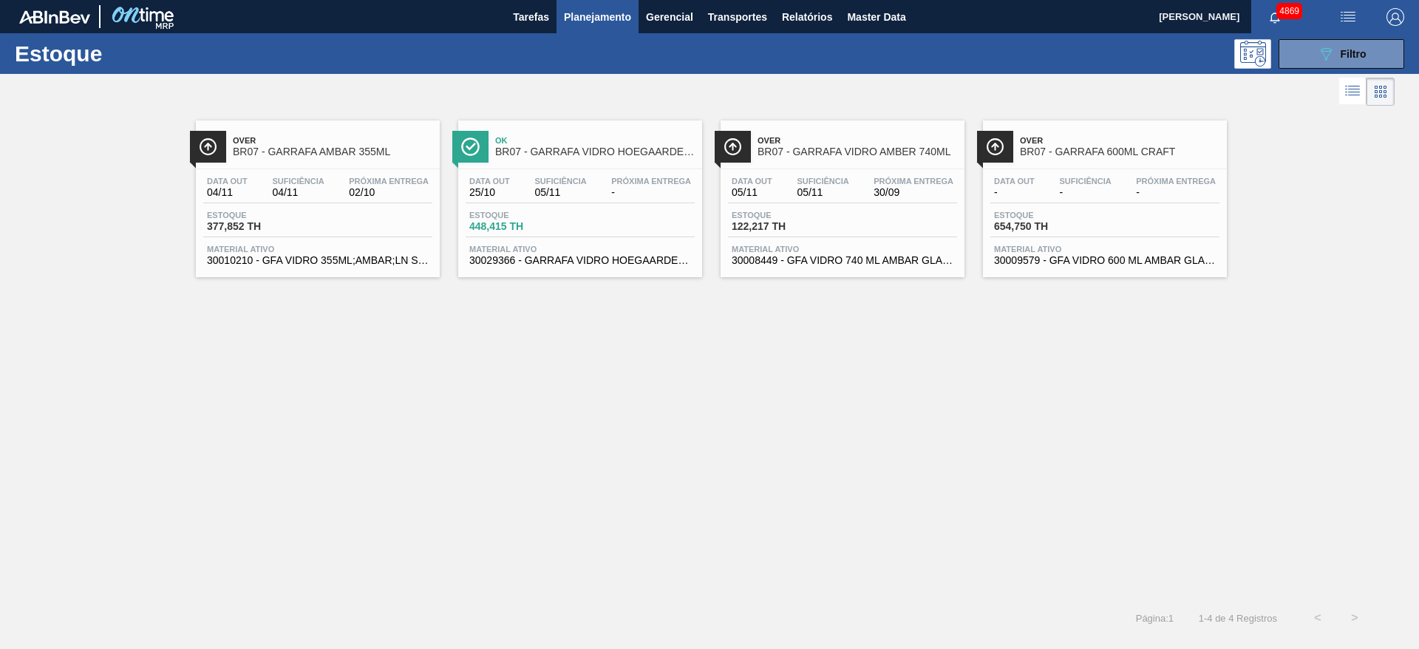
click at [1333, 50] on icon "089F7B8B-B2A5-4AFE-B5C0-19BA573D28AC" at bounding box center [1326, 54] width 18 height 18
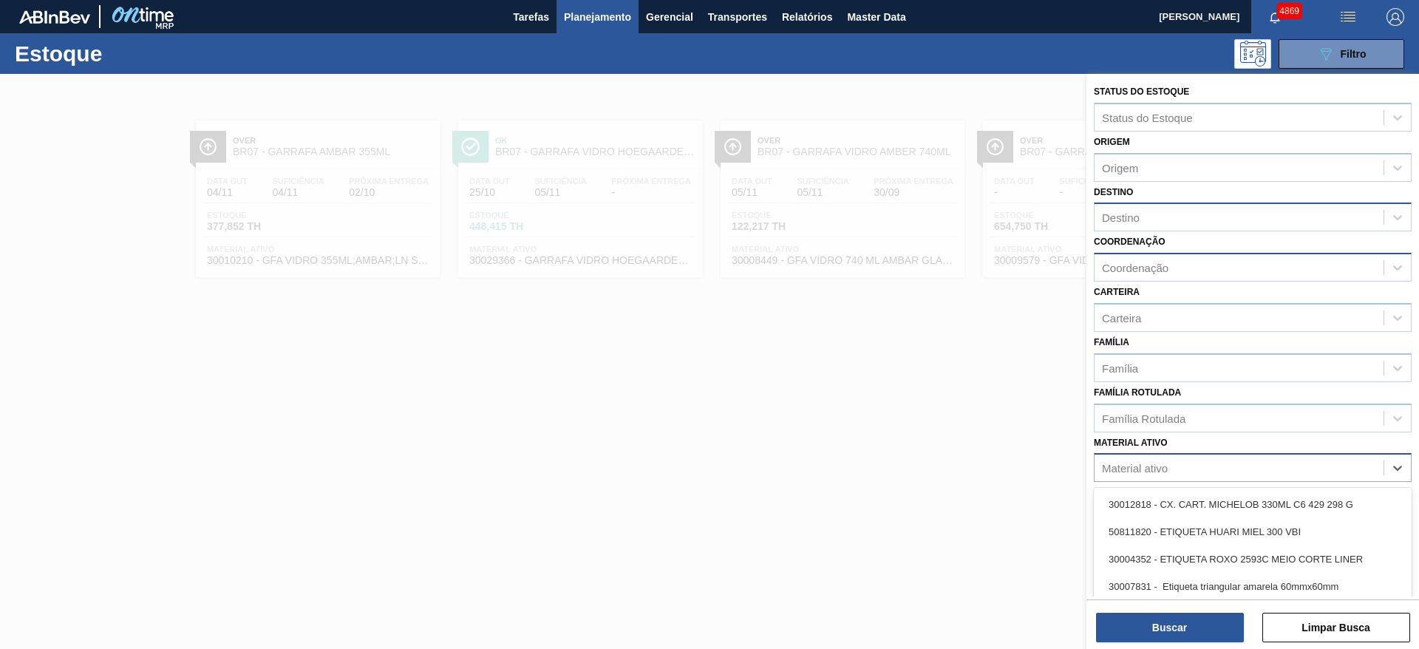
click at [1201, 463] on div "Material ativo" at bounding box center [1239, 468] width 289 height 21
type ativo "lumis"
drag, startPoint x: 1215, startPoint y: 578, endPoint x: 1214, endPoint y: 594, distance: 15.5
click at [1214, 579] on div "30034389 - ENZIMA LUMISTA GOLD NOVONESIS 25KG" at bounding box center [1253, 586] width 318 height 27
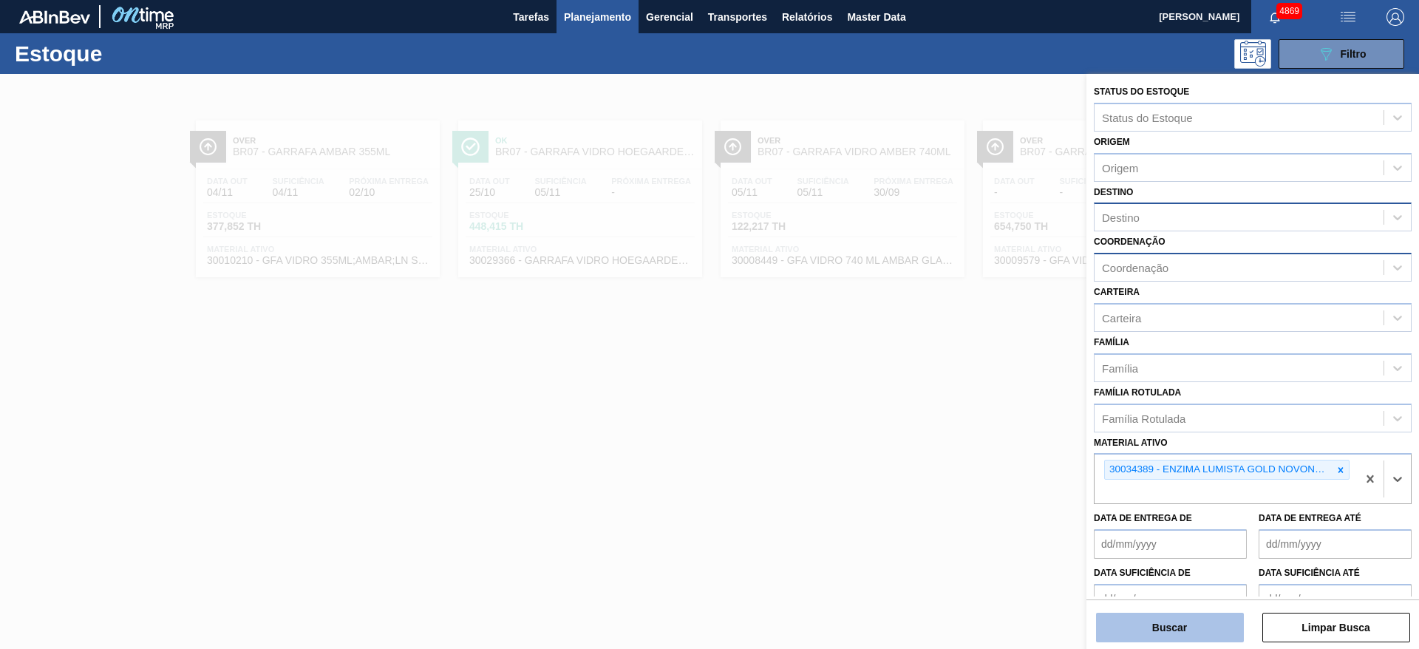
click at [1200, 630] on button "Buscar" at bounding box center [1170, 628] width 148 height 30
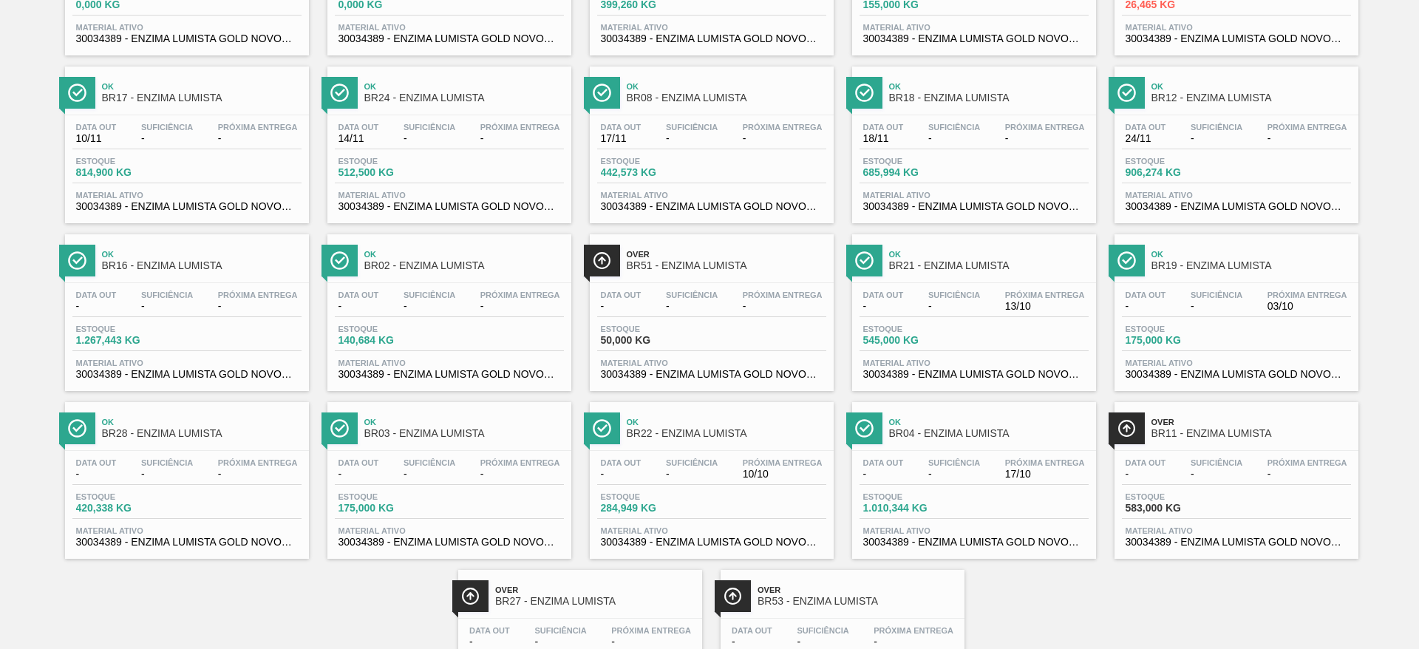
scroll to position [111, 0]
